Goal: Information Seeking & Learning: Learn about a topic

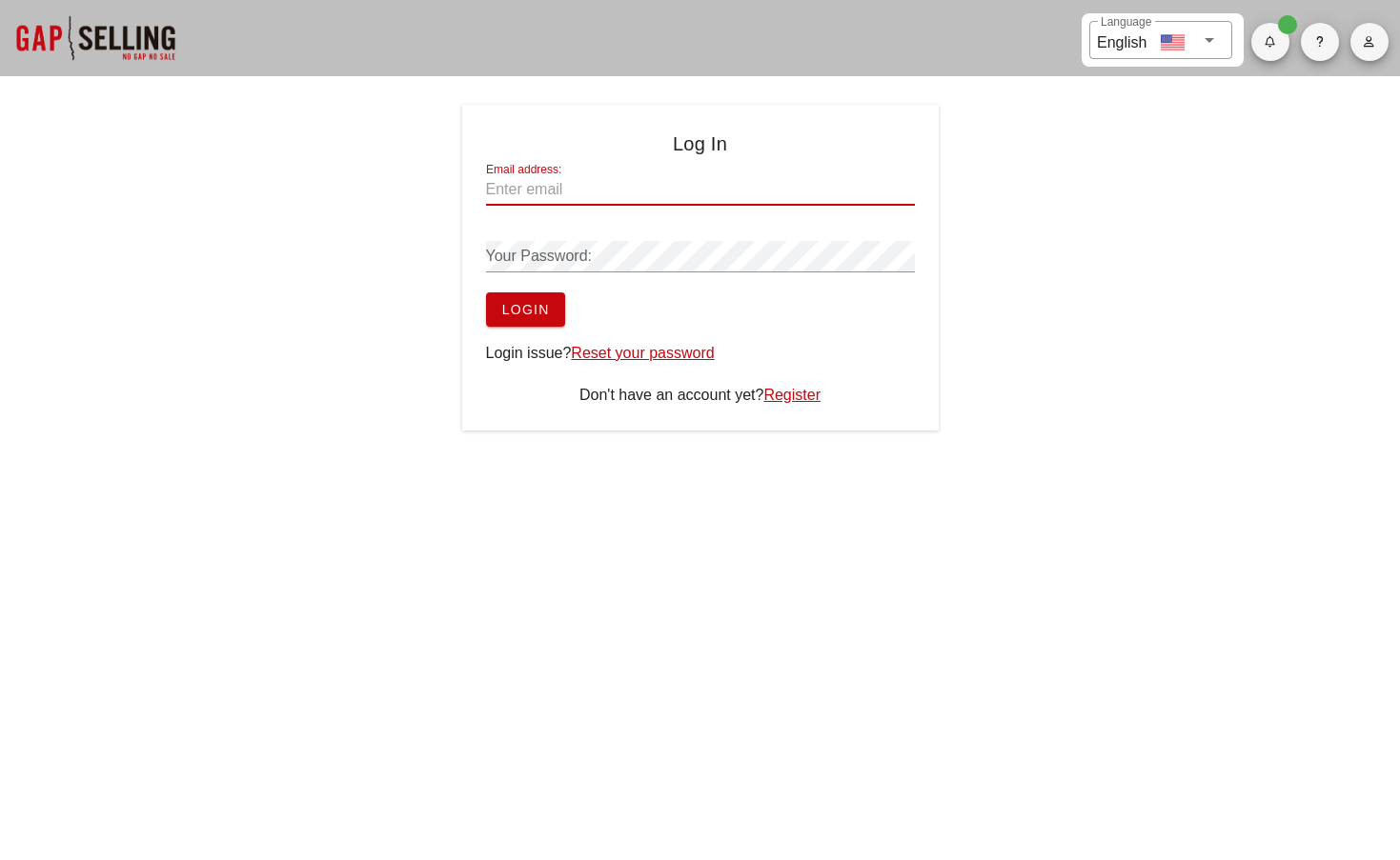
type input "[EMAIL_ADDRESS][DOMAIN_NAME]"
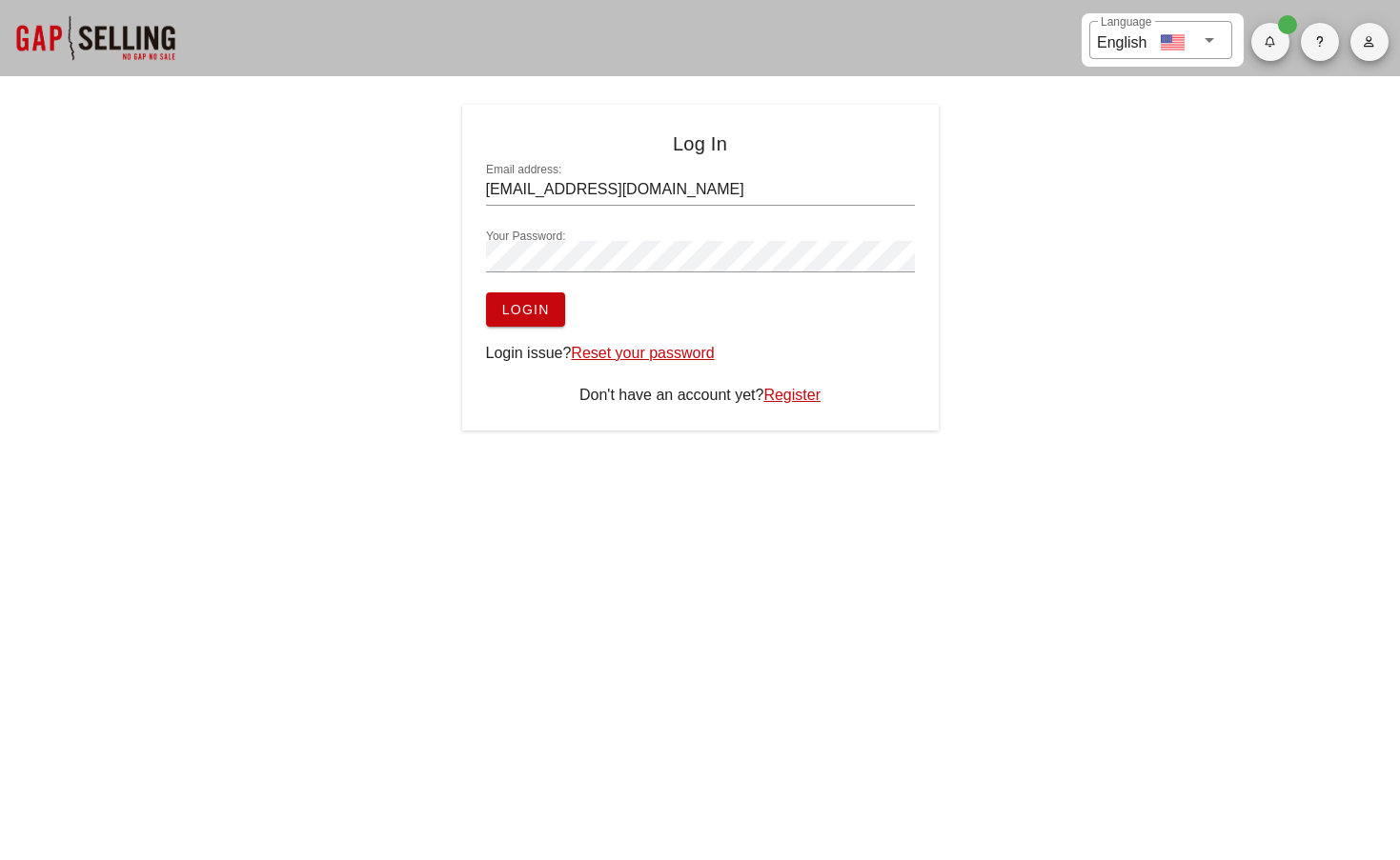
click at [525, 298] on button "Login" at bounding box center [525, 309] width 80 height 34
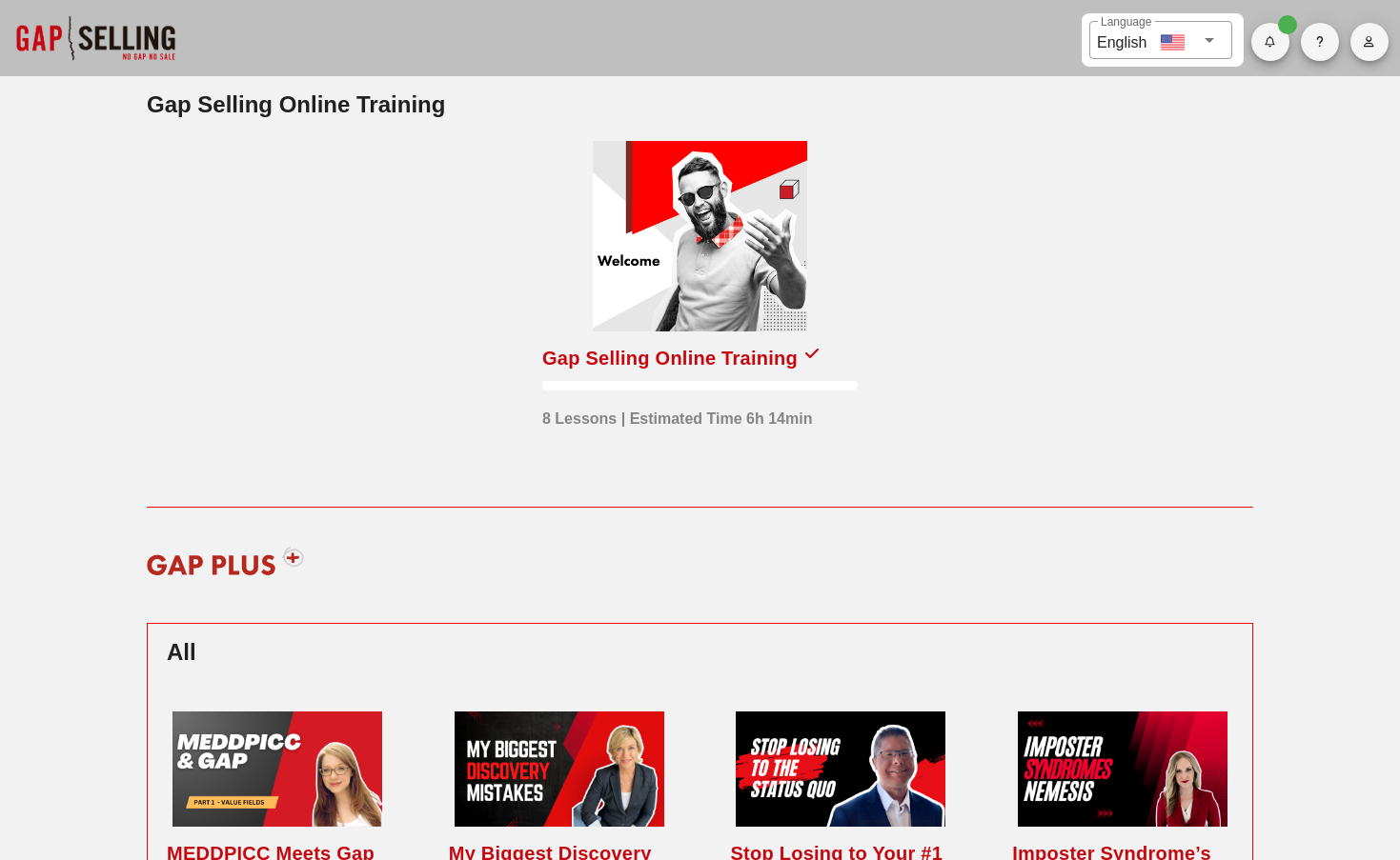
click at [662, 369] on div "Gap Selling Online Training" at bounding box center [670, 357] width 255 height 30
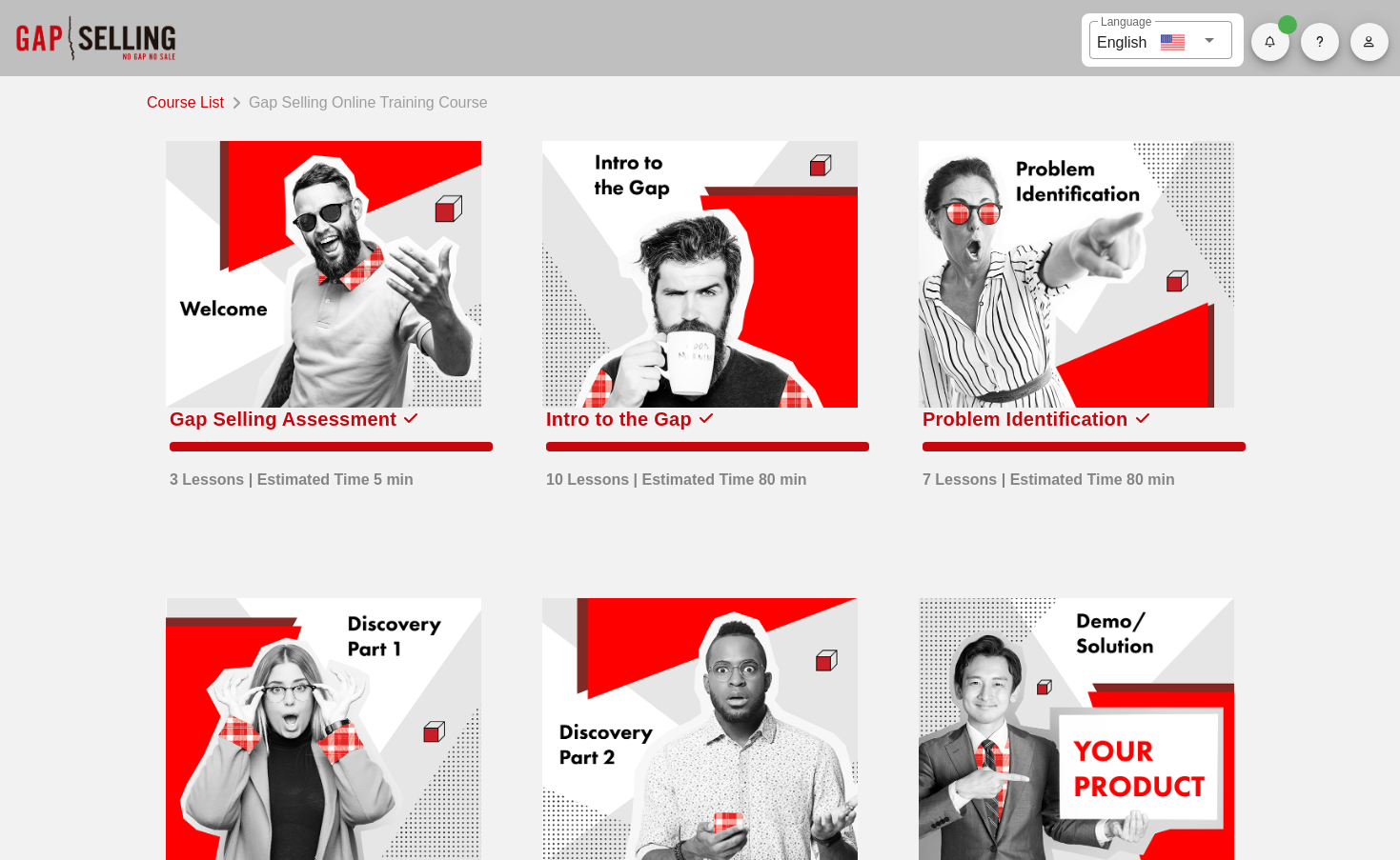
click at [675, 426] on div "Intro to the Gap" at bounding box center [619, 418] width 145 height 30
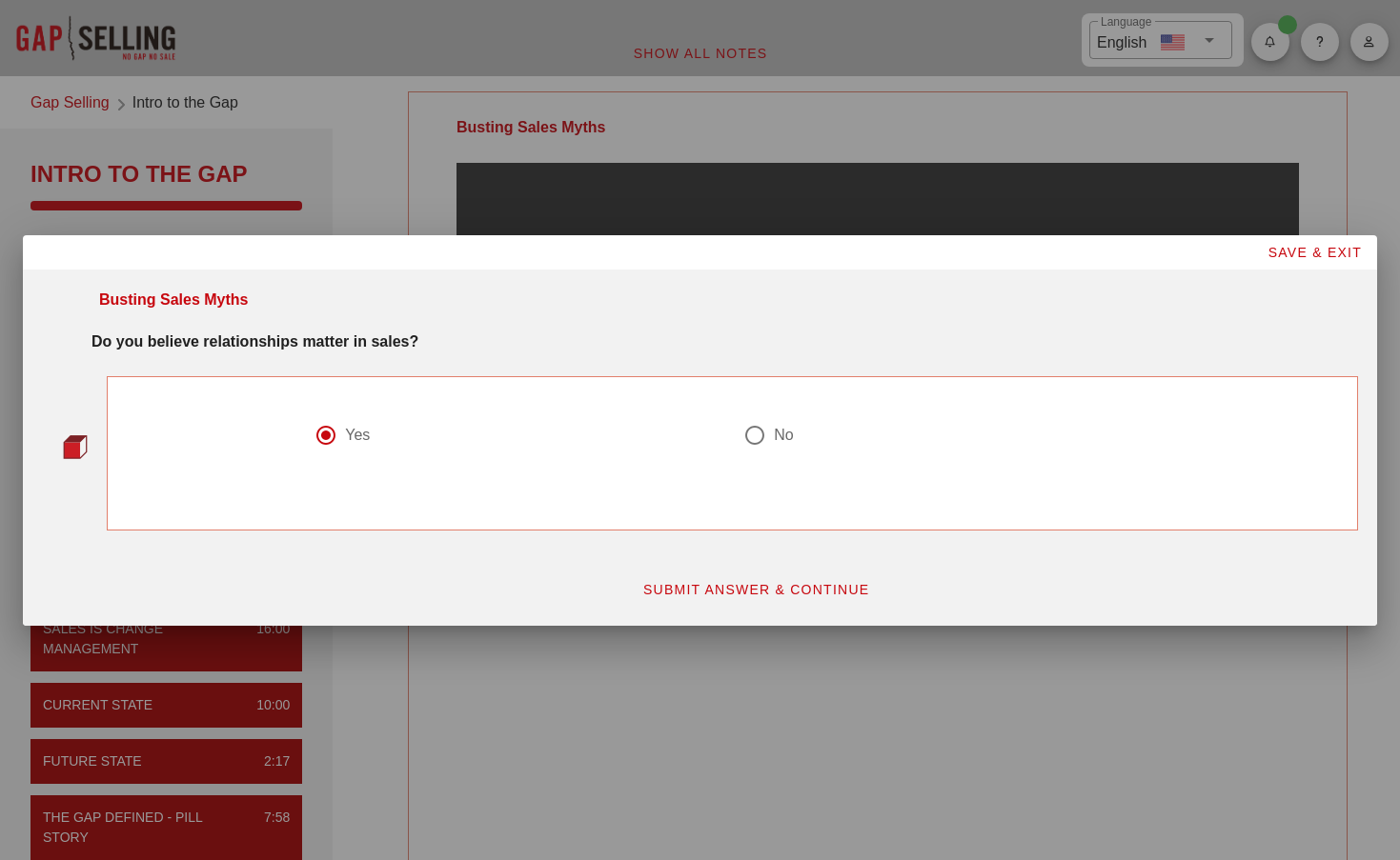
click at [1323, 251] on span "SAVE & EXIT" at bounding box center [1314, 252] width 95 height 16
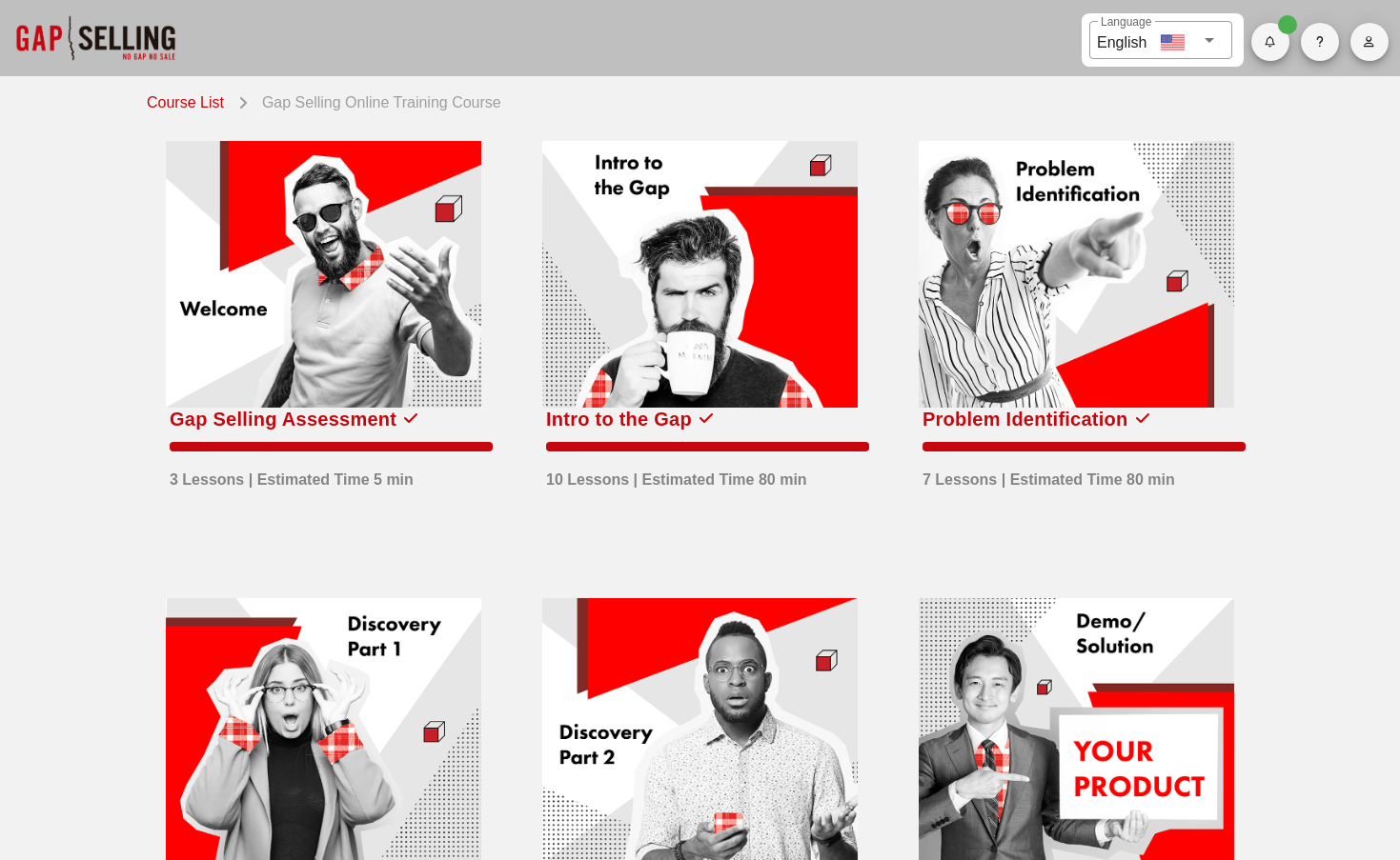
click at [659, 419] on div "Intro to the Gap" at bounding box center [619, 418] width 145 height 30
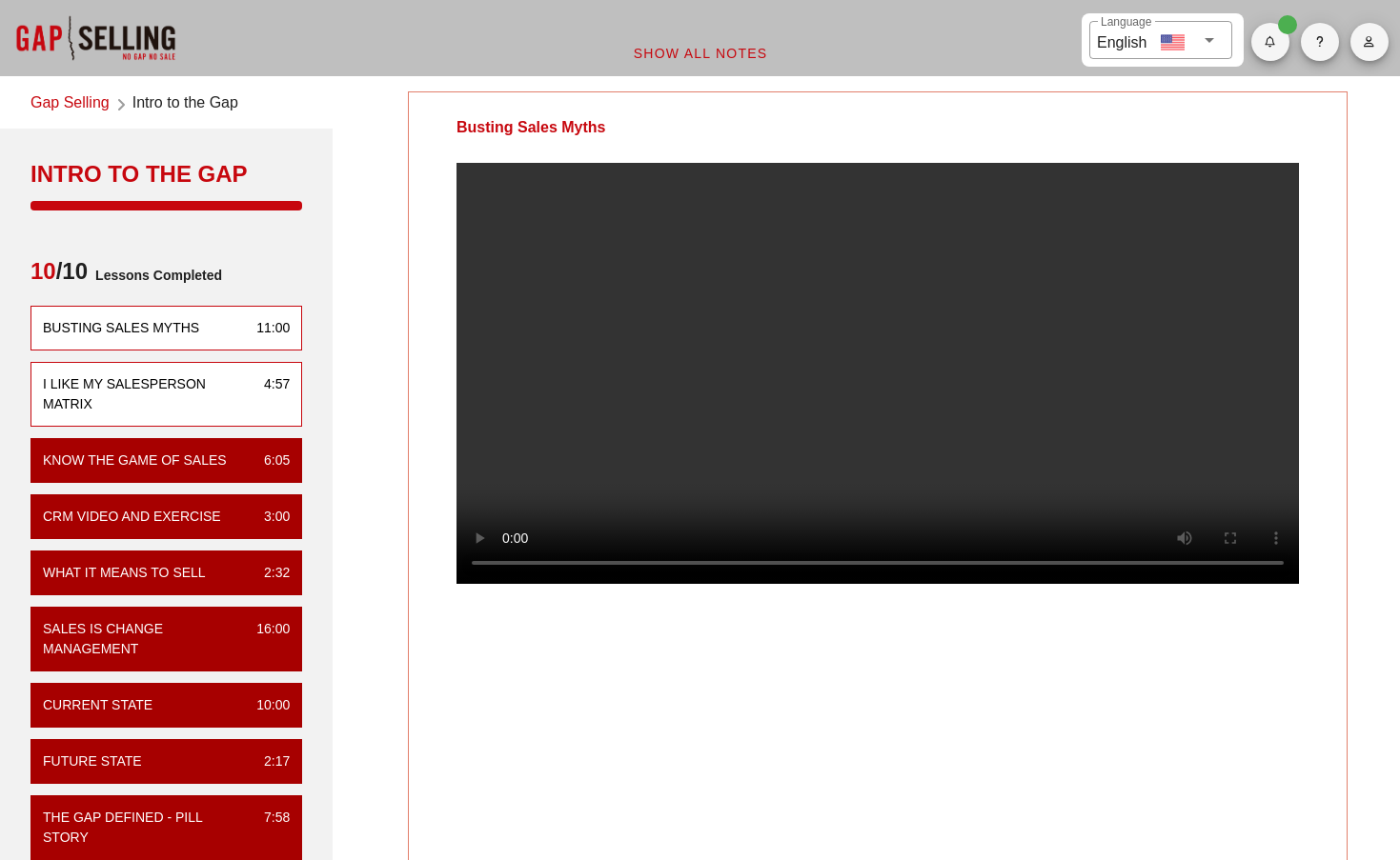
click at [152, 377] on div "I Like My Salesperson Matrix" at bounding box center [146, 394] width 206 height 40
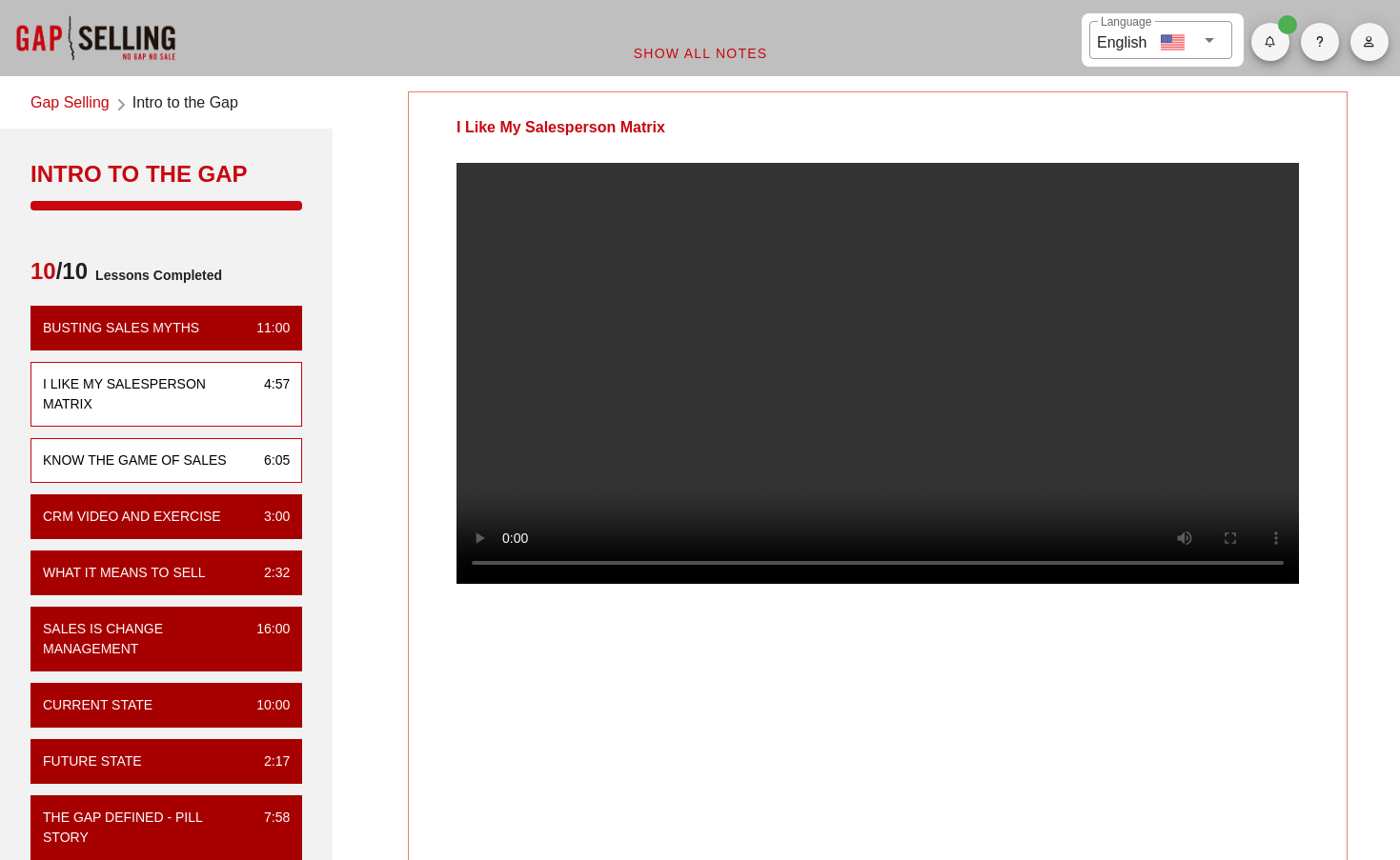
click at [148, 451] on div "Know the Game of Sales" at bounding box center [135, 460] width 184 height 20
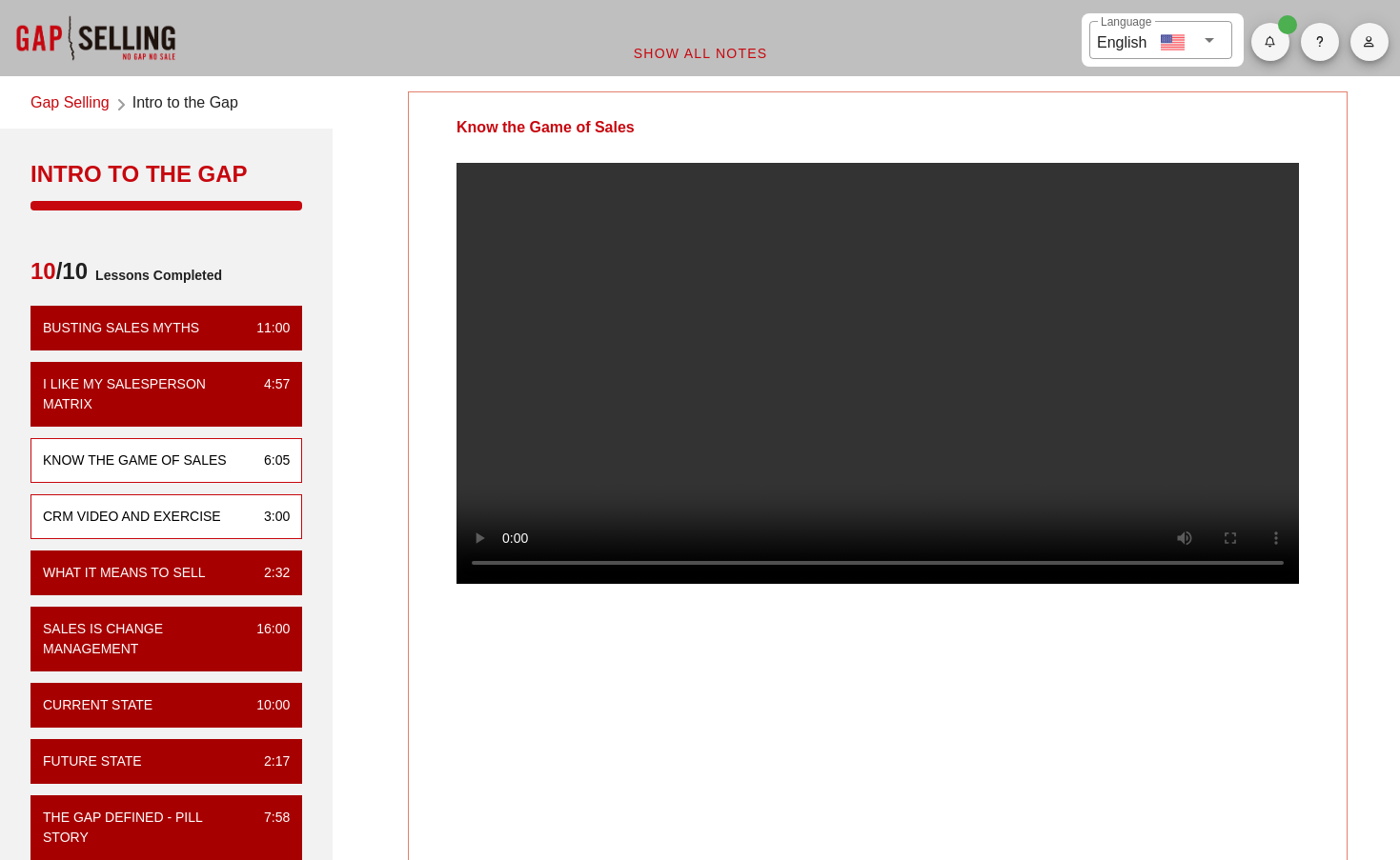
click at [143, 518] on div "CRM VIDEO and EXERCISE" at bounding box center [132, 516] width 178 height 20
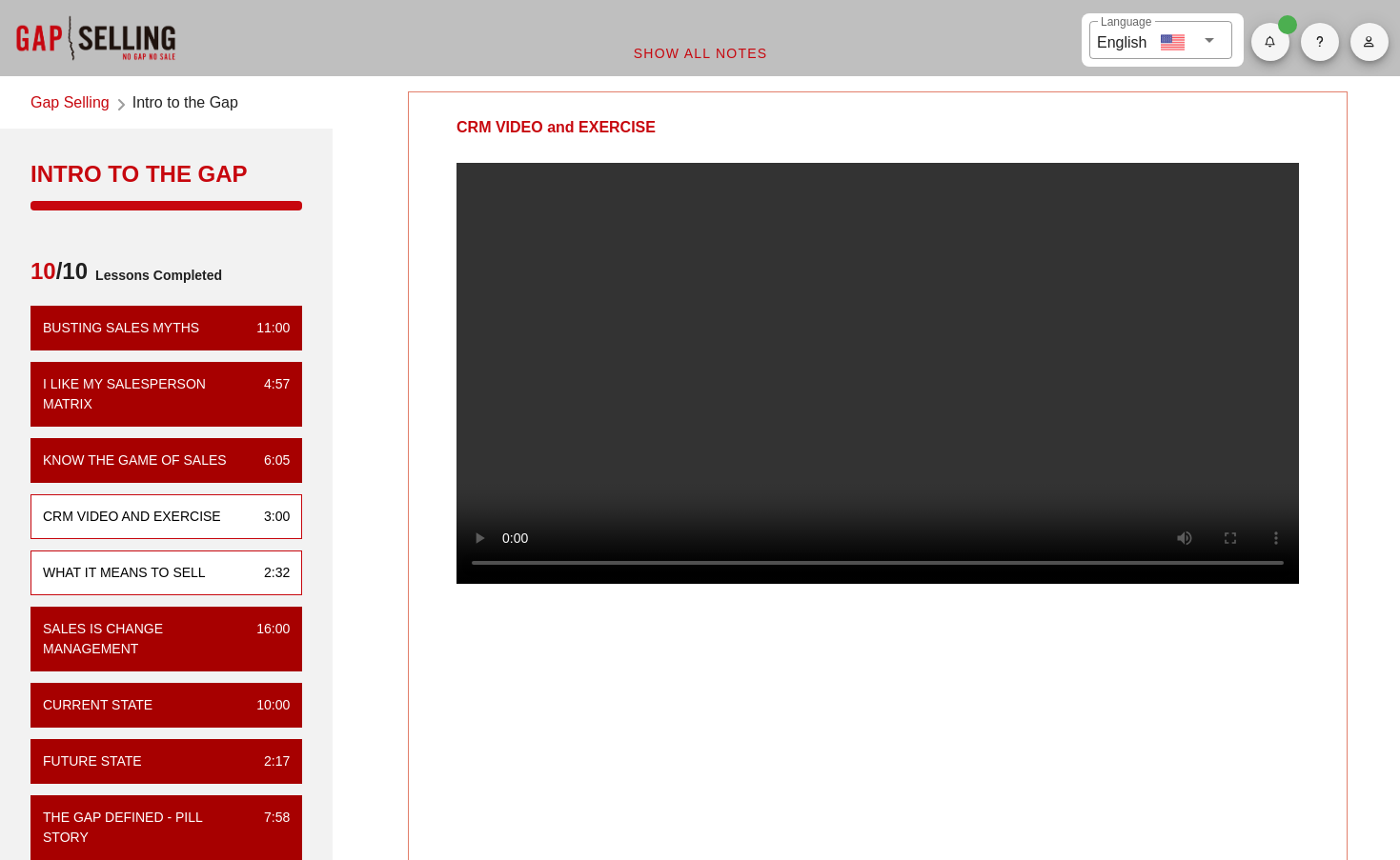
click at [112, 574] on div "What it means to sell" at bounding box center [125, 573] width 163 height 20
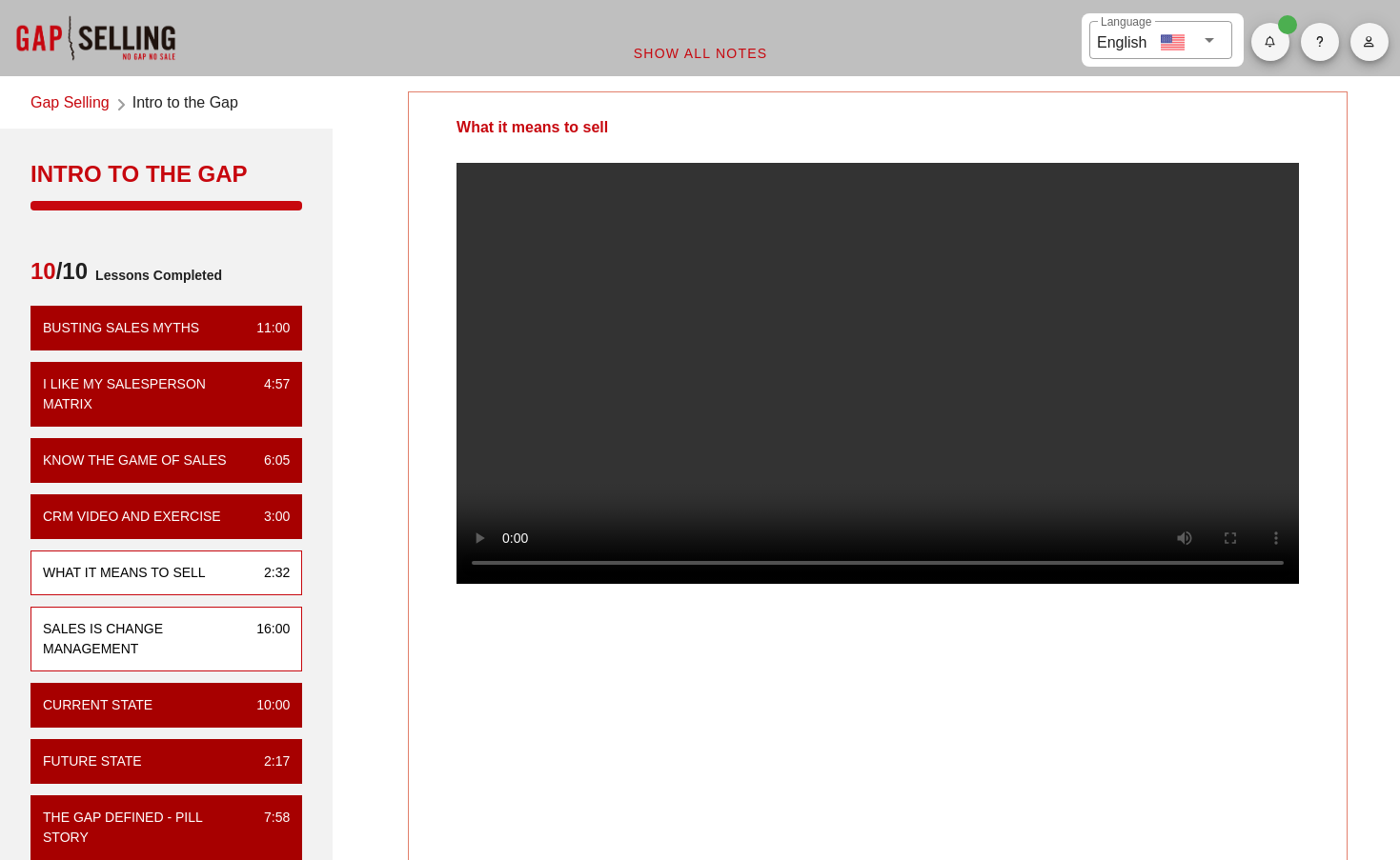
click at [130, 654] on div "Sales is Change Management" at bounding box center [142, 639] width 198 height 40
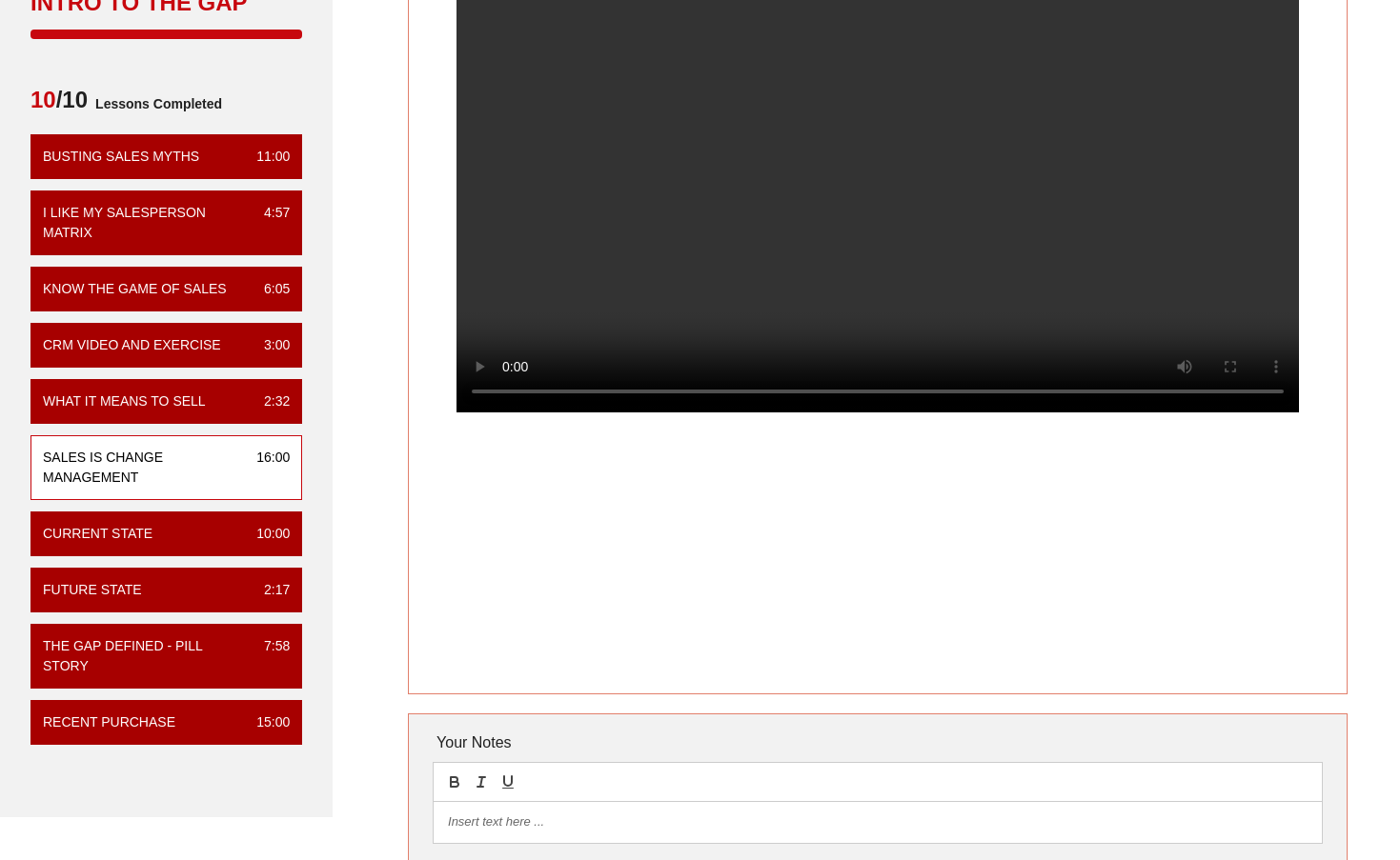
scroll to position [191, 0]
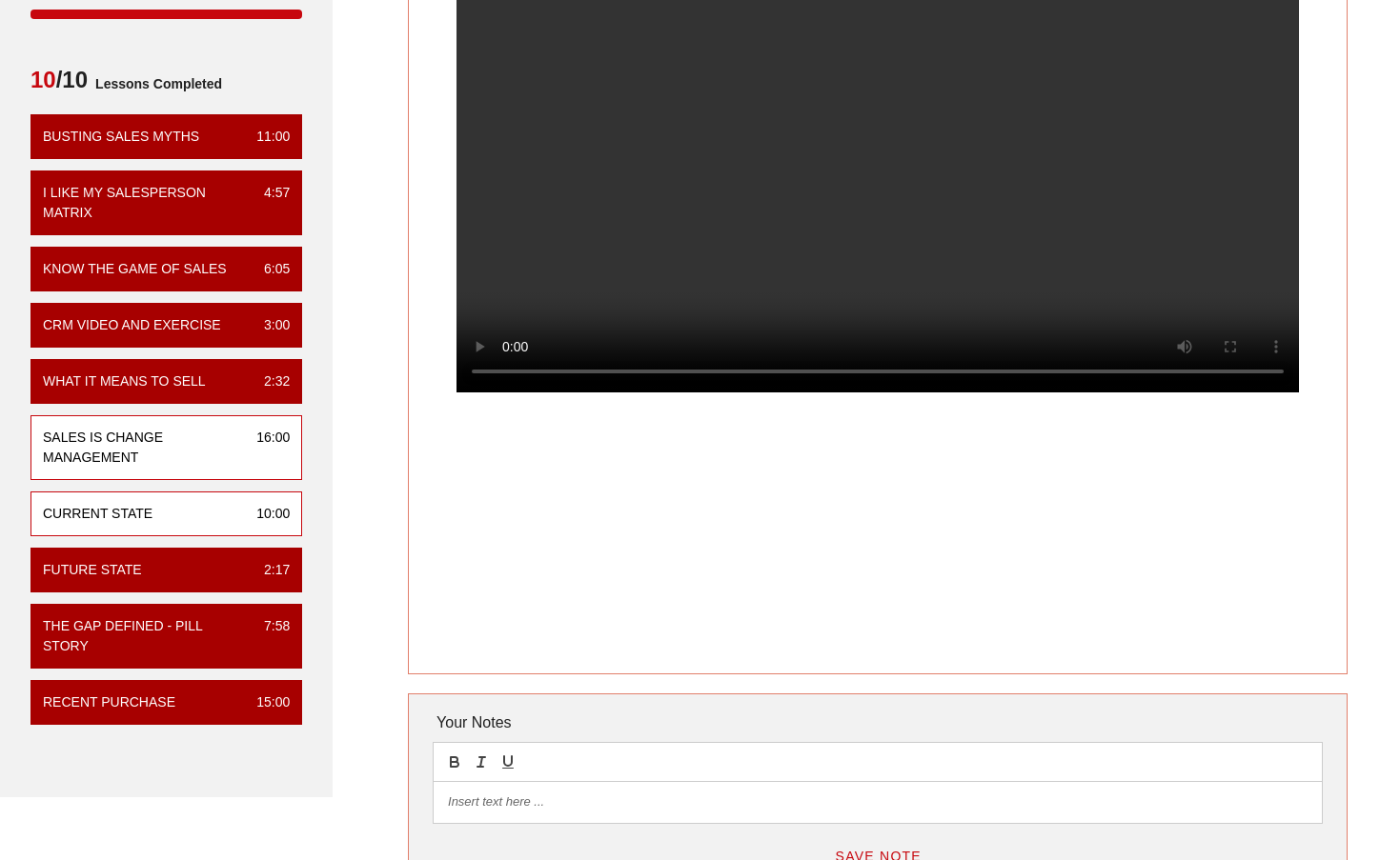
click at [163, 517] on div "Current State 10:00" at bounding box center [166, 514] width 272 height 45
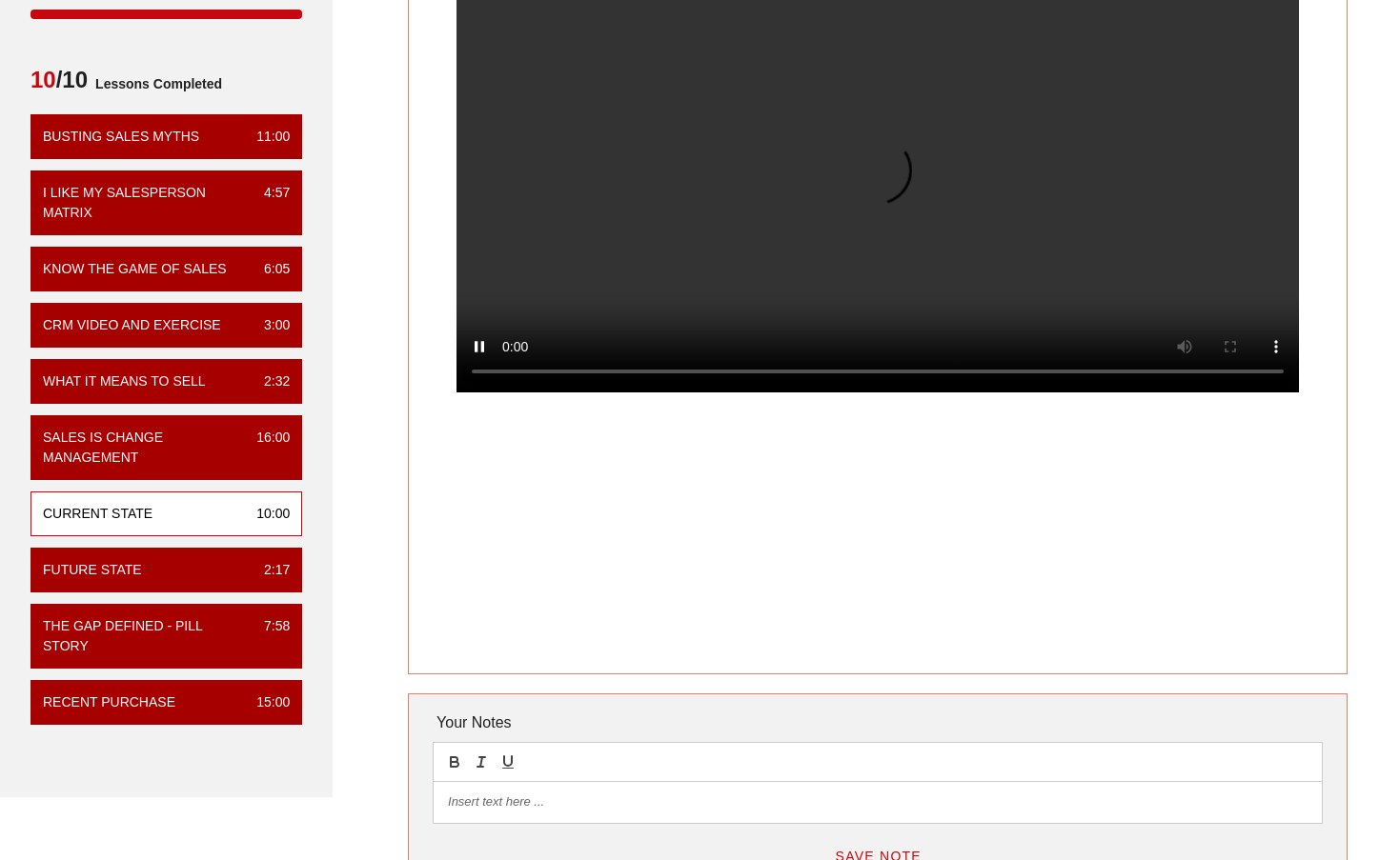
scroll to position [0, 0]
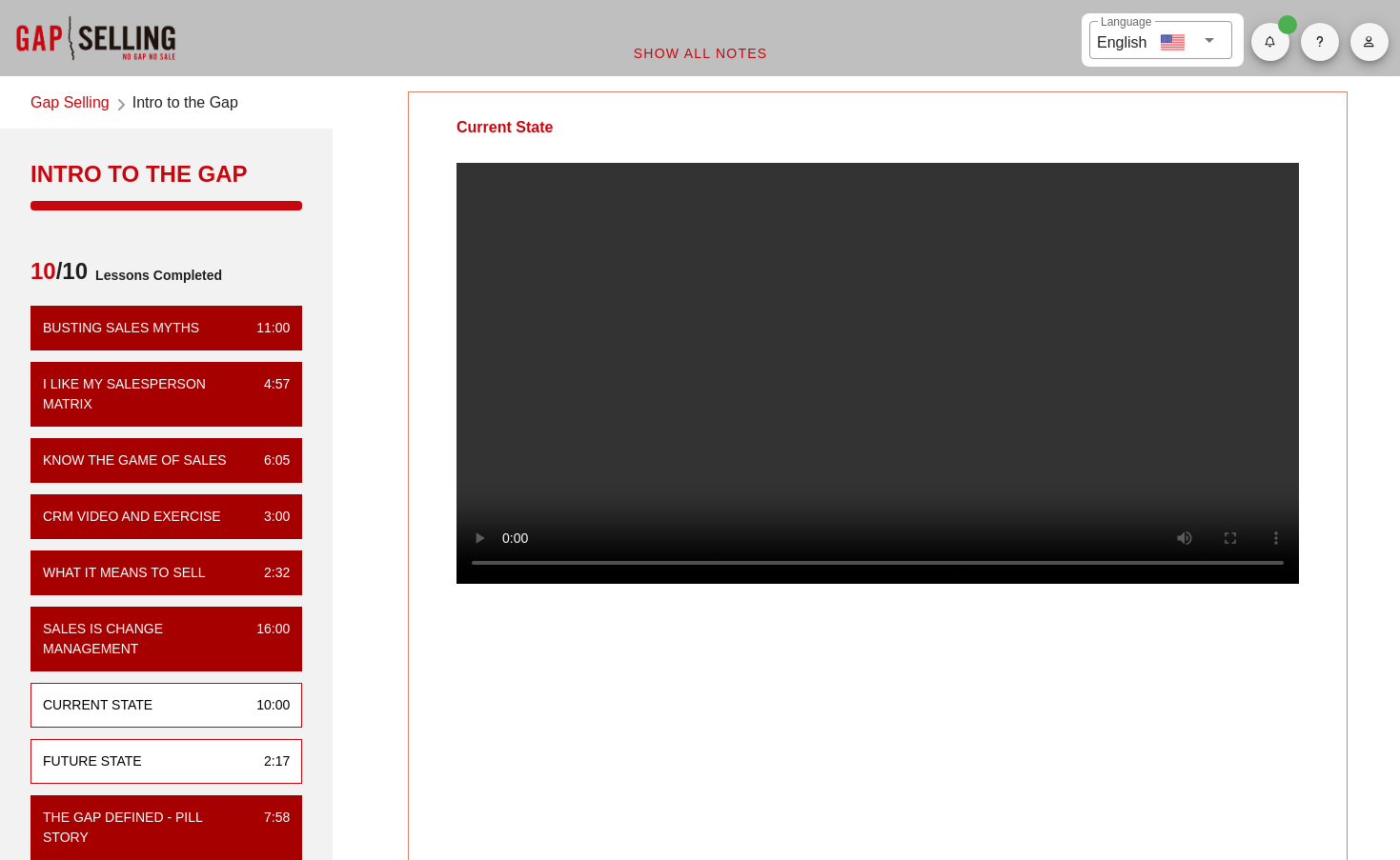
click at [180, 751] on div "Future State 2:17" at bounding box center [166, 762] width 272 height 45
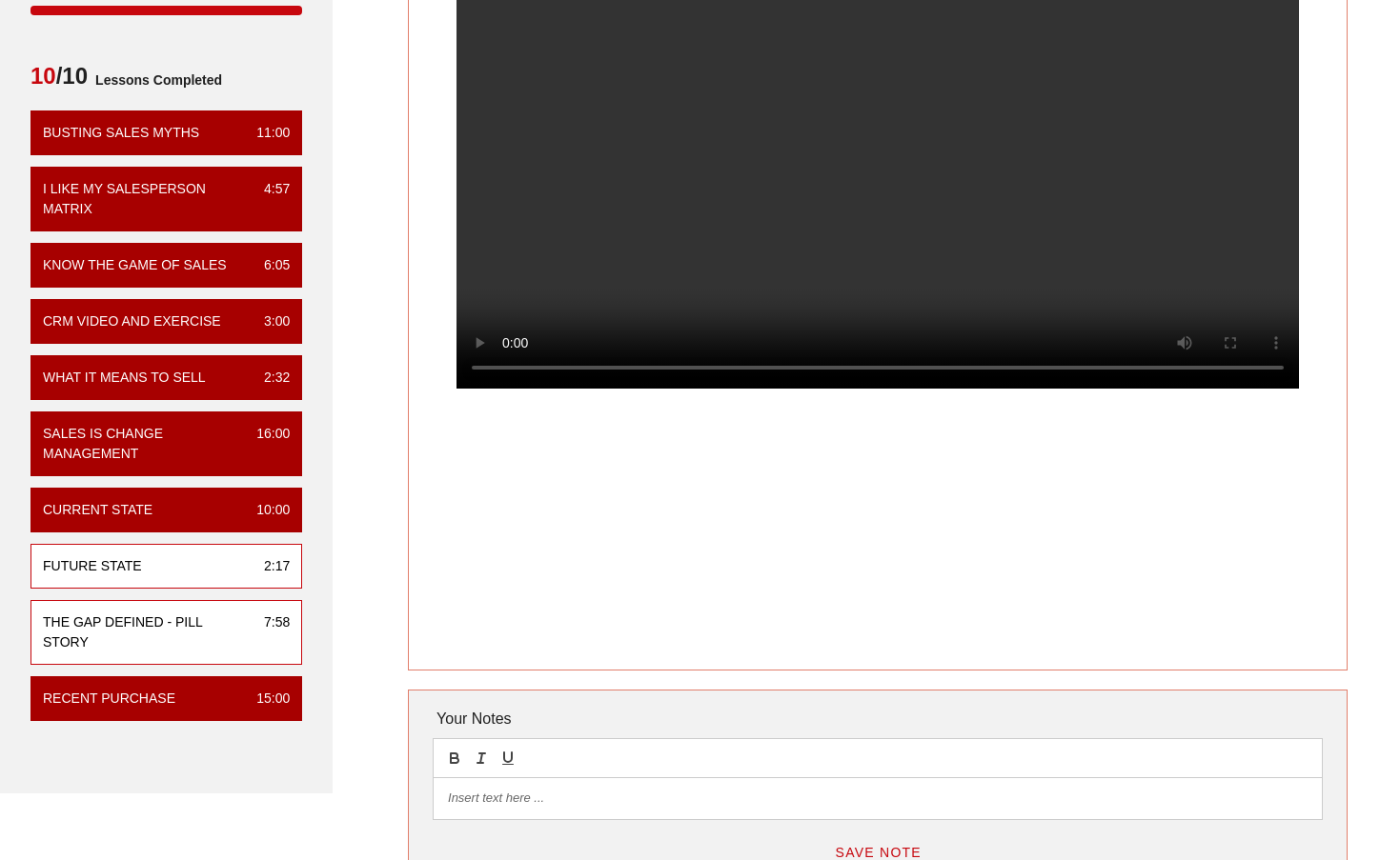
scroll to position [197, 0]
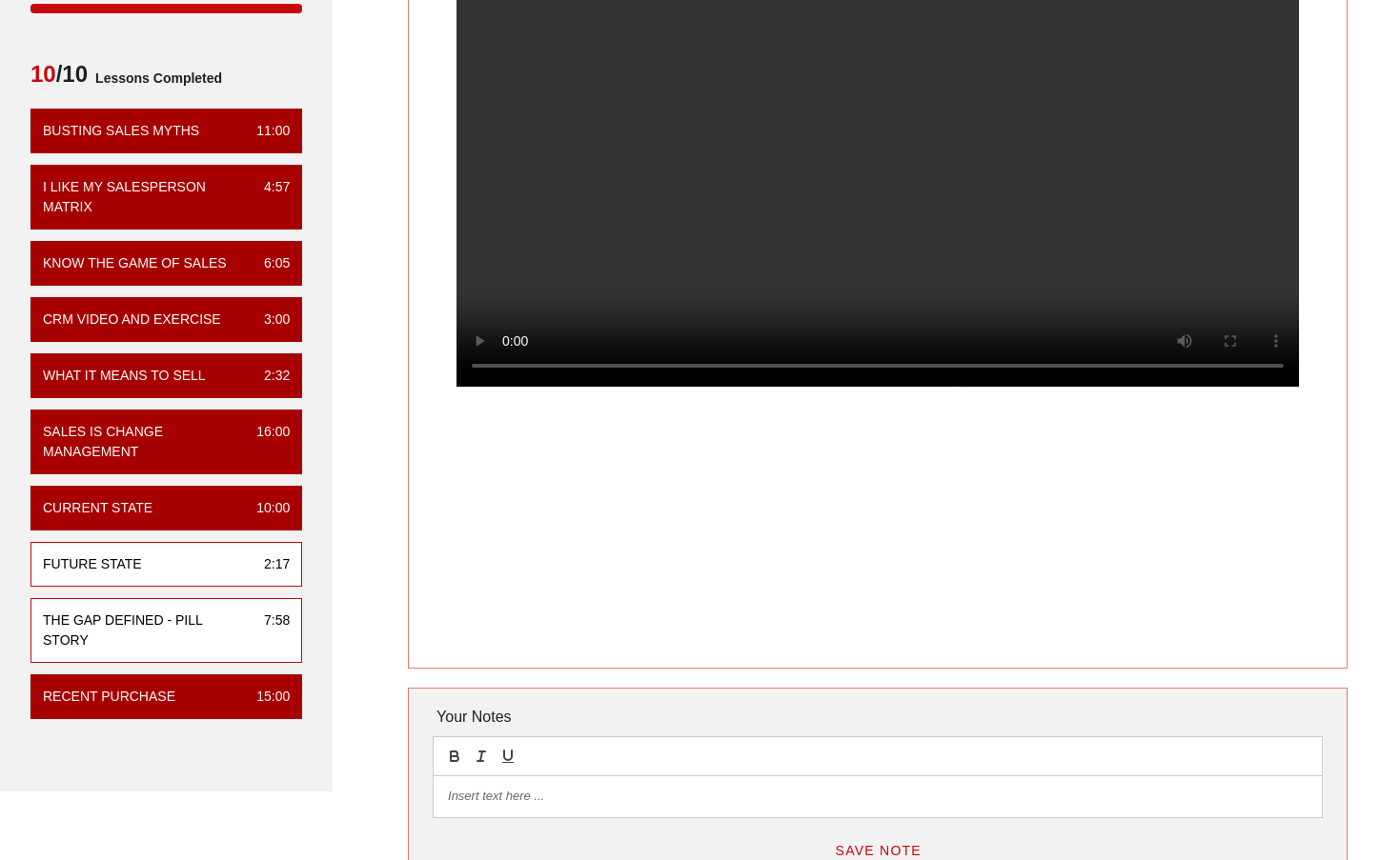
click at [147, 609] on div "The Gap Defined - Pill Story 7:58" at bounding box center [166, 630] width 272 height 65
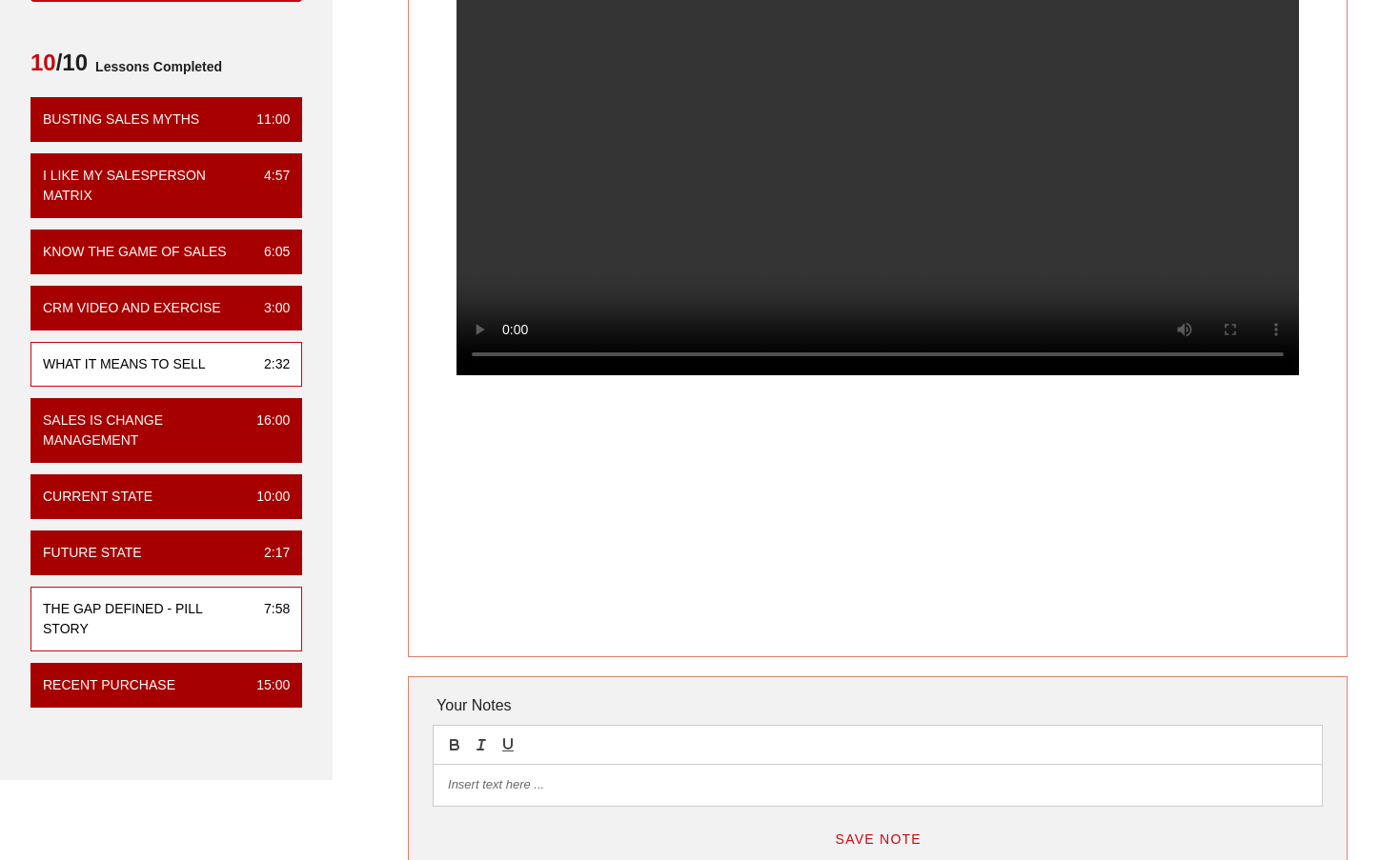
scroll to position [212, 0]
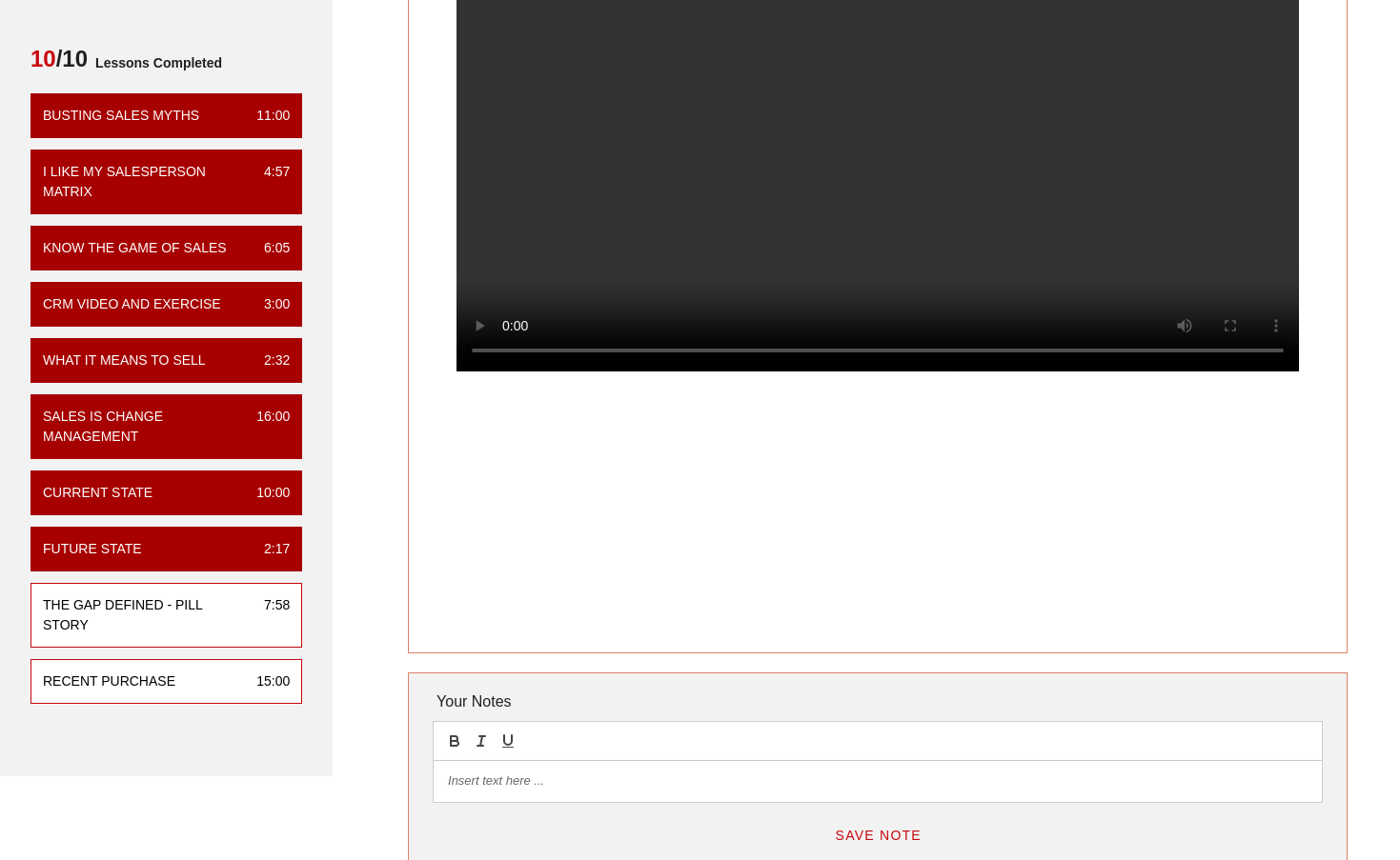
click at [187, 660] on div "Recent Purchase 15:00" at bounding box center [166, 682] width 272 height 45
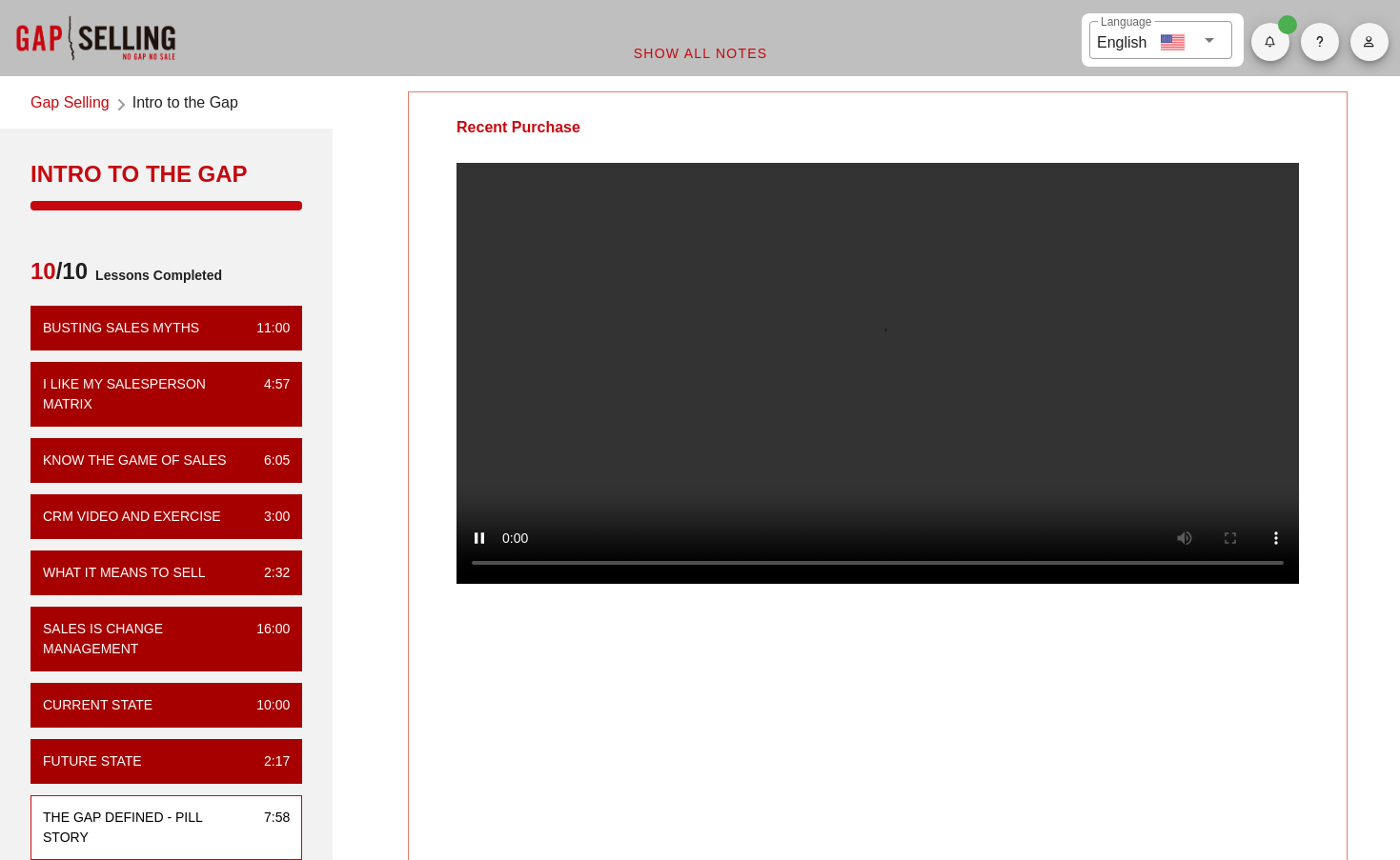
scroll to position [12, 0]
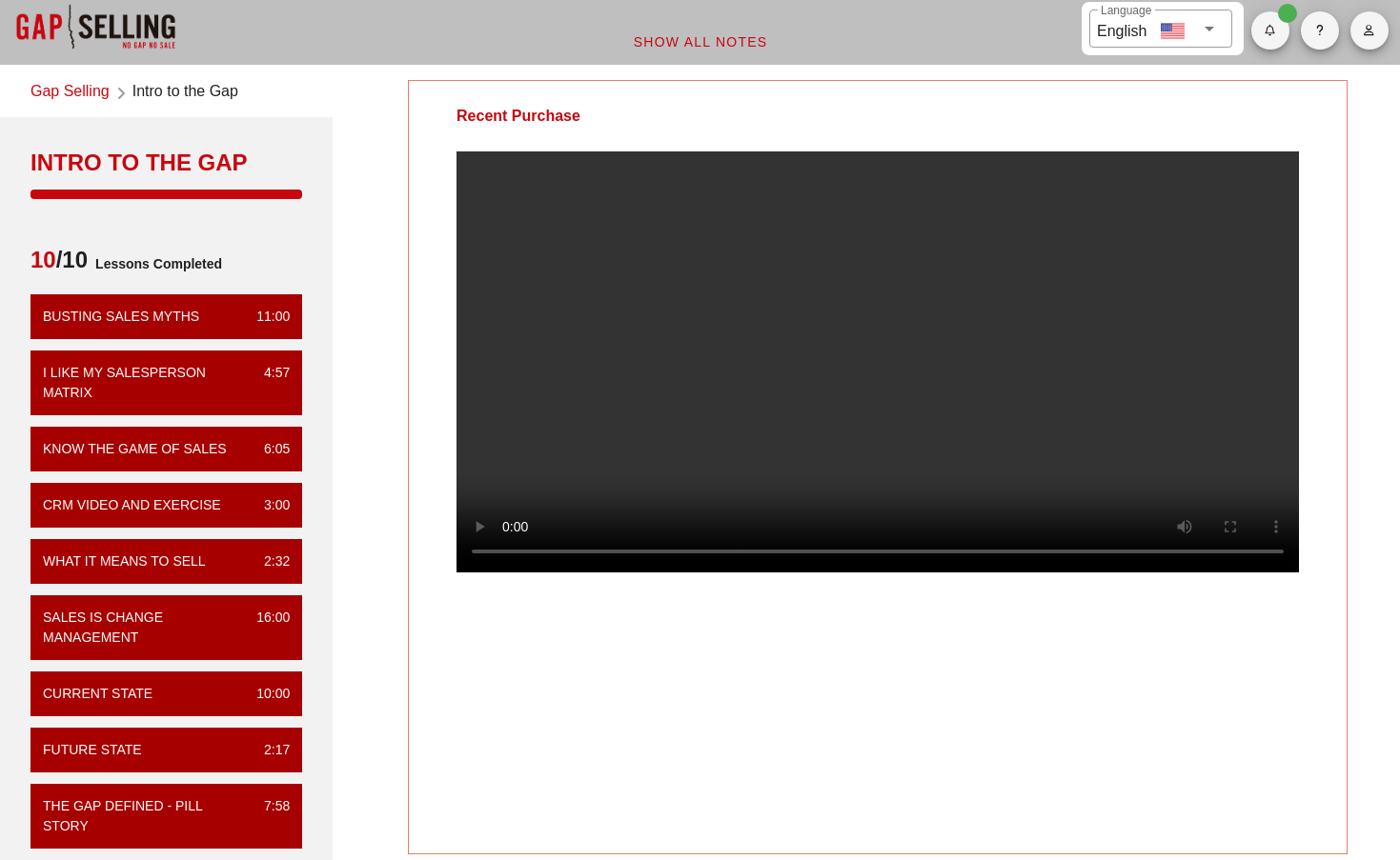
click at [859, 401] on video at bounding box center [878, 361] width 842 height 421
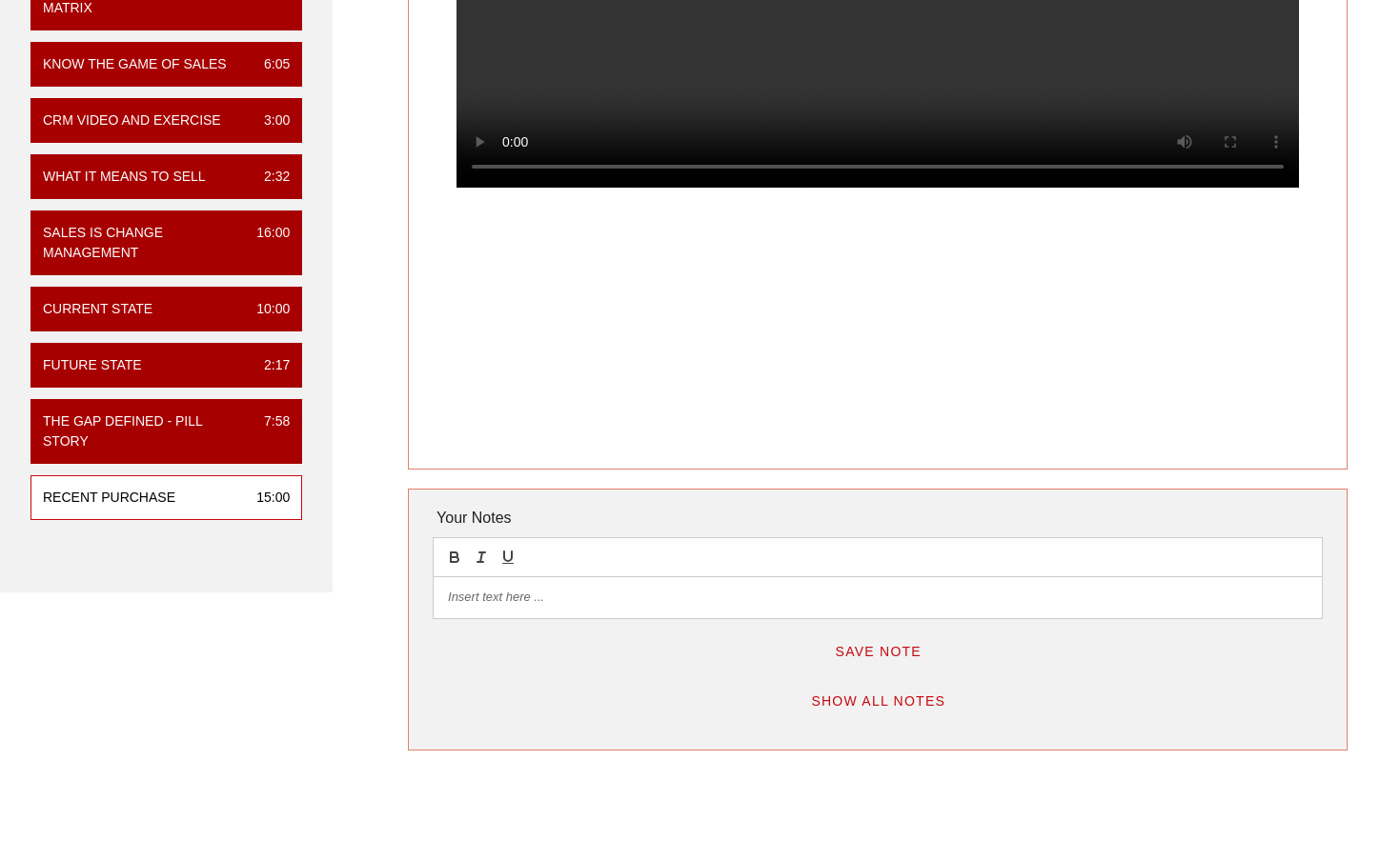
scroll to position [167, 0]
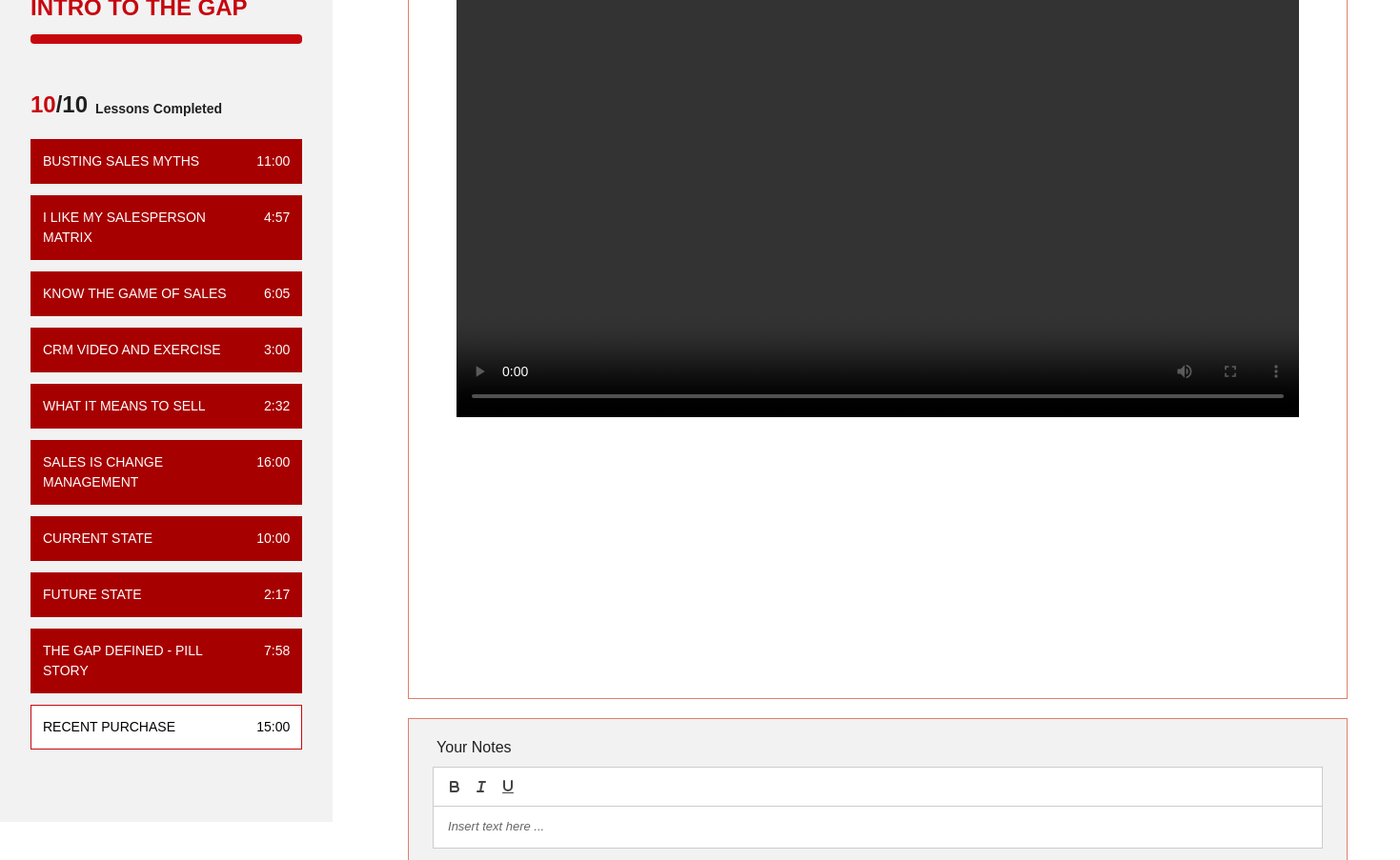
click at [665, 417] on video at bounding box center [878, 206] width 842 height 421
click at [712, 417] on video at bounding box center [878, 206] width 842 height 421
click at [735, 417] on video at bounding box center [878, 206] width 842 height 421
click at [1144, 417] on video at bounding box center [878, 206] width 842 height 421
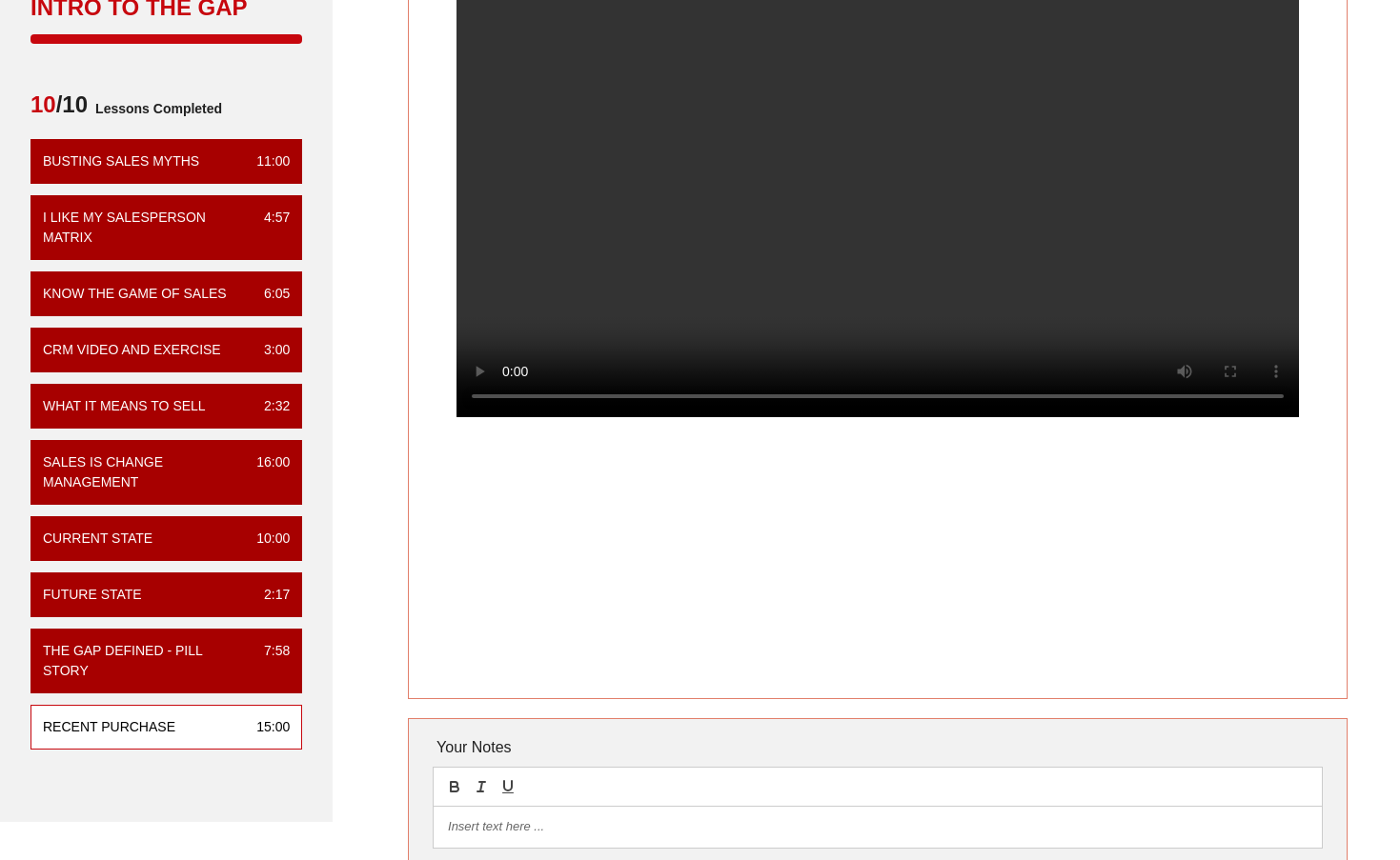
click at [510, 417] on video at bounding box center [878, 206] width 842 height 421
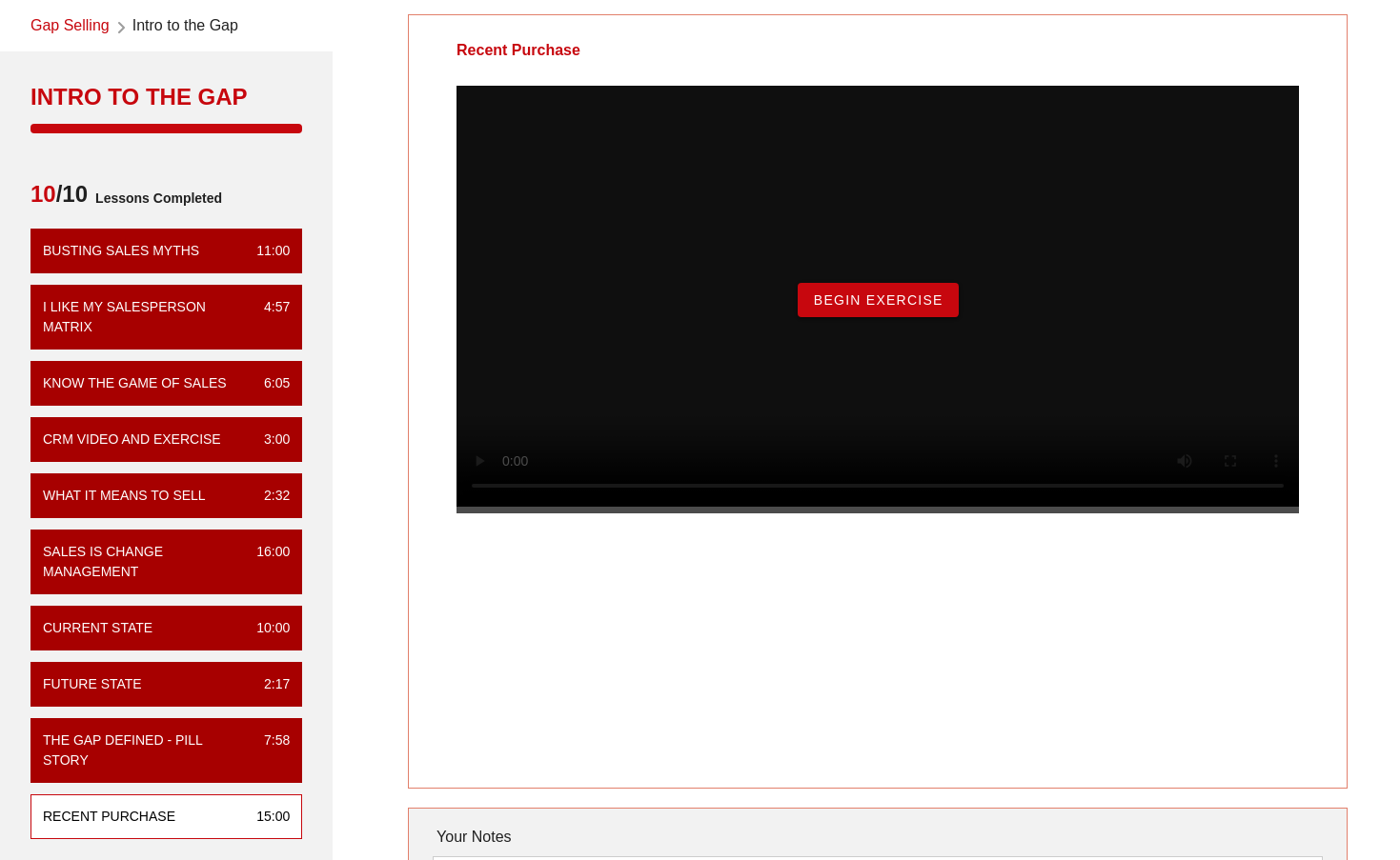
scroll to position [0, 0]
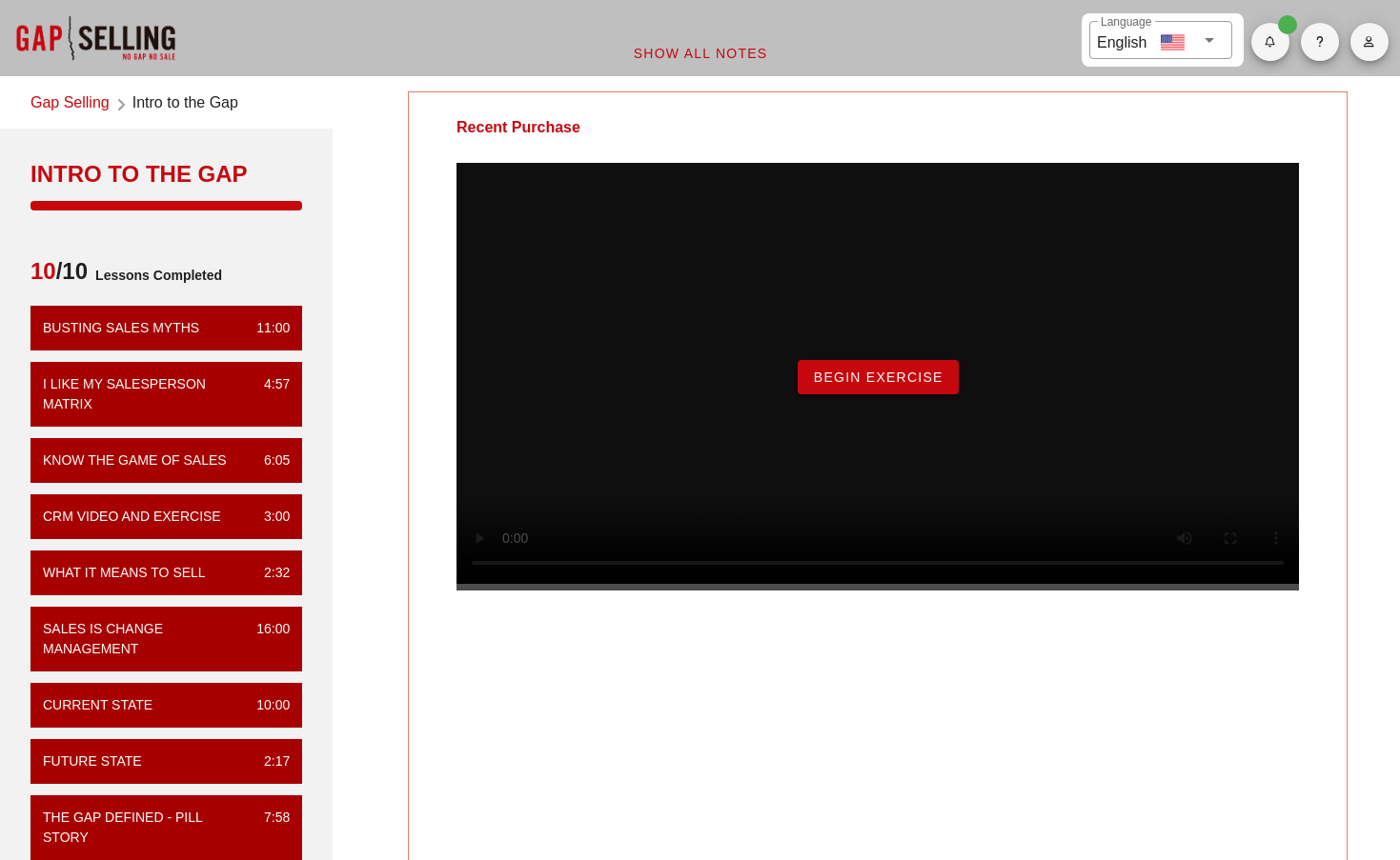
click at [73, 96] on link "Gap Selling" at bounding box center [70, 104] width 80 height 26
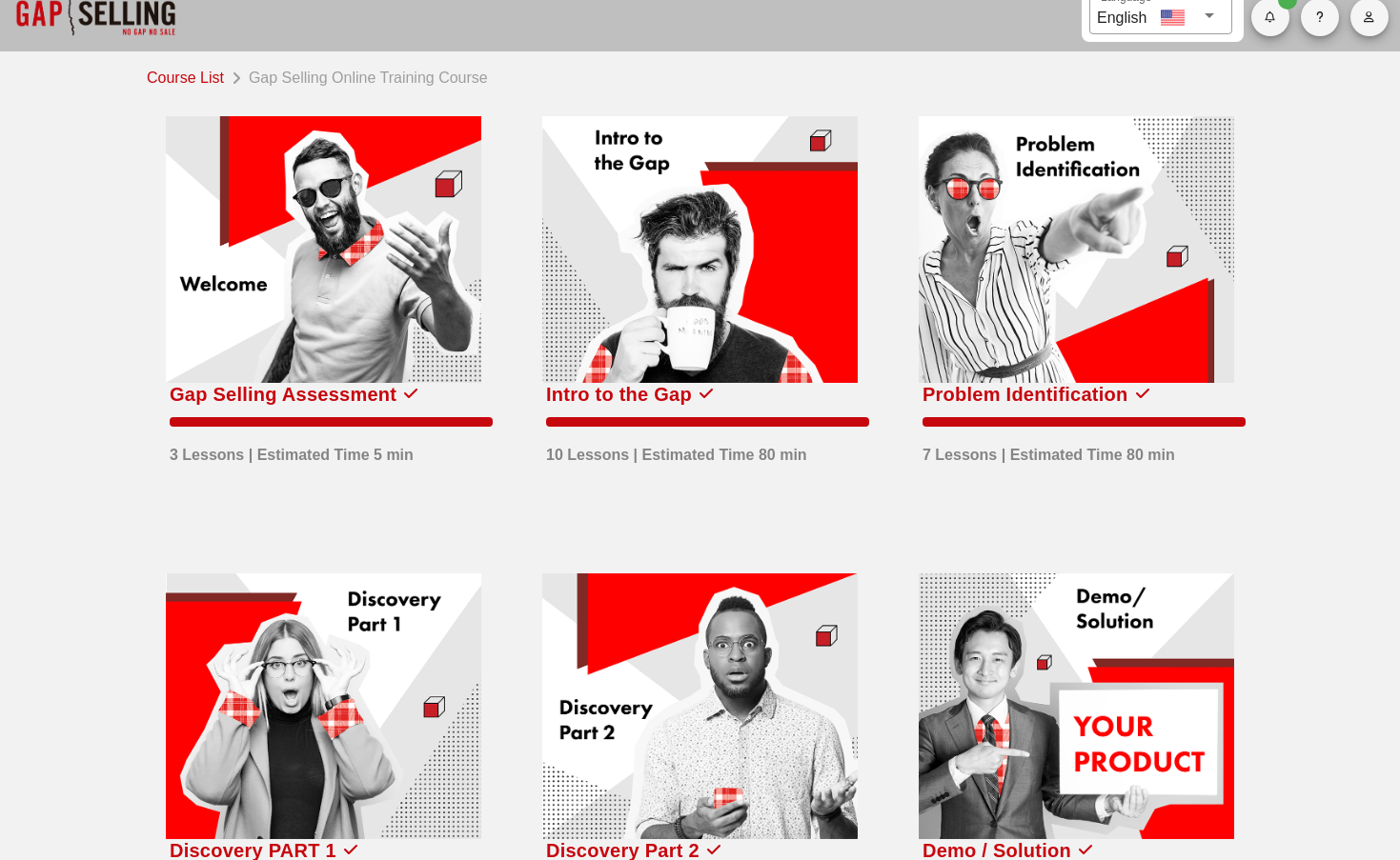
scroll to position [32, 0]
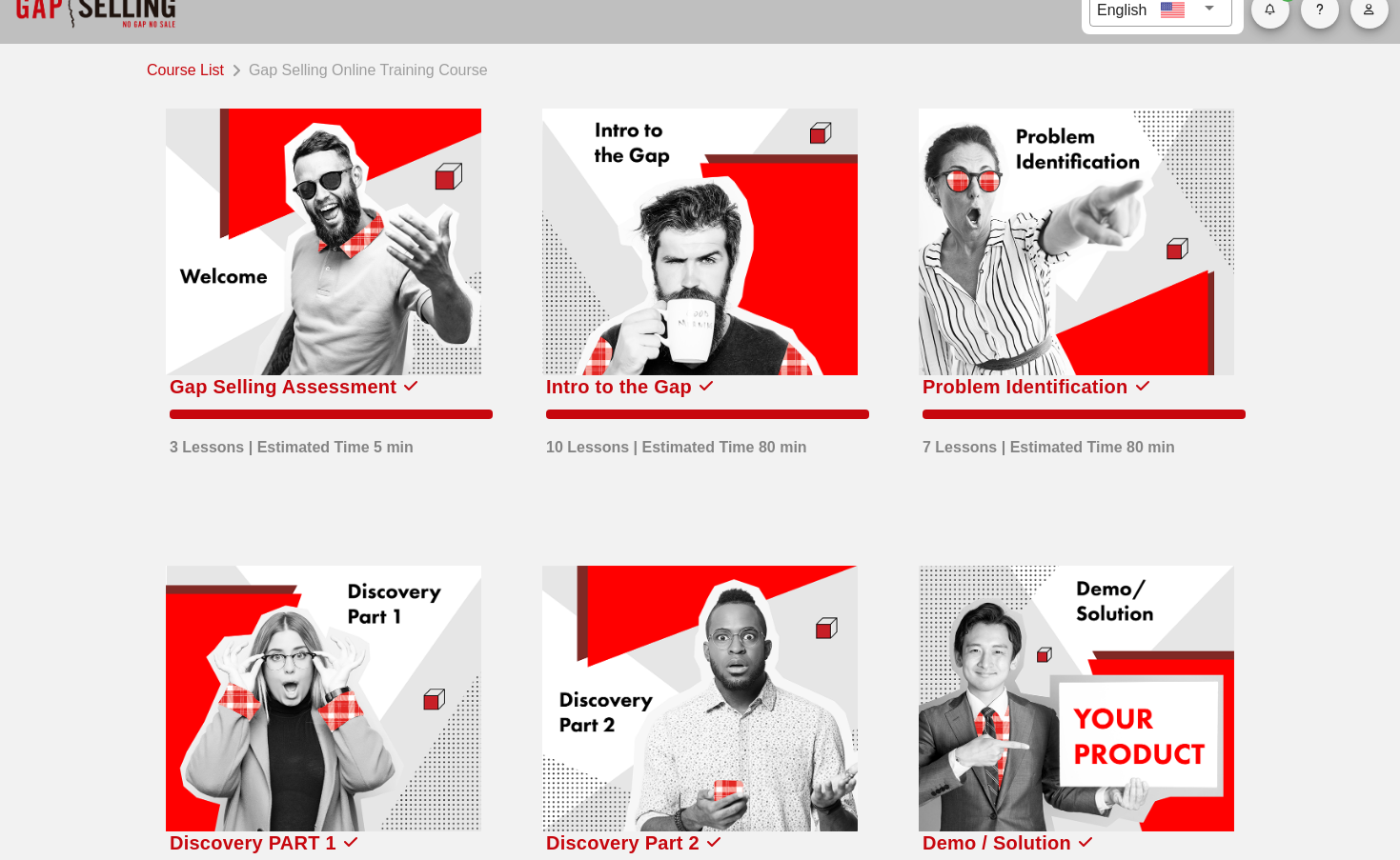
click at [1032, 324] on div at bounding box center [1076, 242] width 315 height 267
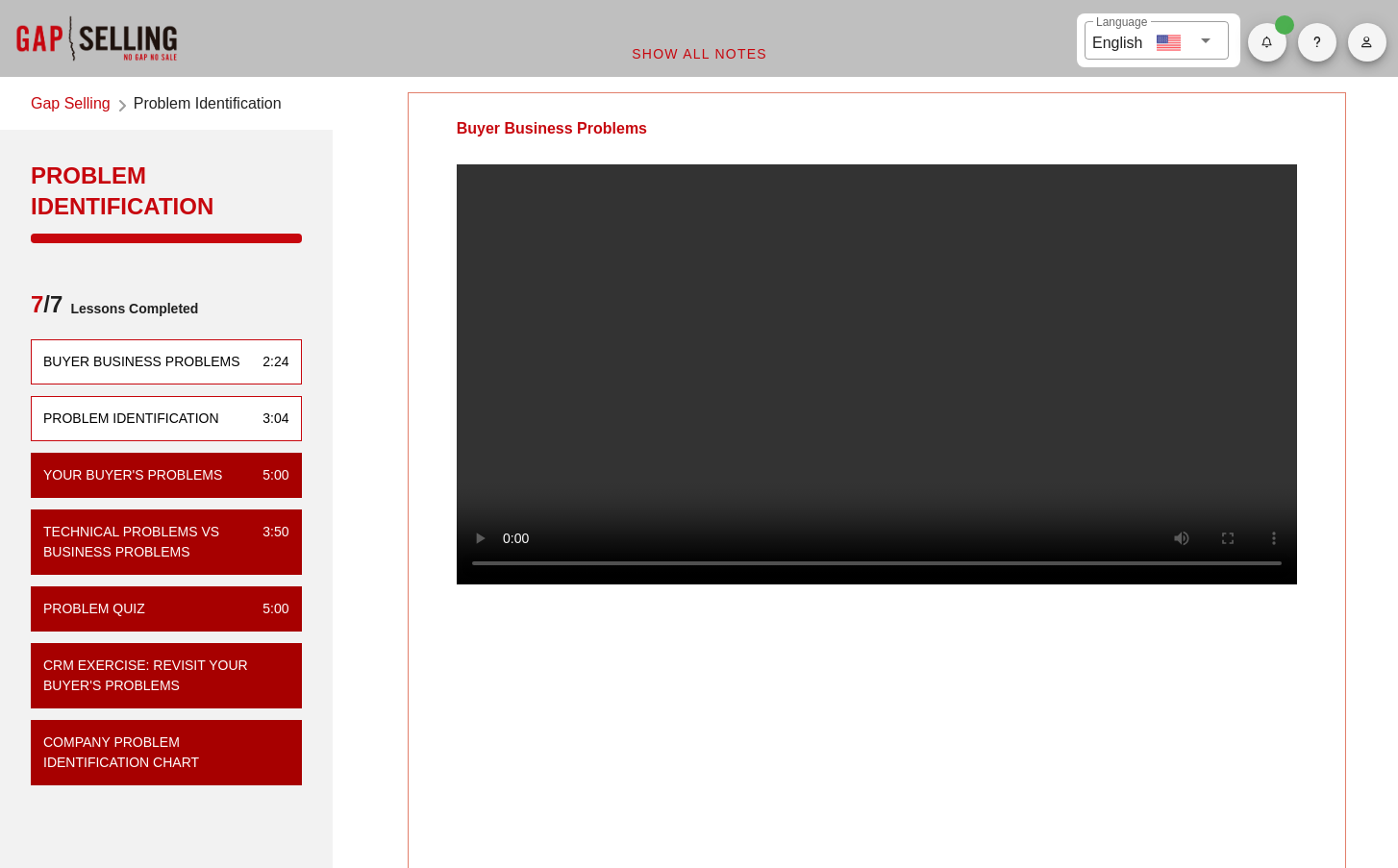
click at [159, 424] on div "Problem Identification" at bounding box center [132, 418] width 176 height 20
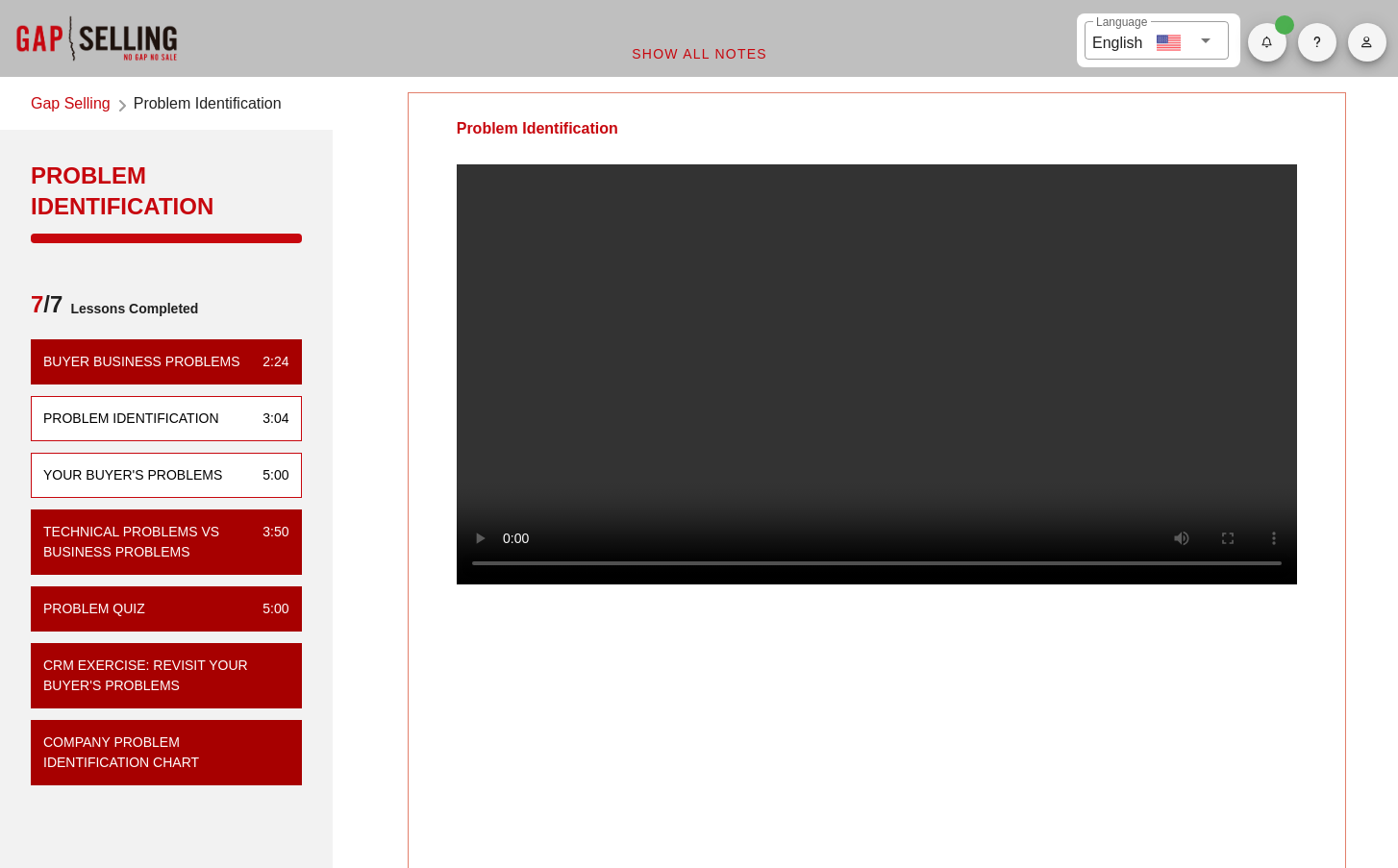
click at [210, 478] on div "Your Buyer's Problems" at bounding box center [133, 476] width 179 height 20
click at [1119, 585] on video at bounding box center [877, 375] width 840 height 420
click at [1142, 585] on video at bounding box center [877, 375] width 840 height 420
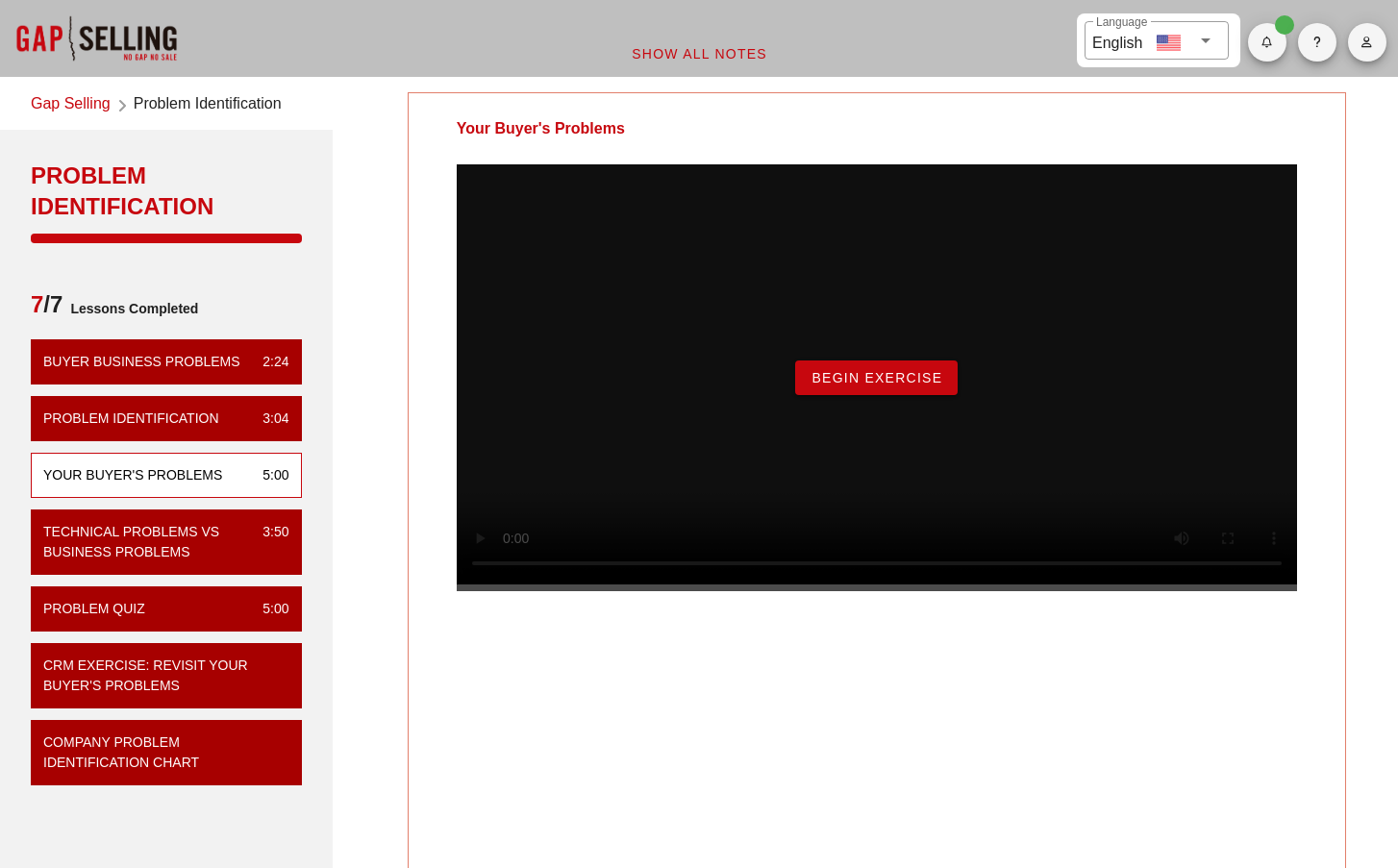
click at [865, 383] on div "Begin Exercise" at bounding box center [877, 378] width 840 height 427
click at [862, 385] on span "Begin Exercise" at bounding box center [876, 379] width 132 height 16
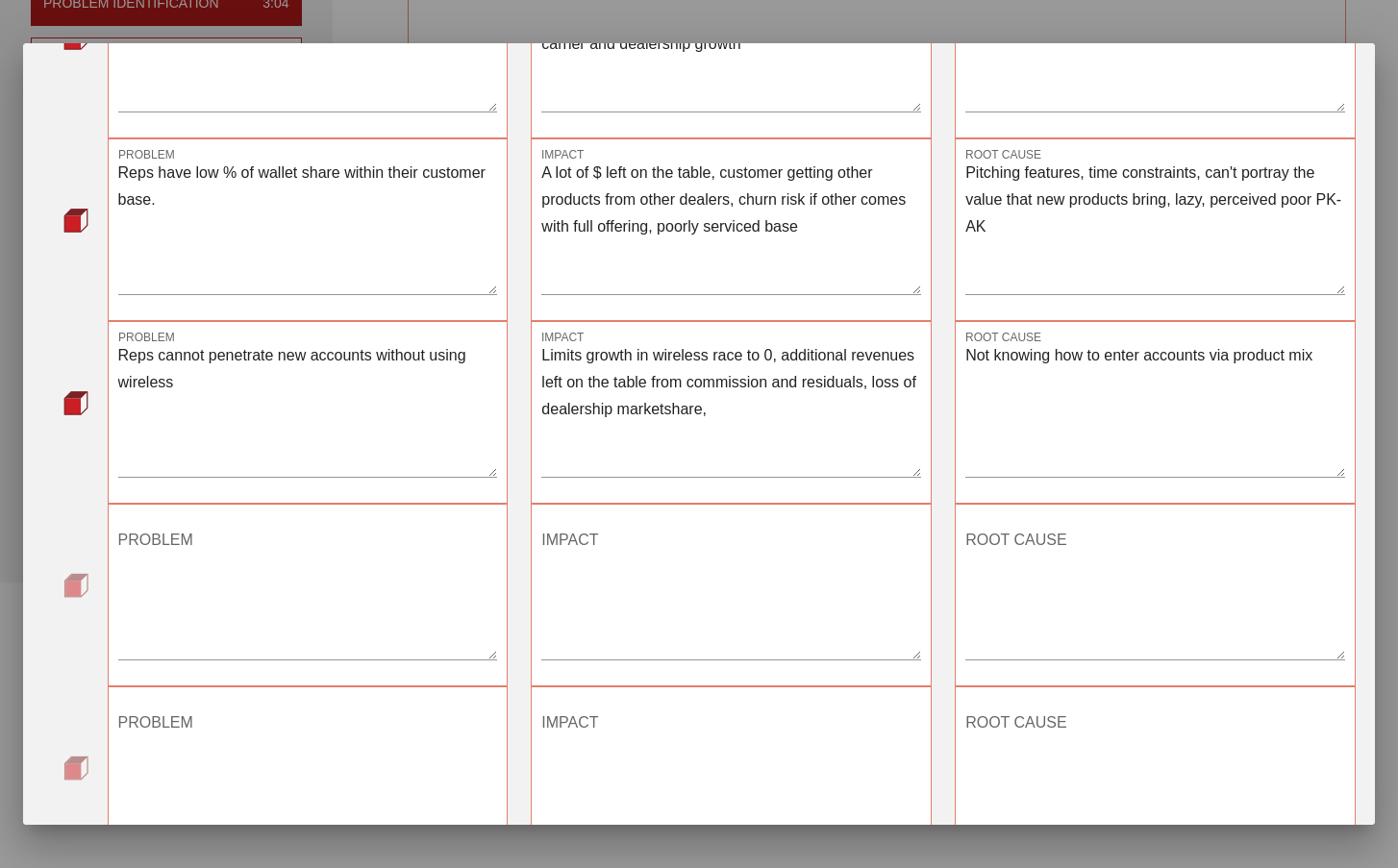
scroll to position [759, 0]
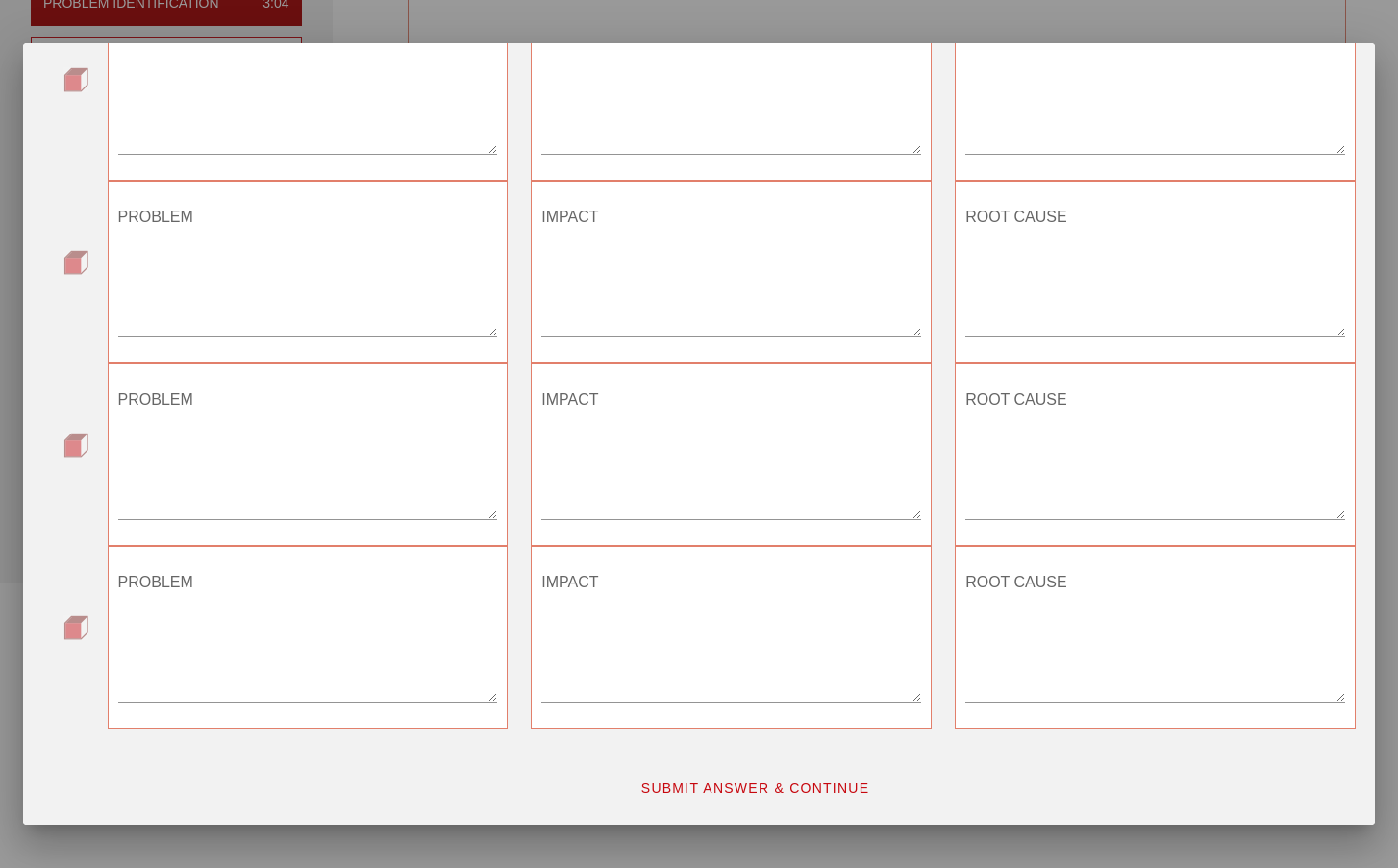
click at [761, 792] on span "SUBMIT ANSWER & CONTINUE" at bounding box center [755, 789] width 230 height 16
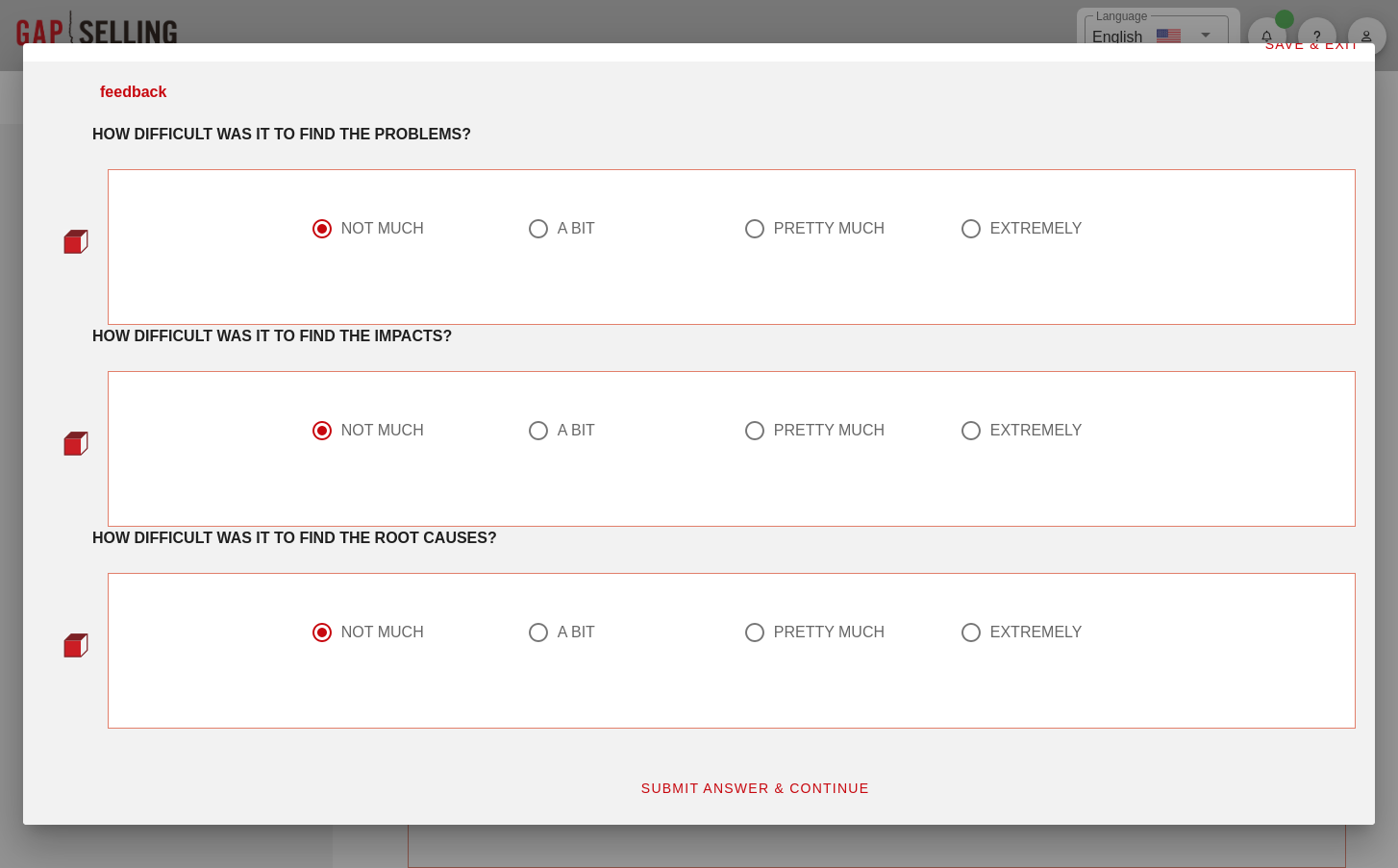
scroll to position [16, 0]
click at [760, 792] on span "SUBMIT ANSWER & CONTINUE" at bounding box center [755, 789] width 230 height 16
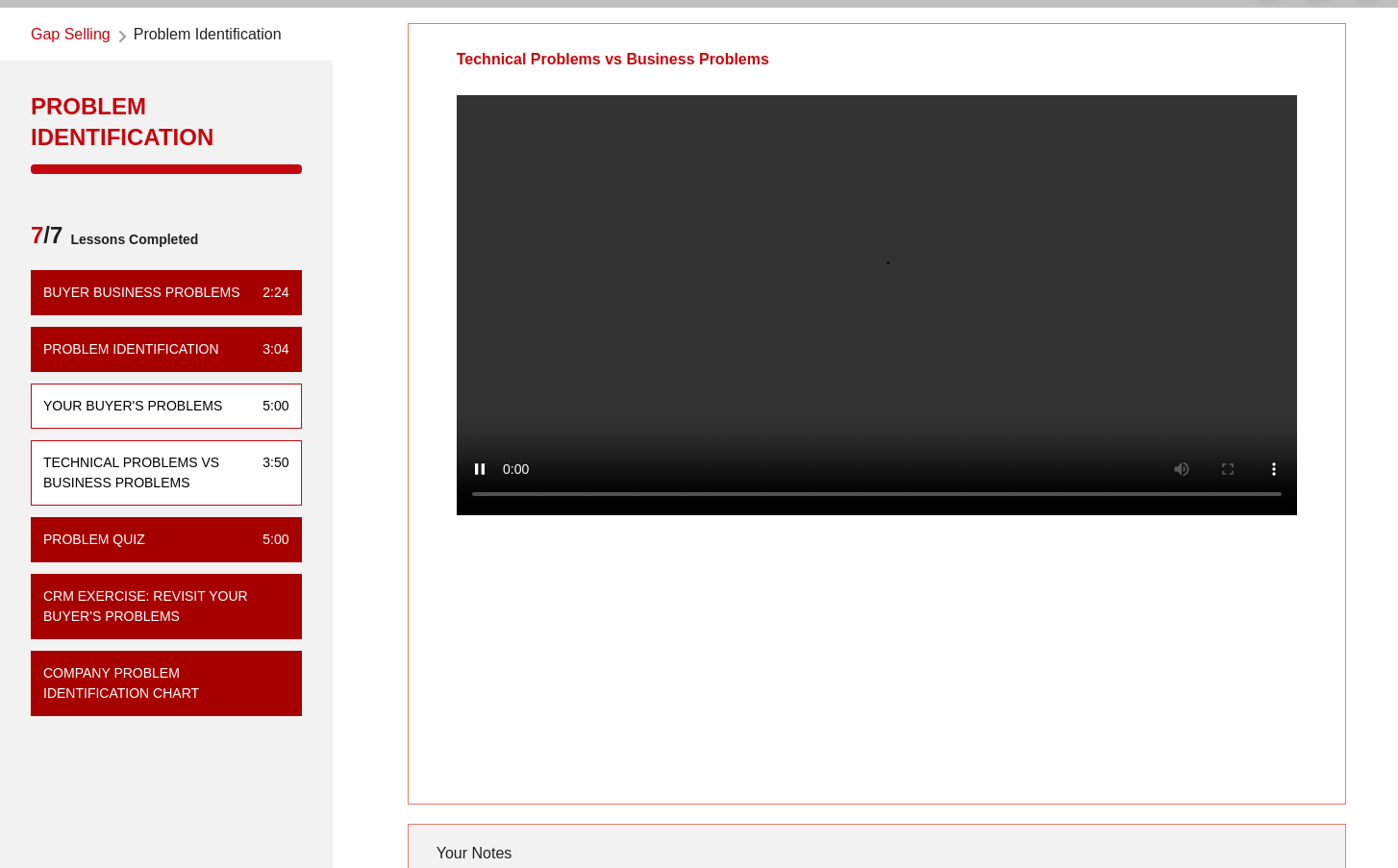
scroll to position [70, 0]
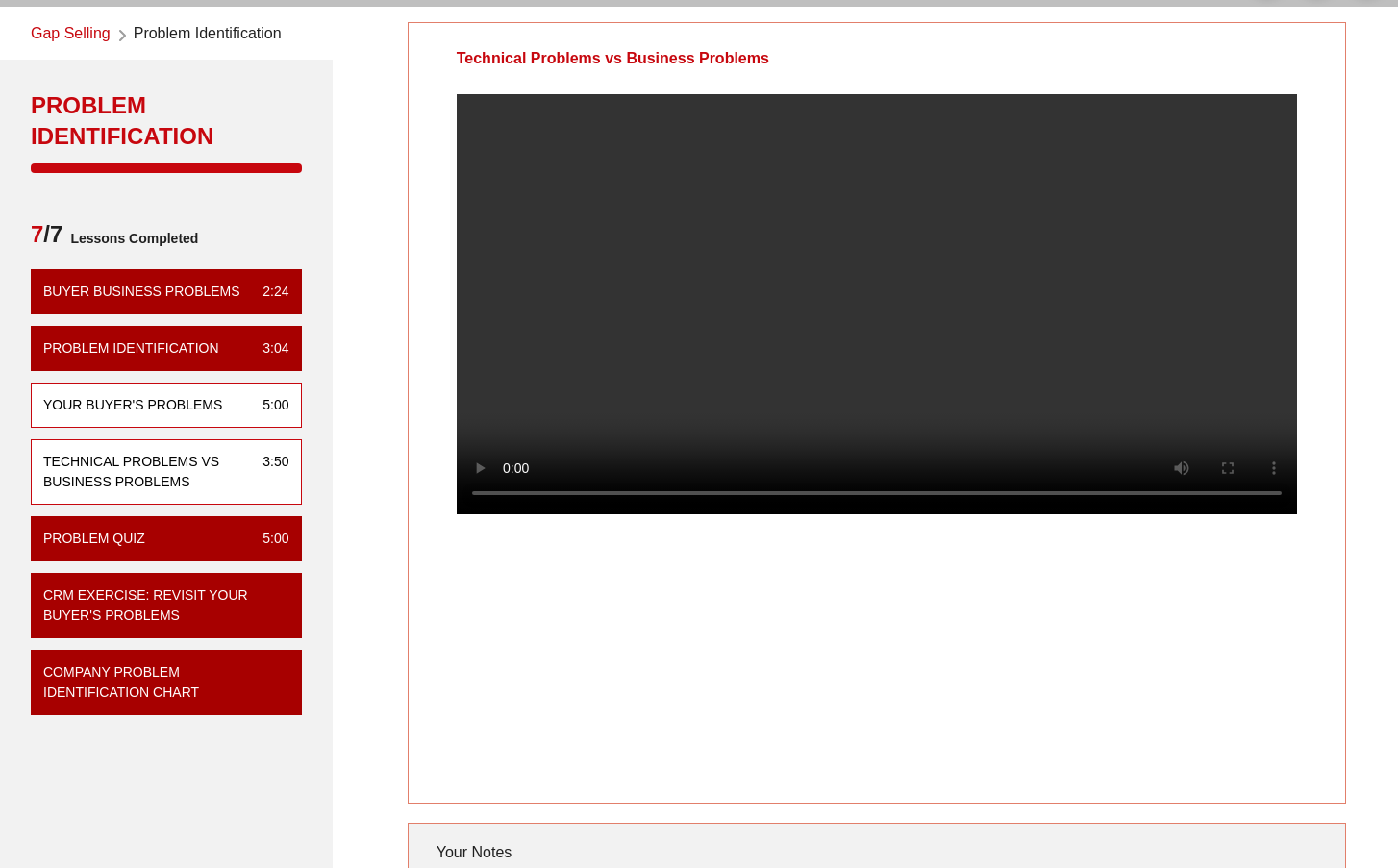
click at [191, 398] on div "Your Buyer's Problems" at bounding box center [133, 405] width 179 height 20
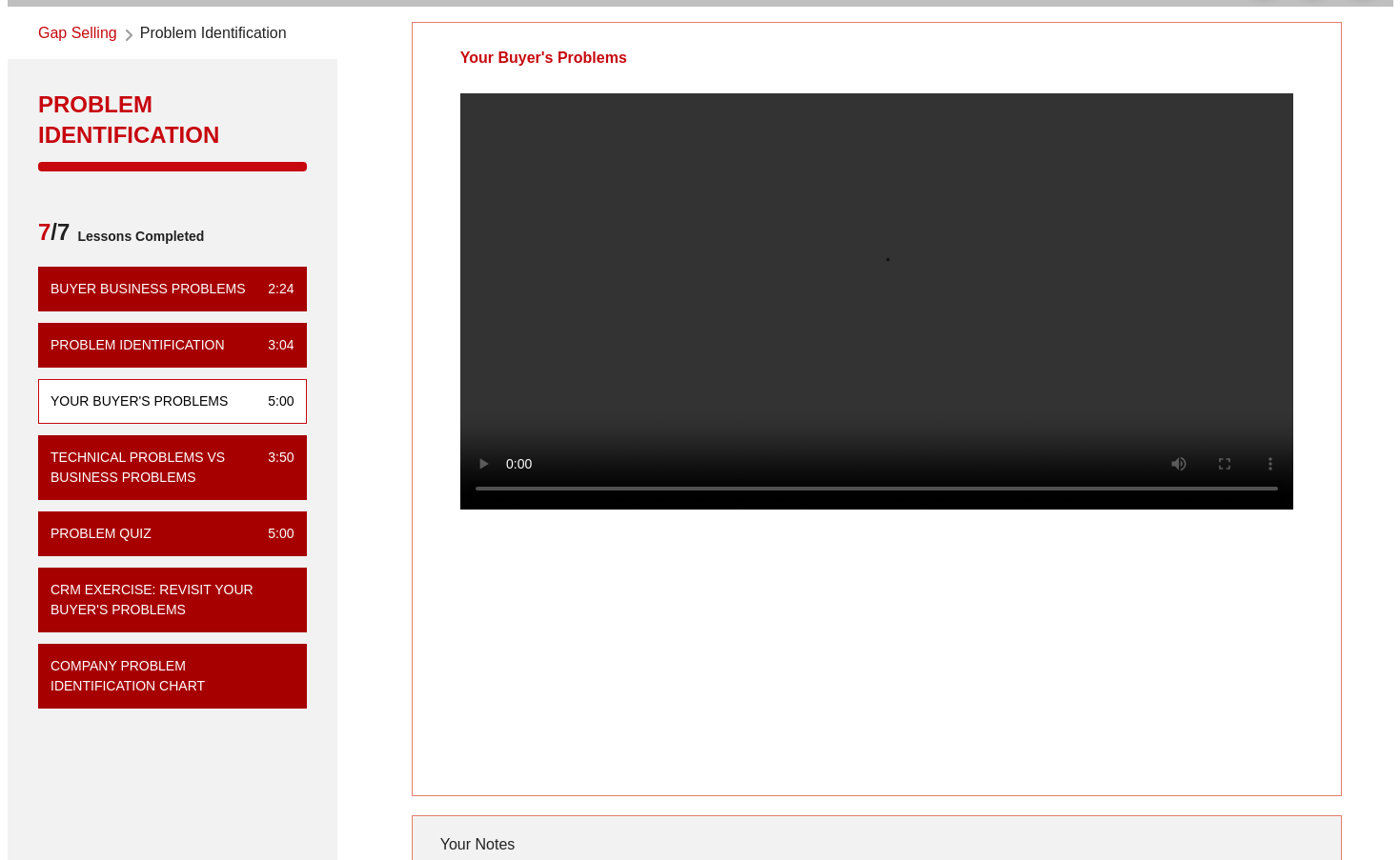
scroll to position [0, 0]
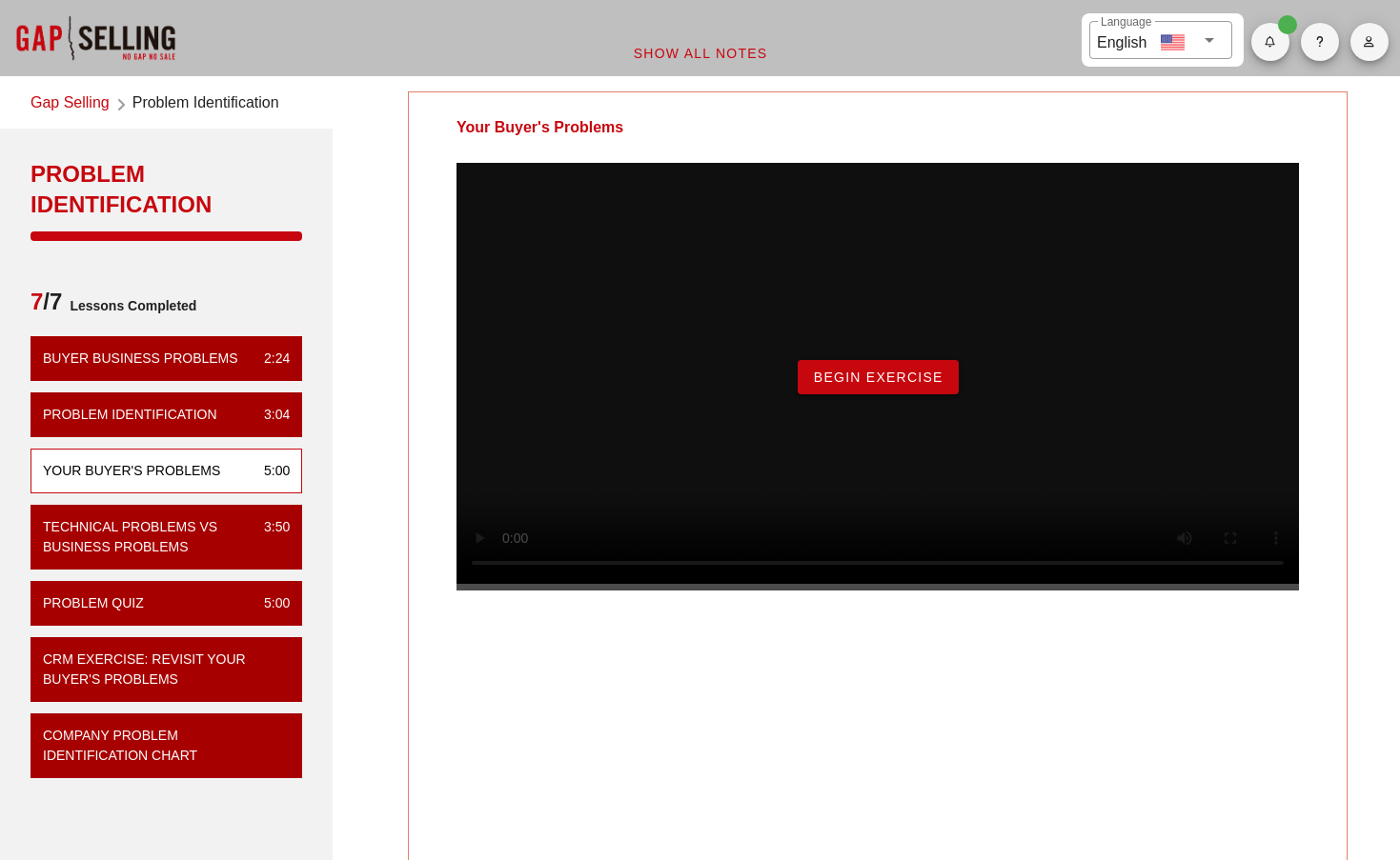
click at [577, 591] on div "Begin Exercise" at bounding box center [878, 377] width 842 height 428
click at [691, 591] on div "Begin Exercise" at bounding box center [878, 377] width 842 height 428
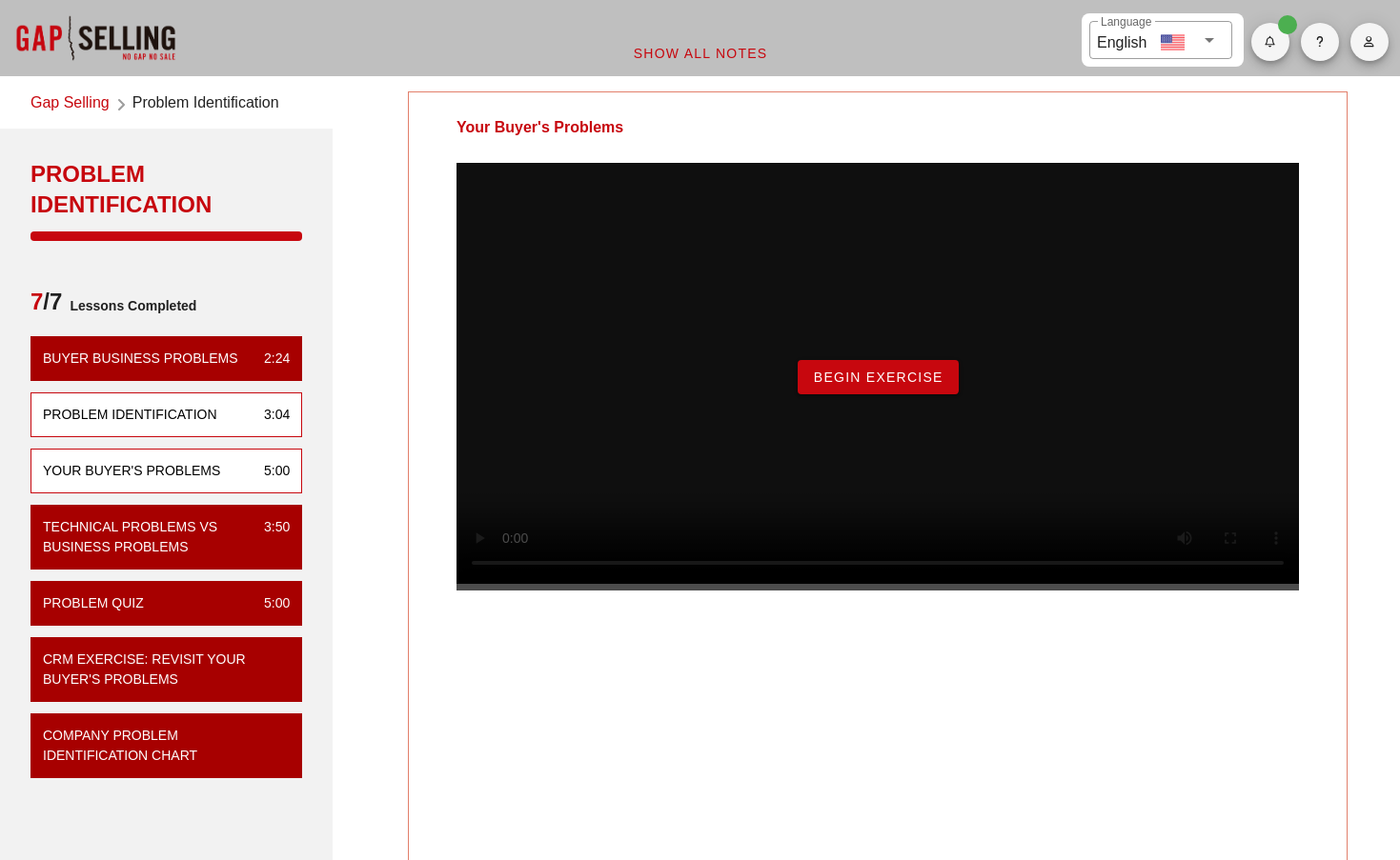
click at [136, 412] on div "Problem Identification" at bounding box center [131, 414] width 175 height 20
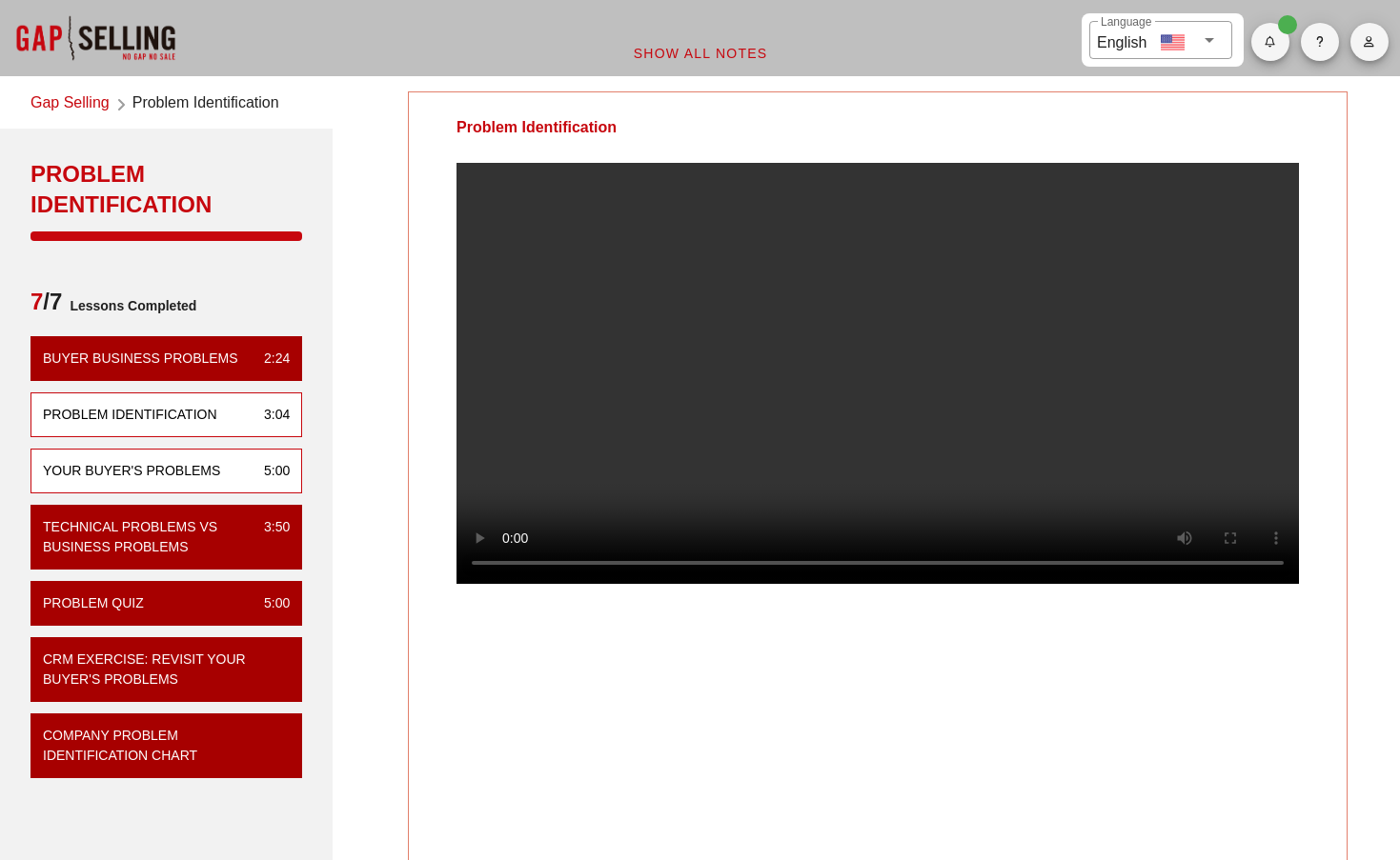
click at [122, 465] on div "Your Buyer's Problems" at bounding box center [132, 471] width 178 height 20
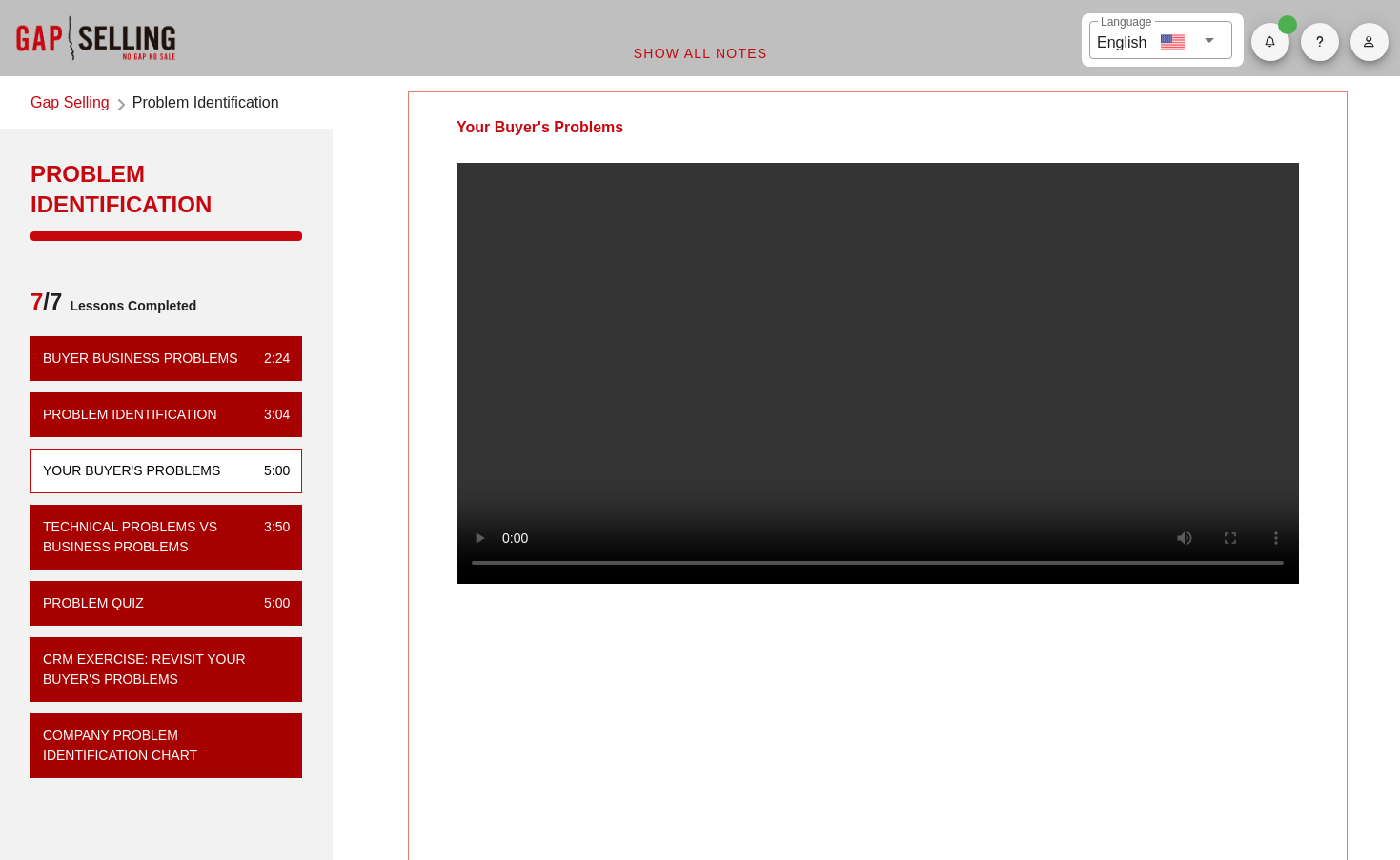
click at [1147, 584] on video at bounding box center [878, 373] width 842 height 421
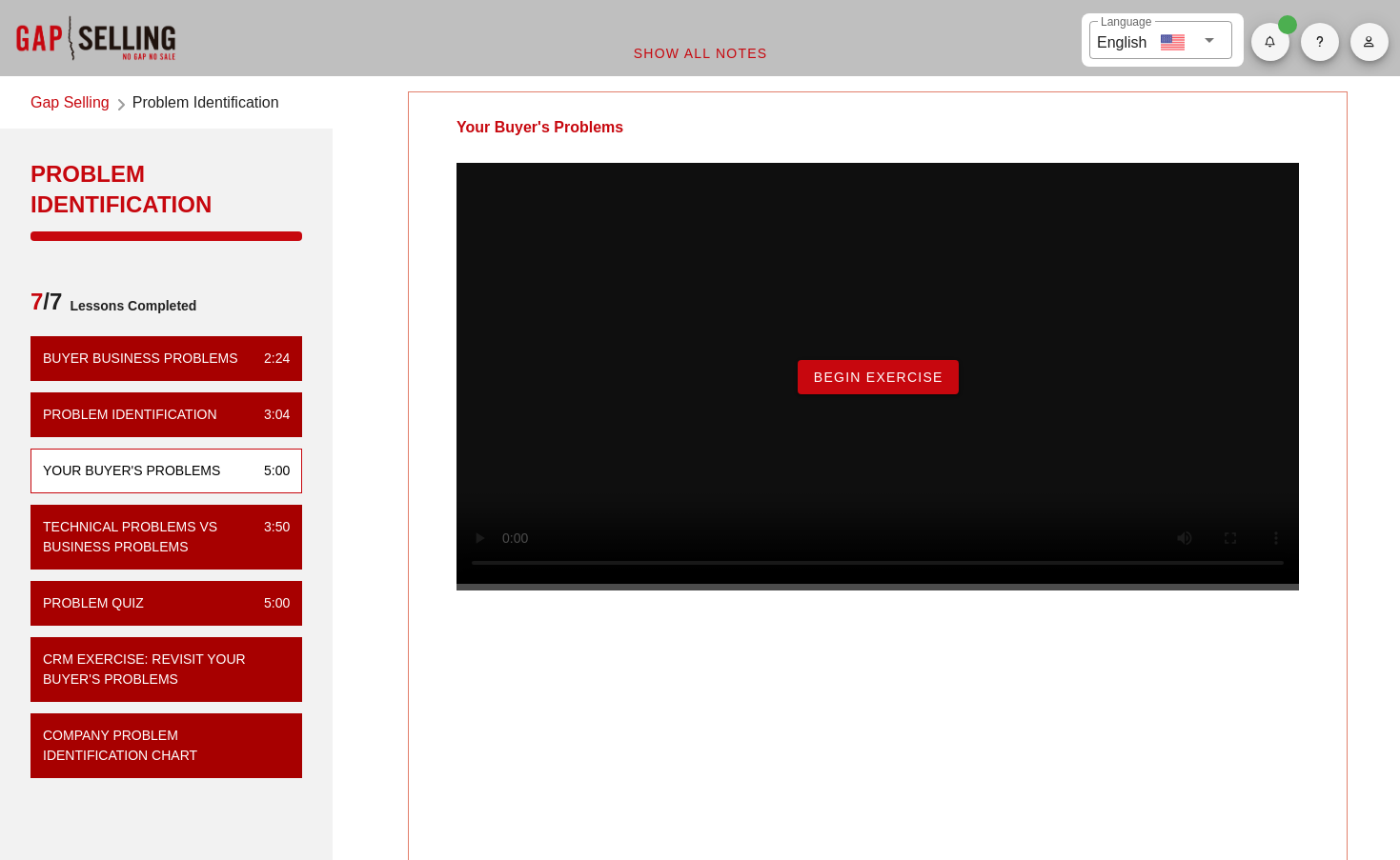
click at [844, 424] on div "Begin Exercise" at bounding box center [878, 377] width 842 height 428
click at [845, 395] on button "Begin Exercise" at bounding box center [878, 377] width 161 height 34
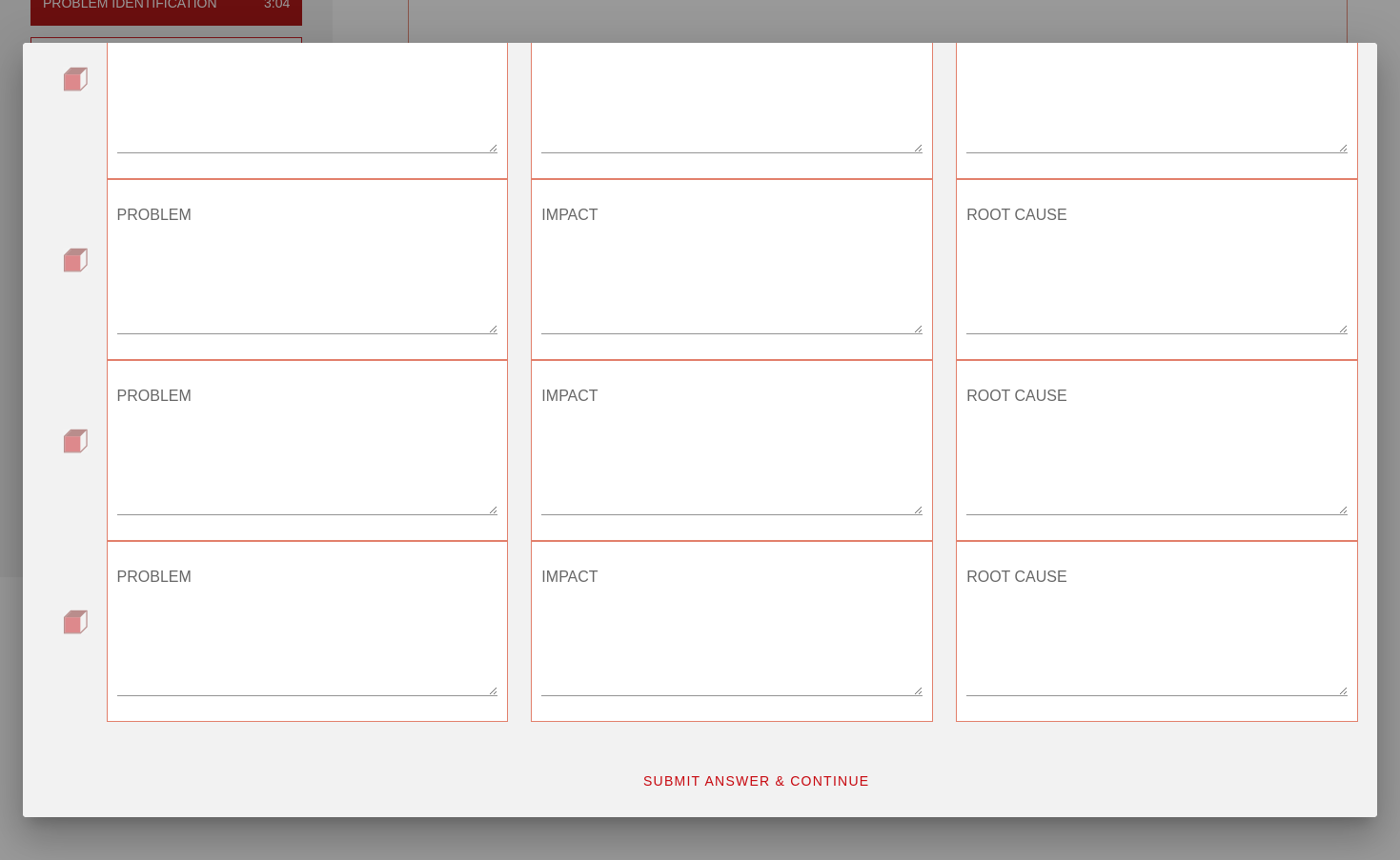
scroll to position [752, 0]
click at [779, 788] on span "SUBMIT ANSWER & CONTINUE" at bounding box center [756, 781] width 228 height 16
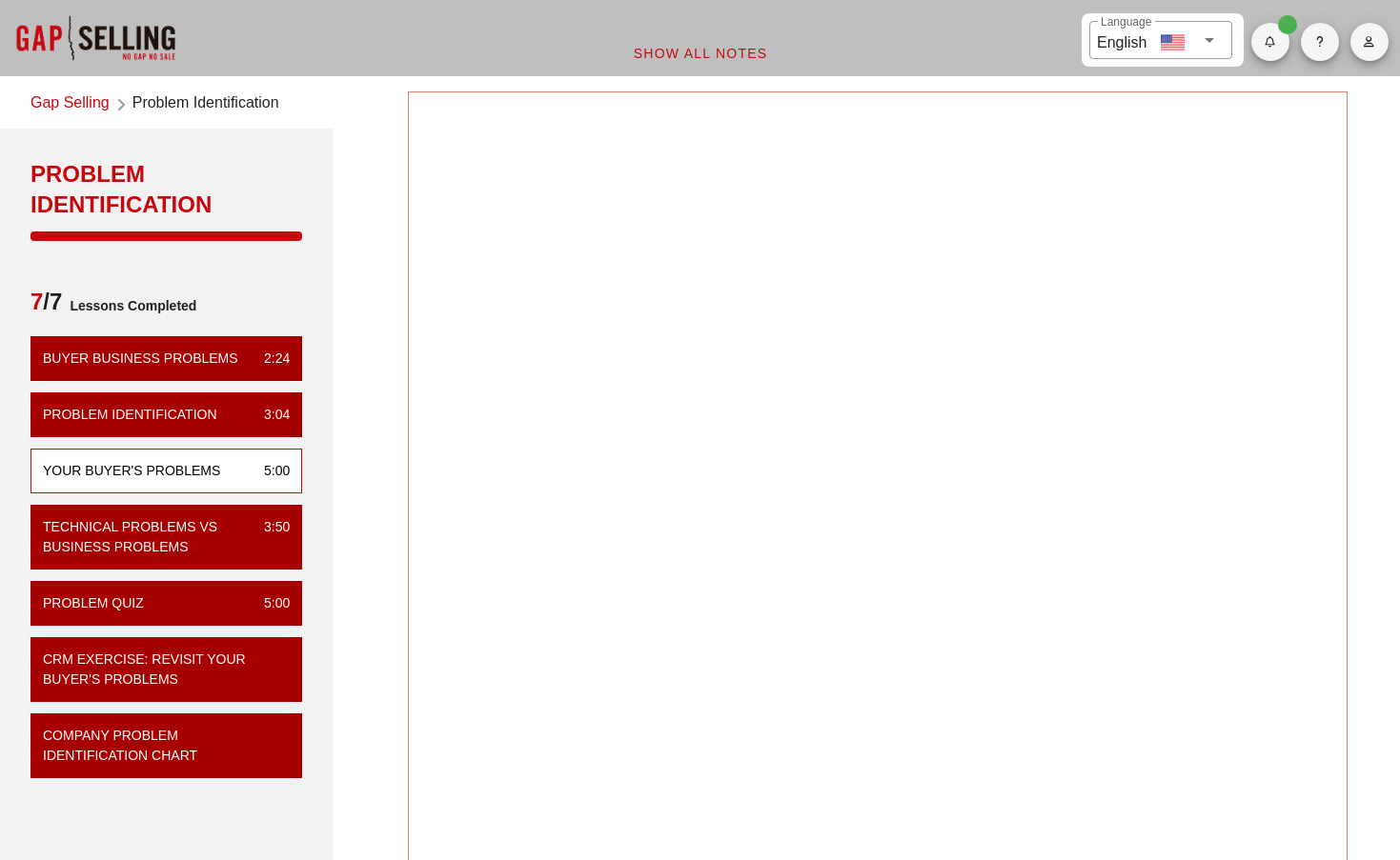
scroll to position [16, 0]
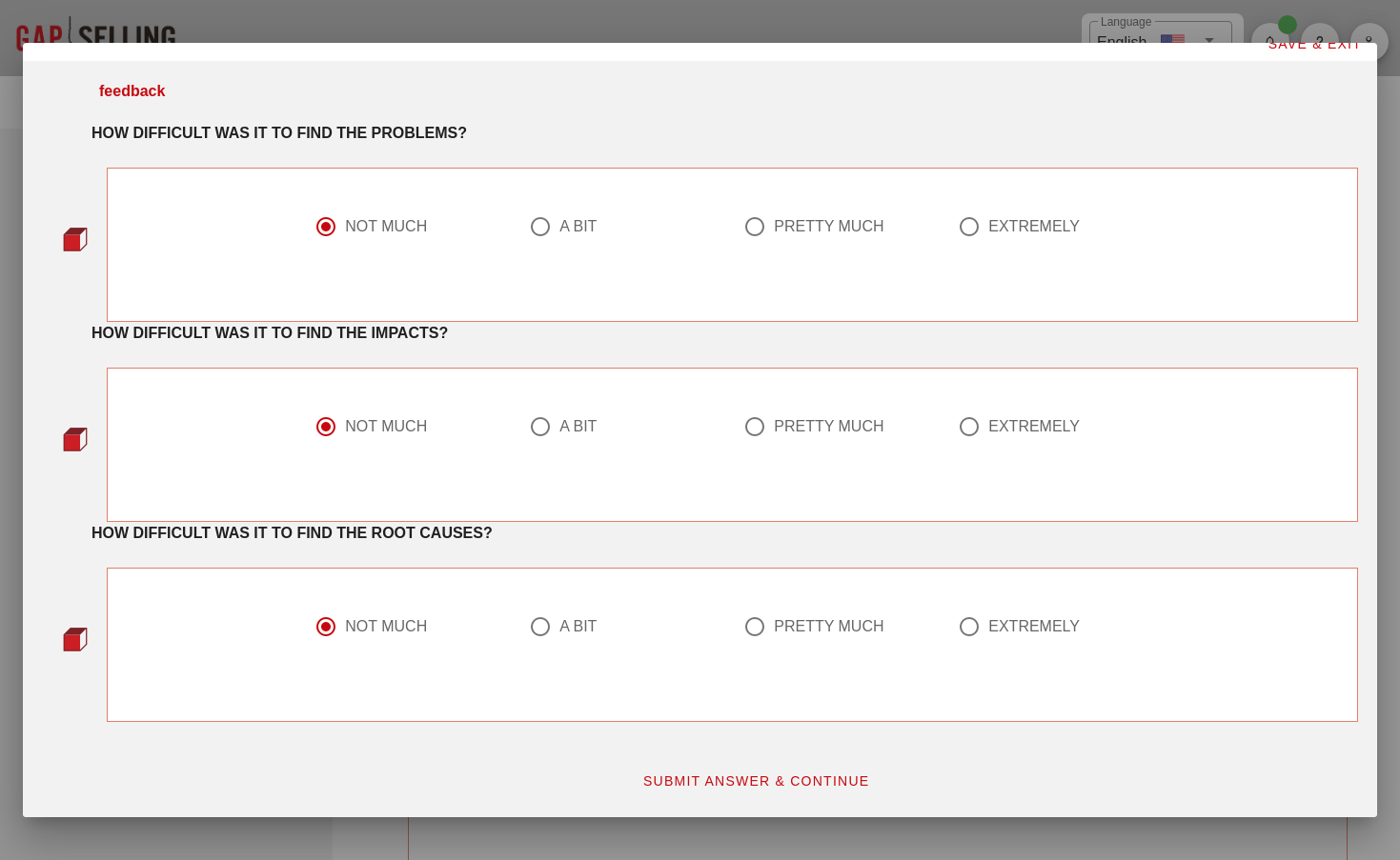
click at [780, 779] on span "SUBMIT ANSWER & CONTINUE" at bounding box center [756, 781] width 228 height 16
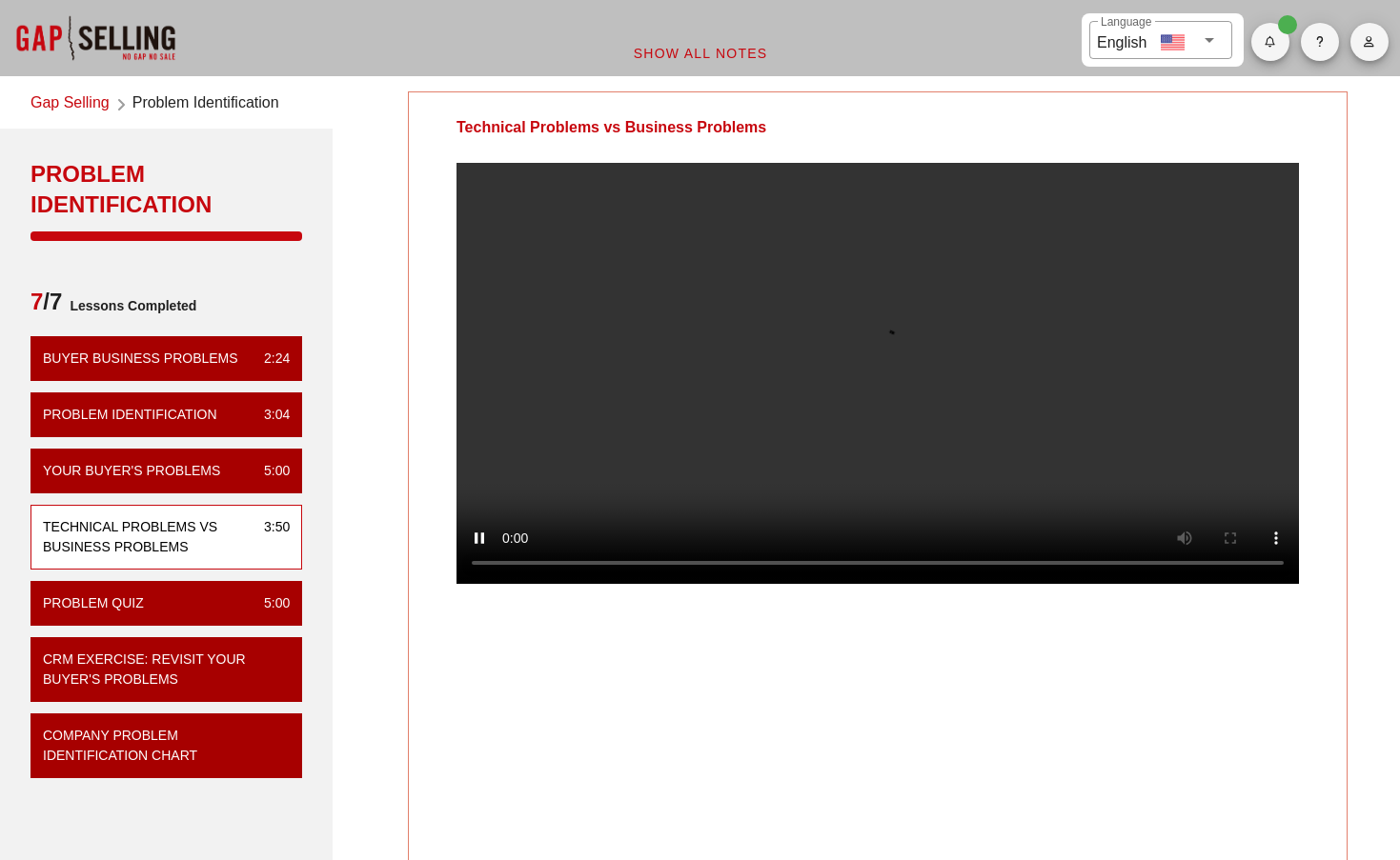
scroll to position [0, 0]
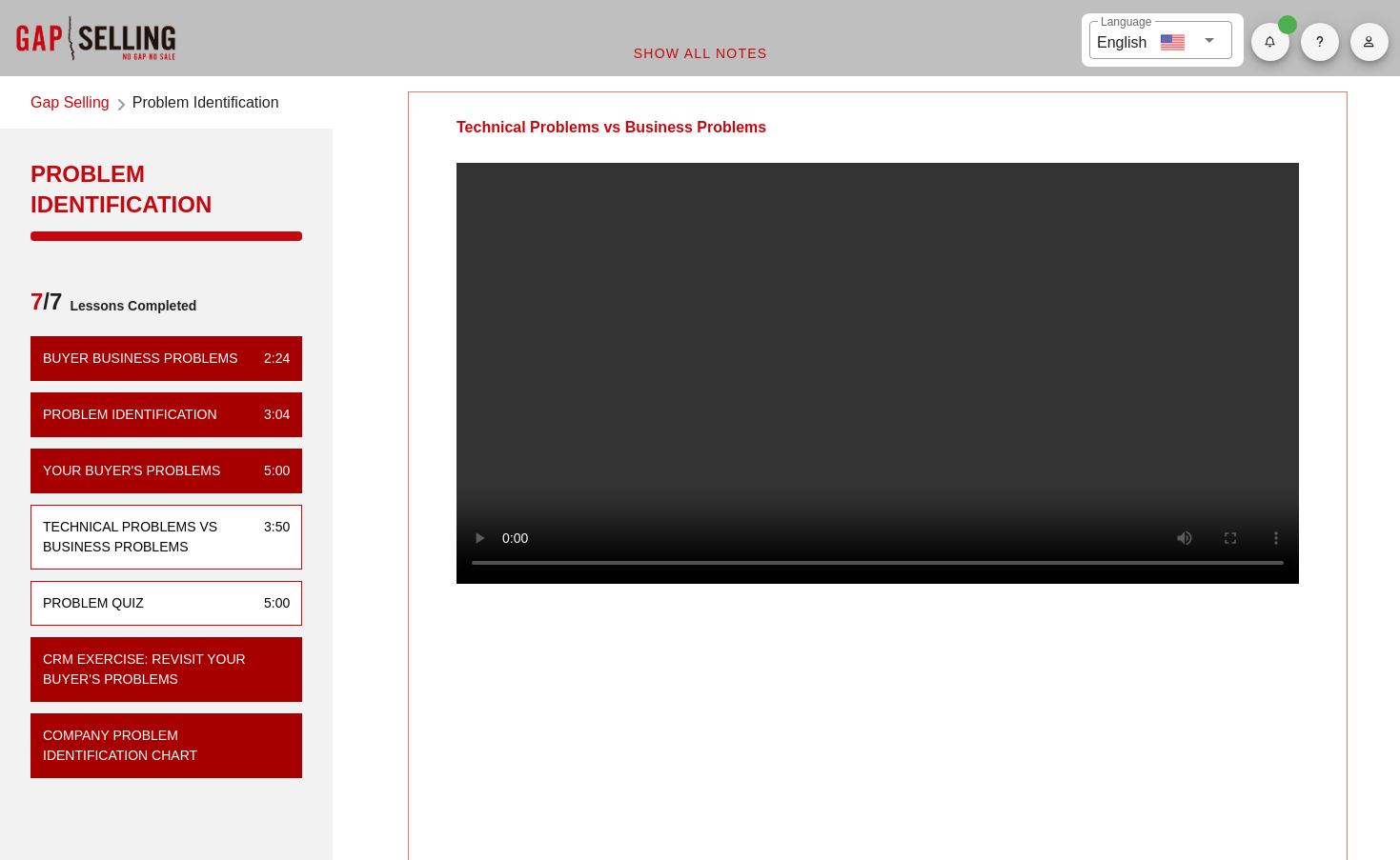
click at [178, 597] on div "Problem Quiz 5:00" at bounding box center [166, 604] width 272 height 45
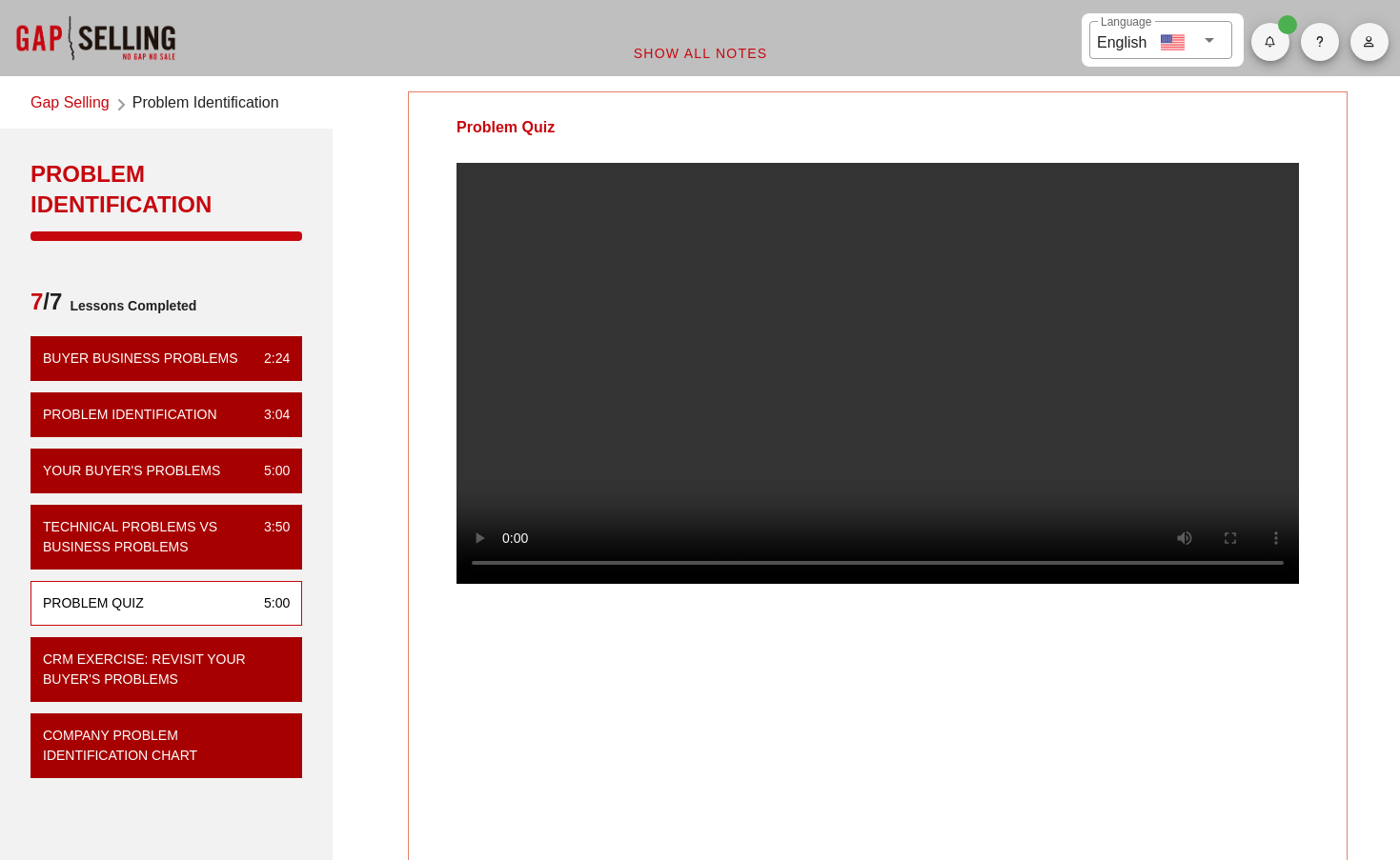
click at [1144, 584] on video at bounding box center [878, 373] width 842 height 421
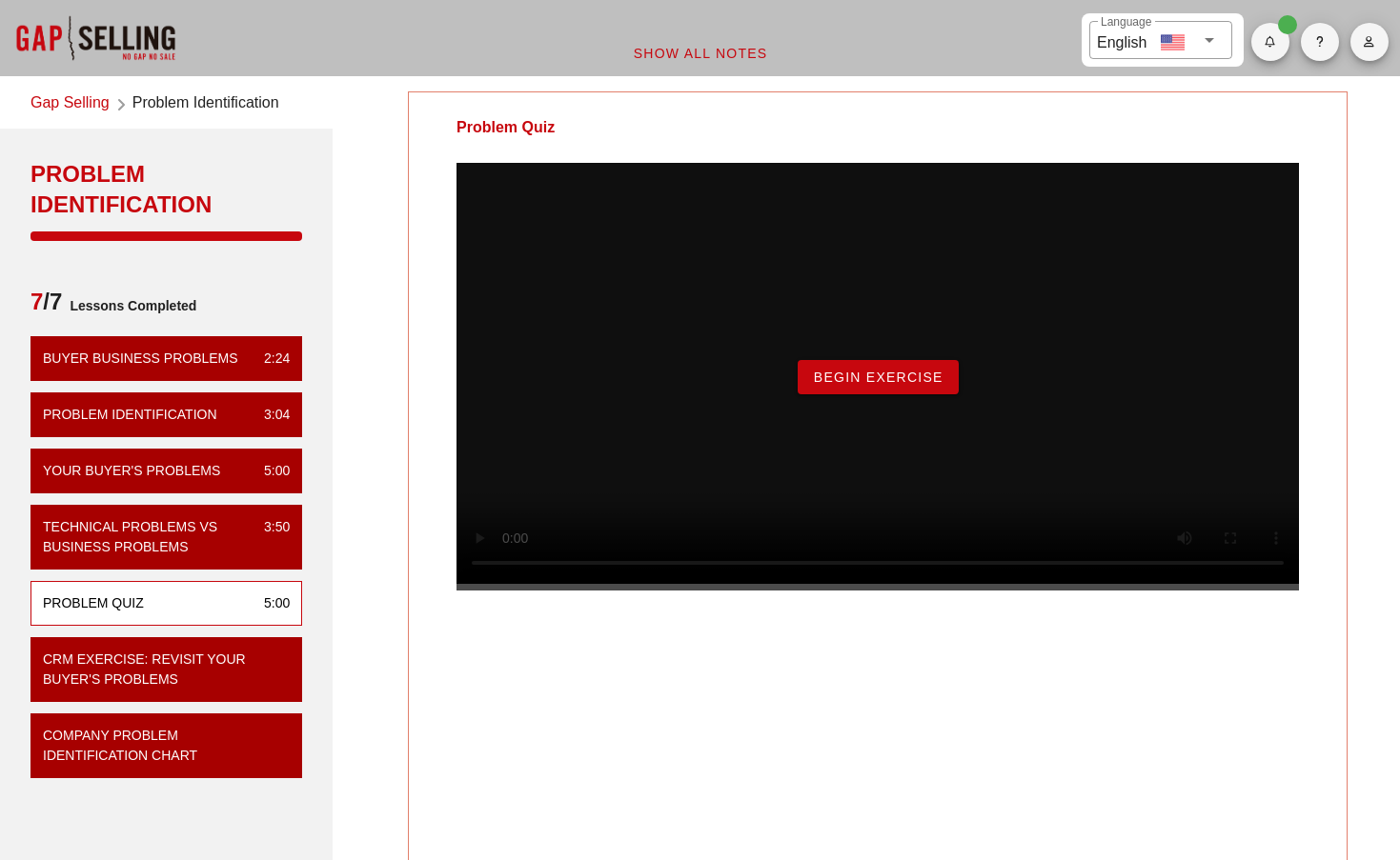
click at [862, 385] on span "Begin Exercise" at bounding box center [878, 378] width 131 height 16
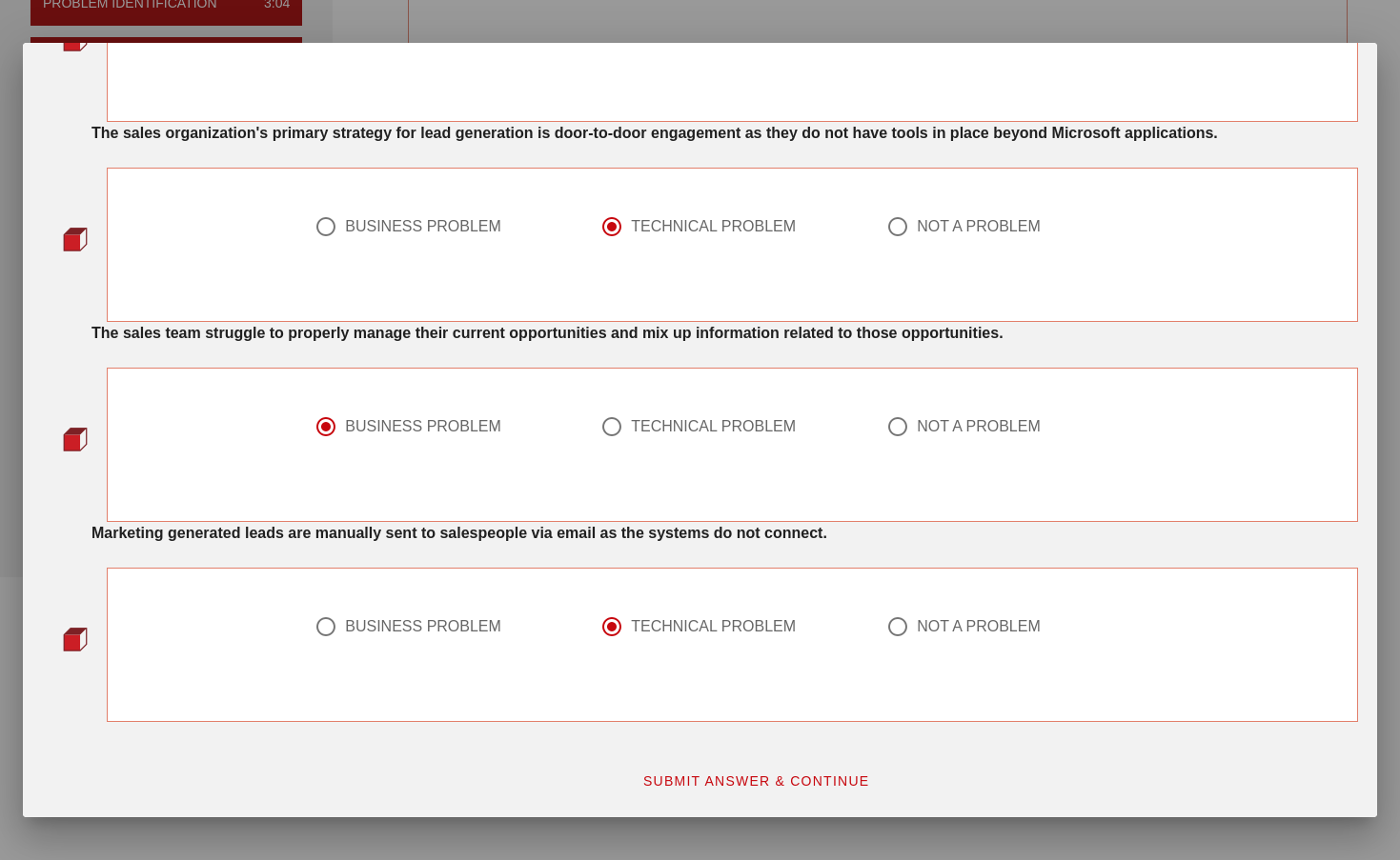
scroll to position [1447, 0]
click at [780, 774] on span "SUBMIT ANSWER & CONTINUE" at bounding box center [756, 781] width 228 height 16
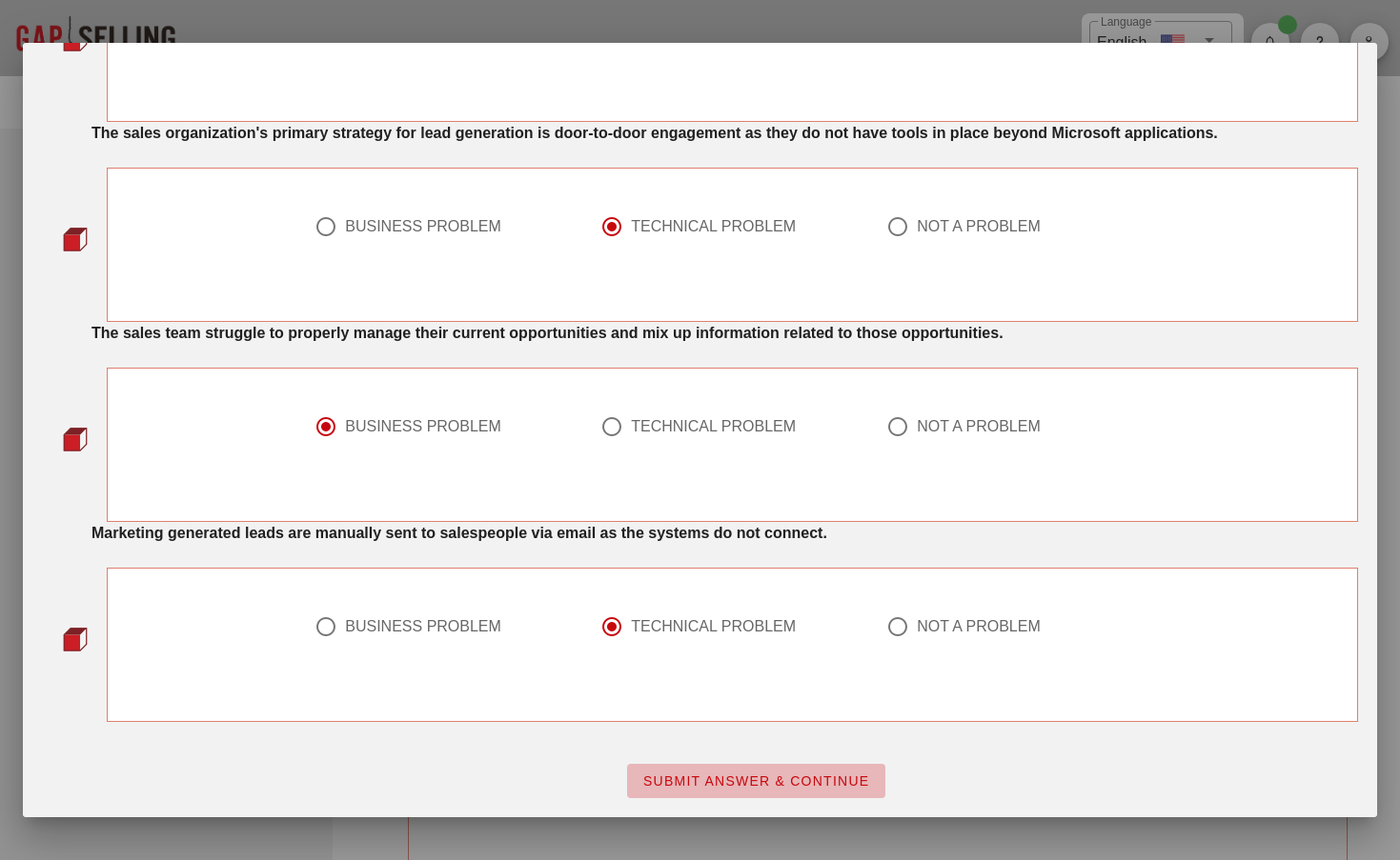
scroll to position [0, 0]
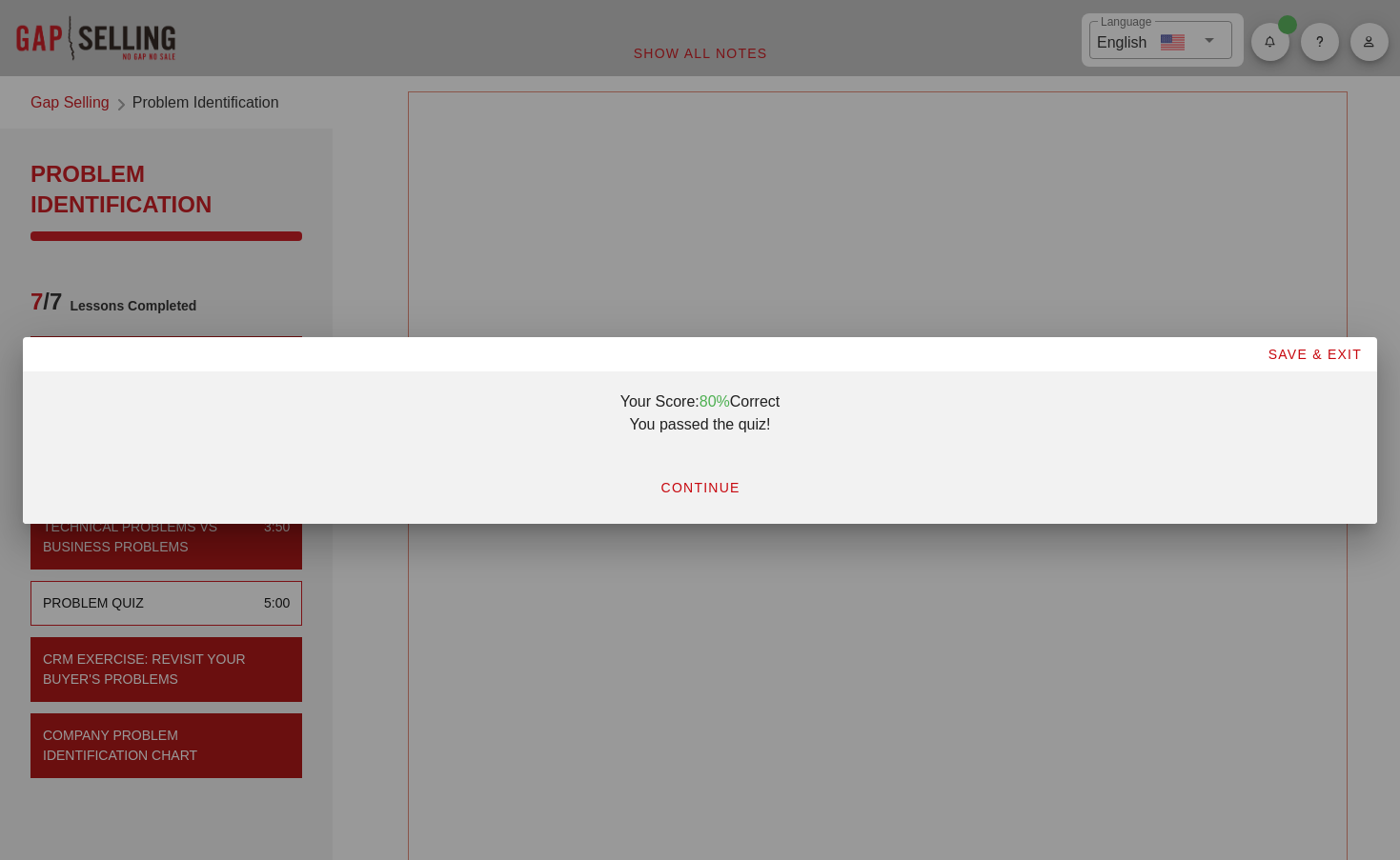
click at [705, 490] on span "CONTINUE" at bounding box center [700, 488] width 81 height 16
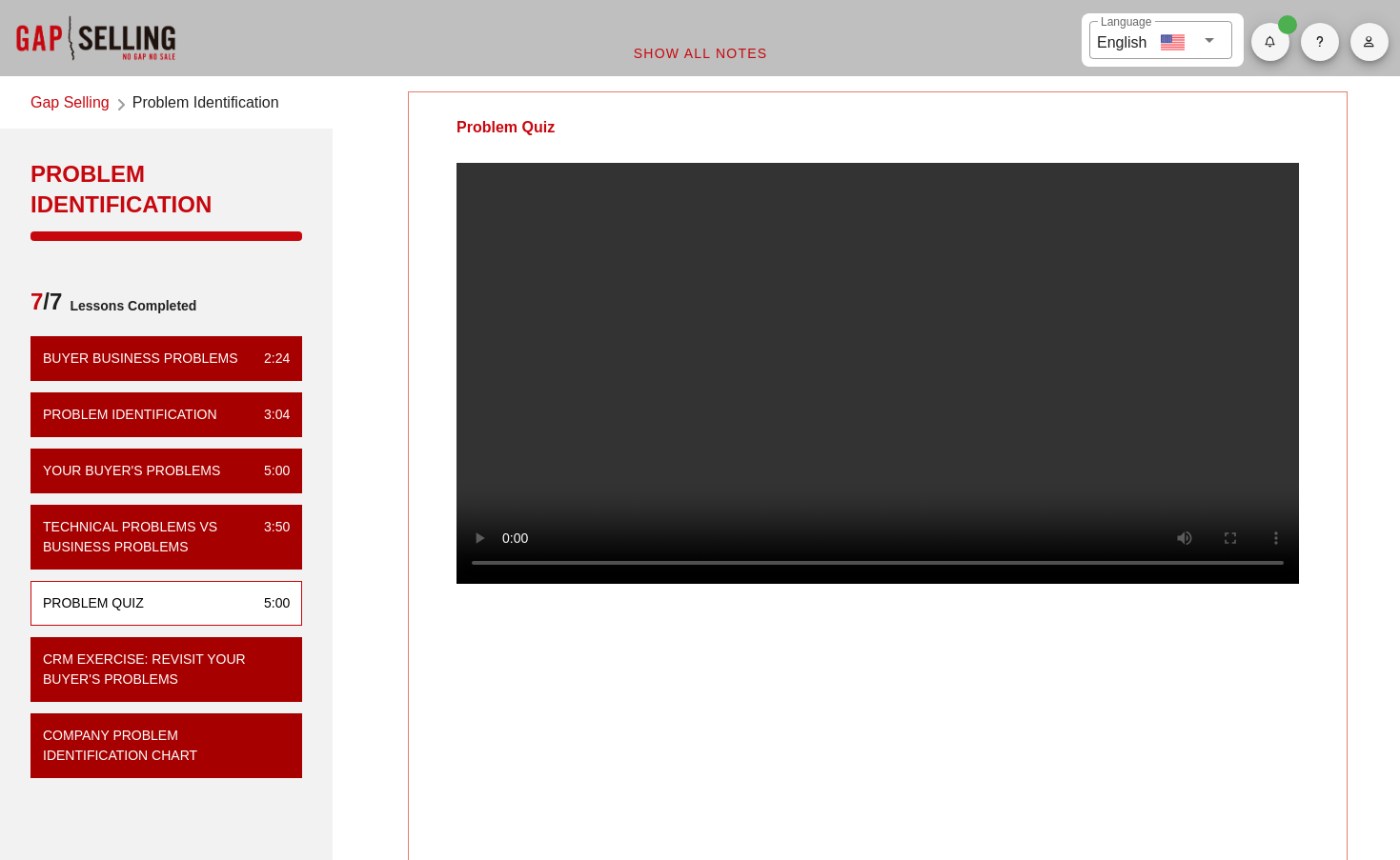
click at [1126, 584] on video at bounding box center [878, 373] width 842 height 421
click at [1136, 584] on video at bounding box center [878, 373] width 842 height 421
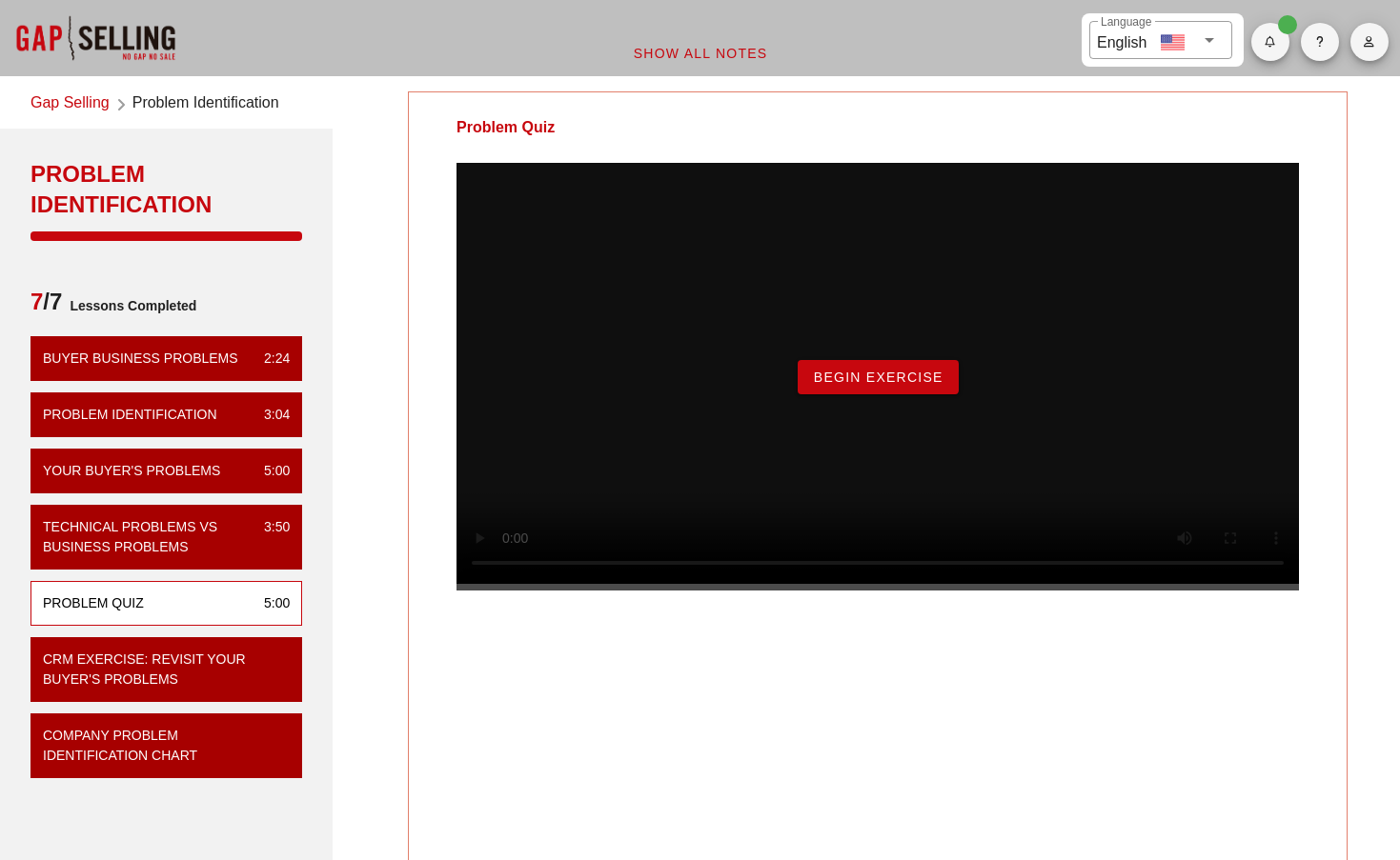
click at [613, 591] on div "Begin Exercise" at bounding box center [878, 377] width 842 height 428
click at [596, 591] on div "Begin Exercise" at bounding box center [878, 377] width 842 height 428
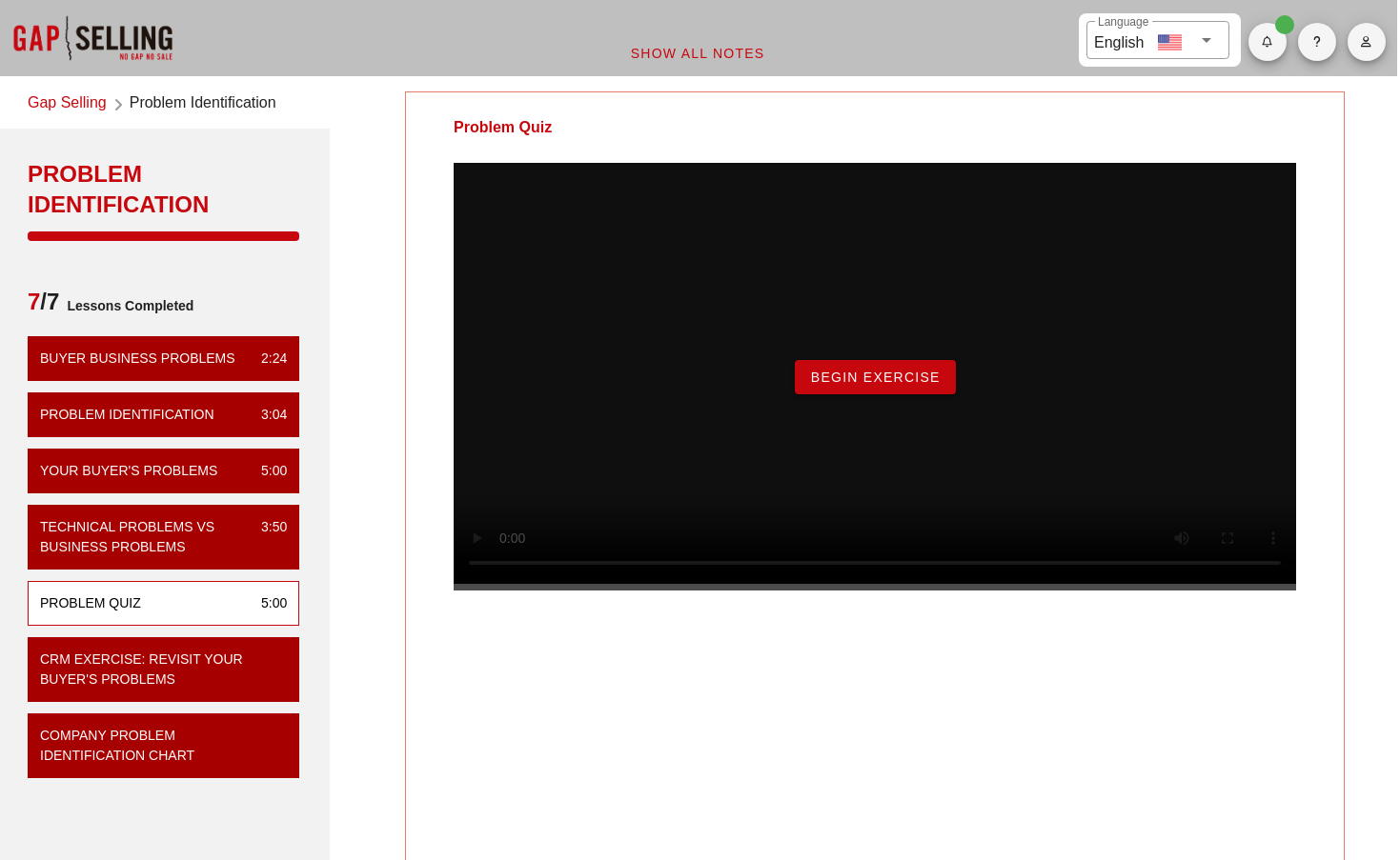
click at [791, 395] on div "Begin Exercise" at bounding box center [875, 377] width 190 height 34
click at [833, 385] on span "Begin Exercise" at bounding box center [875, 378] width 131 height 16
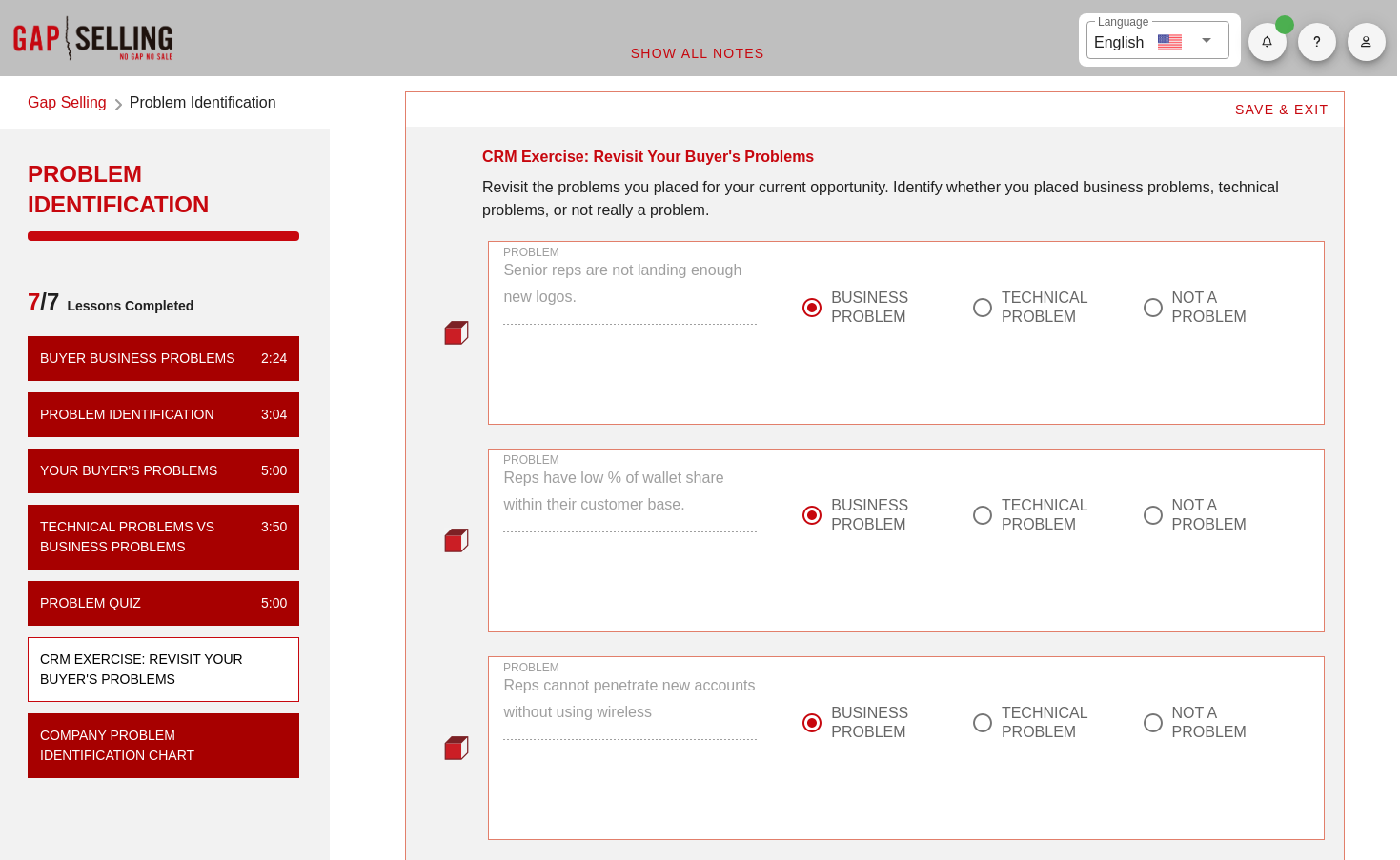
scroll to position [0, 0]
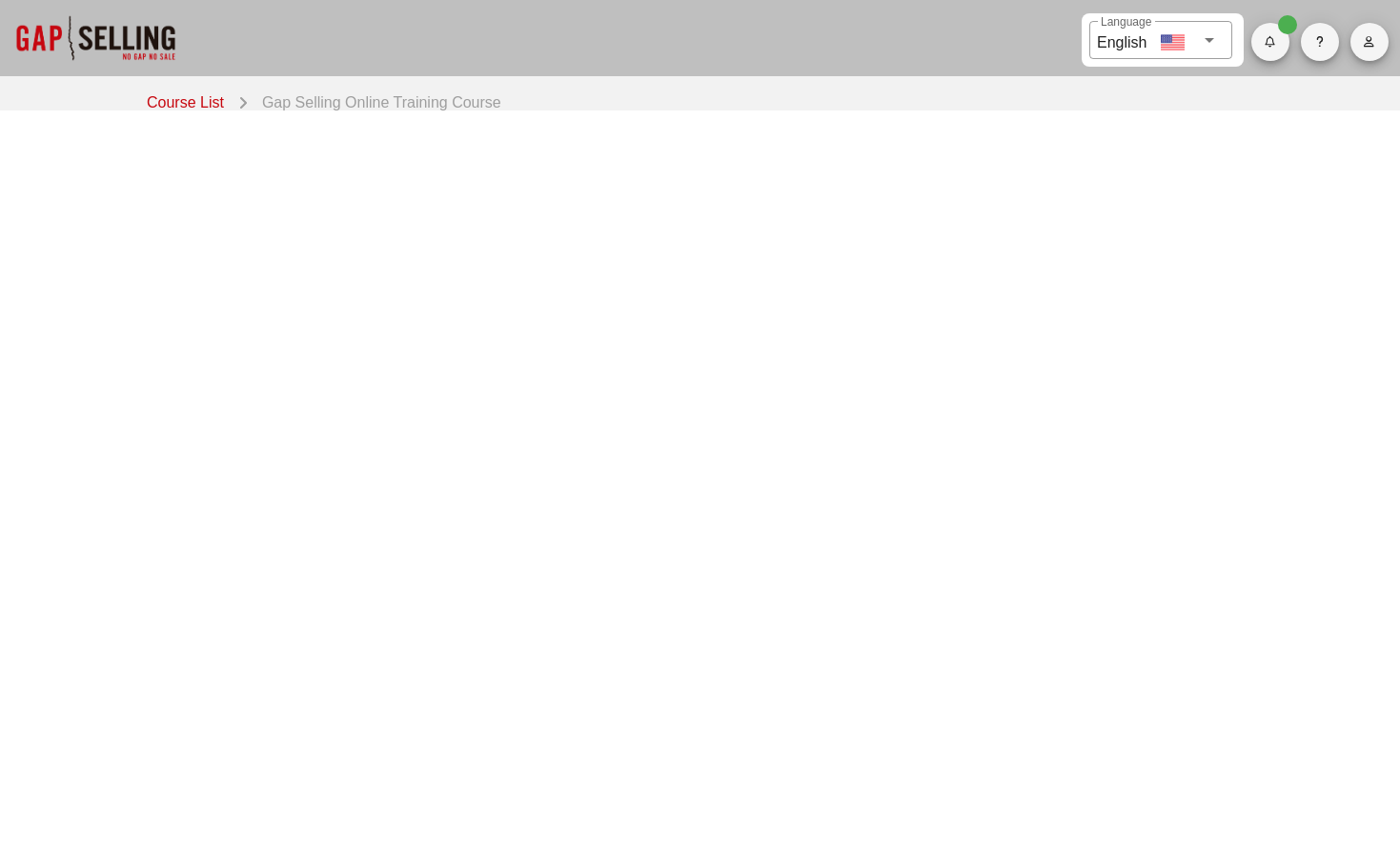
scroll to position [32, 0]
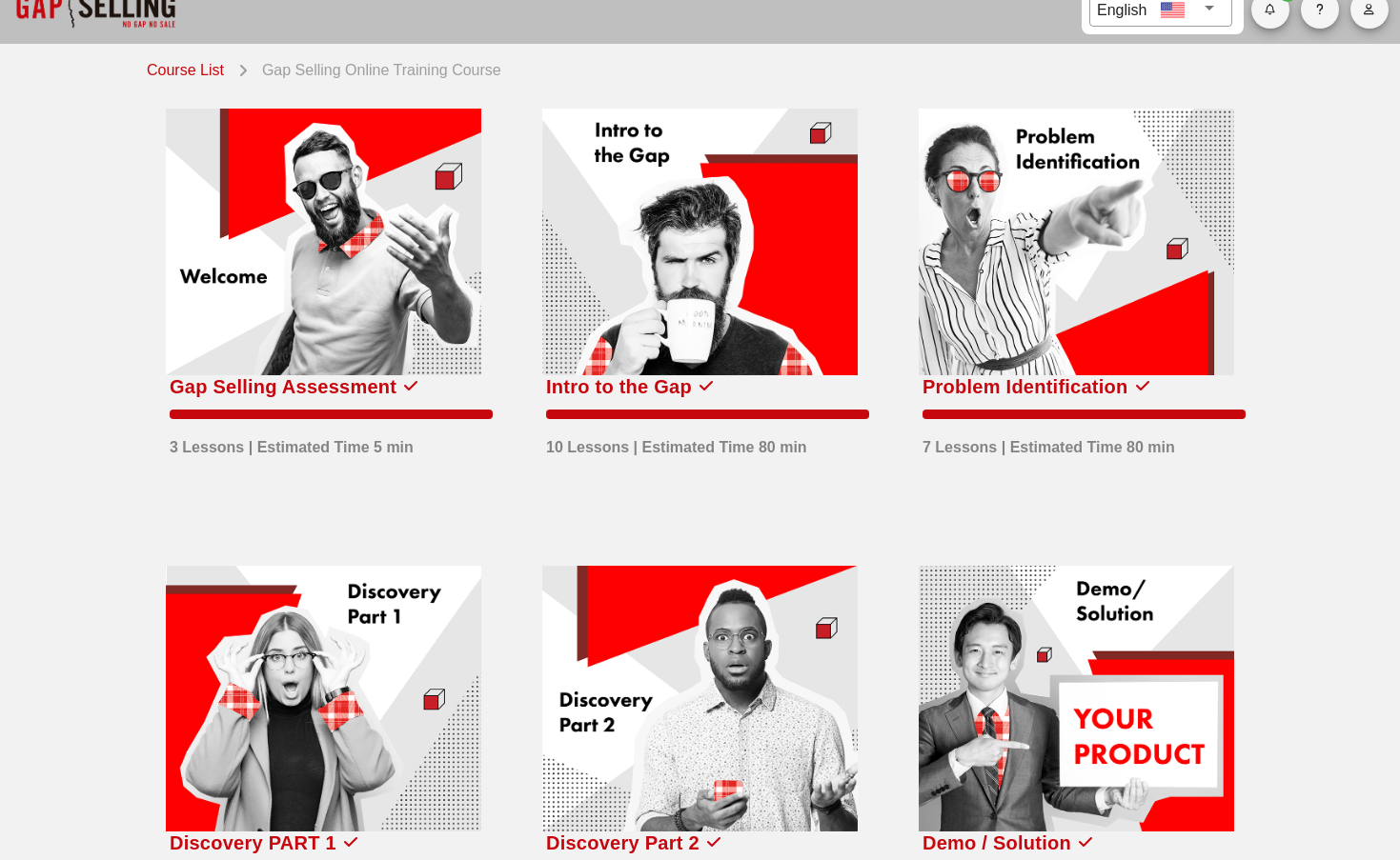
click at [1120, 372] on div at bounding box center [1076, 242] width 315 height 267
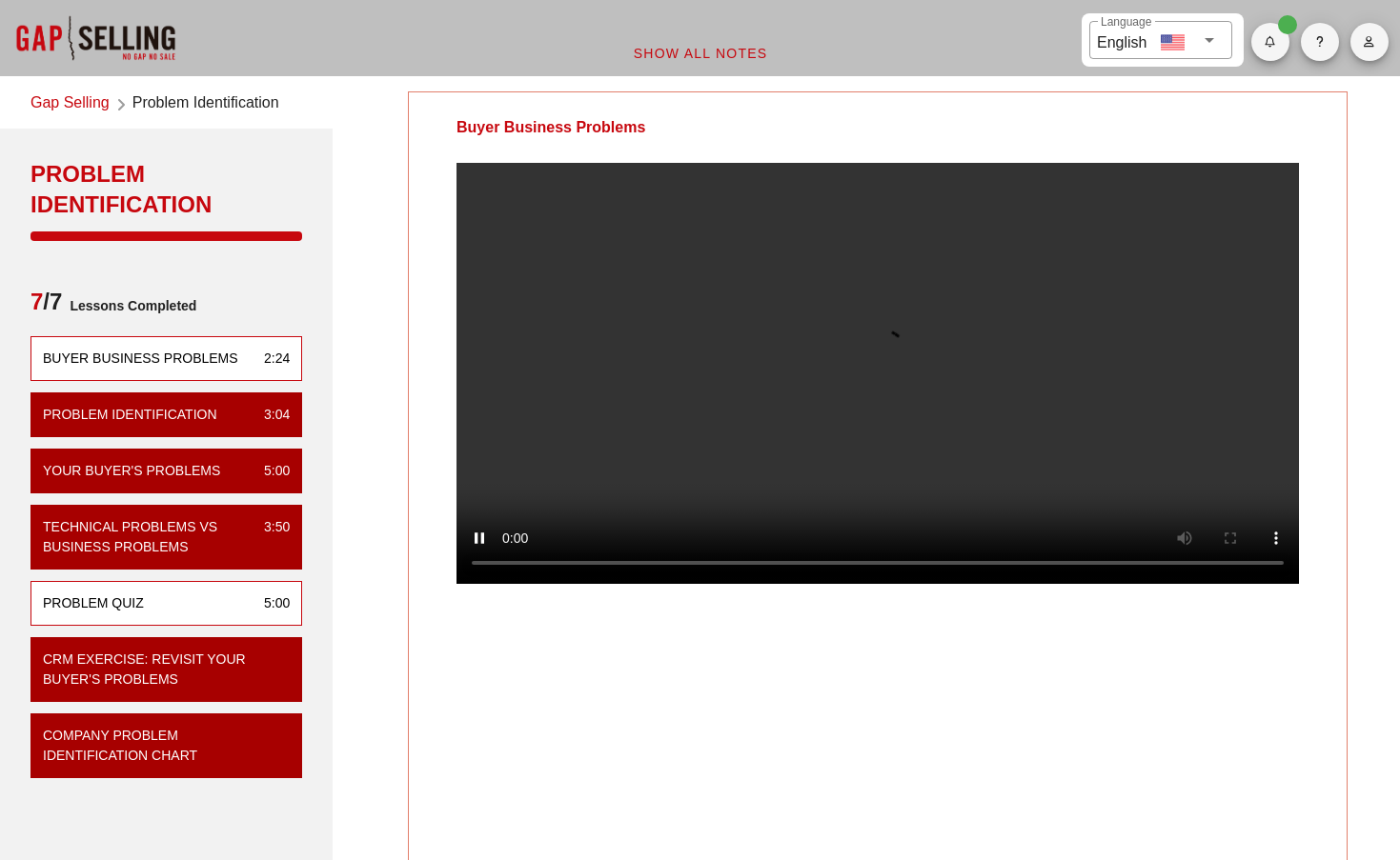
click at [136, 603] on div "Problem Quiz" at bounding box center [93, 604] width 101 height 20
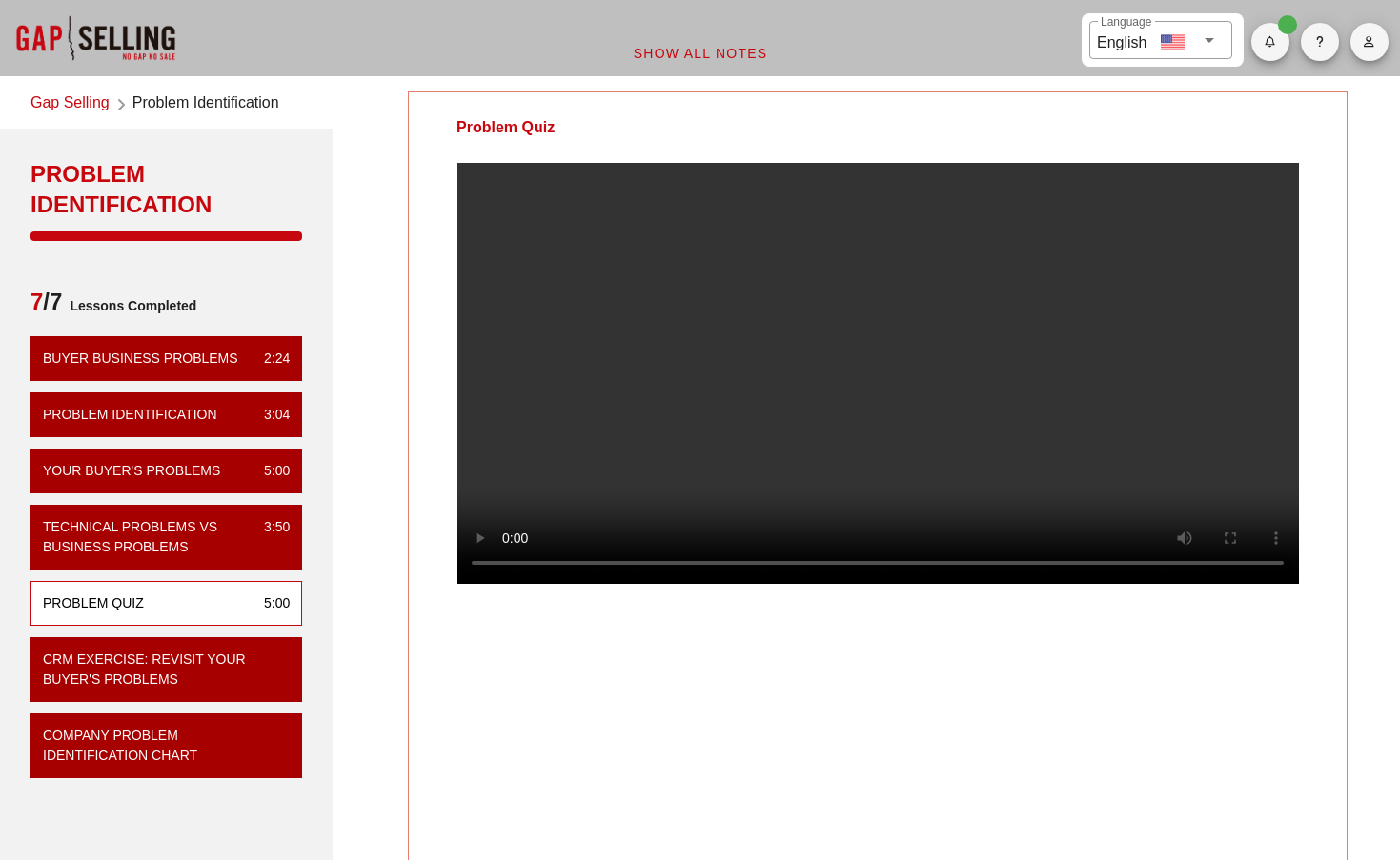
click at [1122, 584] on video at bounding box center [878, 373] width 842 height 421
click at [1149, 584] on video at bounding box center [878, 373] width 842 height 421
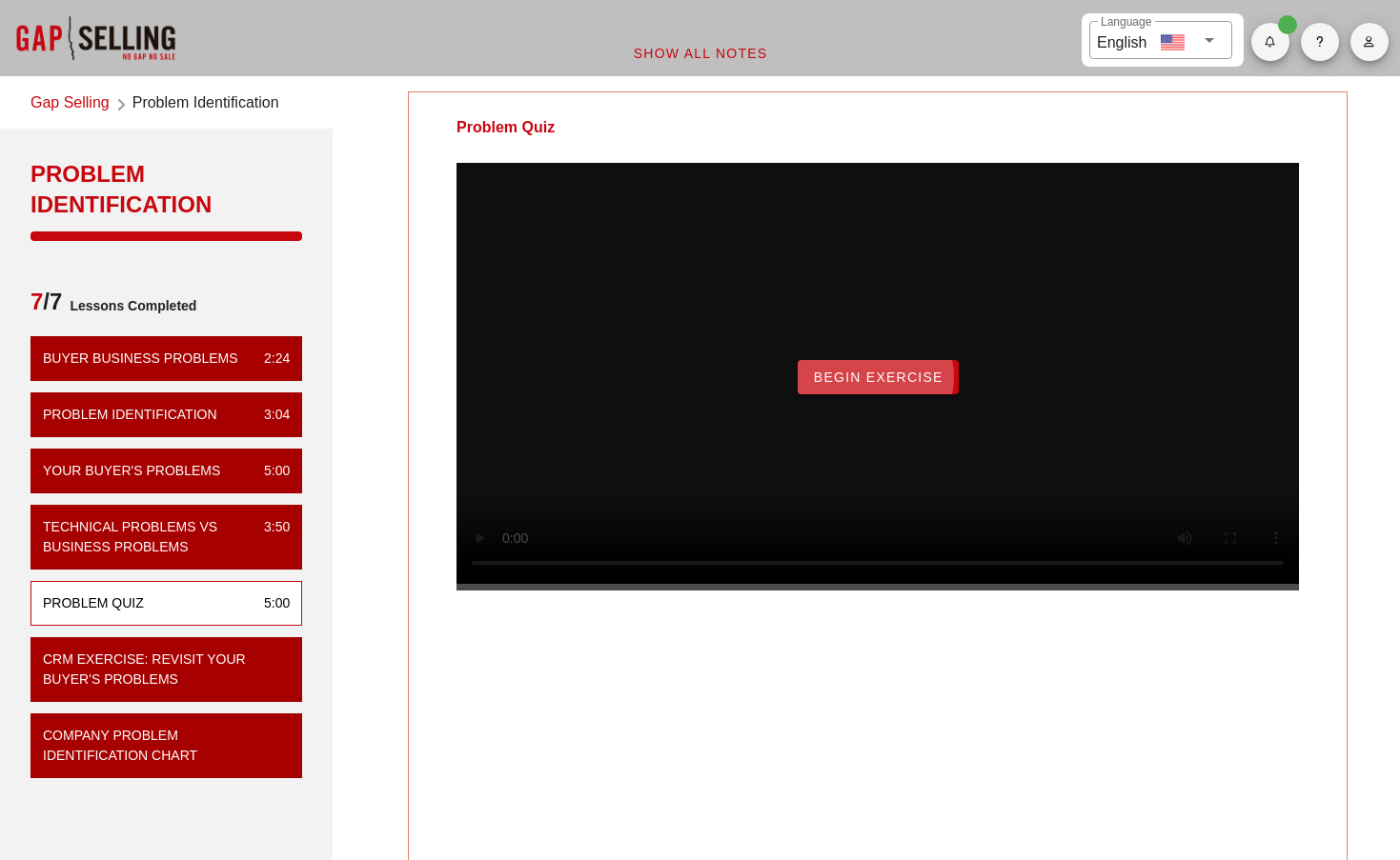
click at [888, 385] on span "Begin Exercise" at bounding box center [878, 378] width 131 height 16
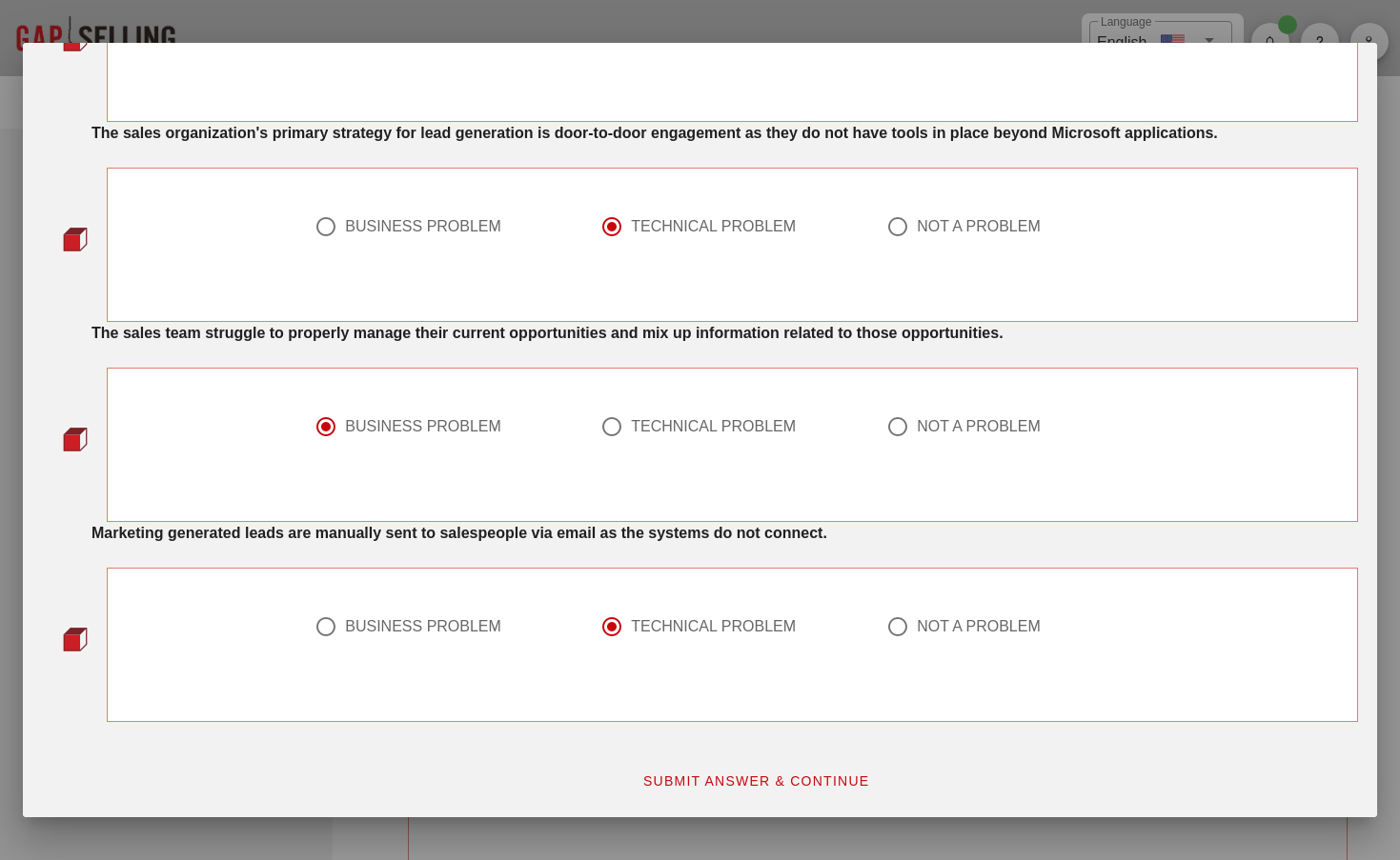
scroll to position [1447, 0]
click at [735, 796] on button "SUBMIT ANSWER & CONTINUE" at bounding box center [756, 780] width 258 height 34
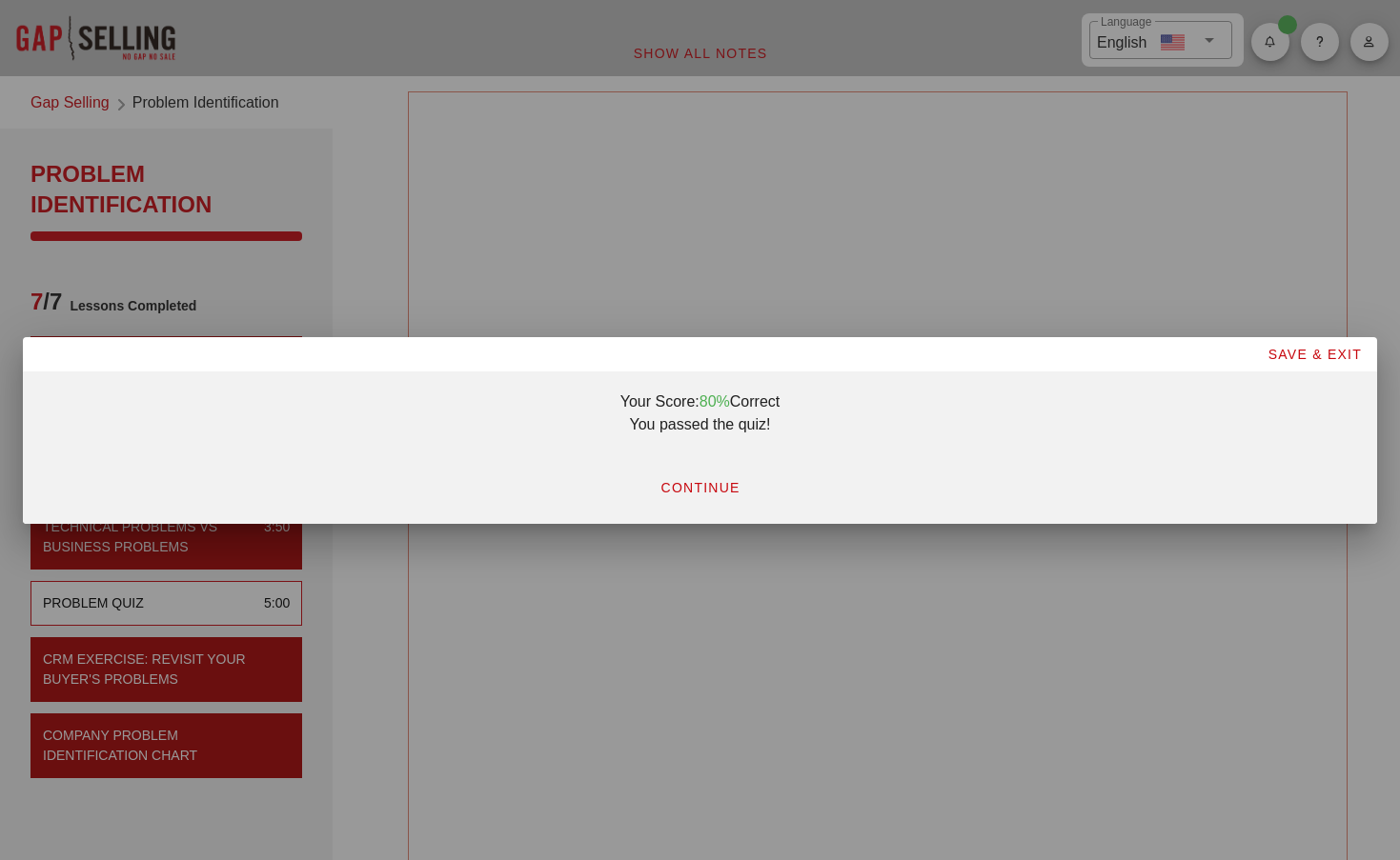
click at [709, 472] on button "CONTINUE" at bounding box center [699, 487] width 111 height 34
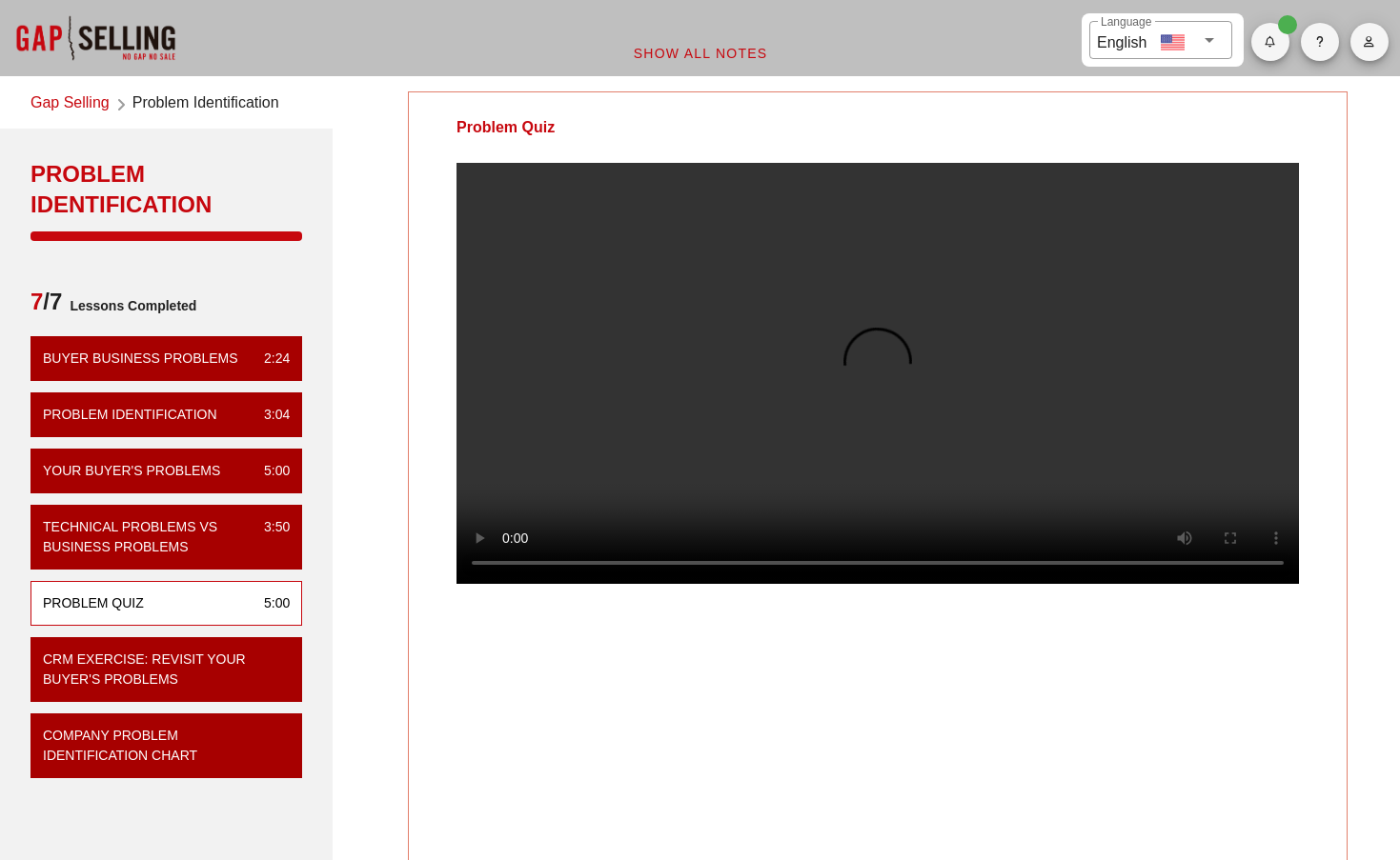
click at [512, 584] on video at bounding box center [878, 373] width 842 height 421
click at [1147, 584] on video at bounding box center [878, 373] width 842 height 421
click at [499, 584] on video at bounding box center [878, 373] width 842 height 421
click at [501, 584] on video at bounding box center [878, 373] width 842 height 421
click at [512, 584] on video at bounding box center [878, 373] width 842 height 421
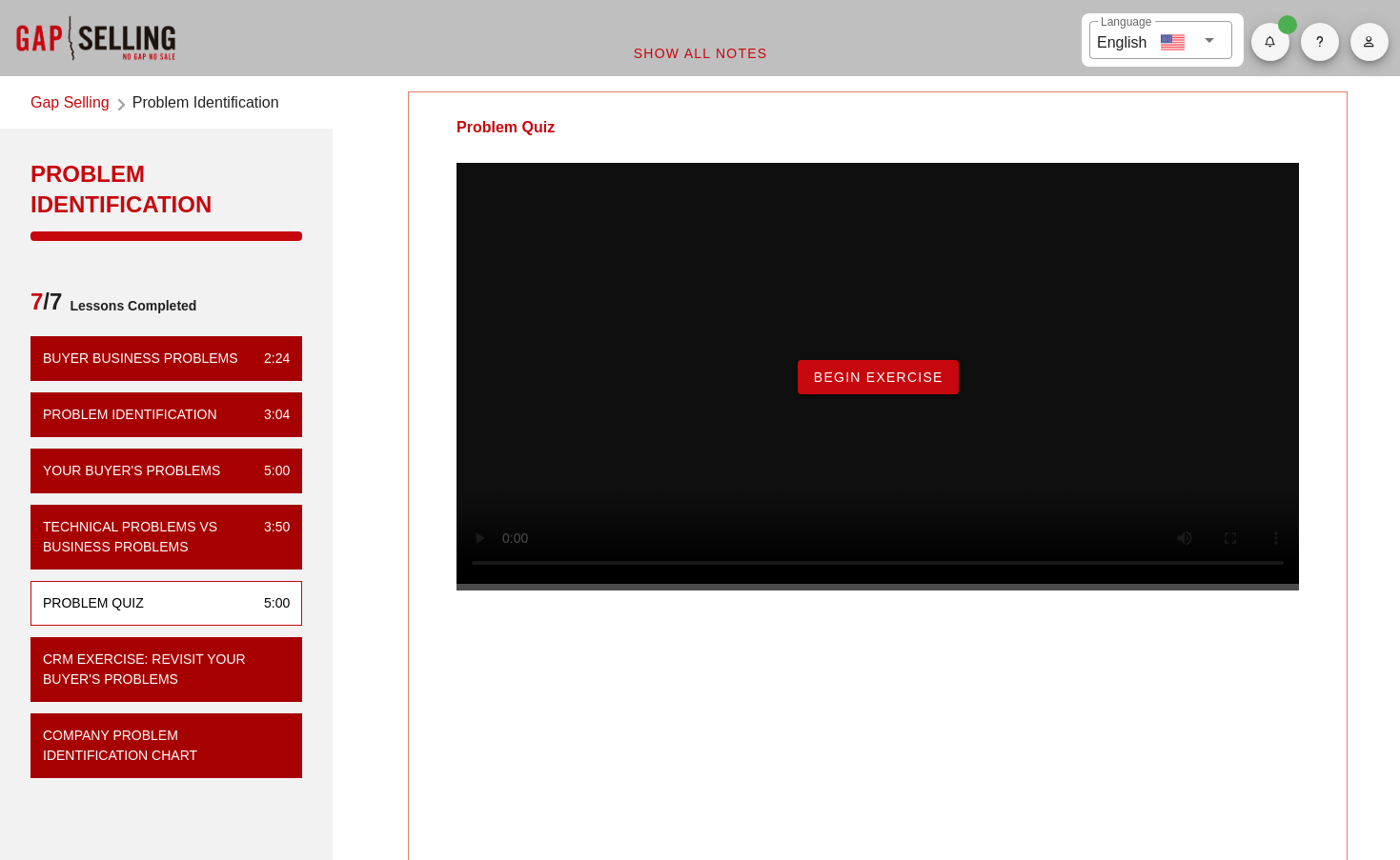
click at [888, 385] on span "Begin Exercise" at bounding box center [878, 378] width 131 height 16
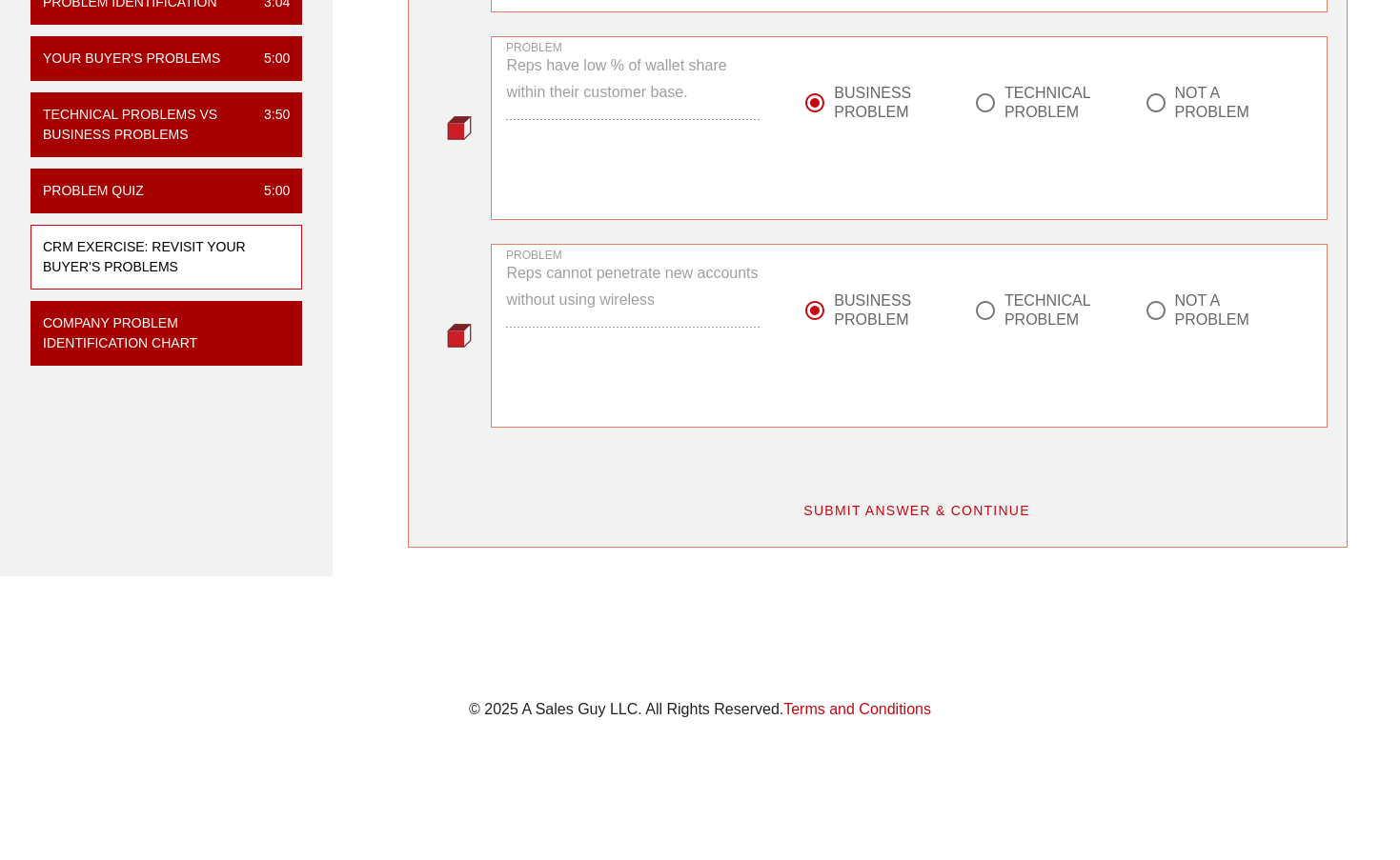
scroll to position [411, 0]
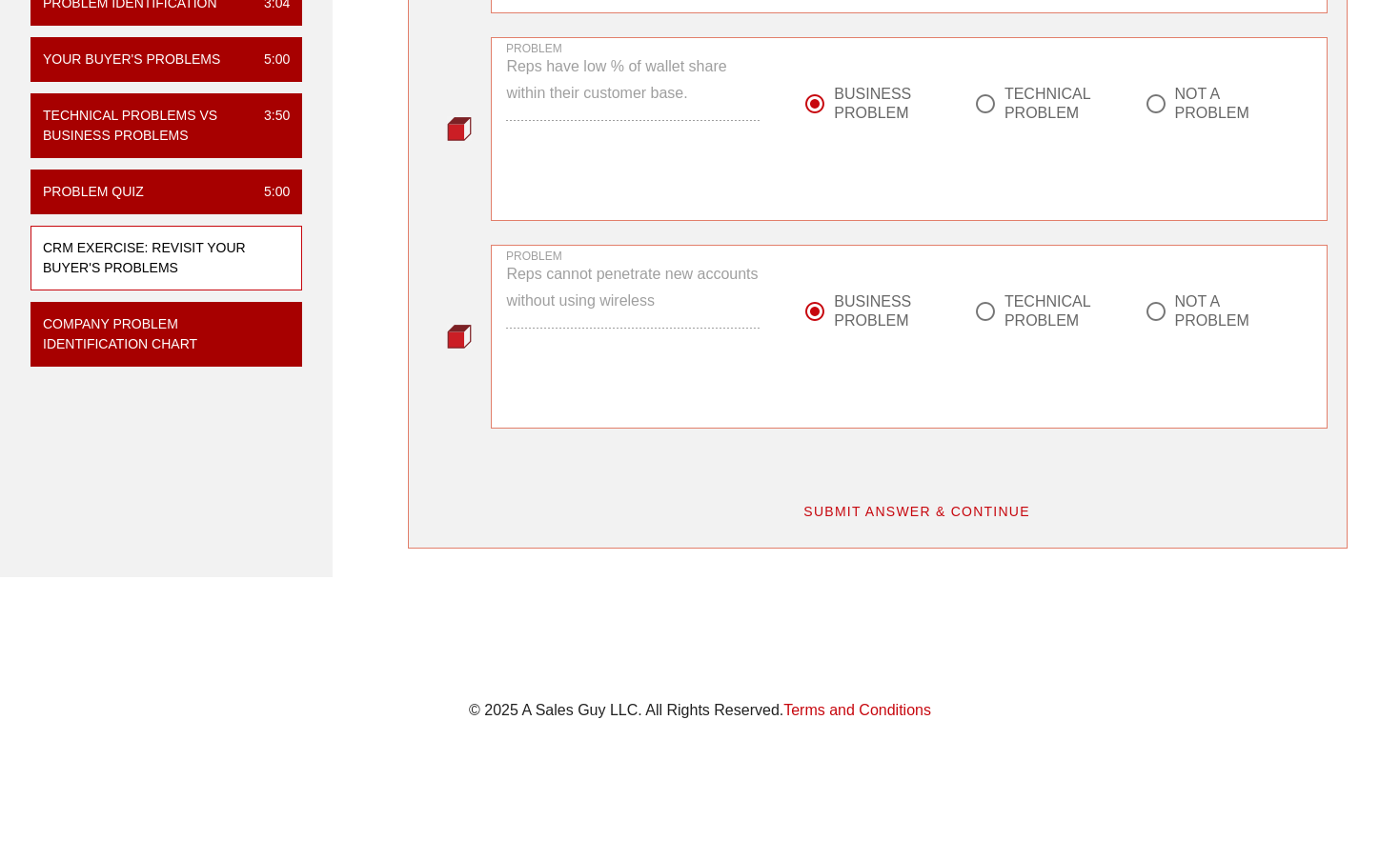
click at [883, 504] on span "SUBMIT ANSWER & CONTINUE" at bounding box center [916, 511] width 228 height 16
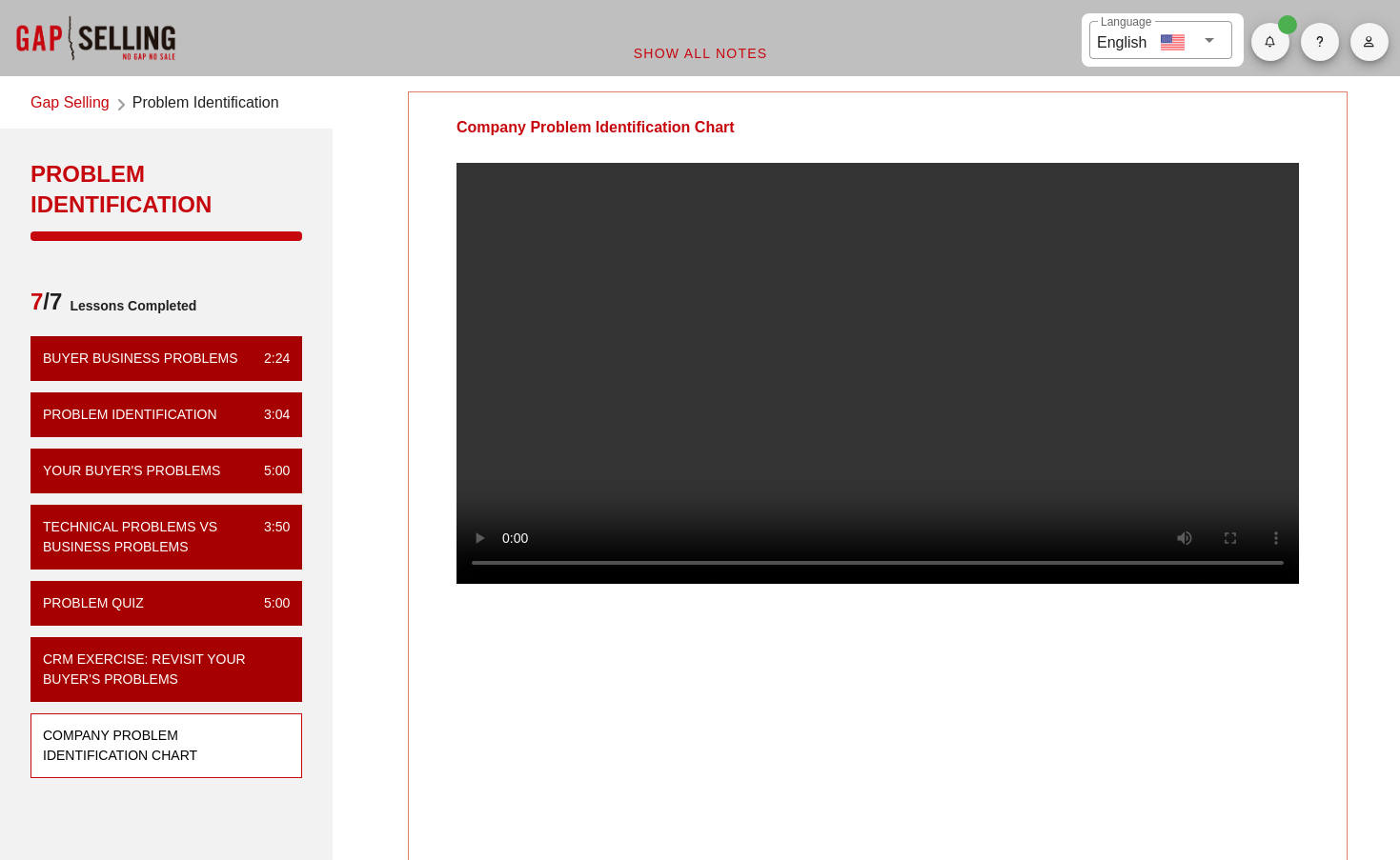
click at [1098, 584] on video at bounding box center [878, 373] width 842 height 421
click at [1134, 584] on video at bounding box center [878, 373] width 842 height 421
click at [597, 584] on video at bounding box center [878, 373] width 842 height 421
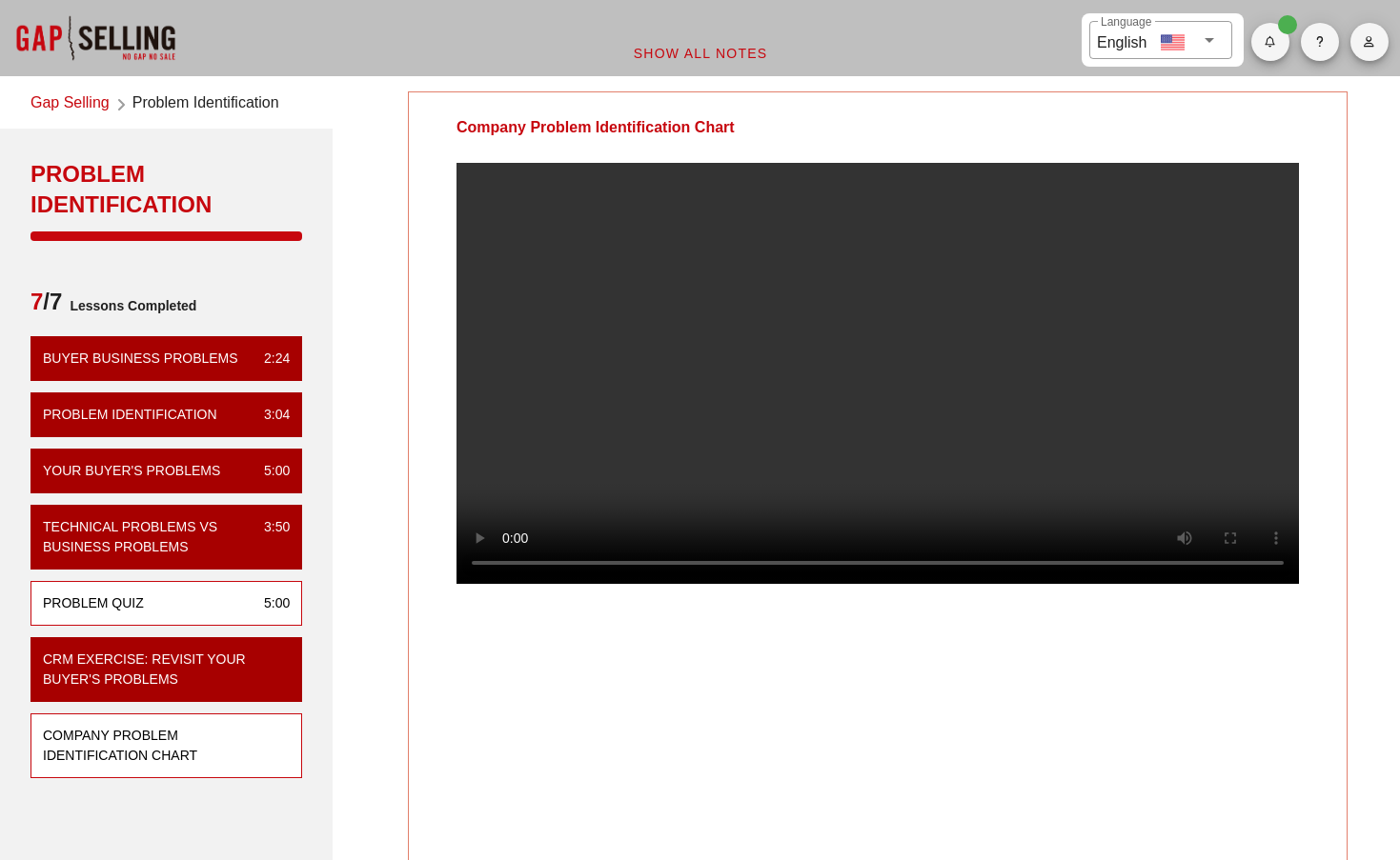
click at [154, 602] on div "Problem Quiz 5:00" at bounding box center [166, 604] width 272 height 45
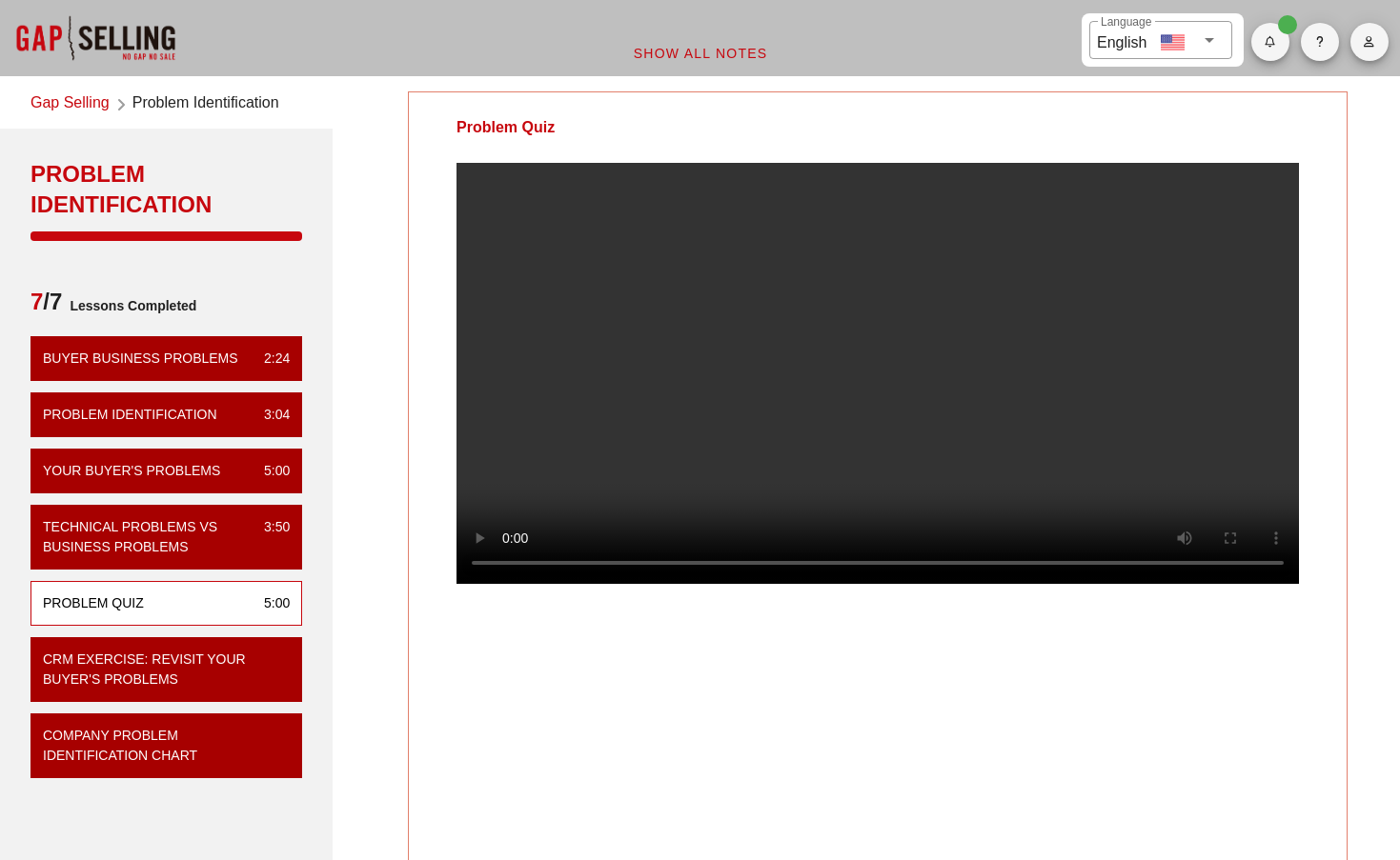
click at [1141, 584] on video at bounding box center [878, 373] width 842 height 421
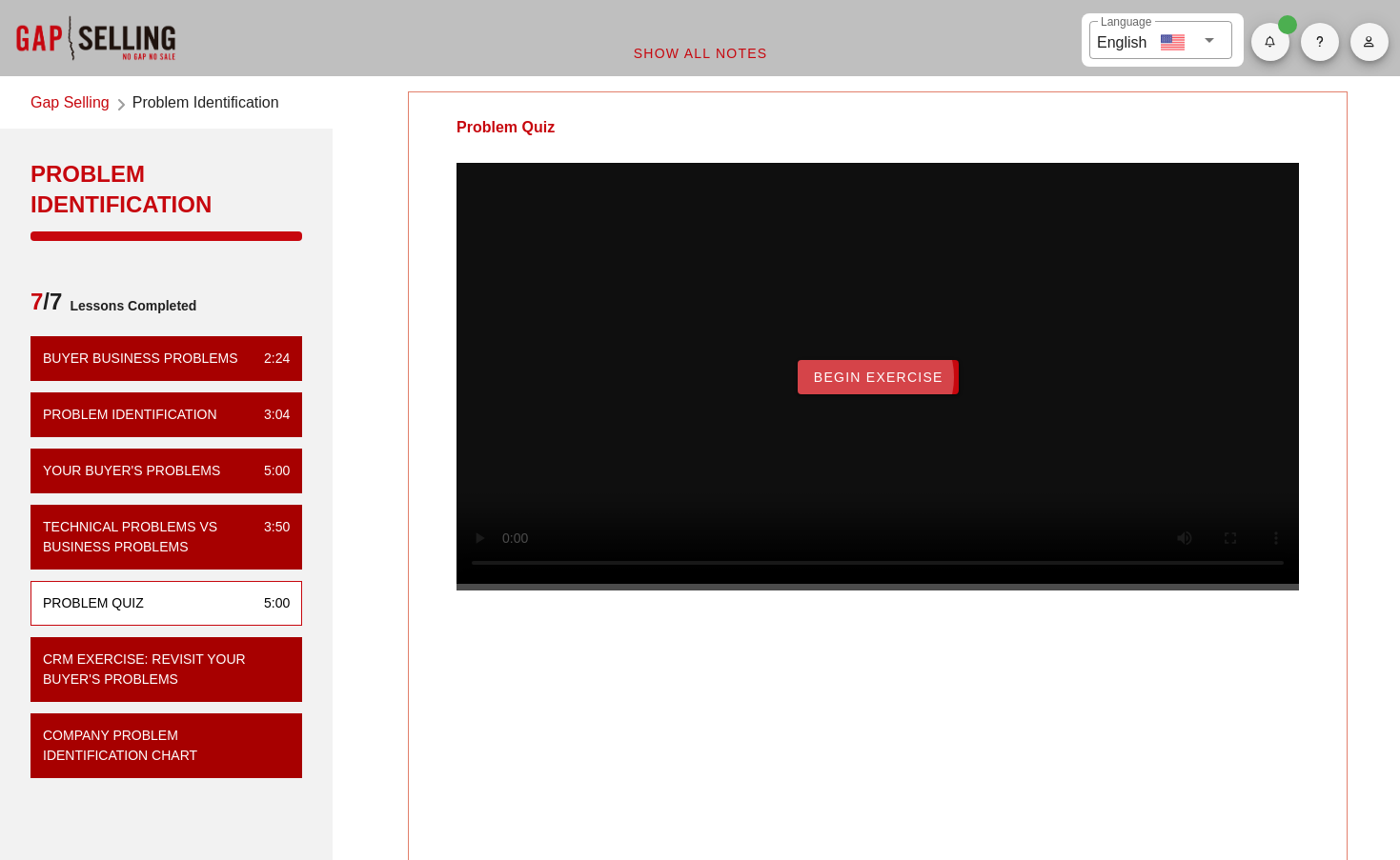
click at [860, 391] on button "Begin Exercise" at bounding box center [878, 377] width 161 height 34
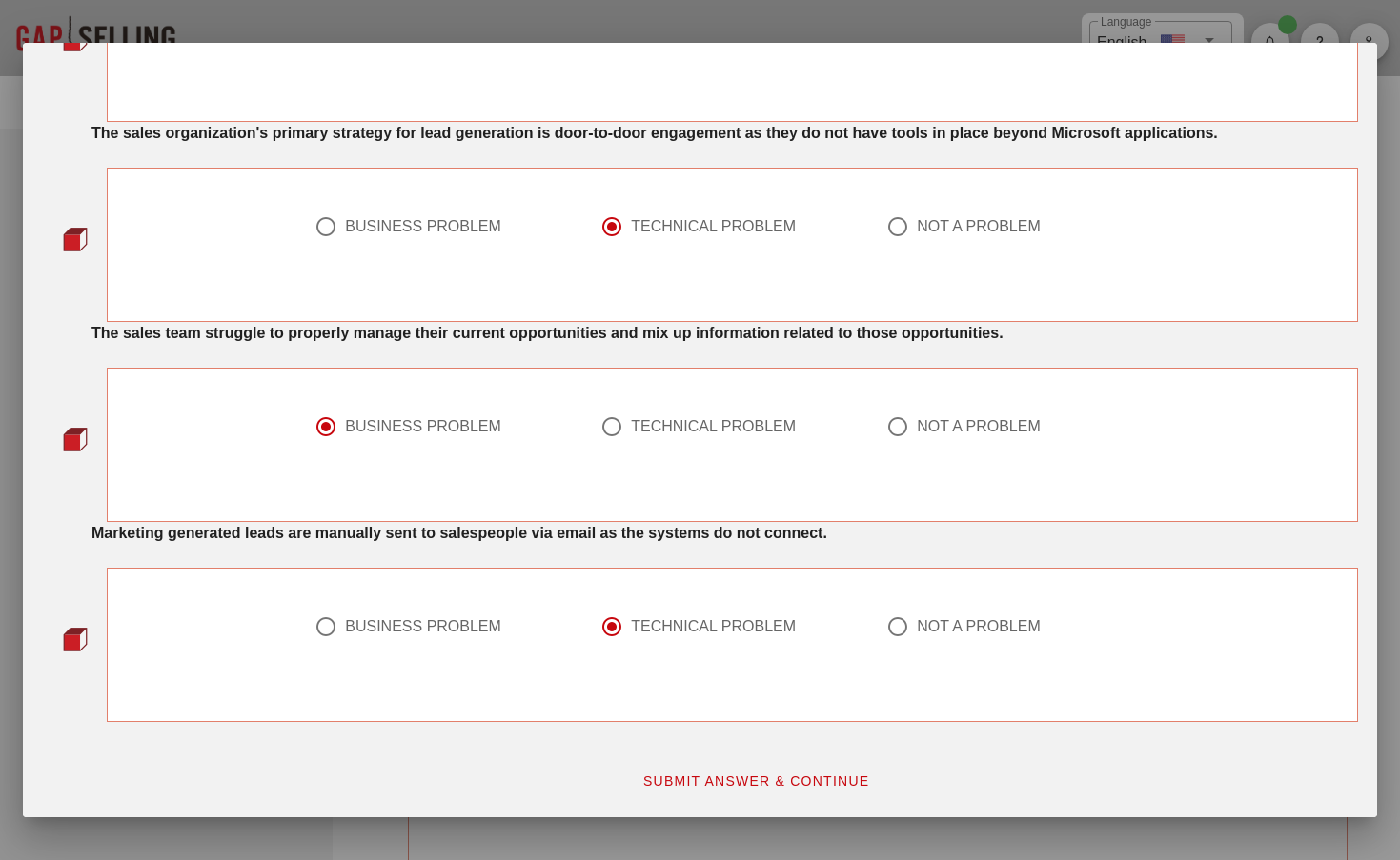
scroll to position [1447, 0]
click at [738, 783] on span "SUBMIT ANSWER & CONTINUE" at bounding box center [756, 781] width 228 height 16
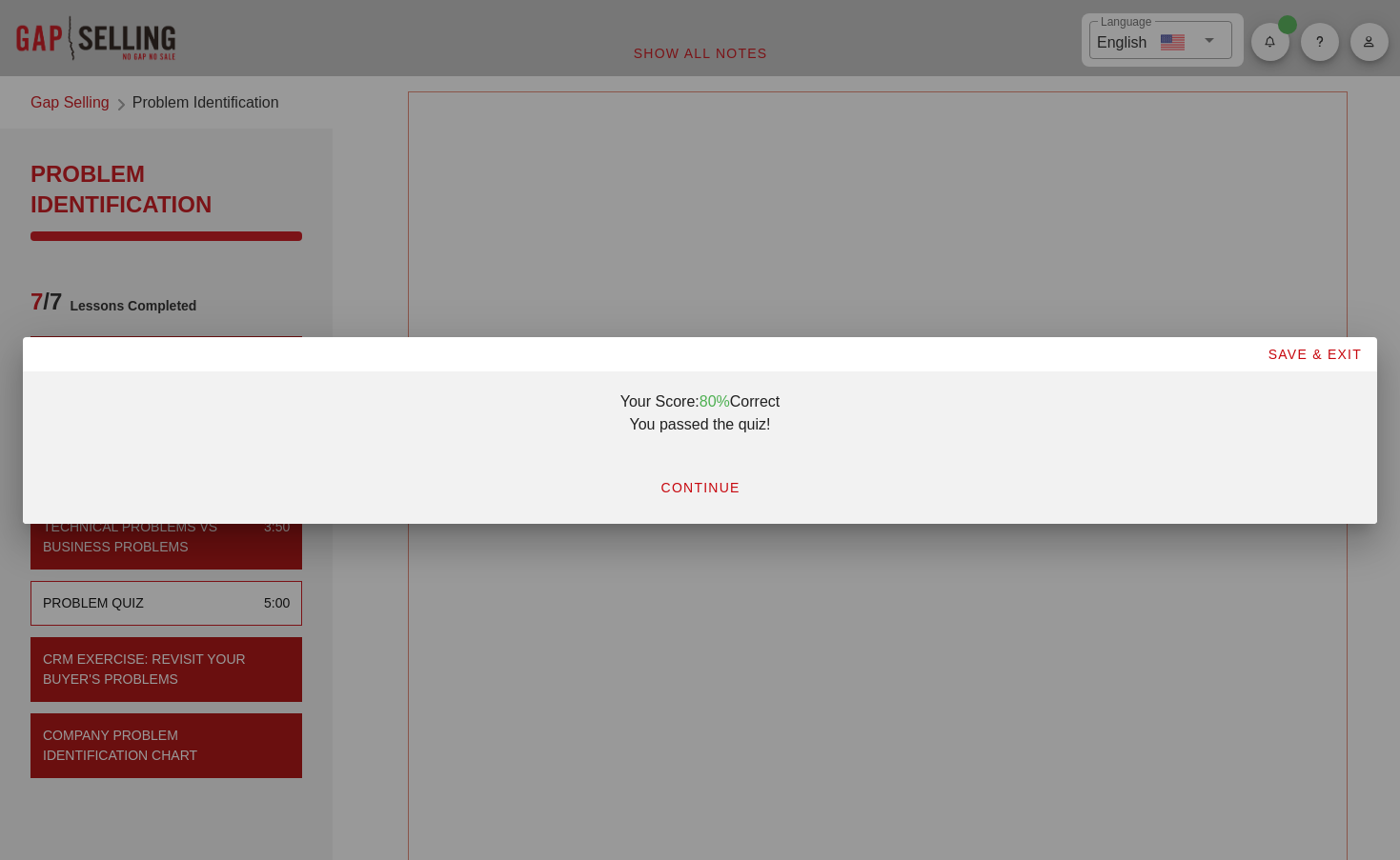
click at [697, 489] on span "CONTINUE" at bounding box center [700, 488] width 81 height 16
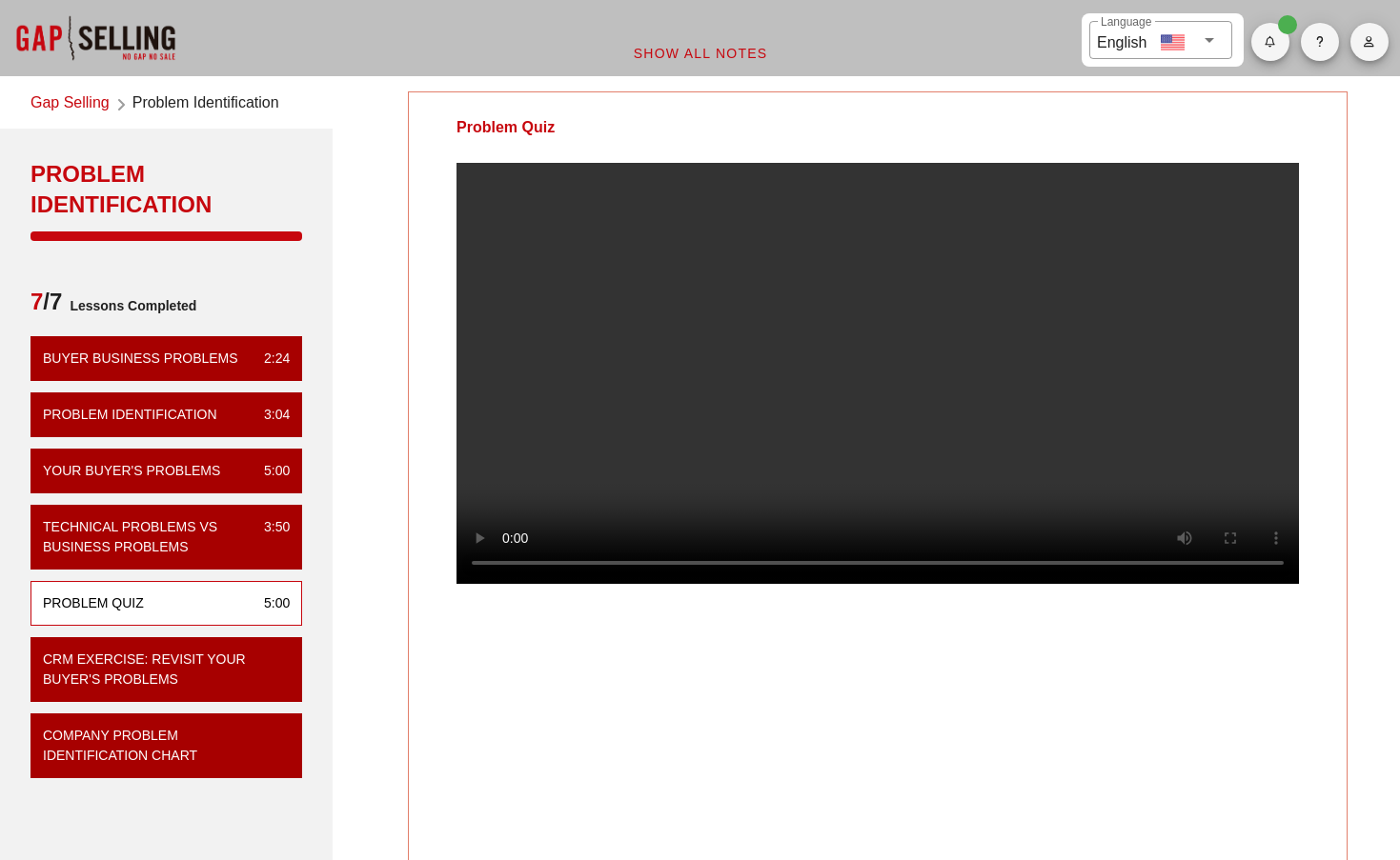
click at [1134, 584] on video at bounding box center [878, 373] width 842 height 421
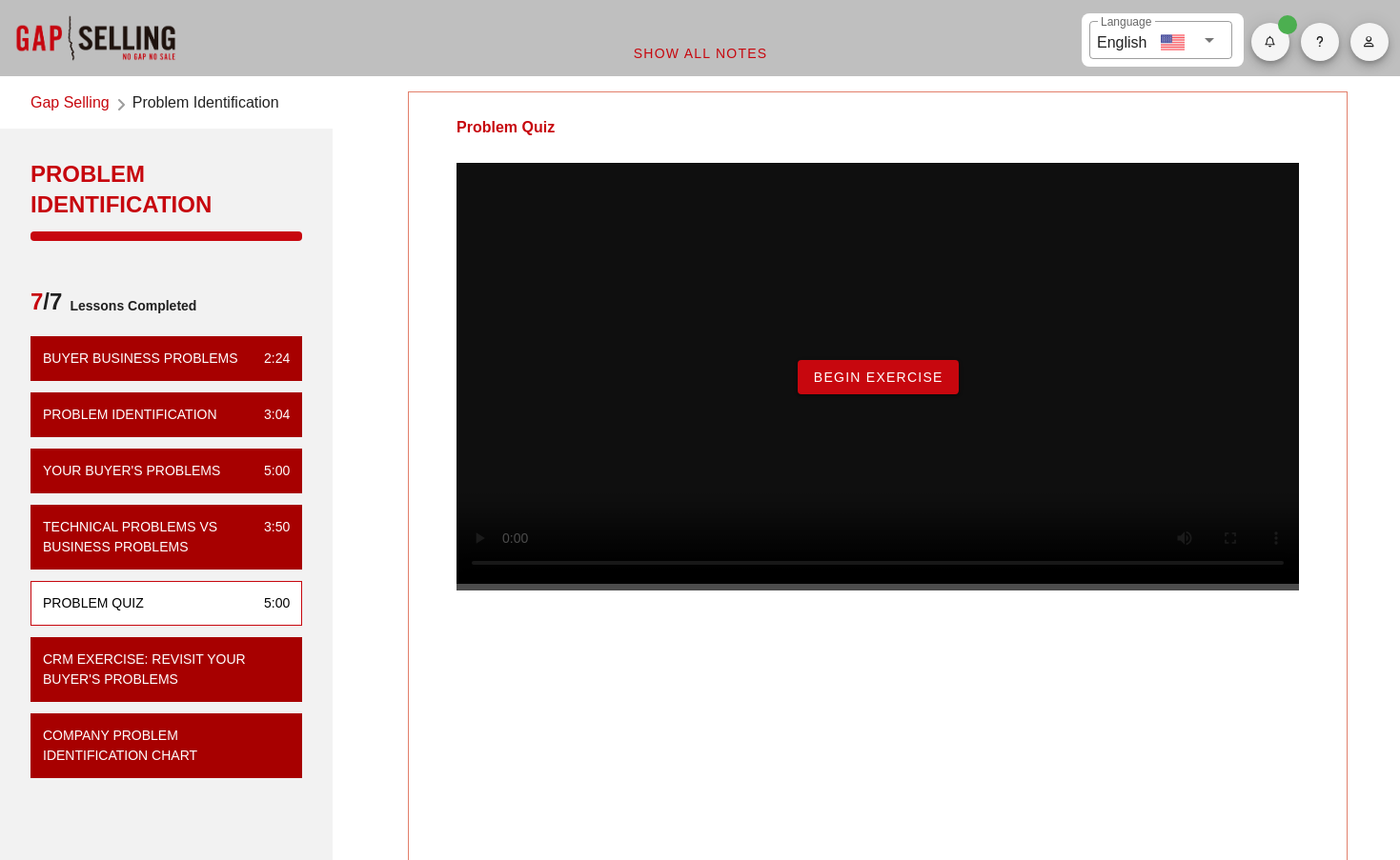
click at [849, 385] on span "Begin Exercise" at bounding box center [878, 378] width 131 height 16
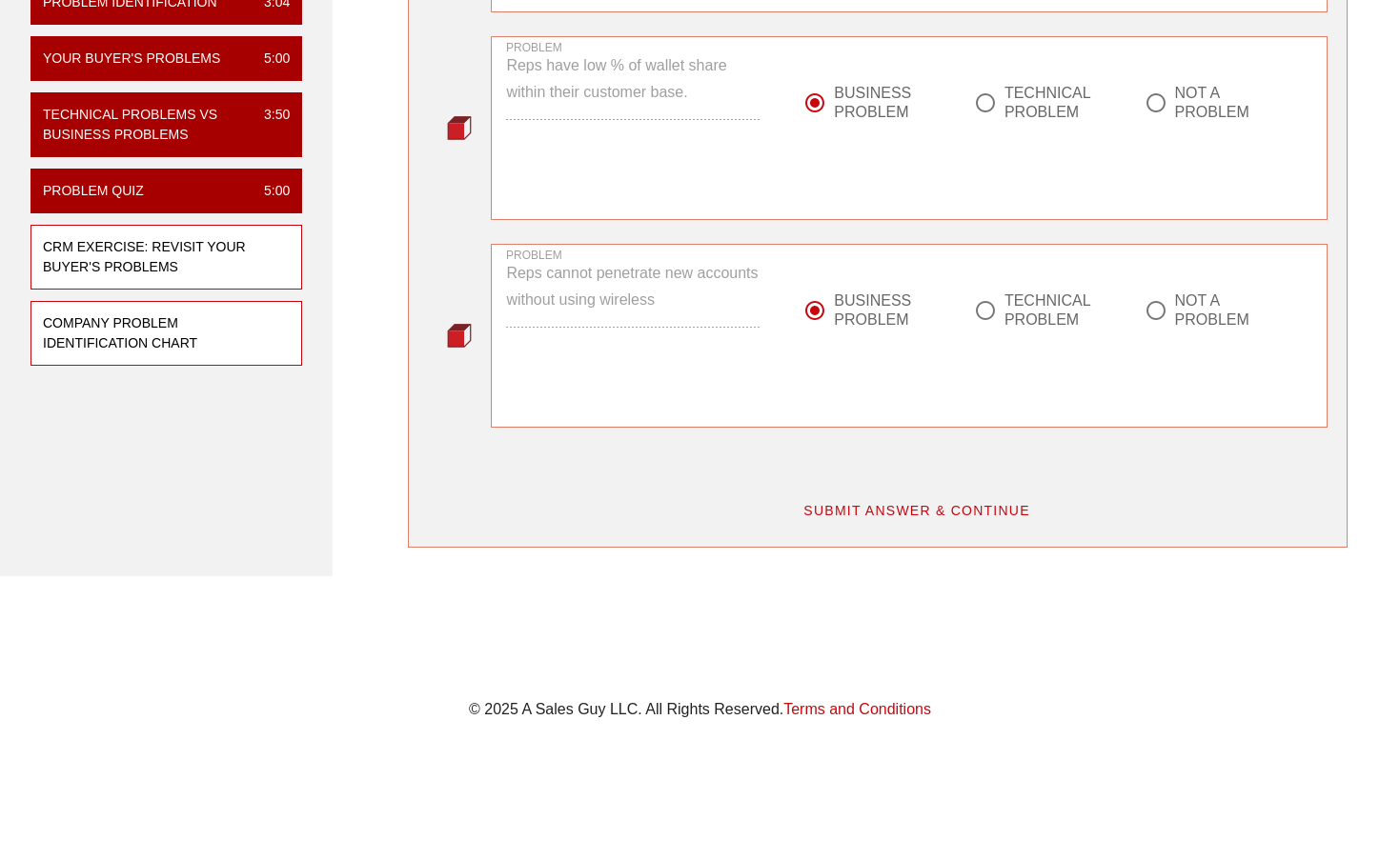
scroll to position [411, 0]
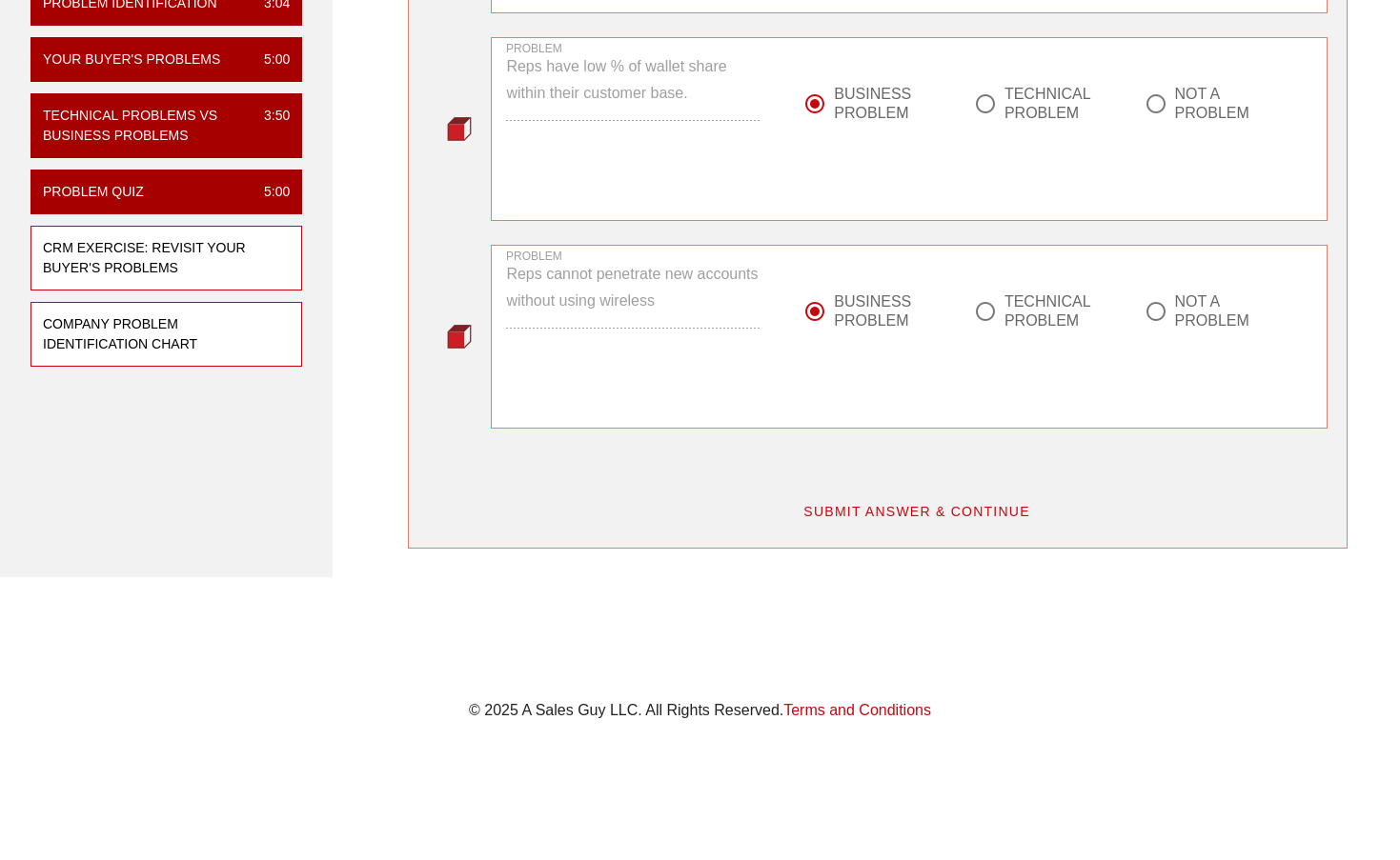
click at [184, 350] on div "Company Problem Identification Chart" at bounding box center [159, 334] width 232 height 40
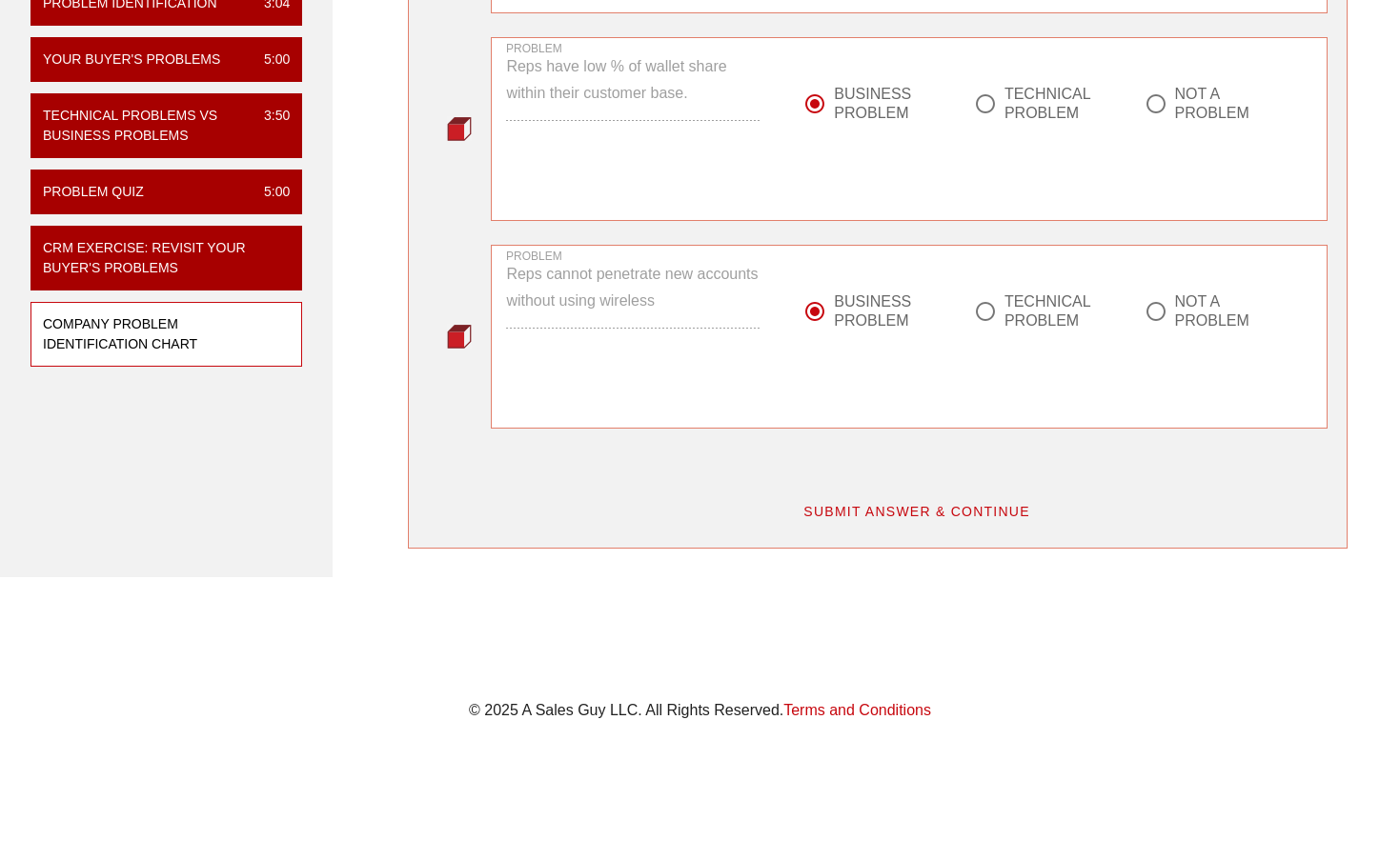
scroll to position [0, 0]
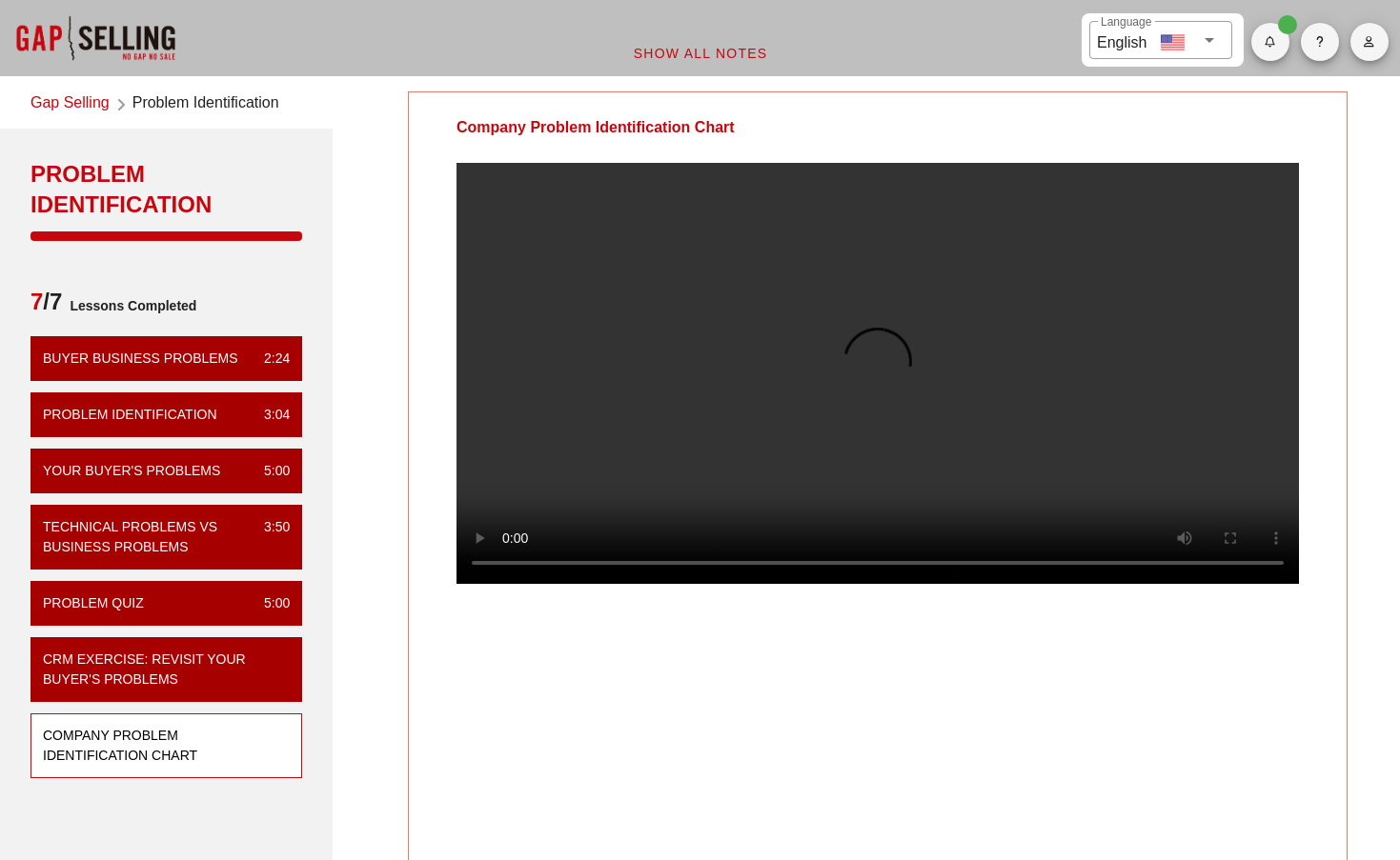
click at [511, 584] on video at bounding box center [878, 373] width 842 height 421
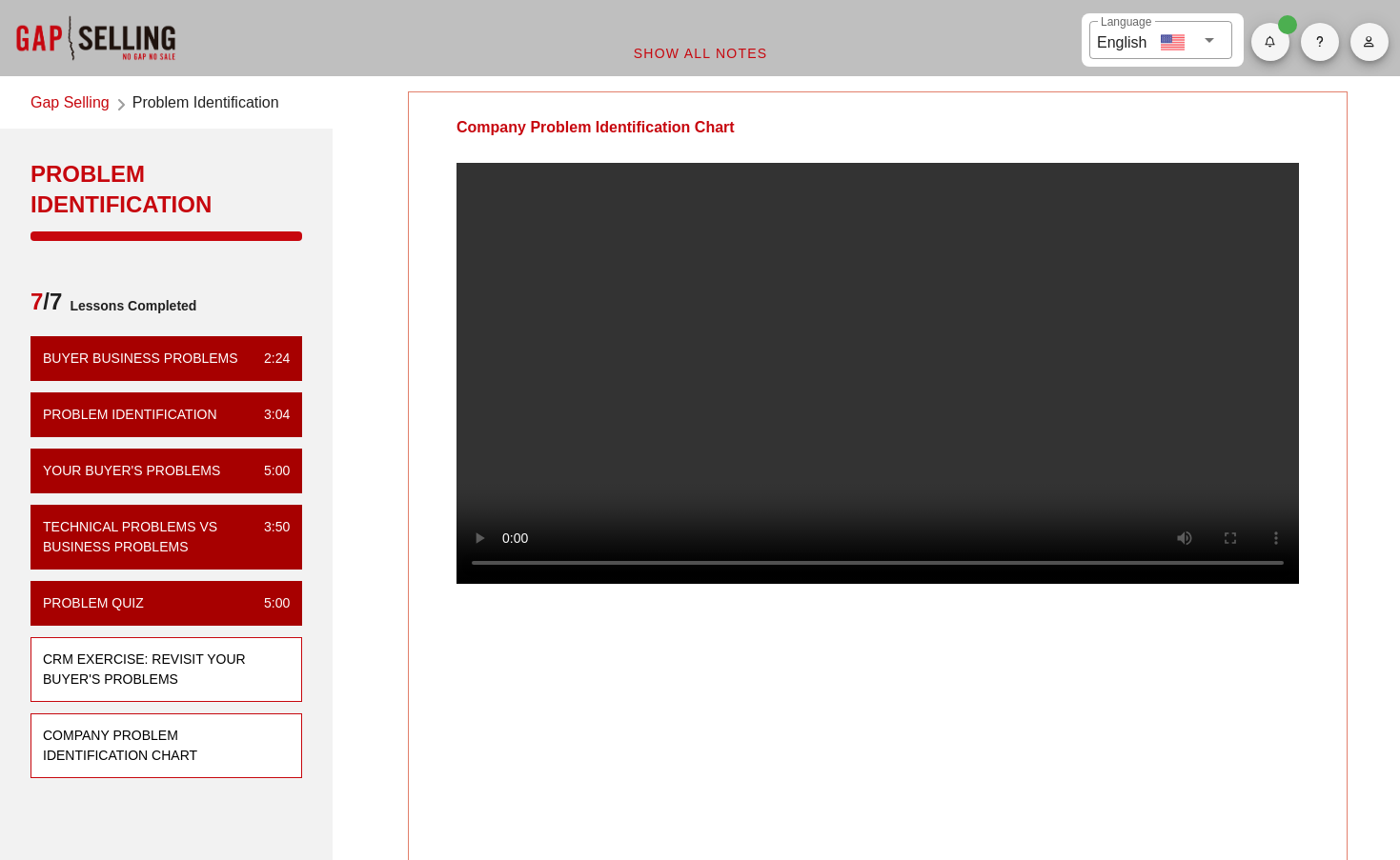
click at [120, 684] on div "CRM Exercise: Revisit Your Buyer's Problems" at bounding box center [159, 670] width 232 height 40
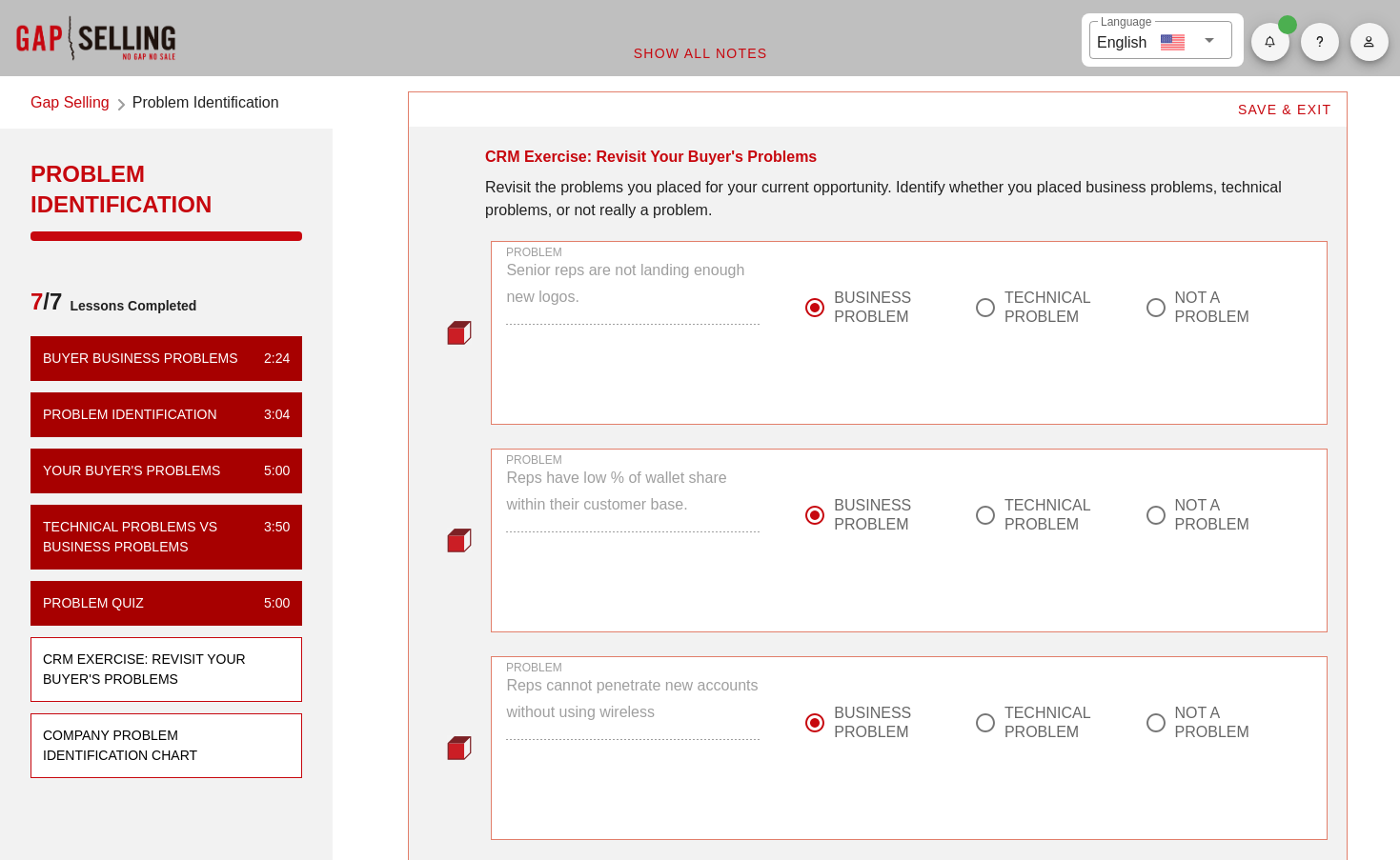
click at [120, 743] on div "Company Problem Identification Chart" at bounding box center [159, 746] width 232 height 40
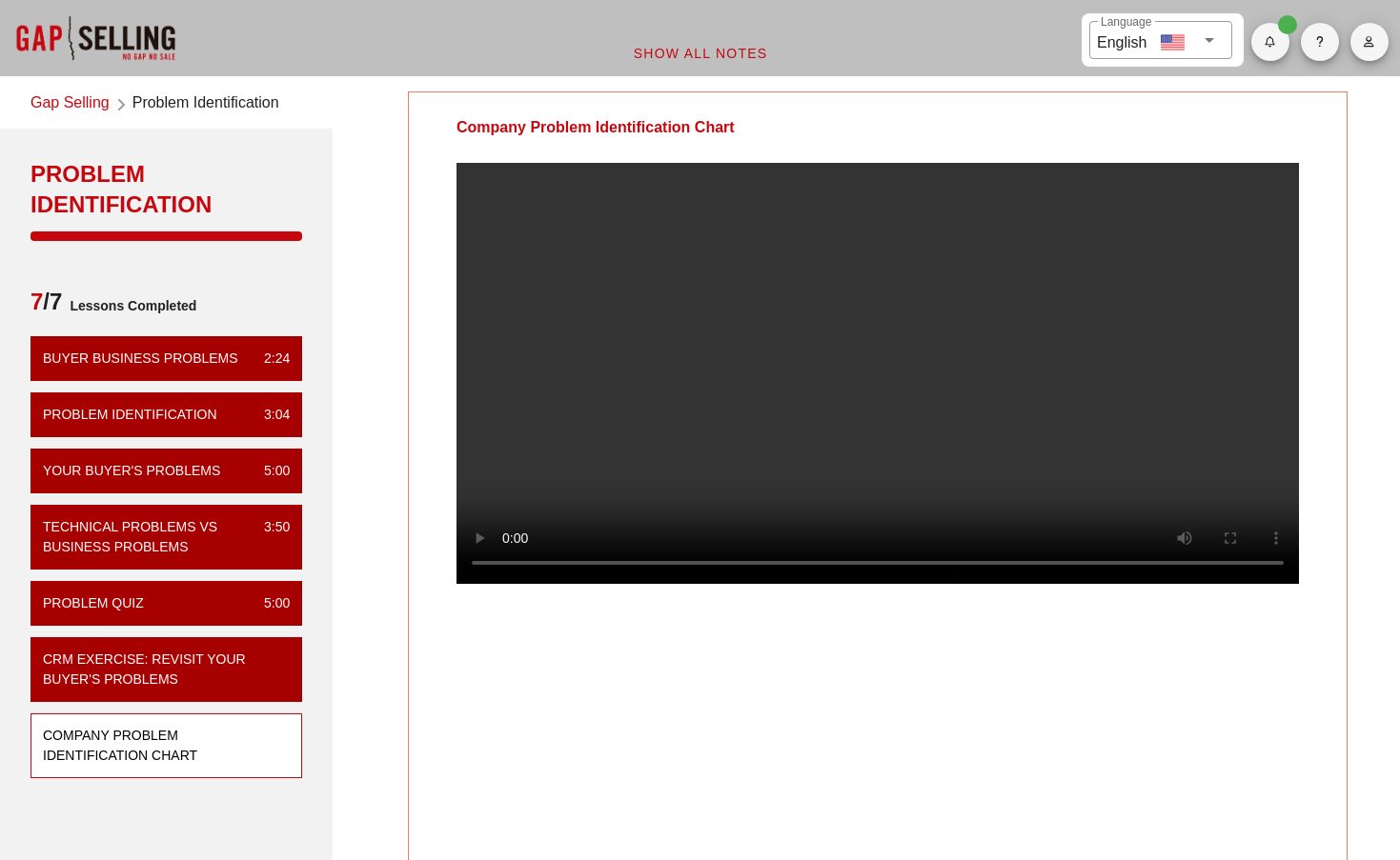
click at [512, 584] on video at bounding box center [878, 373] width 842 height 421
click at [92, 91] on link "Gap Selling" at bounding box center [70, 104] width 80 height 26
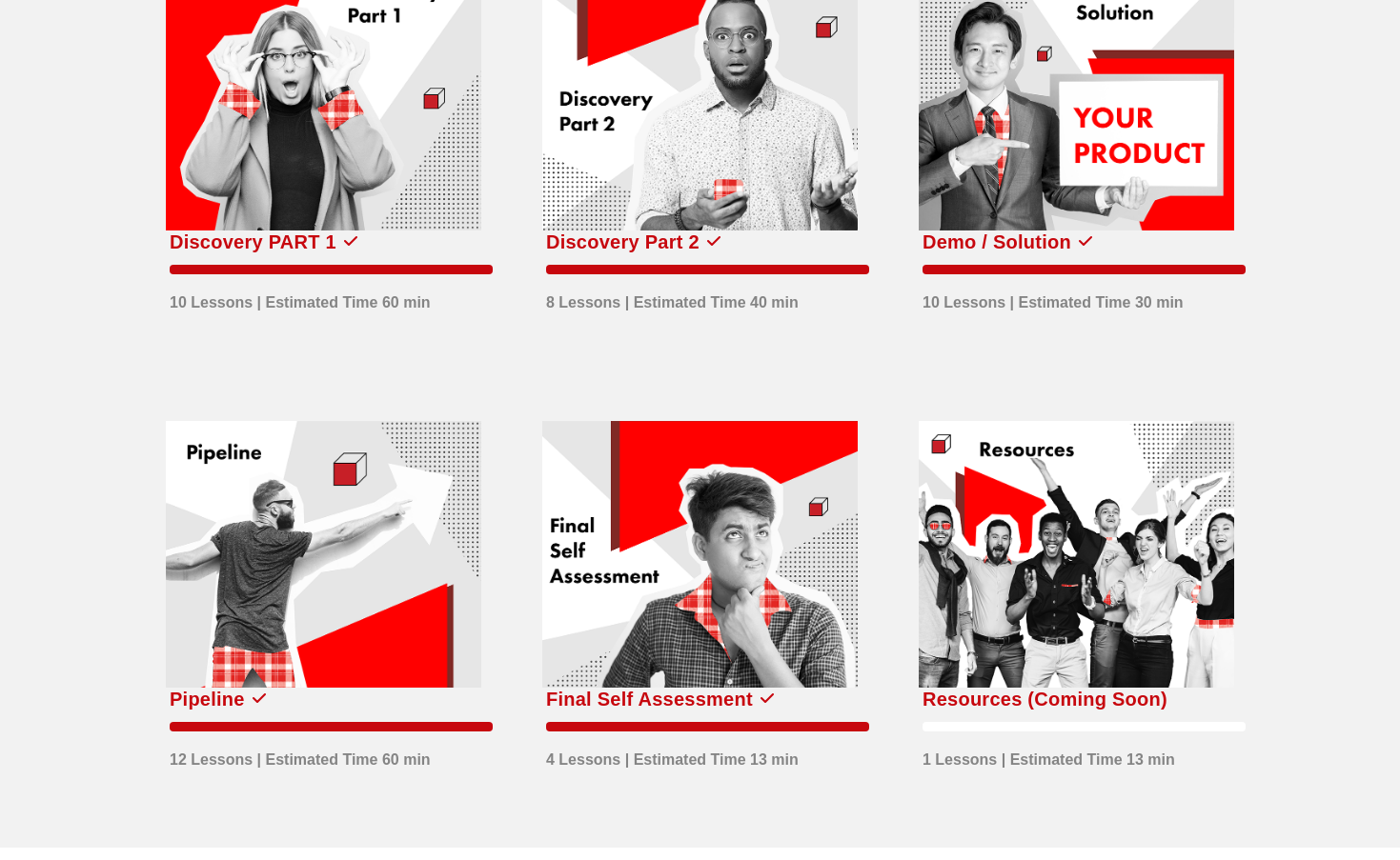
scroll to position [705, 0]
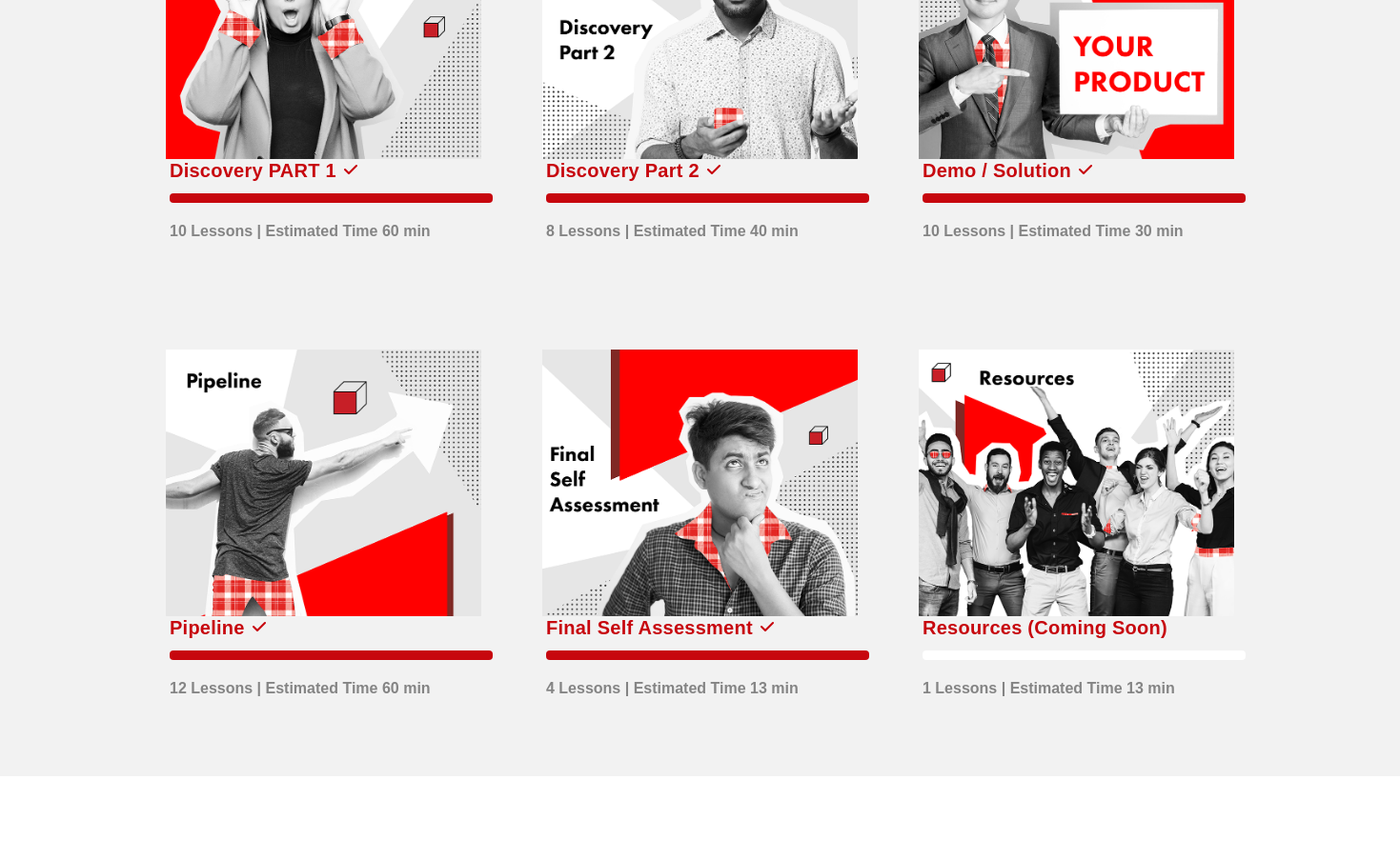
click at [1081, 567] on div at bounding box center [1076, 483] width 315 height 267
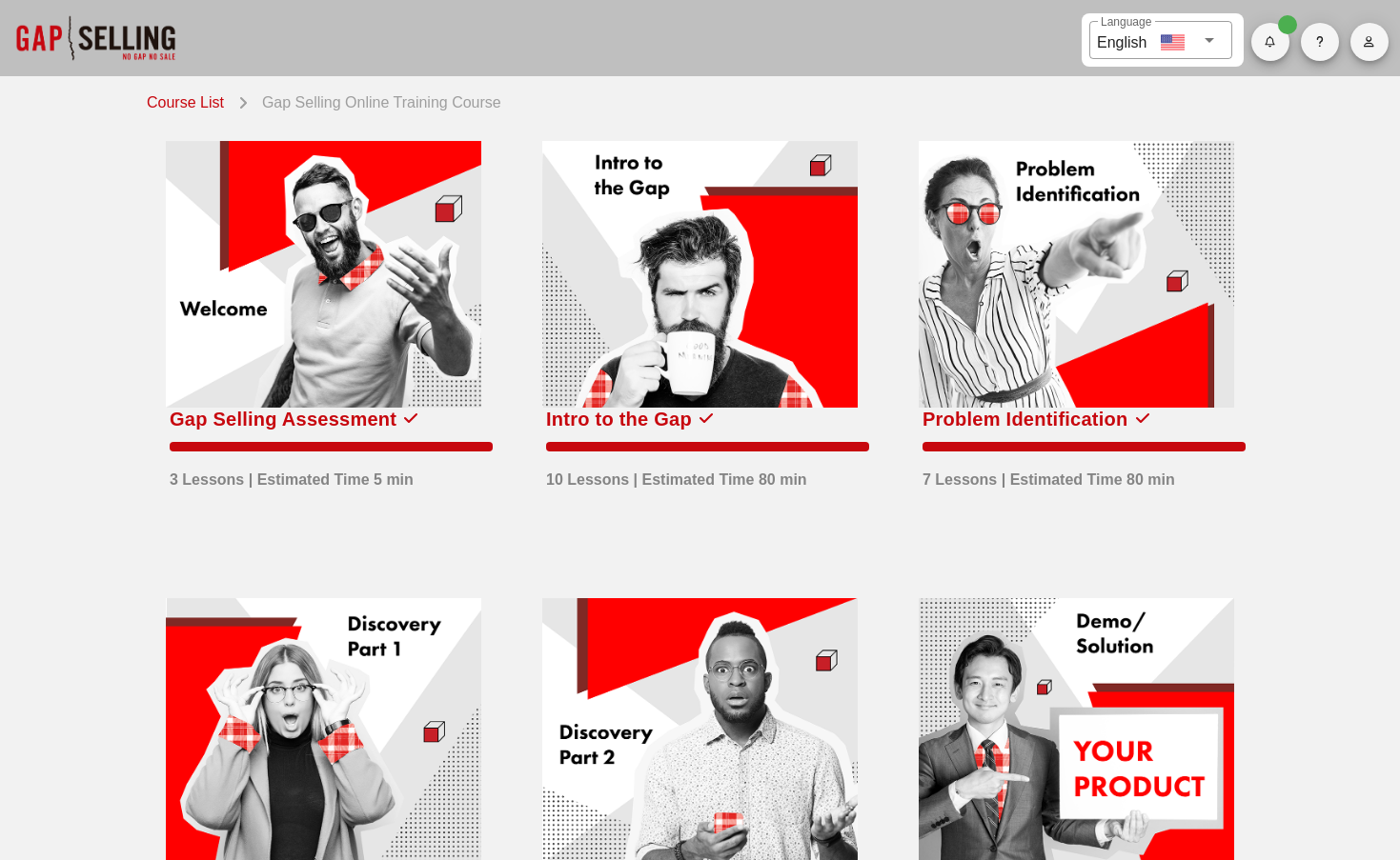
click at [158, 97] on link "Course List" at bounding box center [188, 100] width 84 height 27
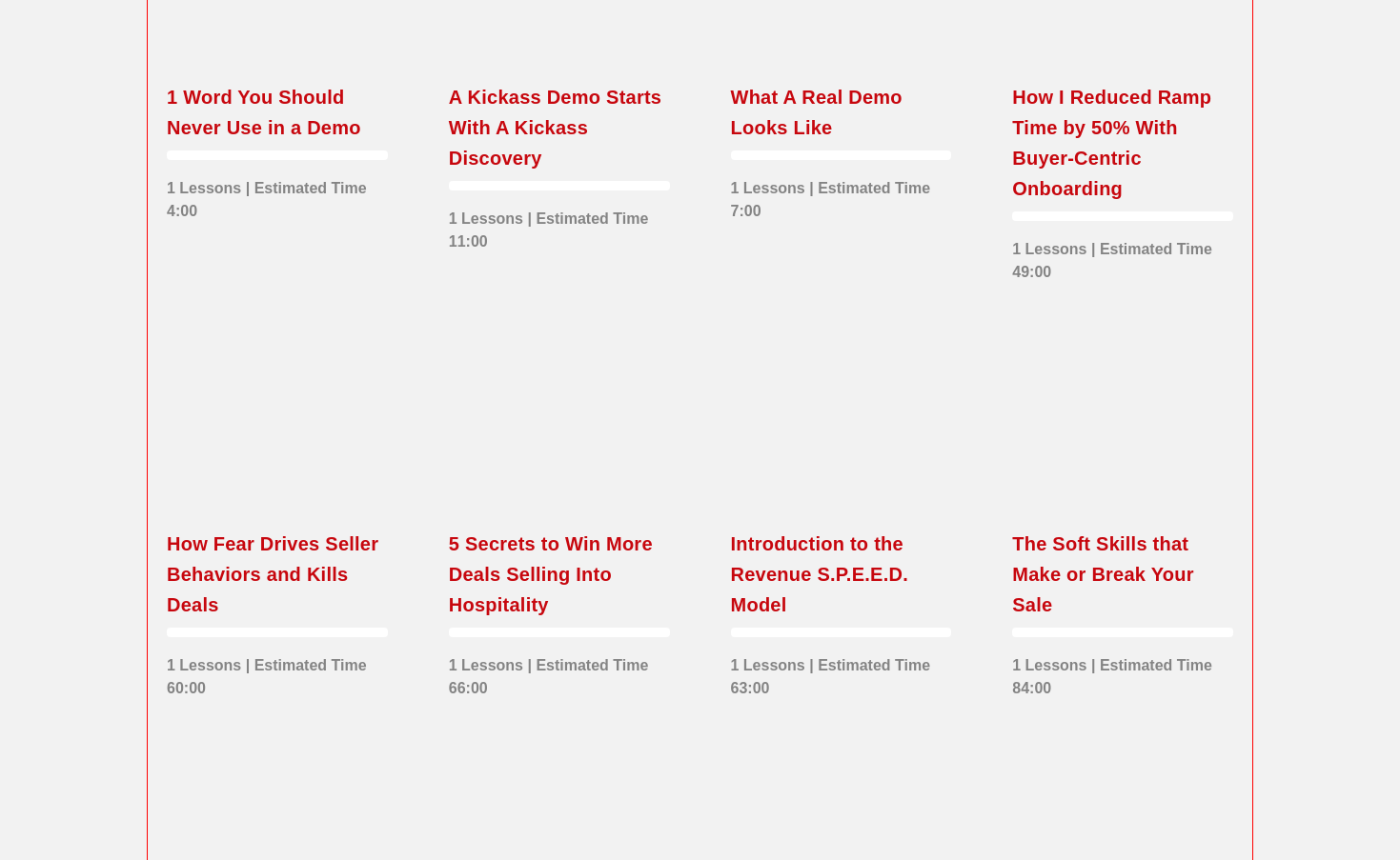
scroll to position [1684, 0]
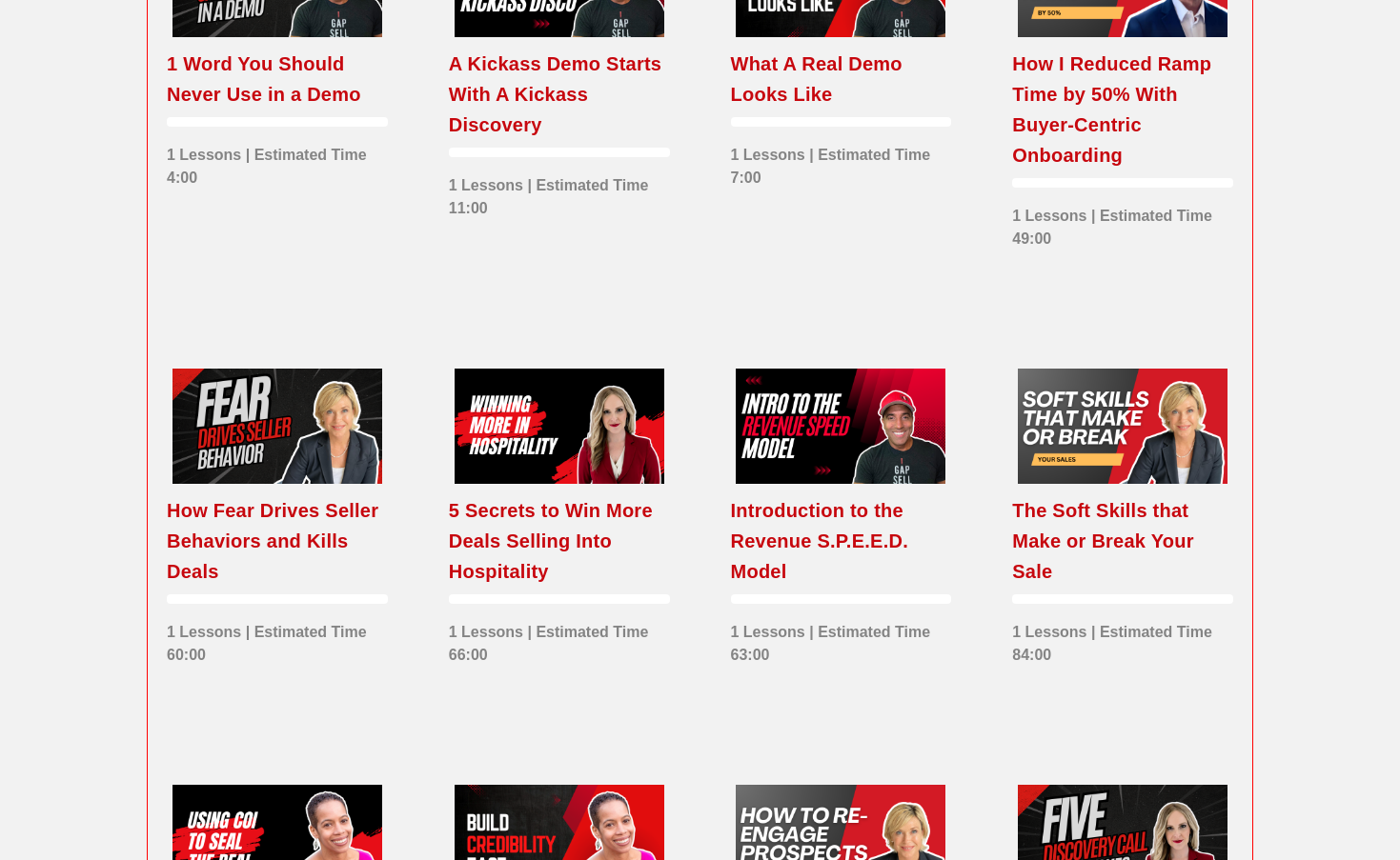
click at [498, 136] on div "A Kickass Demo Starts With A Kickass Discovery" at bounding box center [559, 93] width 221 height 91
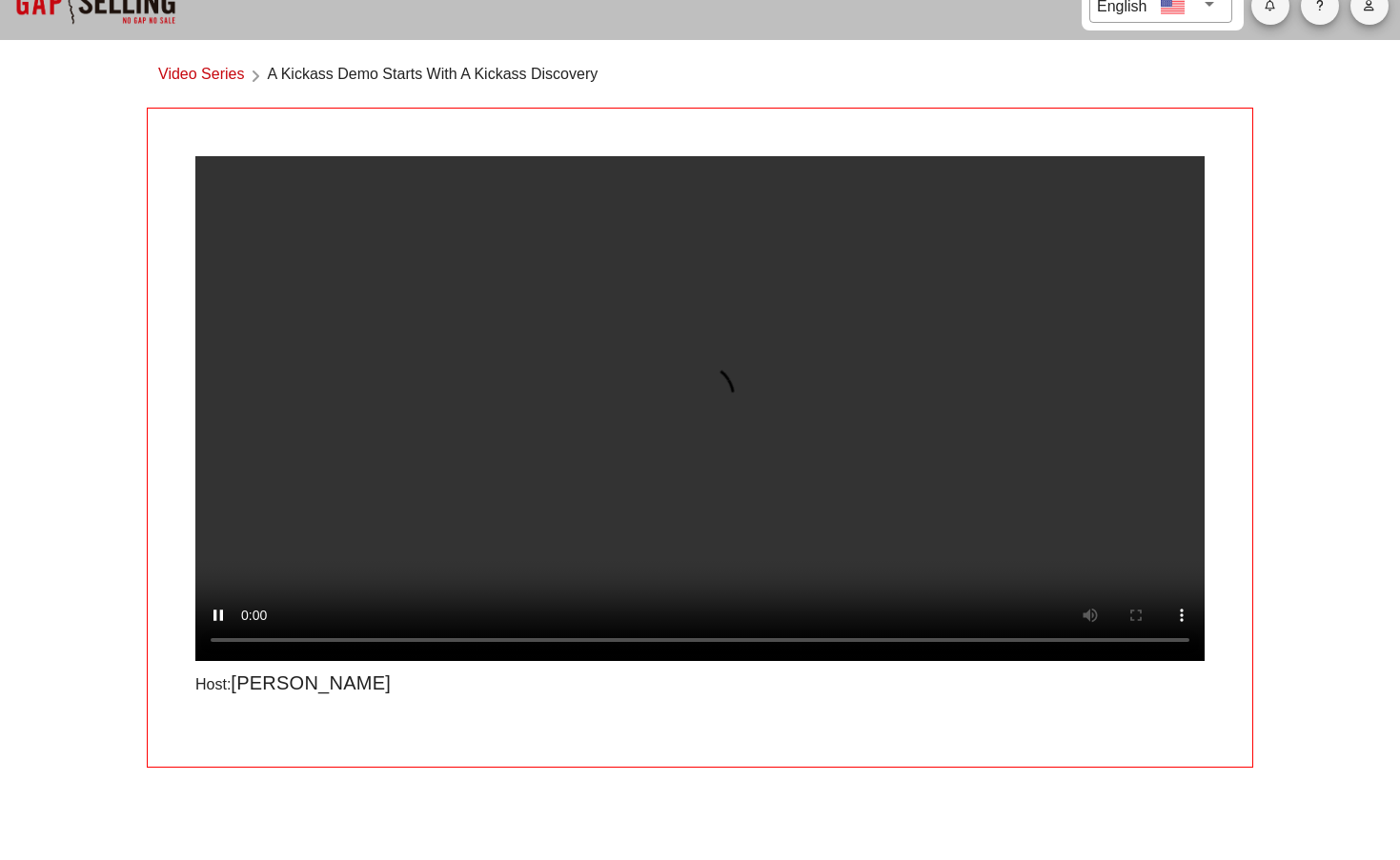
scroll to position [3, 0]
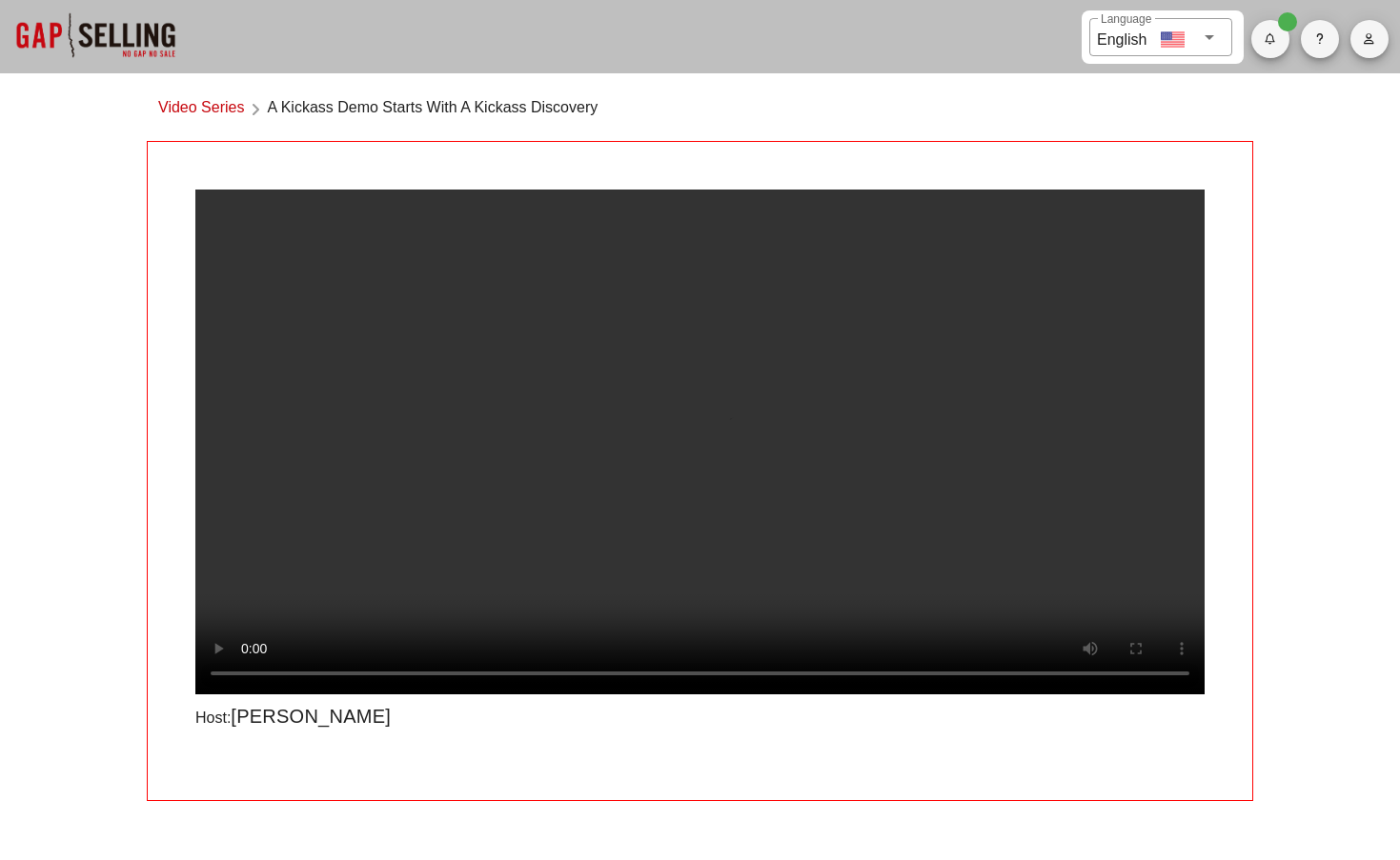
click at [1187, 694] on video at bounding box center [700, 442] width 1009 height 505
click at [1181, 694] on video at bounding box center [700, 442] width 1009 height 505
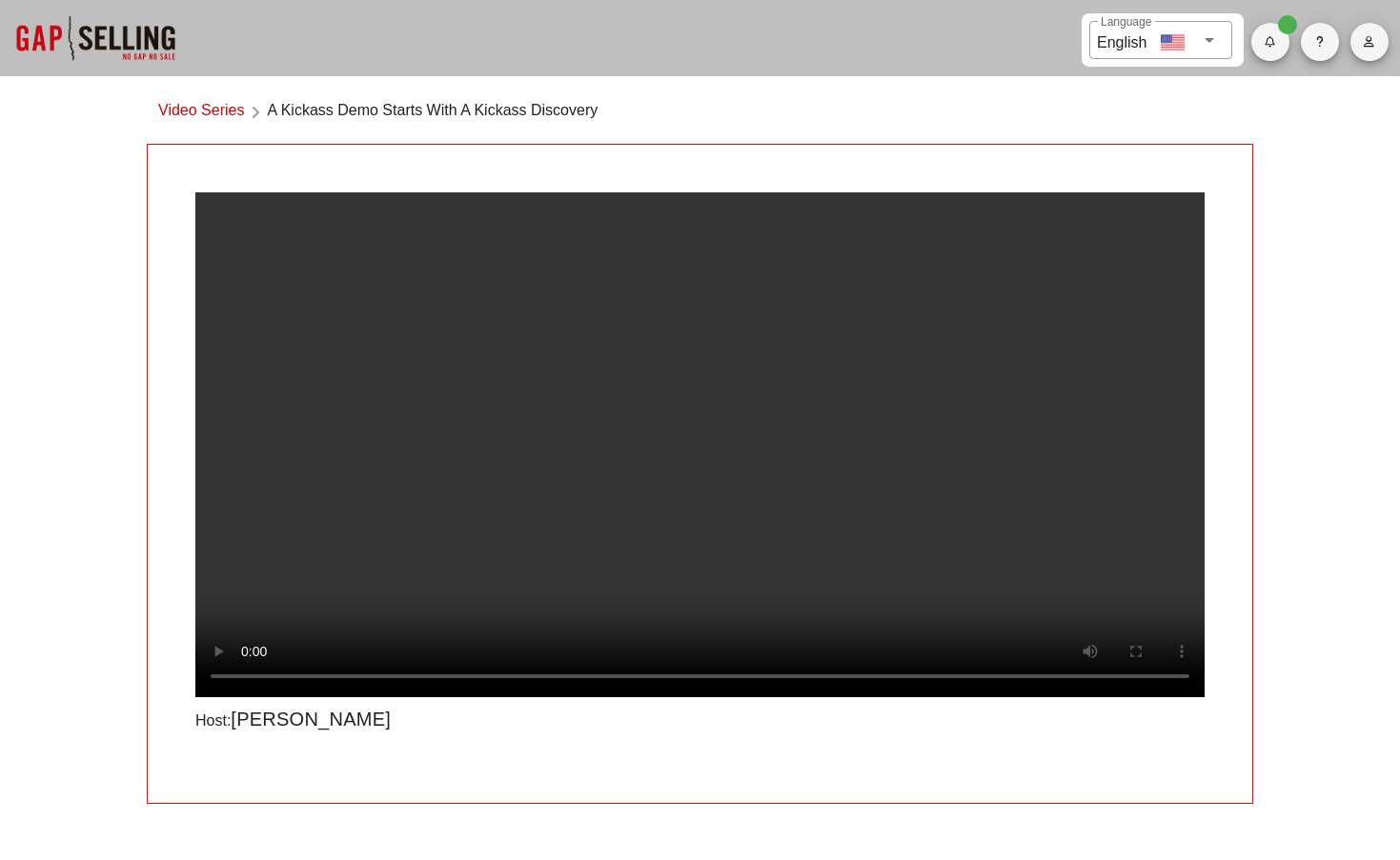
scroll to position [0, 0]
click at [426, 697] on video at bounding box center [700, 445] width 1009 height 505
click at [458, 439] on video at bounding box center [700, 445] width 1009 height 505
click at [166, 108] on link "Video Series" at bounding box center [200, 112] width 85 height 26
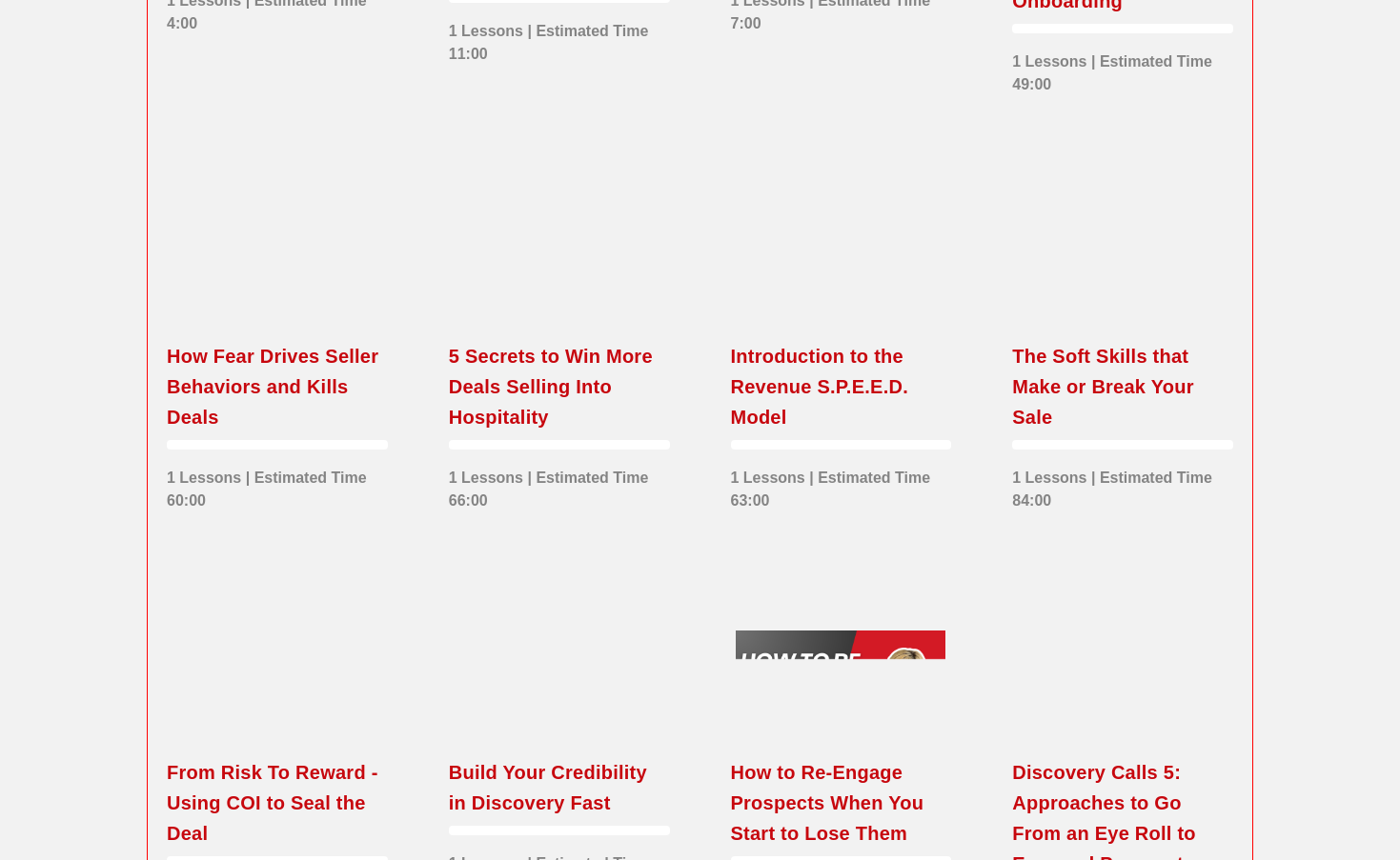
scroll to position [1843, 0]
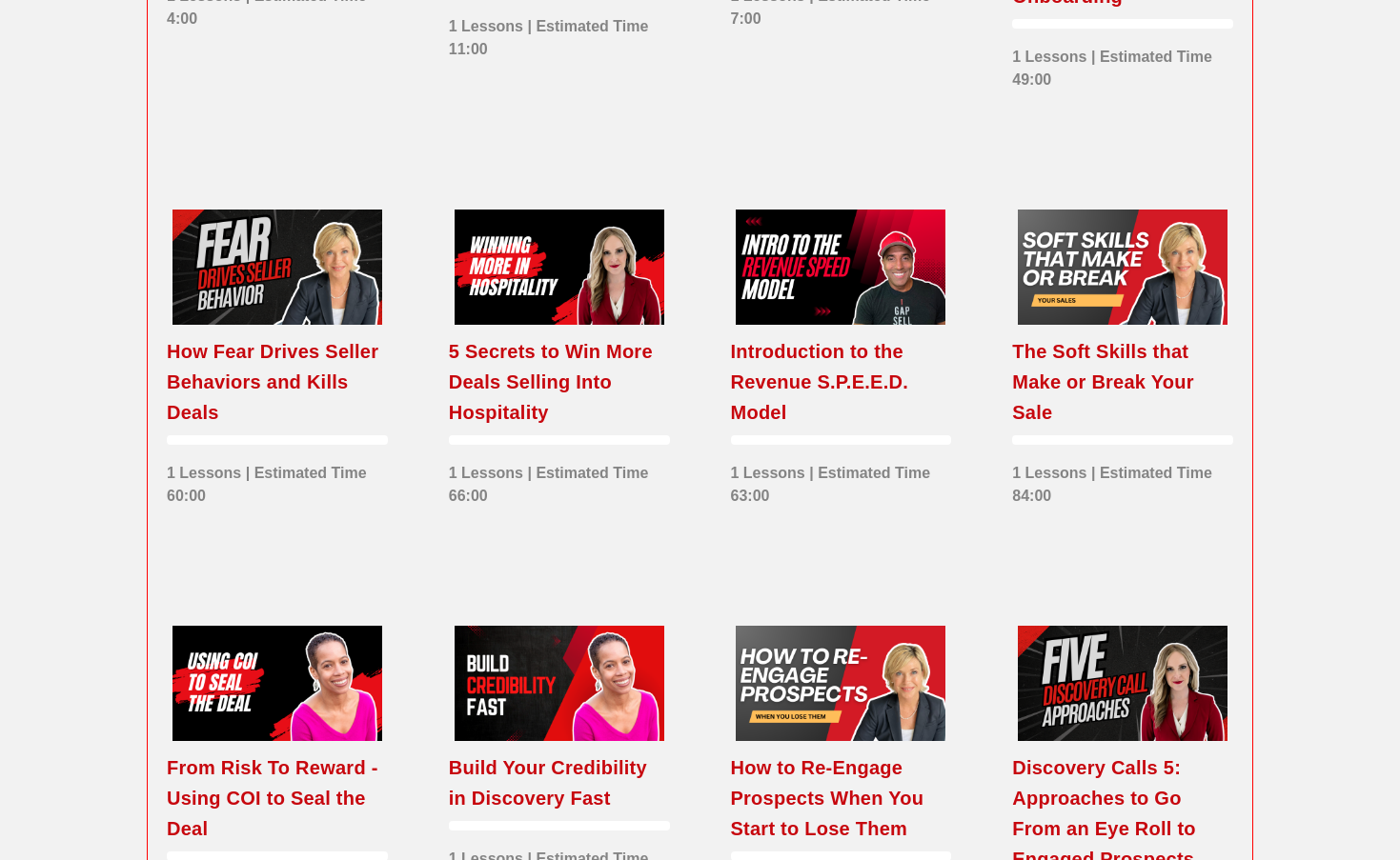
click at [346, 428] on div "How Fear Drives Seller Behaviors and Kills Deals" at bounding box center [277, 382] width 221 height 91
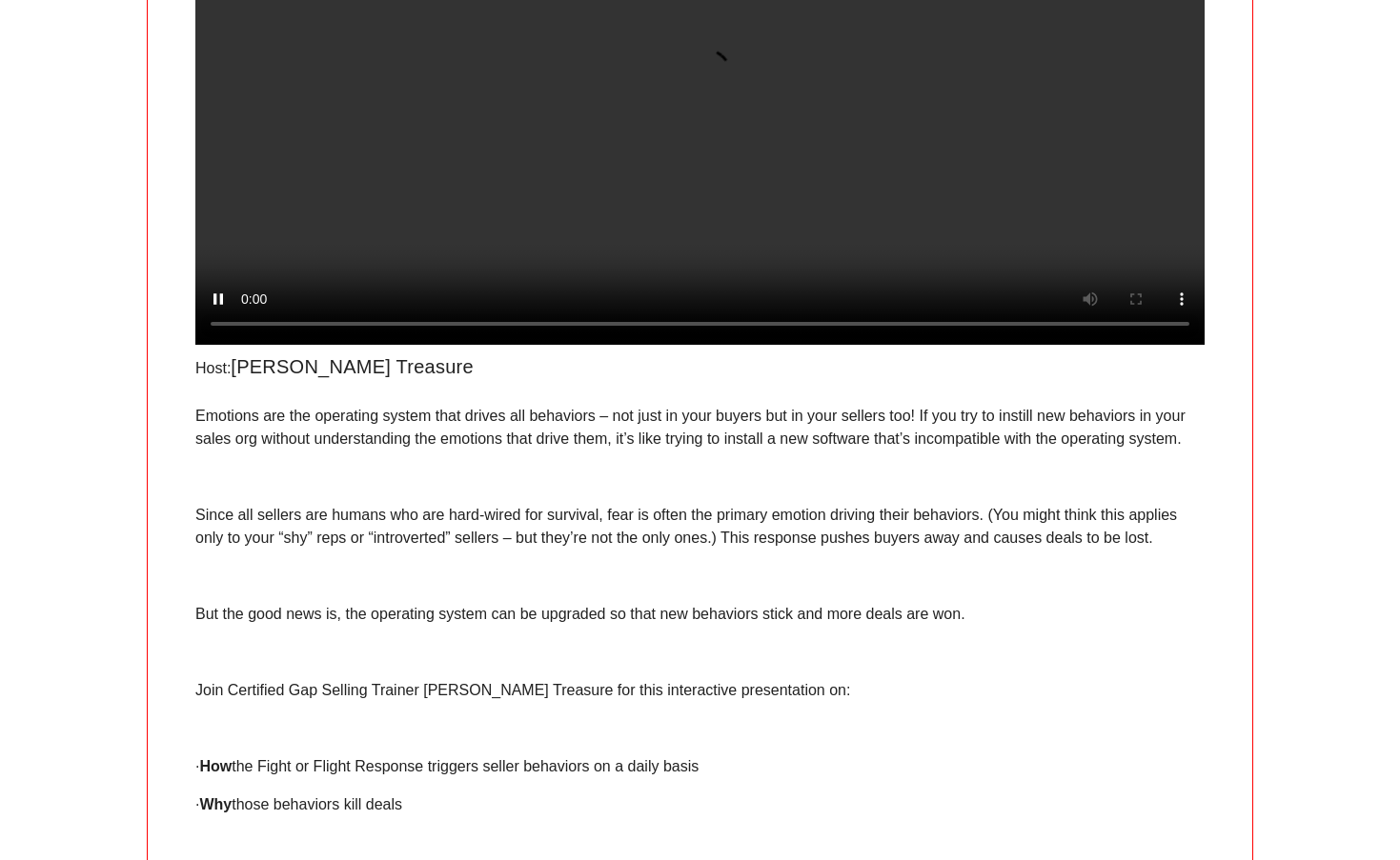
scroll to position [186, 0]
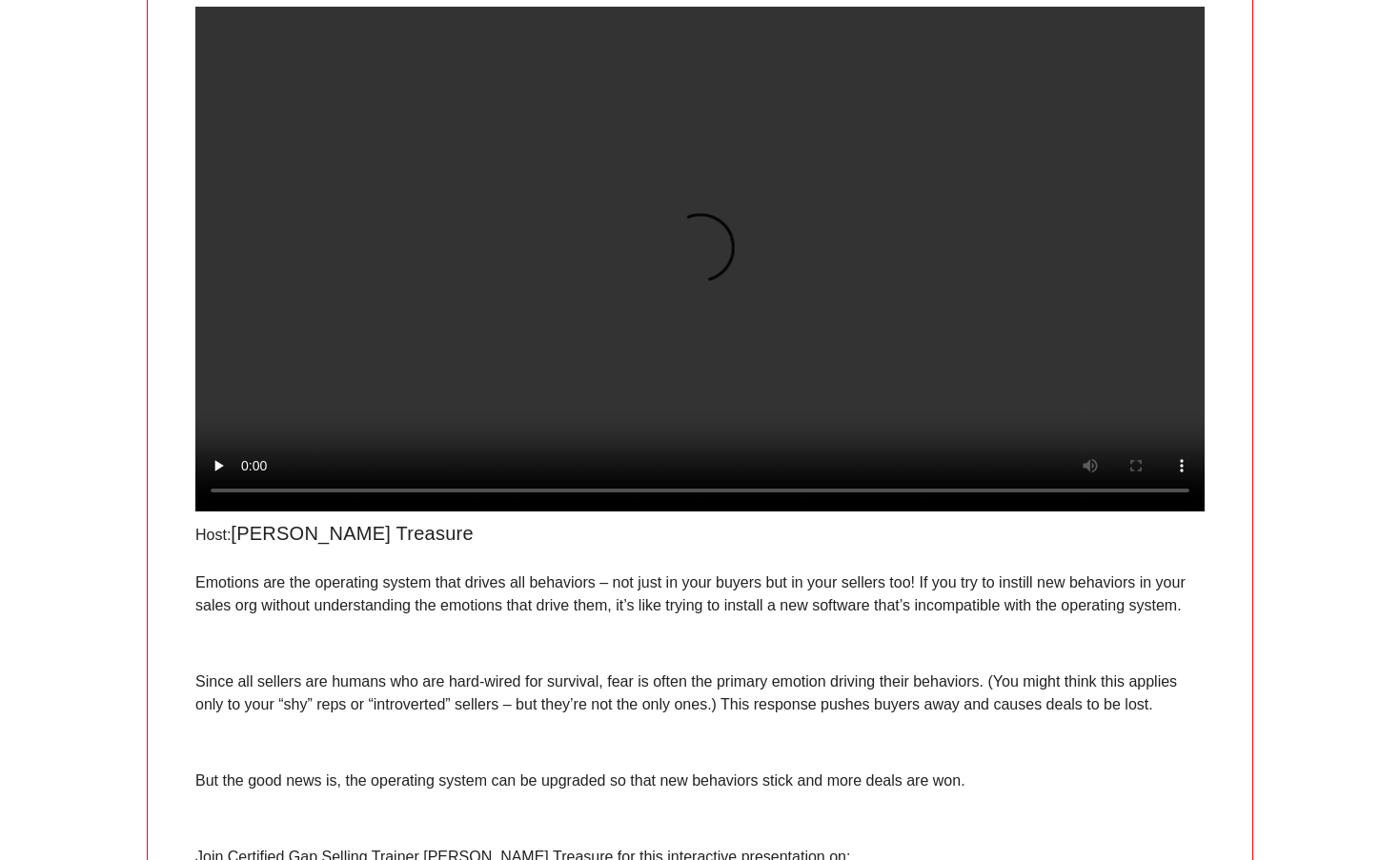
click at [370, 511] on video at bounding box center [700, 259] width 1009 height 505
click at [531, 511] on video at bounding box center [700, 259] width 1009 height 505
click at [596, 511] on video at bounding box center [700, 259] width 1009 height 505
click at [633, 511] on video at bounding box center [700, 259] width 1009 height 505
click at [688, 511] on video at bounding box center [700, 259] width 1009 height 505
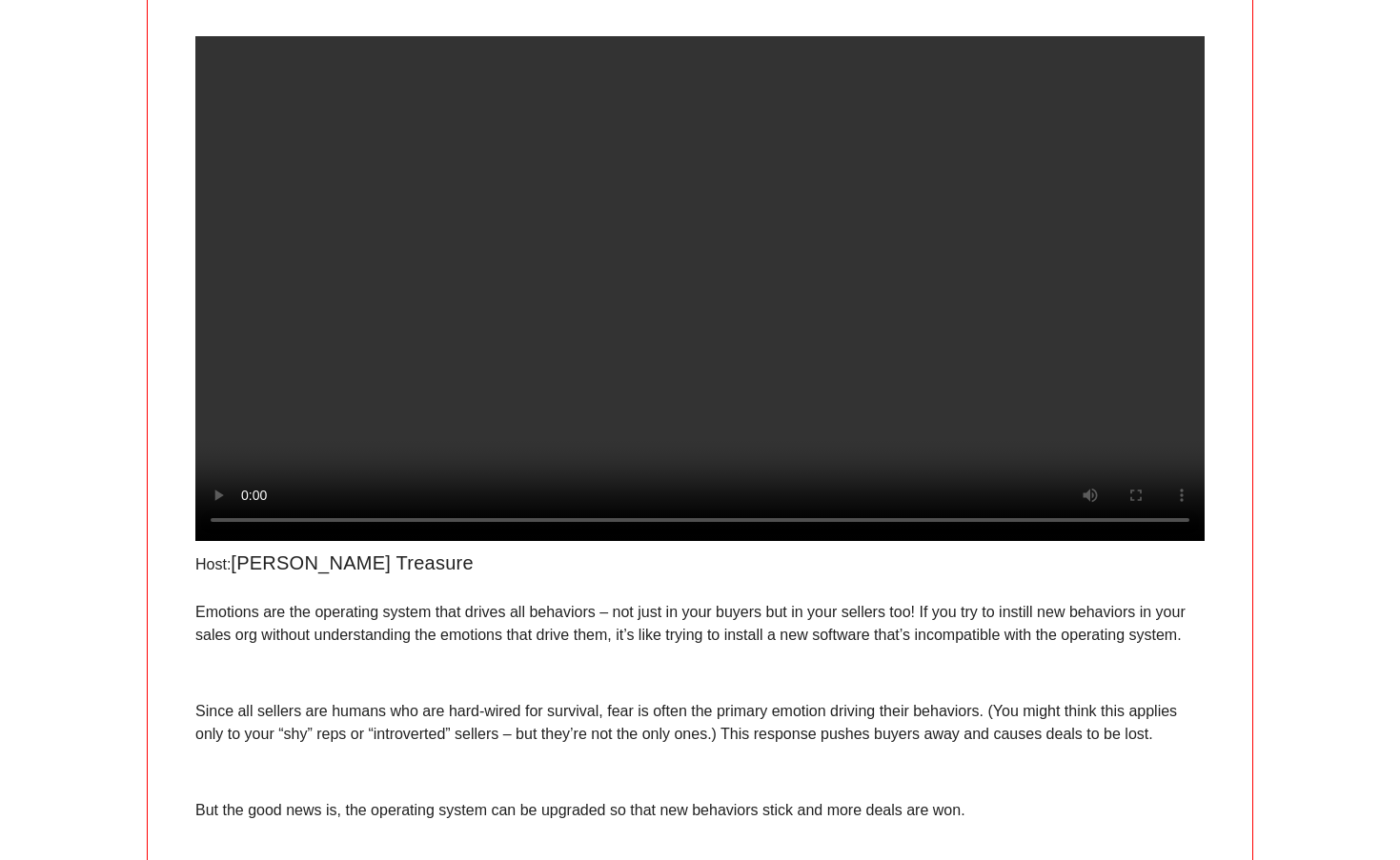
scroll to position [156, 0]
click at [709, 541] on video at bounding box center [700, 289] width 1009 height 505
click at [247, 541] on video at bounding box center [700, 289] width 1009 height 505
click at [744, 541] on video at bounding box center [700, 289] width 1009 height 505
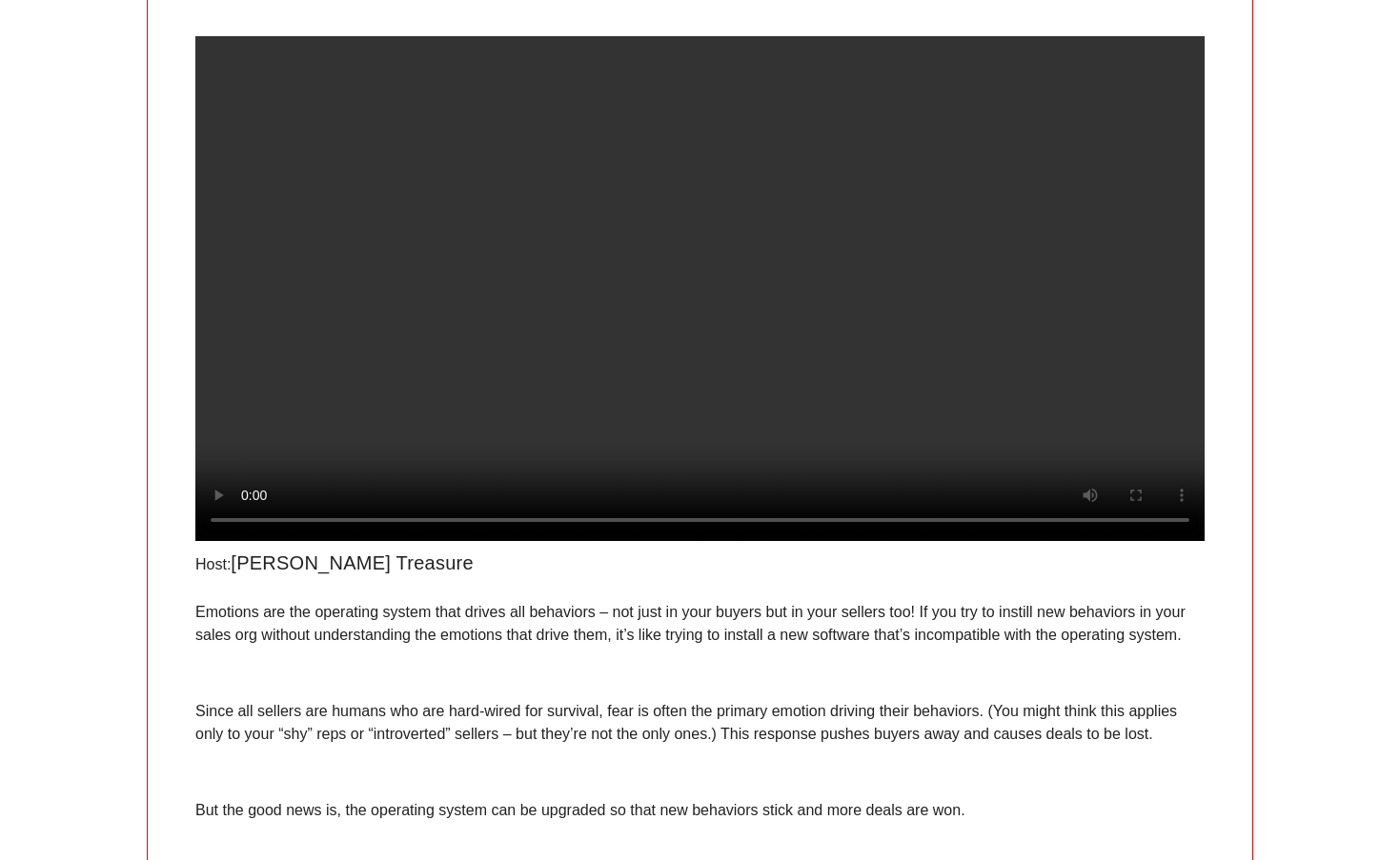
click at [777, 541] on video at bounding box center [700, 289] width 1009 height 505
click at [806, 541] on video at bounding box center [700, 289] width 1009 height 505
click at [811, 541] on video at bounding box center [700, 289] width 1009 height 505
click at [834, 541] on video at bounding box center [700, 289] width 1009 height 505
click at [888, 541] on video at bounding box center [700, 289] width 1009 height 505
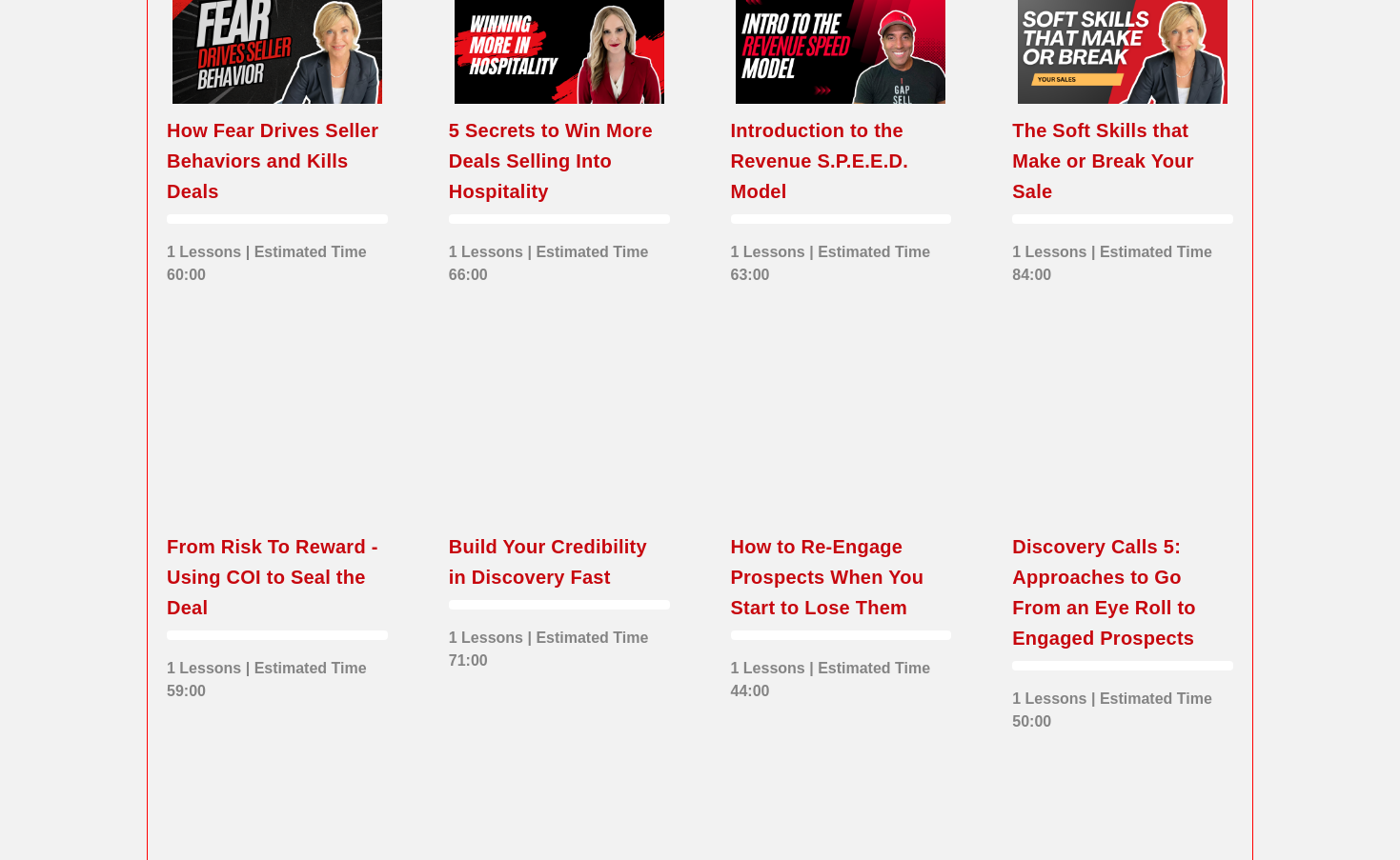
scroll to position [2268, 0]
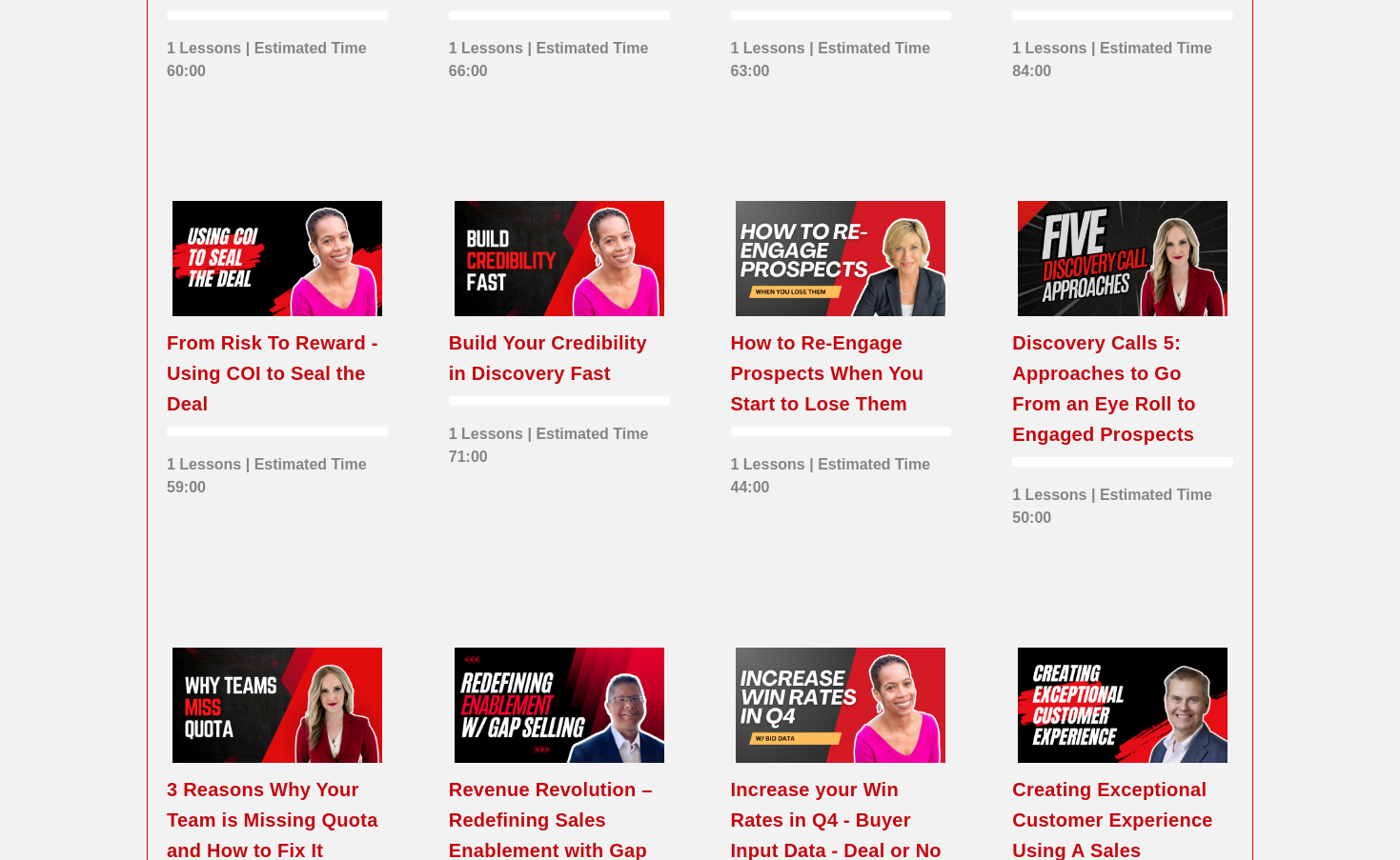
click at [253, 419] on div "From Risk To Reward - Using COI to Seal the Deal" at bounding box center [277, 373] width 221 height 91
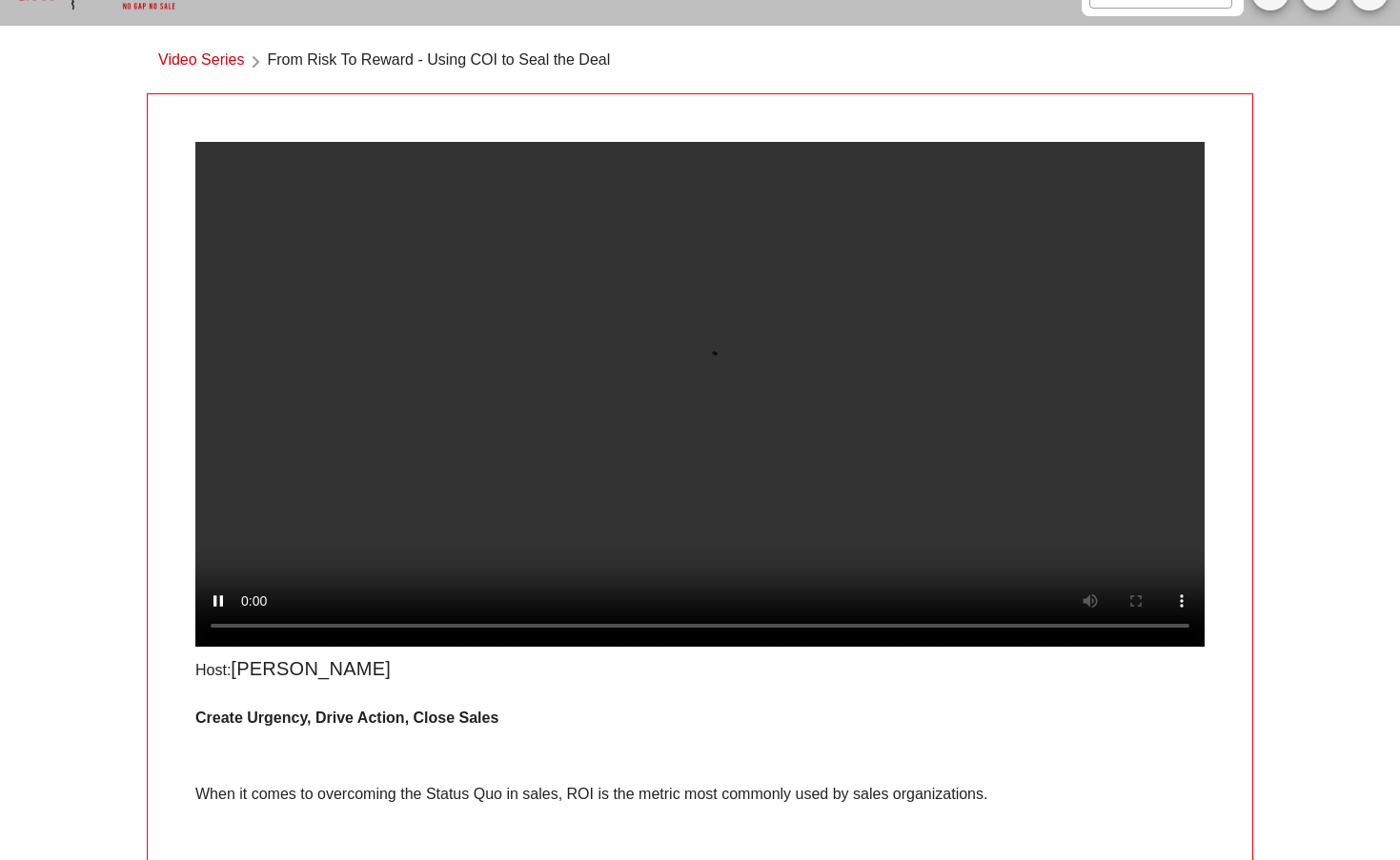
scroll to position [32, 0]
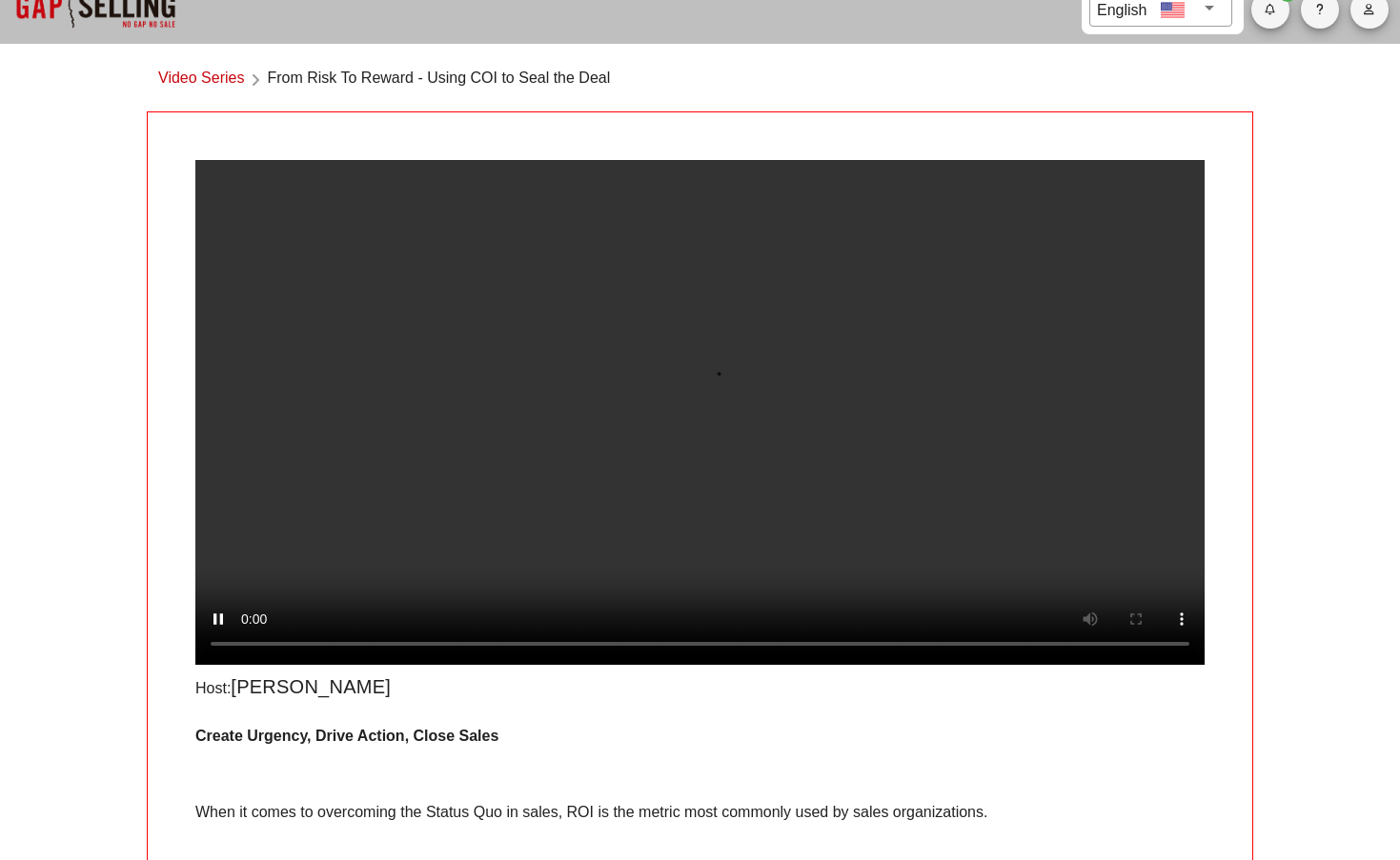
click at [1184, 665] on video at bounding box center [700, 412] width 1009 height 505
click at [1171, 665] on video at bounding box center [700, 412] width 1009 height 505
click at [226, 176] on video at bounding box center [700, 412] width 1009 height 505
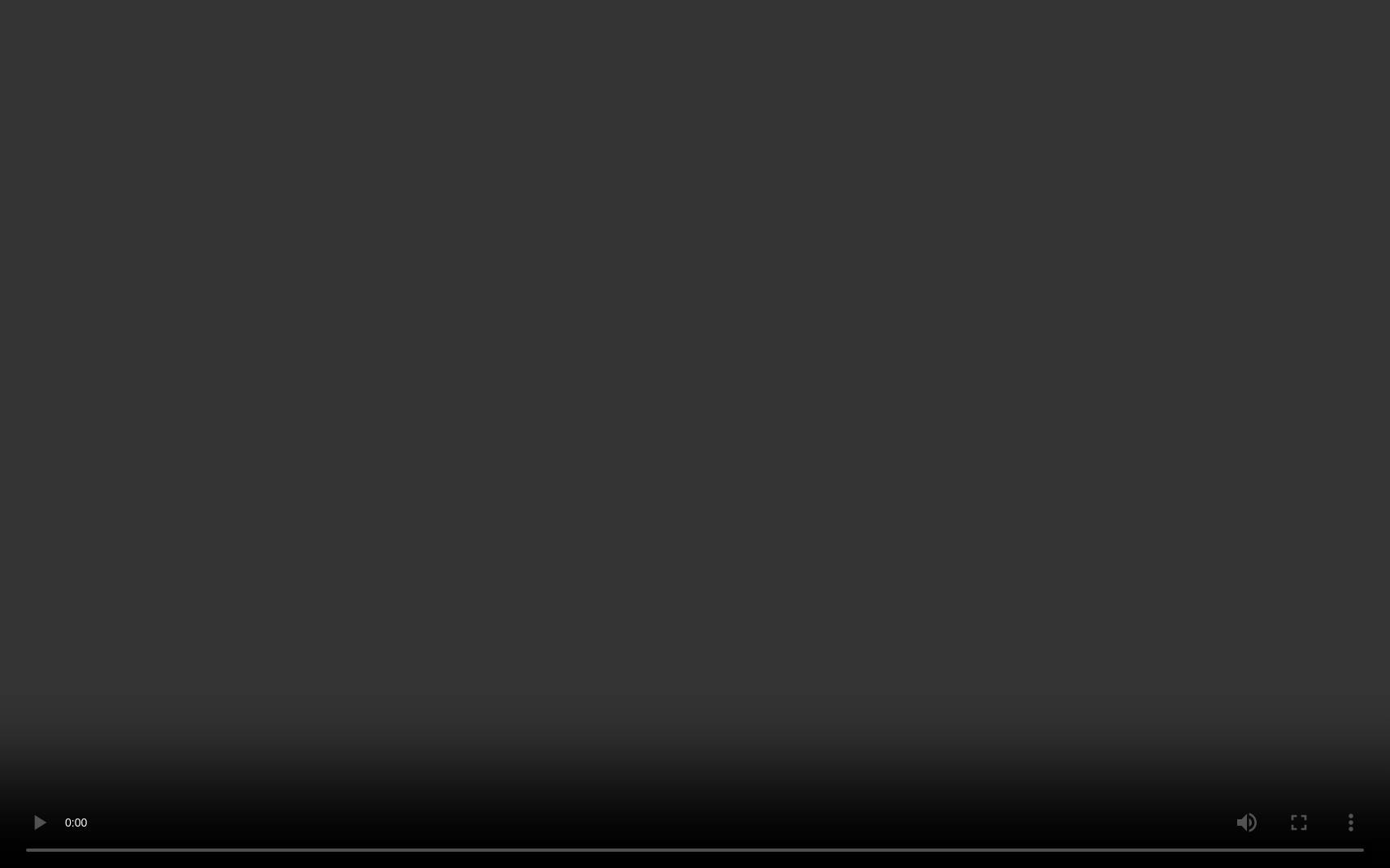
click at [565, 732] on video at bounding box center [695, 434] width 1390 height 868
click at [574, 732] on video at bounding box center [695, 434] width 1390 height 868
click at [586, 732] on video at bounding box center [695, 434] width 1390 height 868
click at [595, 732] on video at bounding box center [695, 434] width 1390 height 868
click at [605, 732] on video at bounding box center [695, 434] width 1390 height 868
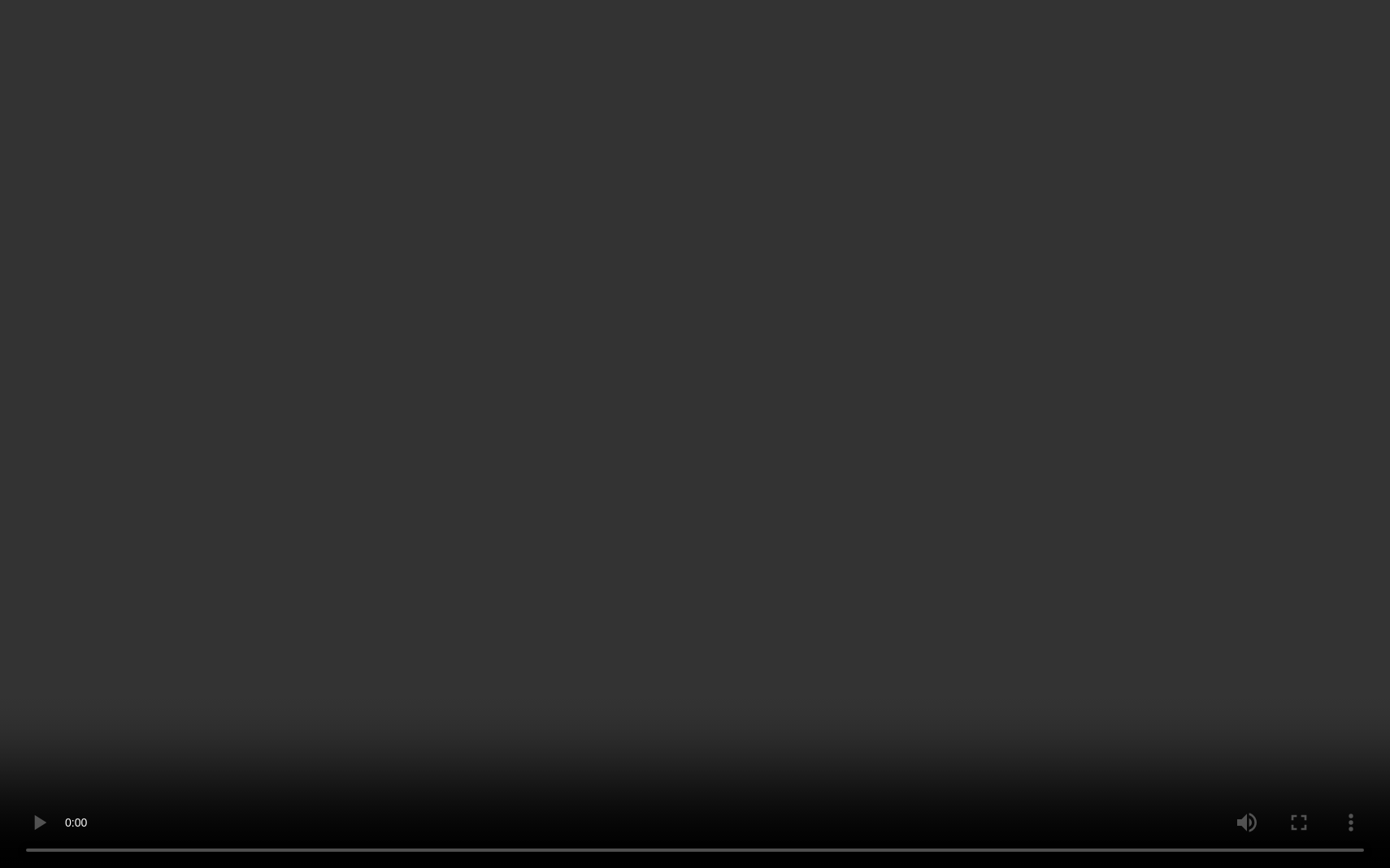
click at [609, 732] on video at bounding box center [695, 434] width 1390 height 868
click at [600, 732] on video at bounding box center [695, 434] width 1390 height 868
click at [599, 732] on video at bounding box center [695, 434] width 1390 height 868
click at [595, 732] on video at bounding box center [695, 434] width 1390 height 868
click at [591, 732] on video at bounding box center [695, 434] width 1390 height 868
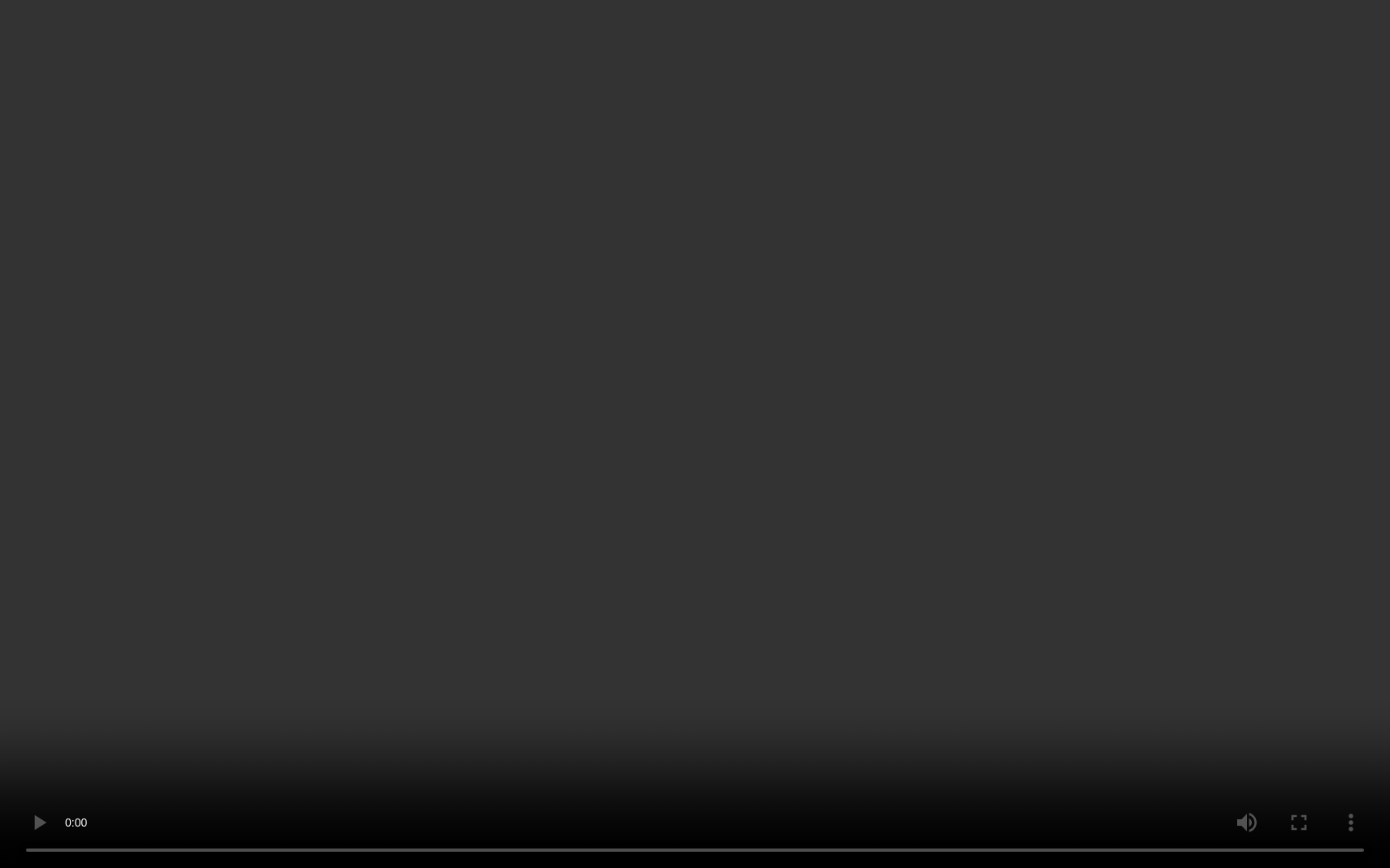
click at [689, 732] on video at bounding box center [695, 434] width 1390 height 868
click at [593, 732] on video at bounding box center [695, 434] width 1390 height 868
click at [595, 732] on video at bounding box center [695, 434] width 1390 height 868
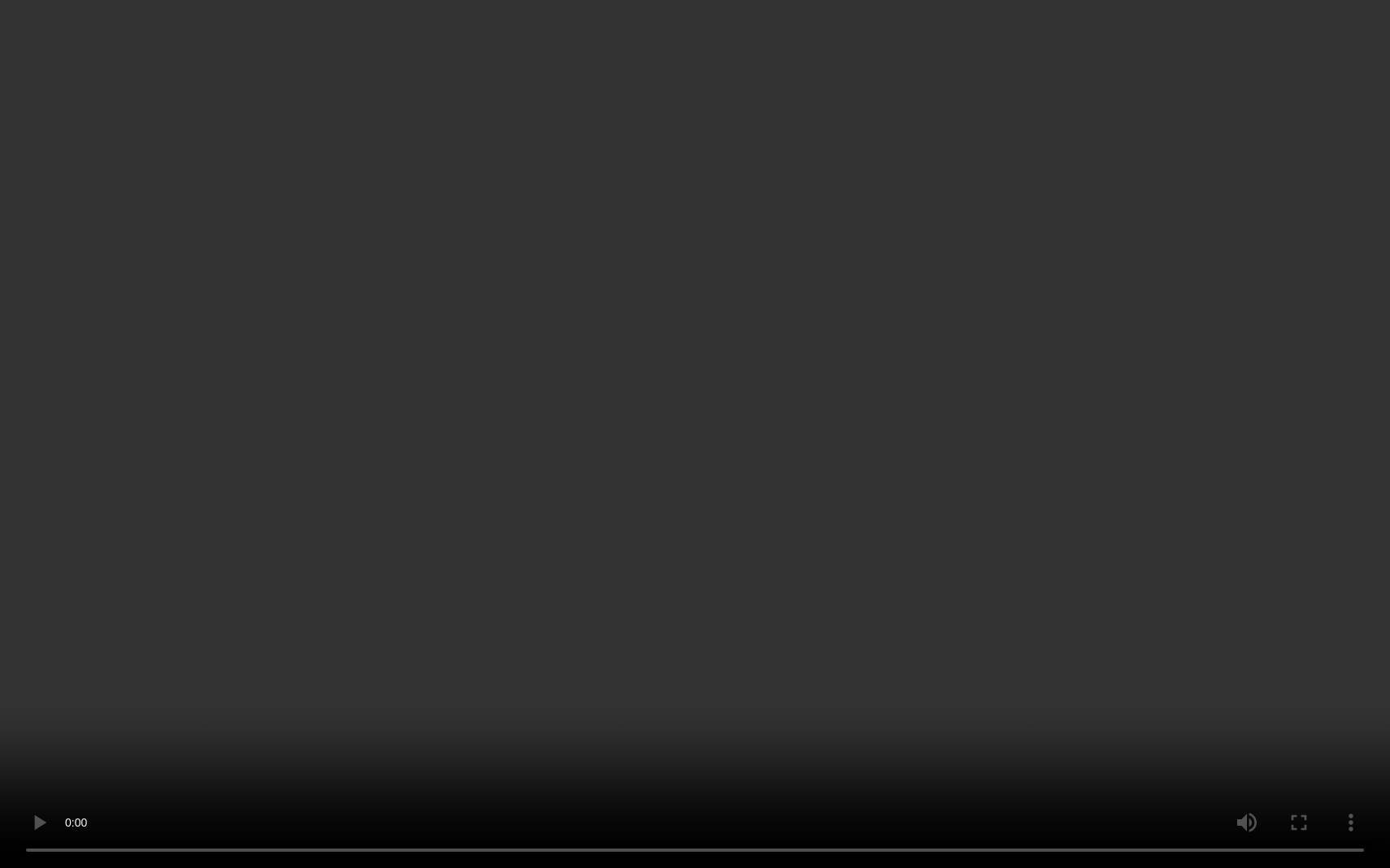
click at [599, 732] on video at bounding box center [695, 434] width 1390 height 868
click at [601, 732] on video at bounding box center [695, 434] width 1390 height 868
click at [605, 732] on video at bounding box center [695, 434] width 1390 height 868
click at [606, 732] on video at bounding box center [695, 434] width 1390 height 868
click at [609, 732] on video at bounding box center [695, 434] width 1390 height 868
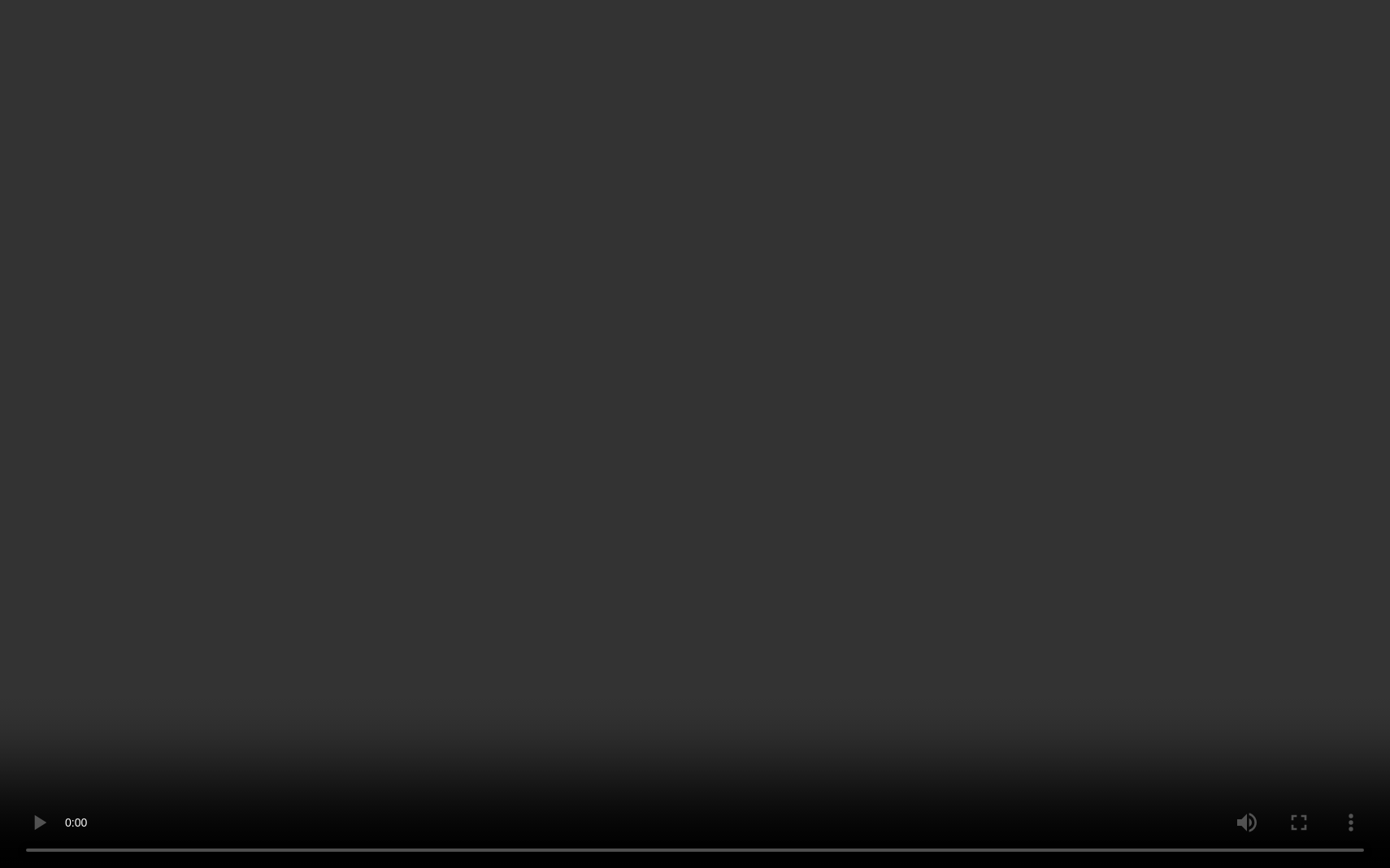
click at [611, 732] on video at bounding box center [695, 434] width 1390 height 868
click at [614, 732] on video at bounding box center [695, 434] width 1390 height 868
click at [620, 732] on video at bounding box center [695, 434] width 1390 height 868
click at [625, 732] on video at bounding box center [695, 434] width 1390 height 868
click at [630, 732] on video at bounding box center [695, 434] width 1390 height 868
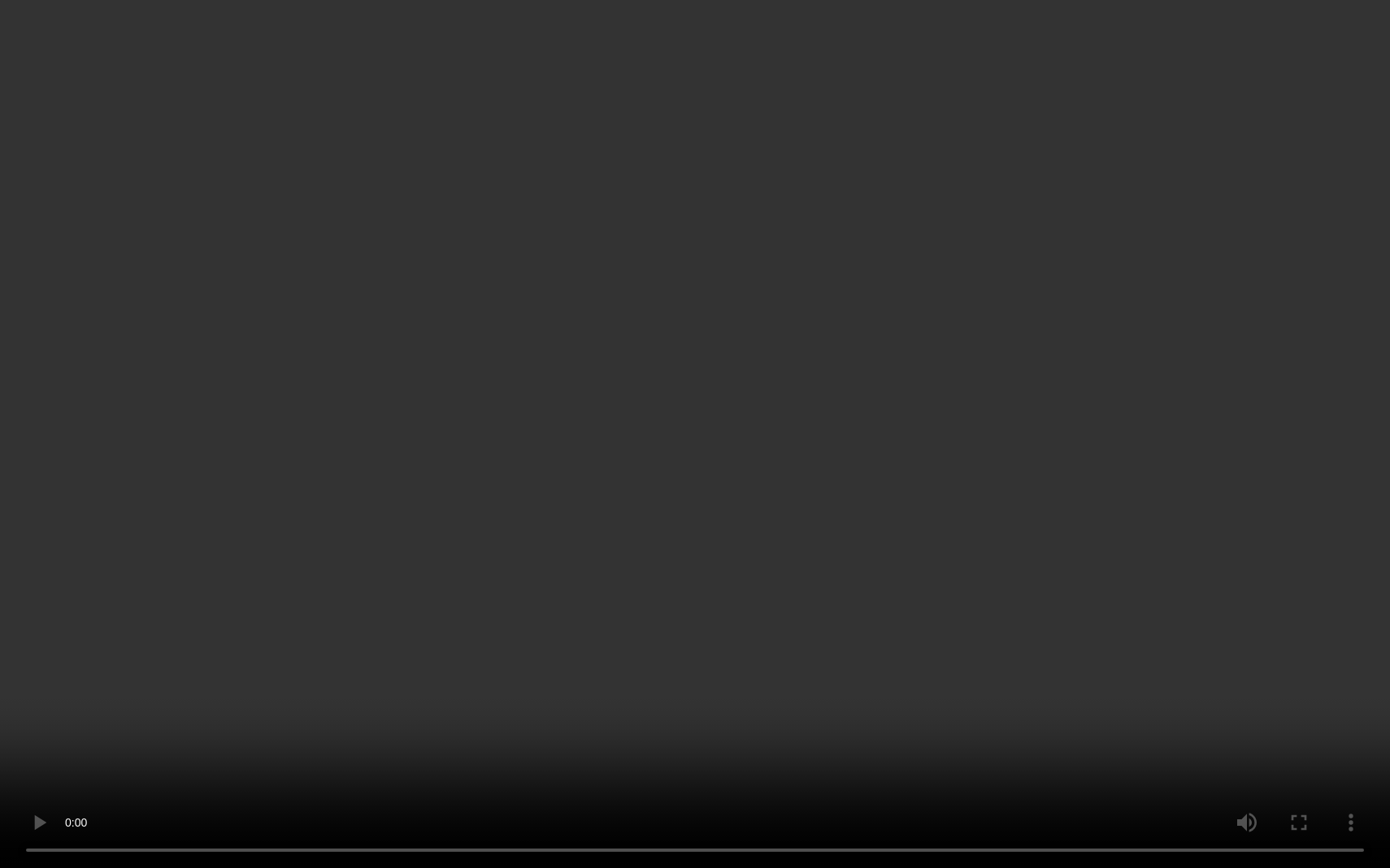
click at [637, 732] on video at bounding box center [695, 434] width 1390 height 868
click at [642, 732] on video at bounding box center [695, 434] width 1390 height 868
click at [648, 732] on video at bounding box center [695, 434] width 1390 height 868
click at [654, 732] on video at bounding box center [695, 434] width 1390 height 868
click at [660, 732] on video at bounding box center [695, 434] width 1390 height 868
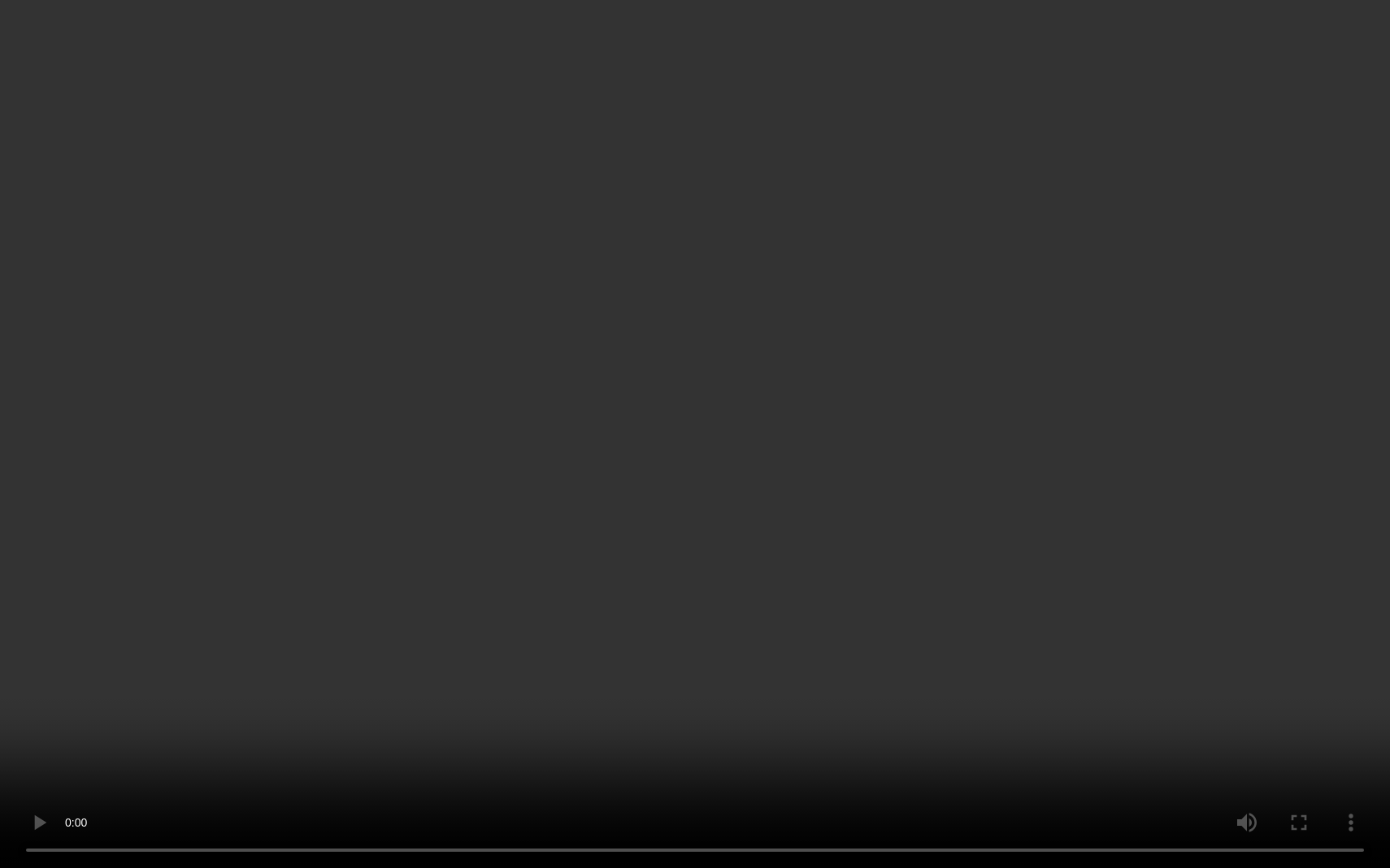
click at [666, 732] on video at bounding box center [695, 434] width 1390 height 868
click at [672, 732] on video at bounding box center [695, 434] width 1390 height 868
click at [677, 732] on video at bounding box center [695, 434] width 1390 height 868
click at [686, 732] on video at bounding box center [695, 434] width 1390 height 868
click at [689, 732] on video at bounding box center [695, 434] width 1390 height 868
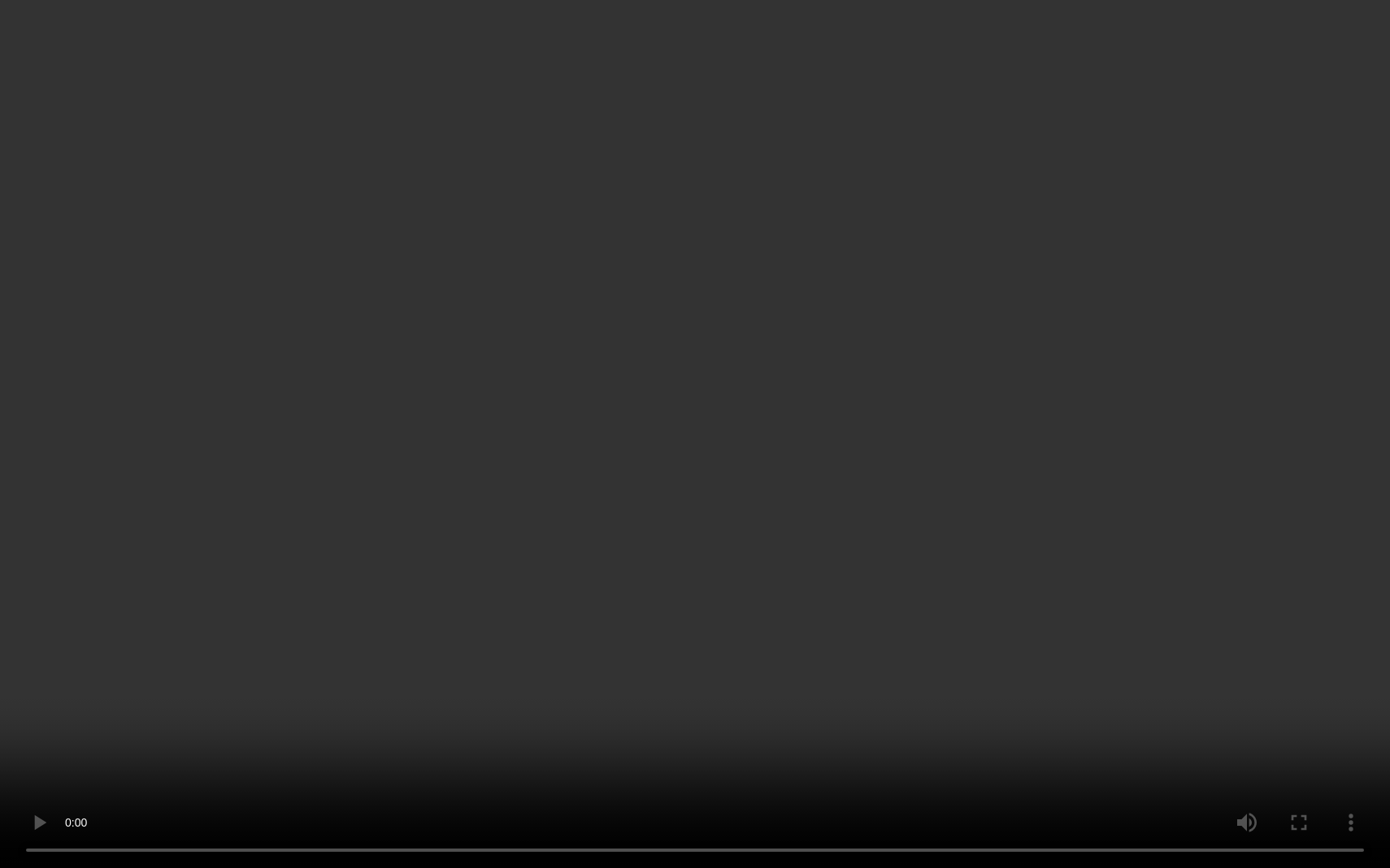
click at [699, 732] on video at bounding box center [695, 434] width 1390 height 868
click at [695, 732] on video at bounding box center [695, 434] width 1390 height 868
click at [703, 732] on video at bounding box center [695, 434] width 1390 height 868
click at [690, 732] on video at bounding box center [695, 434] width 1390 height 868
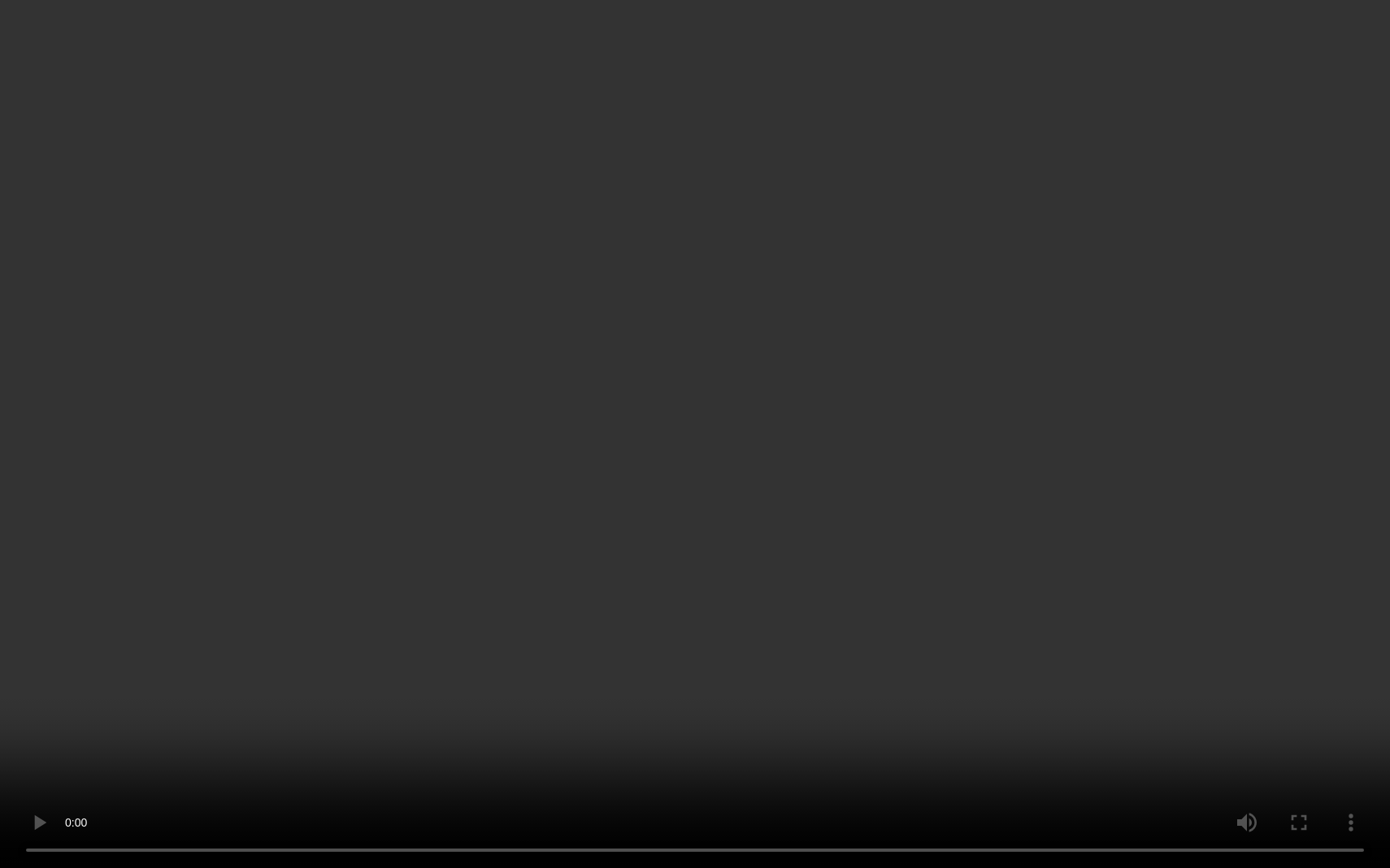
click at [699, 732] on video at bounding box center [695, 434] width 1390 height 868
click at [697, 732] on video at bounding box center [695, 434] width 1390 height 868
click at [708, 732] on video at bounding box center [695, 434] width 1390 height 868
click at [719, 732] on video at bounding box center [695, 434] width 1390 height 868
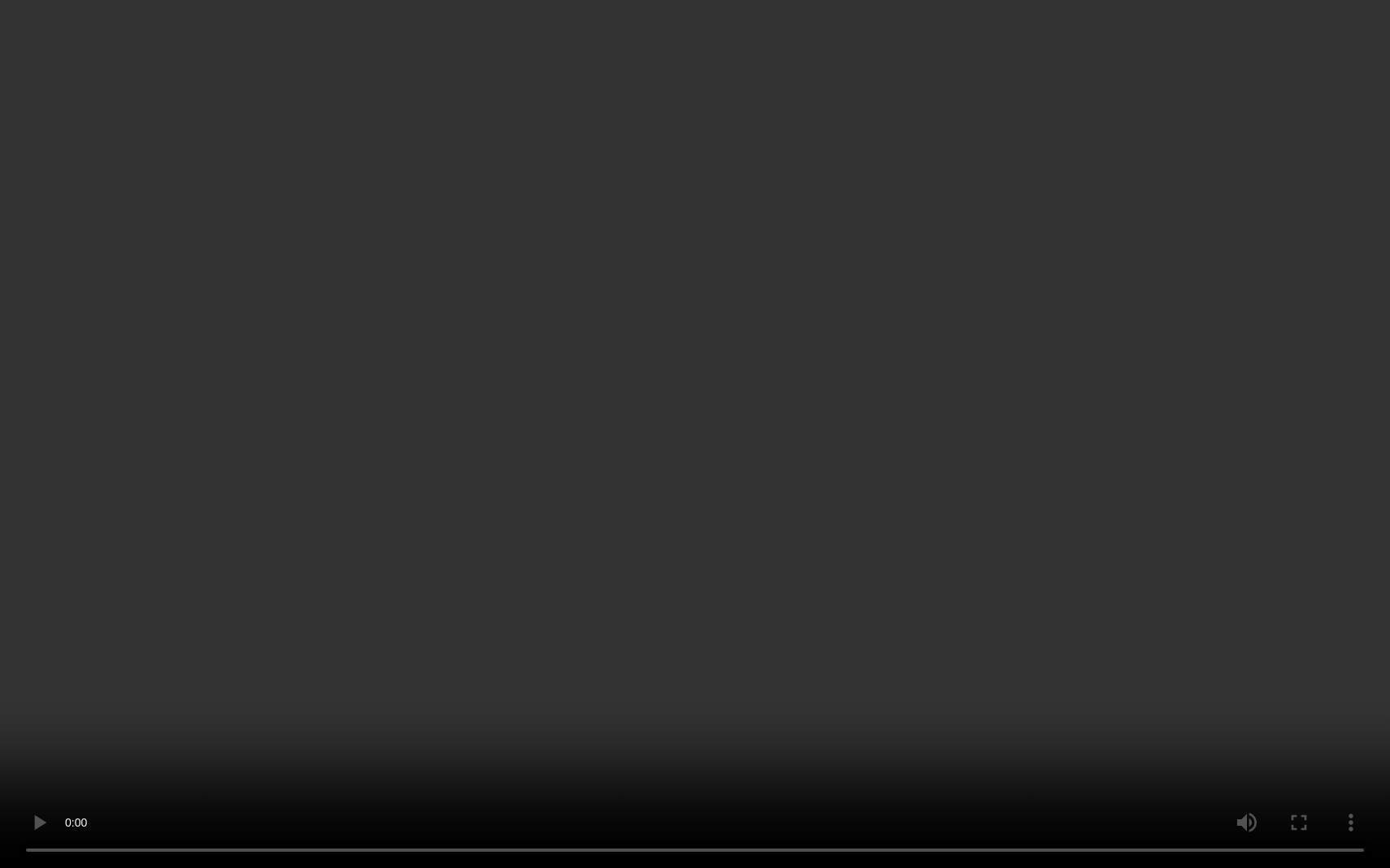
click at [723, 732] on video at bounding box center [695, 434] width 1390 height 868
click at [728, 732] on video at bounding box center [695, 434] width 1390 height 868
click at [734, 732] on video at bounding box center [695, 434] width 1390 height 868
click at [742, 732] on video at bounding box center [695, 434] width 1390 height 868
click at [734, 732] on video at bounding box center [695, 434] width 1390 height 868
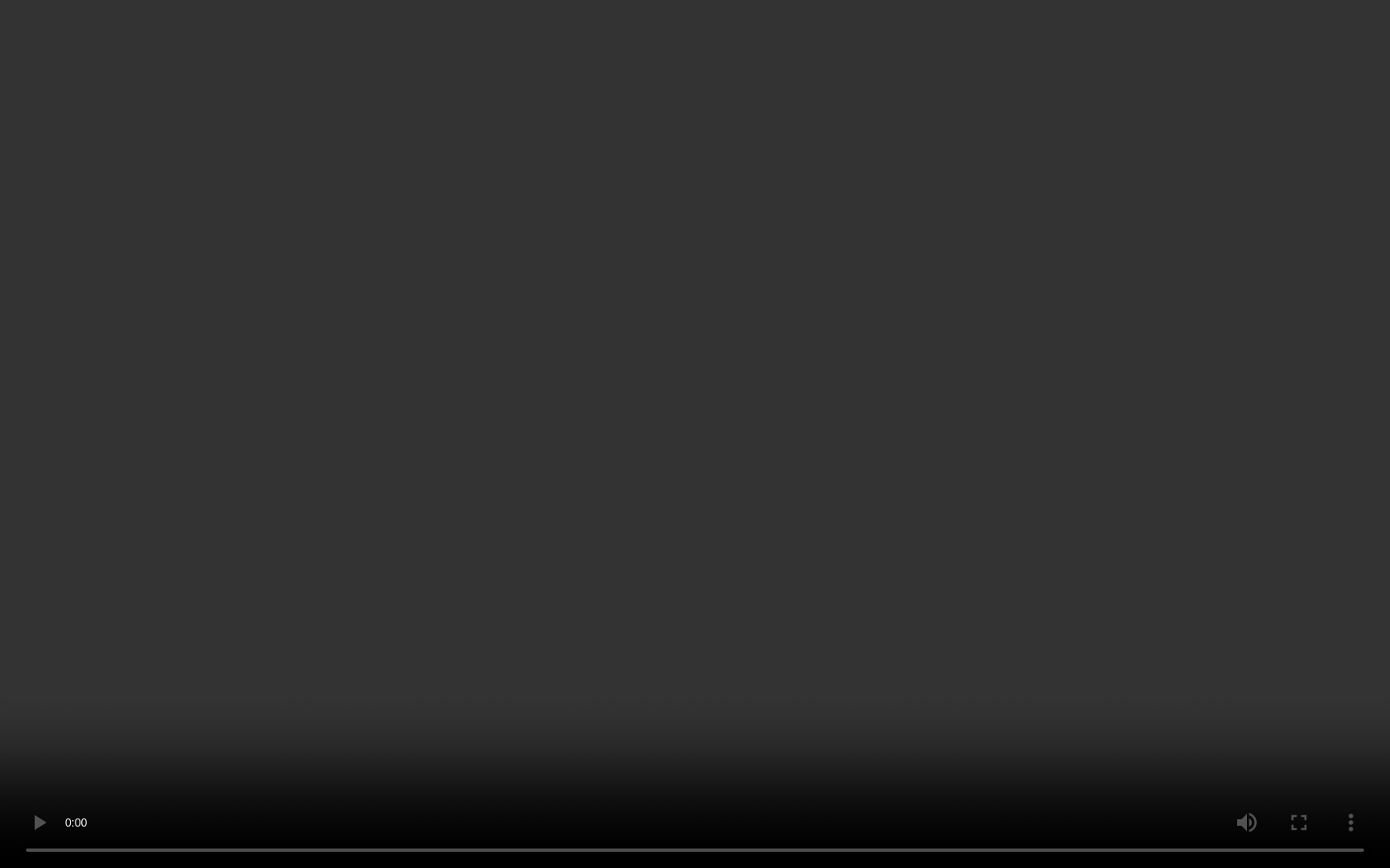
click at [700, 732] on video at bounding box center [695, 434] width 1390 height 868
click at [692, 732] on video at bounding box center [695, 434] width 1390 height 868
click at [738, 732] on video at bounding box center [695, 434] width 1390 height 868
click at [749, 732] on video at bounding box center [695, 434] width 1390 height 868
click at [754, 732] on video at bounding box center [695, 434] width 1390 height 868
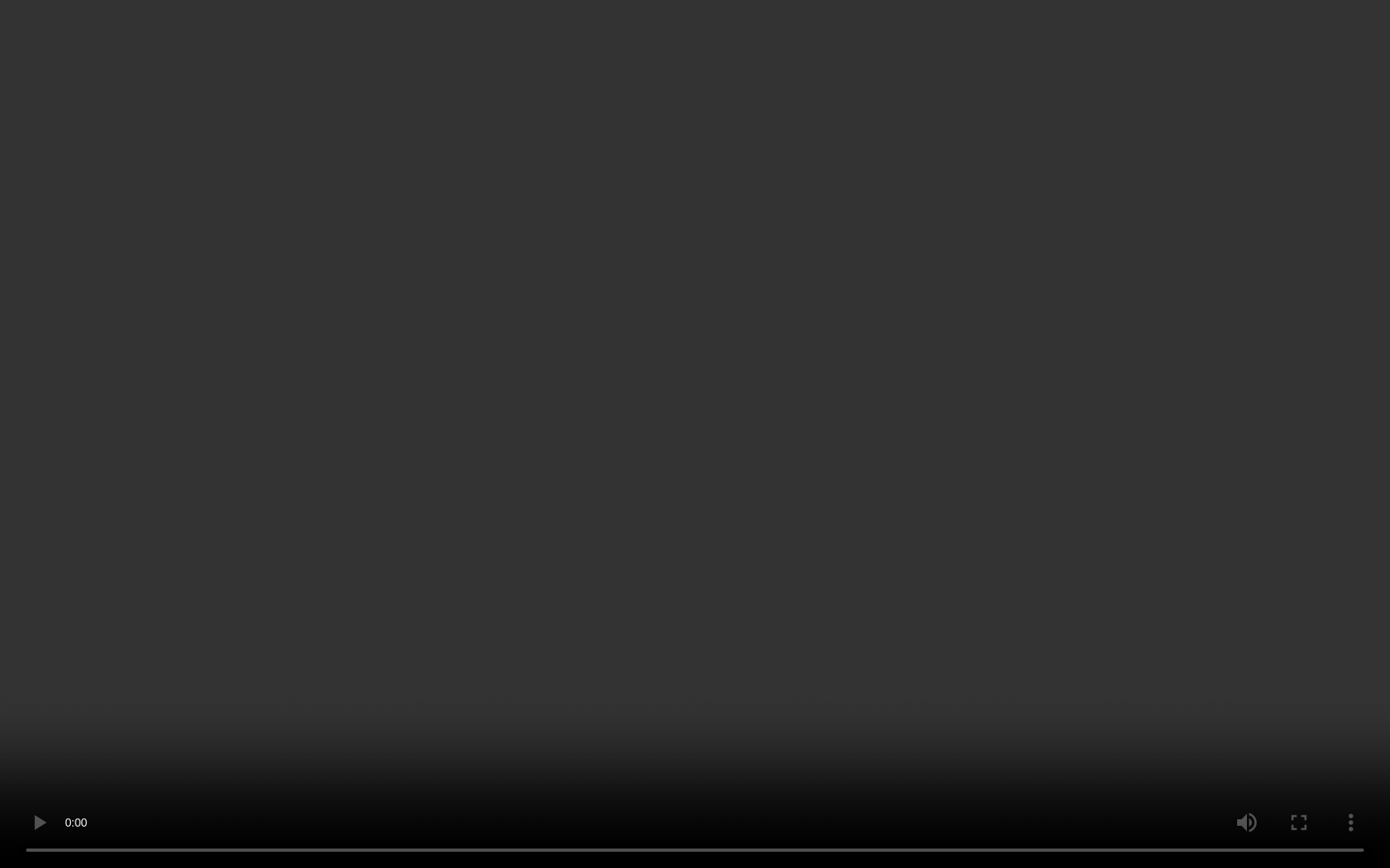
click at [758, 732] on video at bounding box center [695, 434] width 1390 height 868
click at [767, 732] on video at bounding box center [695, 434] width 1390 height 868
click at [778, 732] on video at bounding box center [695, 434] width 1390 height 868
click at [785, 732] on video at bounding box center [695, 434] width 1390 height 868
click at [795, 732] on video at bounding box center [695, 434] width 1390 height 868
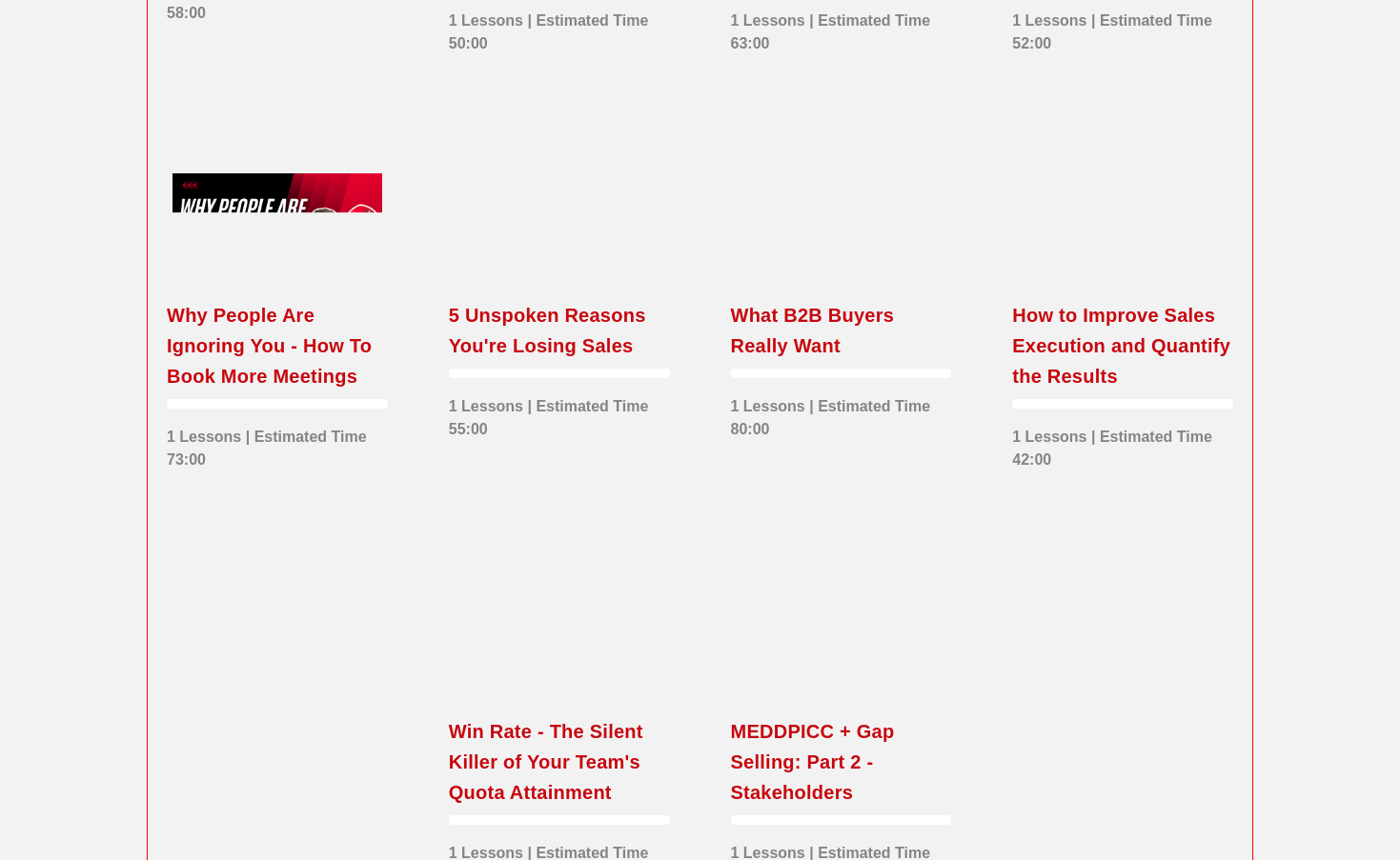
scroll to position [3212, 0]
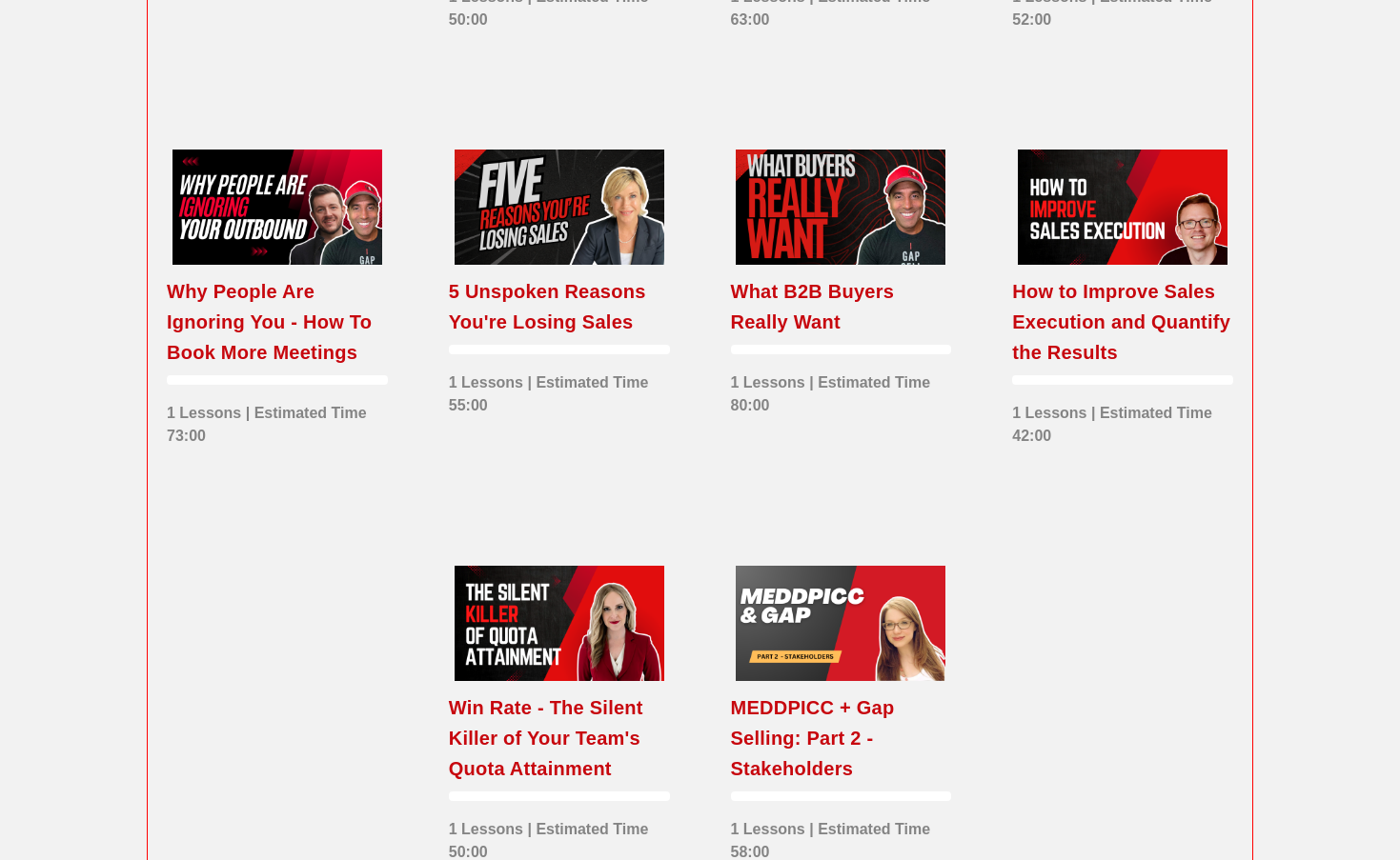
click at [255, 368] on div "Why People Are Ignoring You - How To Book More Meetings" at bounding box center [277, 321] width 221 height 91
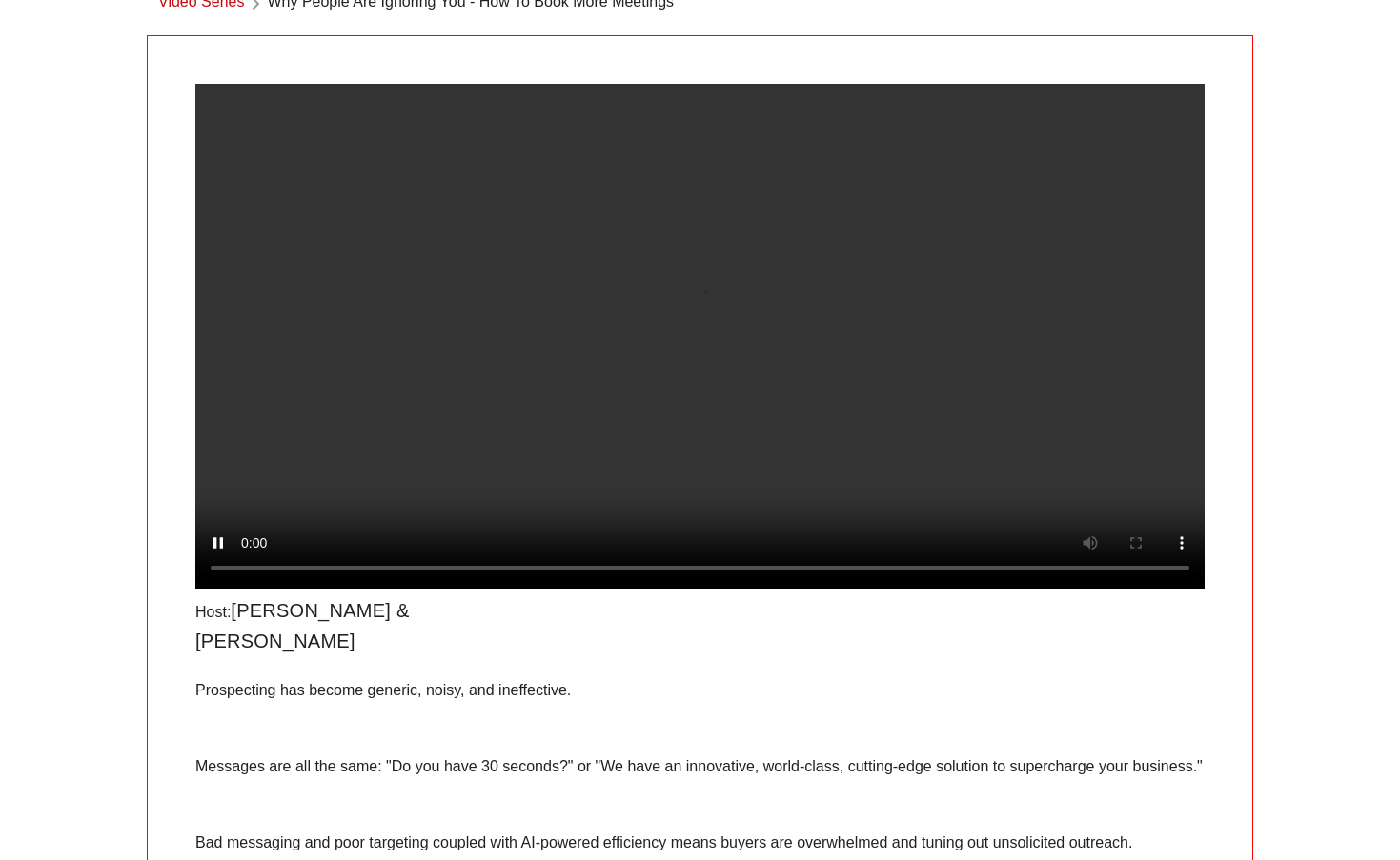
scroll to position [82, 0]
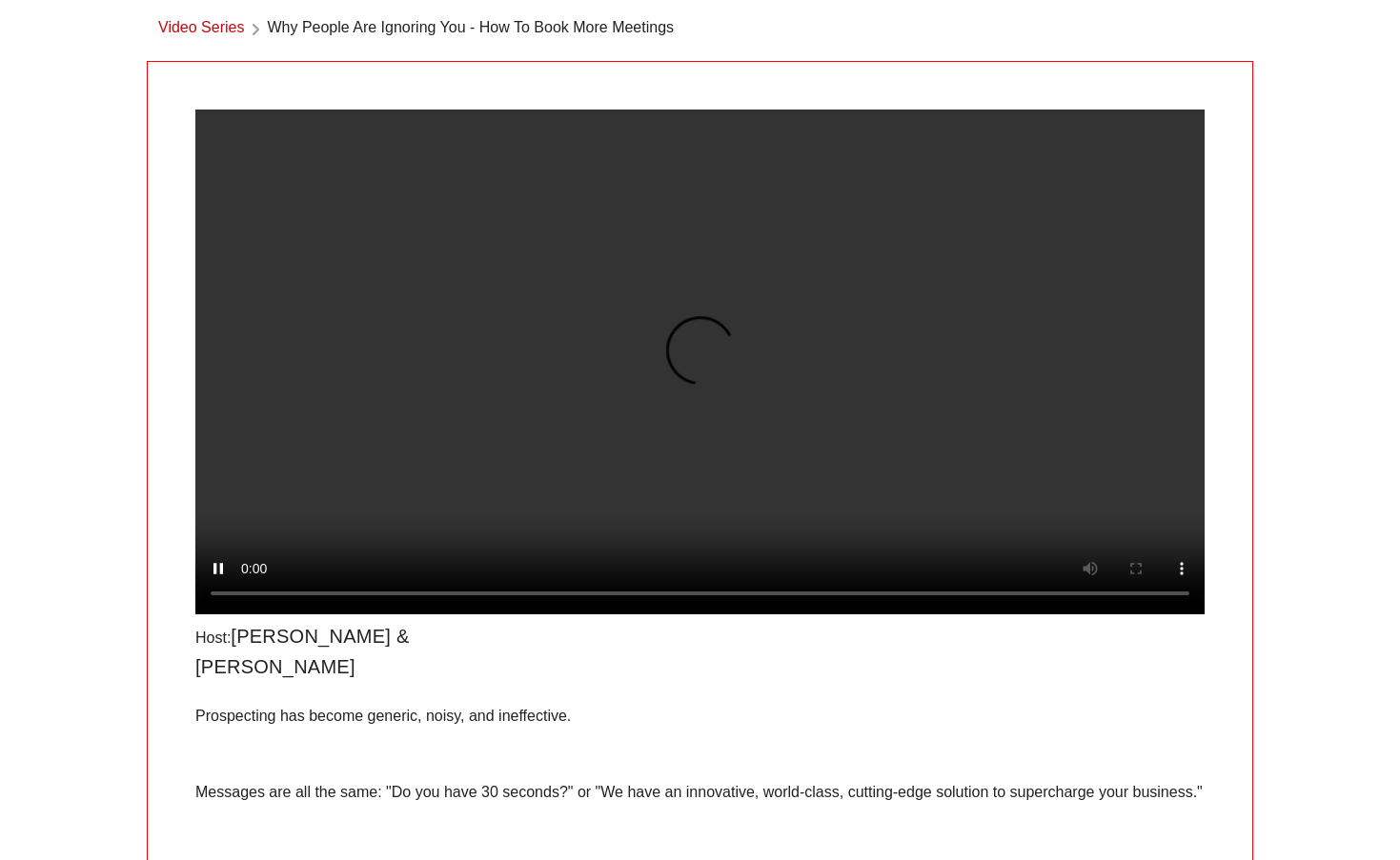
click at [1176, 615] on video at bounding box center [700, 362] width 1009 height 505
click at [438, 555] on video at bounding box center [700, 362] width 1009 height 505
click at [367, 615] on video at bounding box center [700, 362] width 1009 height 505
click at [247, 615] on video at bounding box center [700, 362] width 1009 height 505
click at [358, 615] on video at bounding box center [700, 362] width 1009 height 505
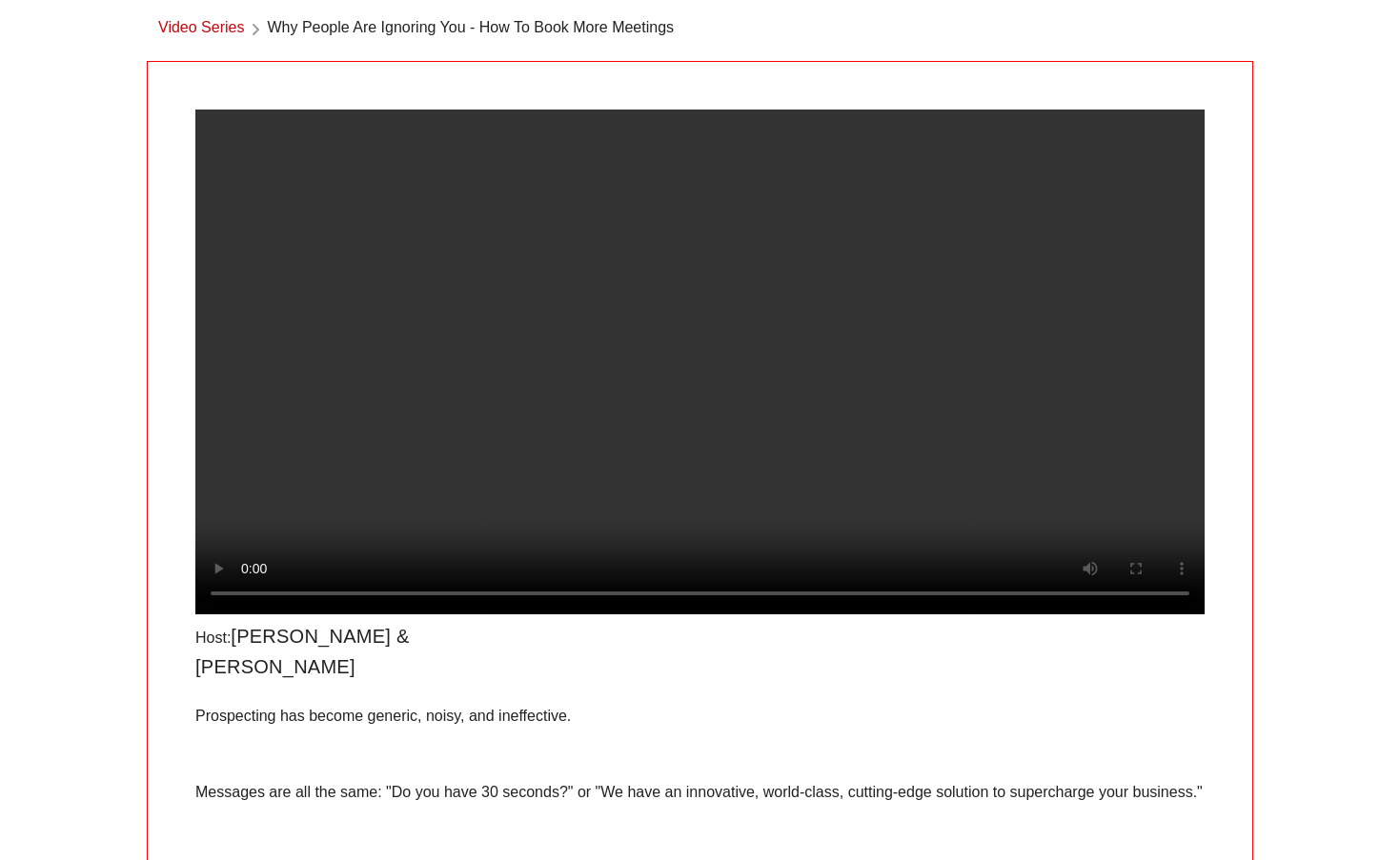
click at [353, 615] on video at bounding box center [700, 362] width 1009 height 505
click at [352, 615] on video at bounding box center [700, 362] width 1009 height 505
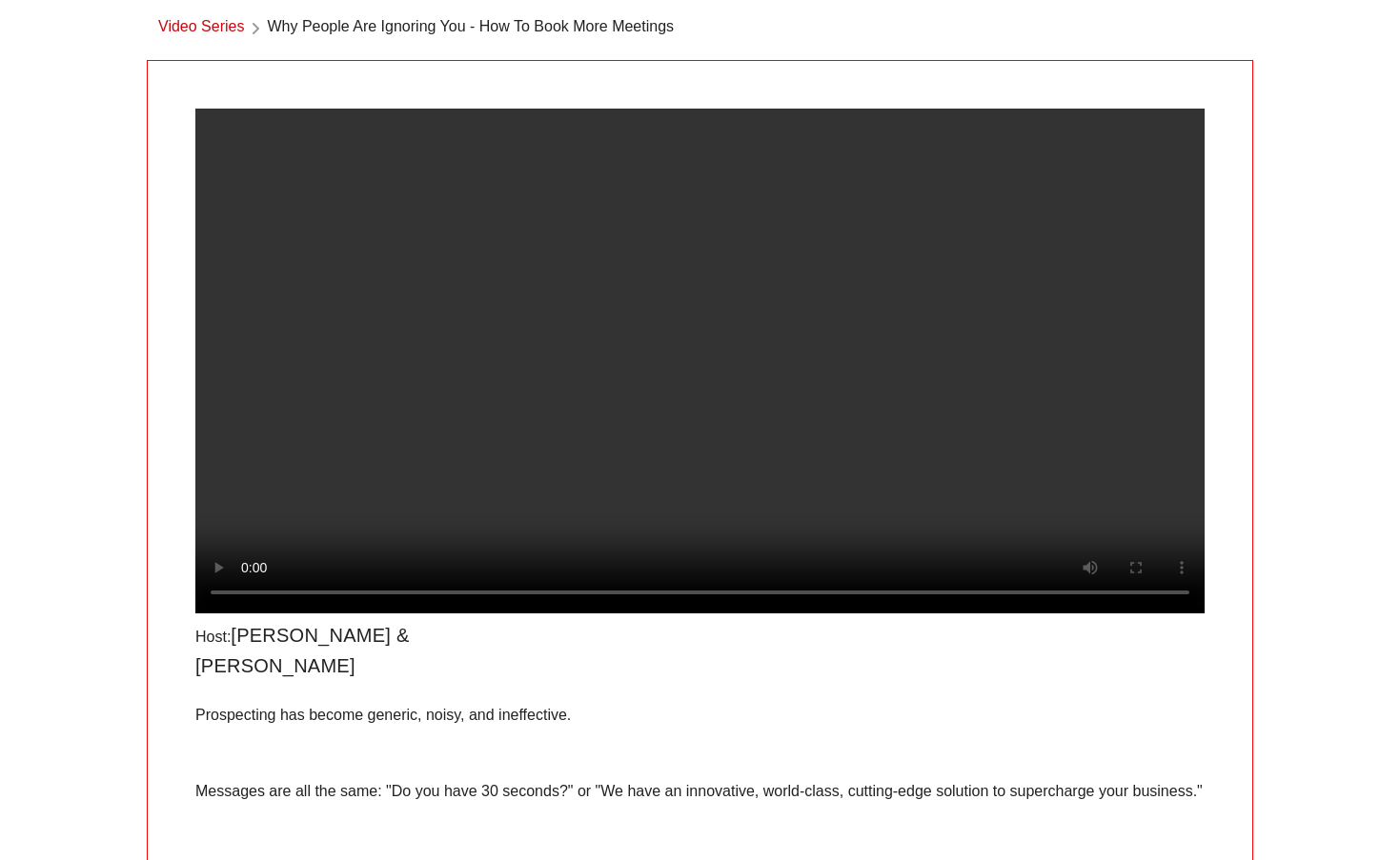
click at [1175, 614] on video at bounding box center [700, 361] width 1009 height 505
click at [1174, 614] on video at bounding box center [700, 361] width 1009 height 505
click at [1178, 614] on video at bounding box center [700, 361] width 1009 height 505
click at [460, 614] on video at bounding box center [700, 361] width 1009 height 505
click at [468, 614] on video at bounding box center [700, 361] width 1009 height 505
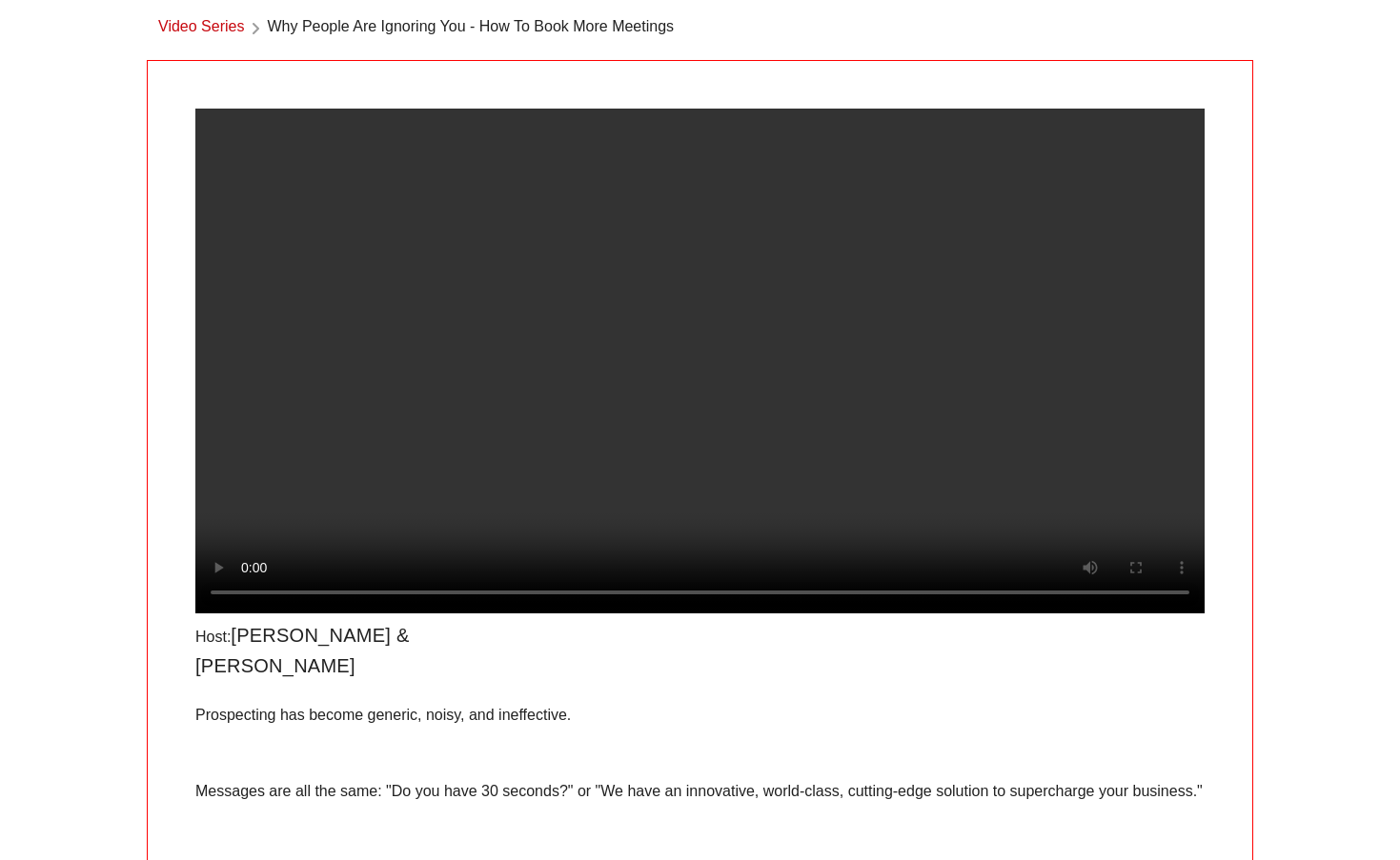
click at [477, 614] on video at bounding box center [700, 361] width 1009 height 505
click at [491, 614] on video at bounding box center [700, 361] width 1009 height 505
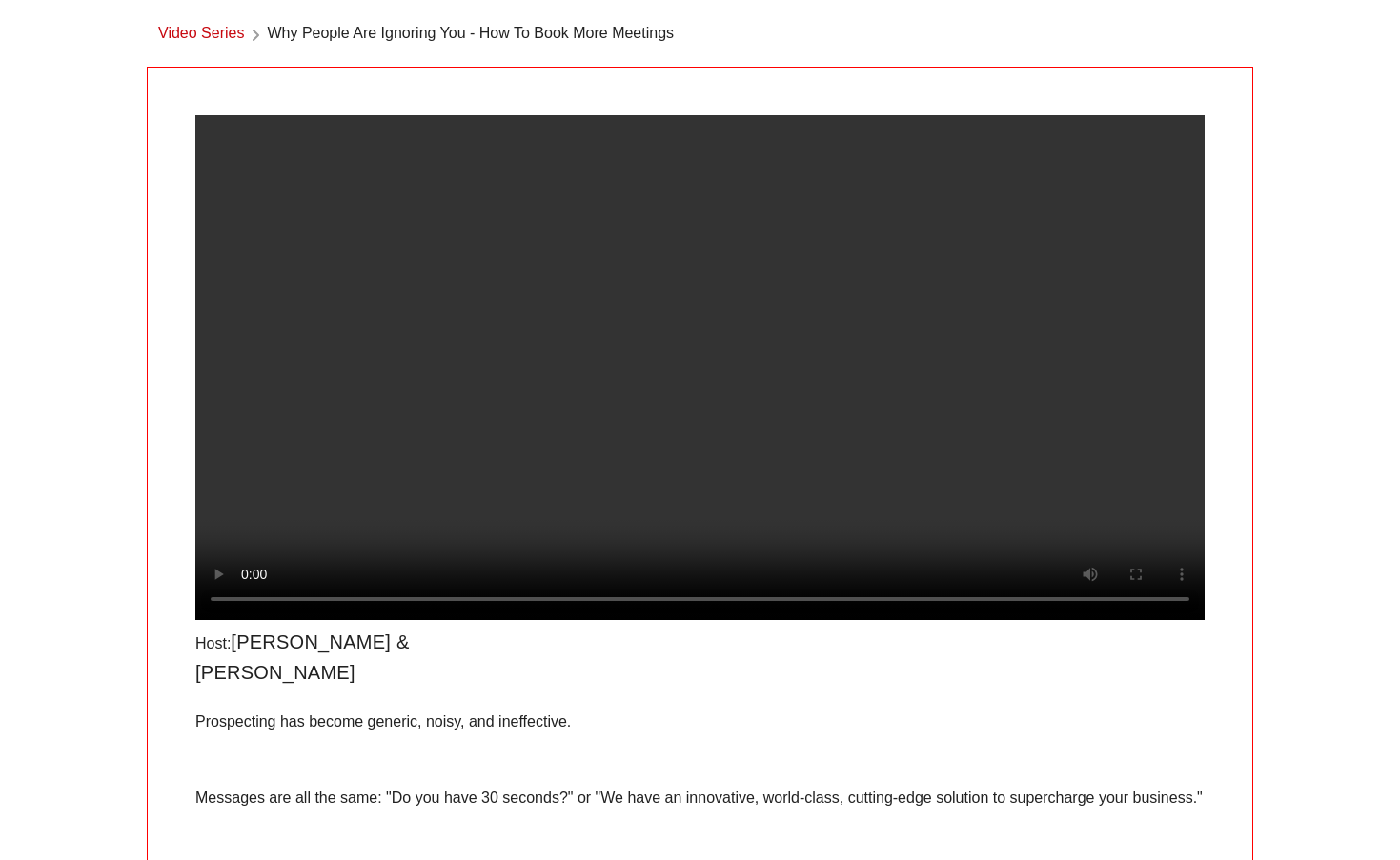
scroll to position [82, 0]
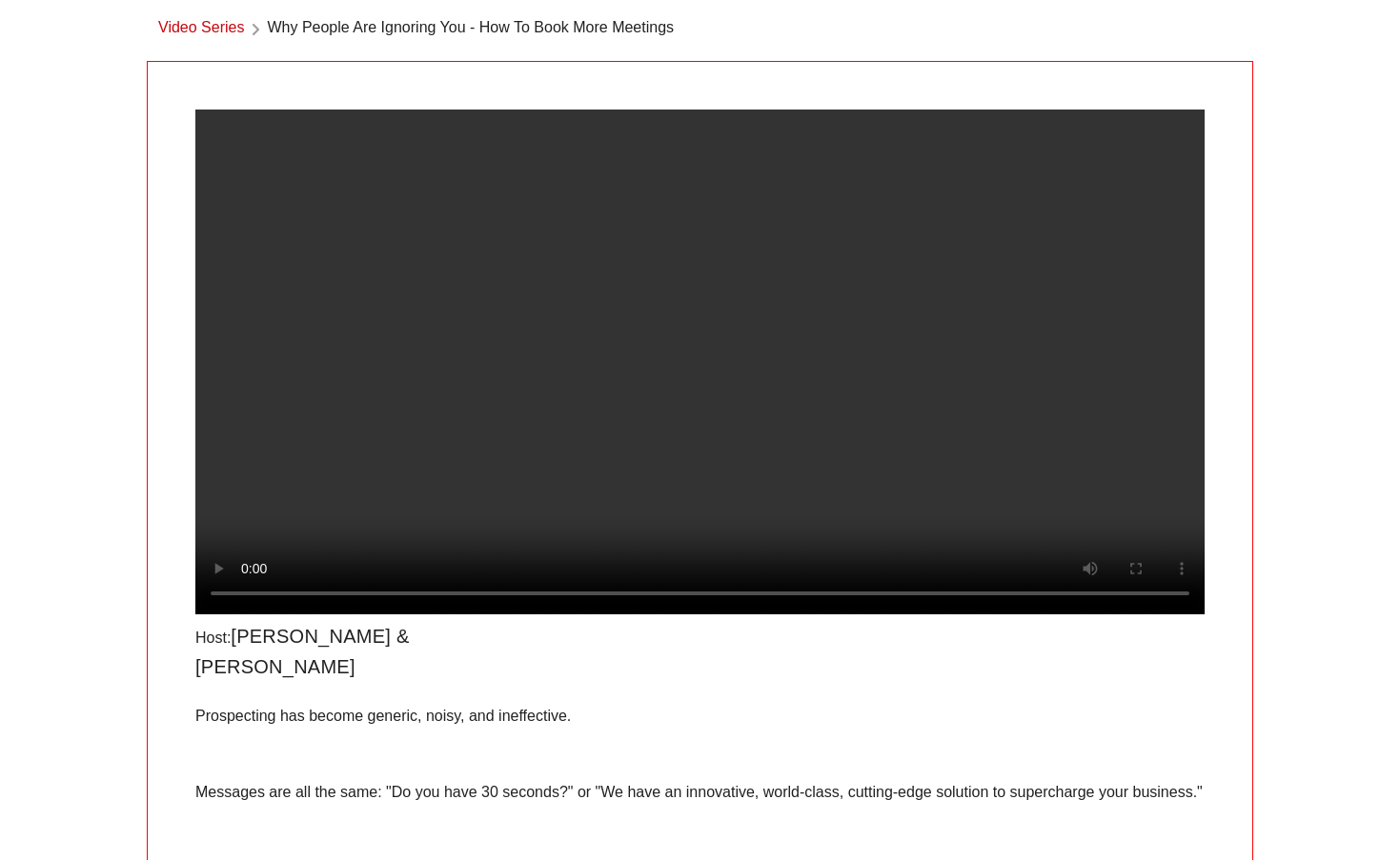
click at [505, 615] on video at bounding box center [700, 362] width 1009 height 505
click at [519, 615] on video at bounding box center [700, 362] width 1009 height 505
click at [517, 615] on video at bounding box center [700, 362] width 1009 height 505
click at [1171, 615] on video at bounding box center [700, 362] width 1009 height 505
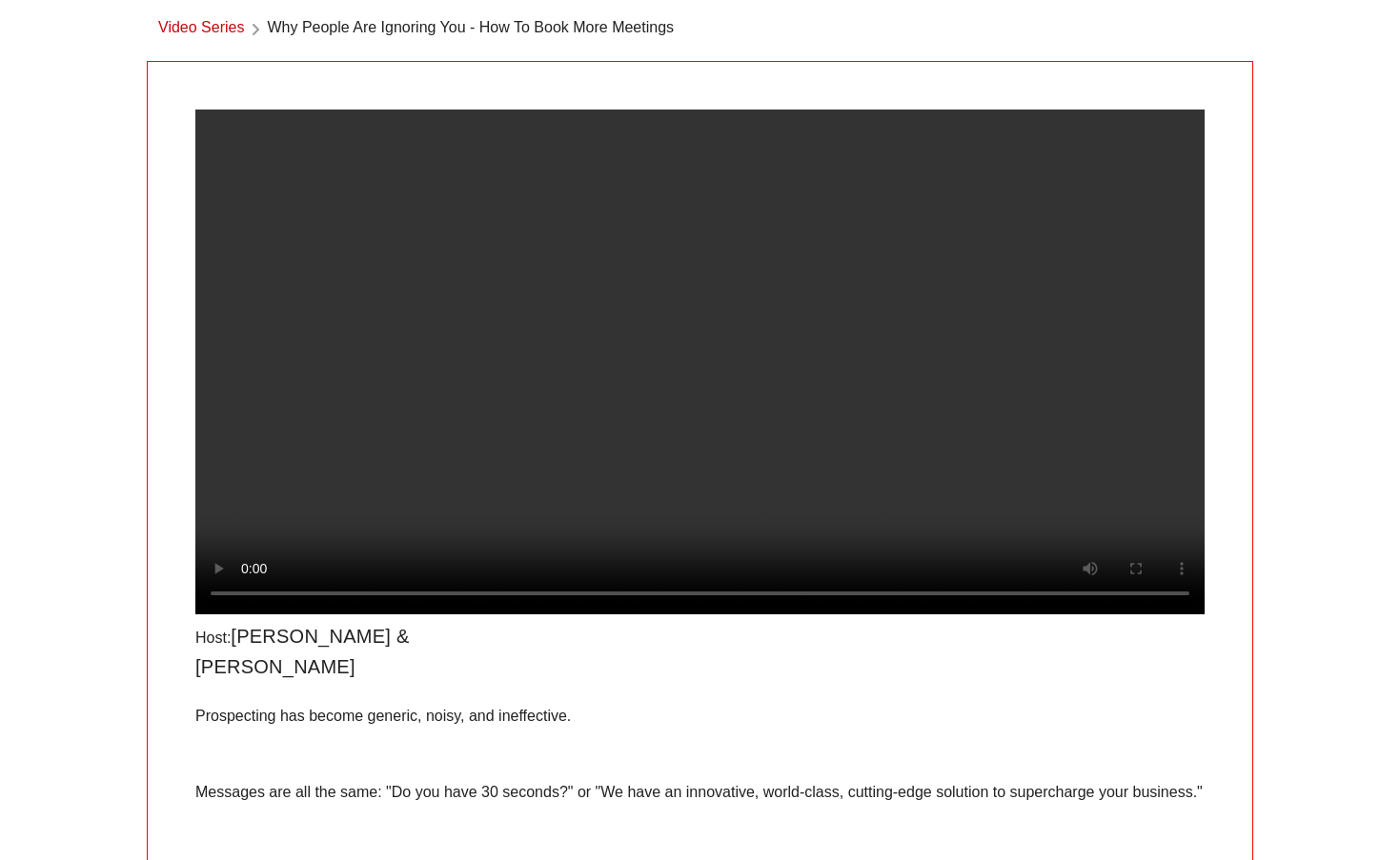
click at [620, 694] on div at bounding box center [872, 651] width 688 height 83
click at [540, 615] on video at bounding box center [700, 362] width 1009 height 505
click at [546, 615] on video at bounding box center [700, 362] width 1009 height 505
click at [555, 615] on video at bounding box center [700, 362] width 1009 height 505
click at [565, 615] on video at bounding box center [700, 362] width 1009 height 505
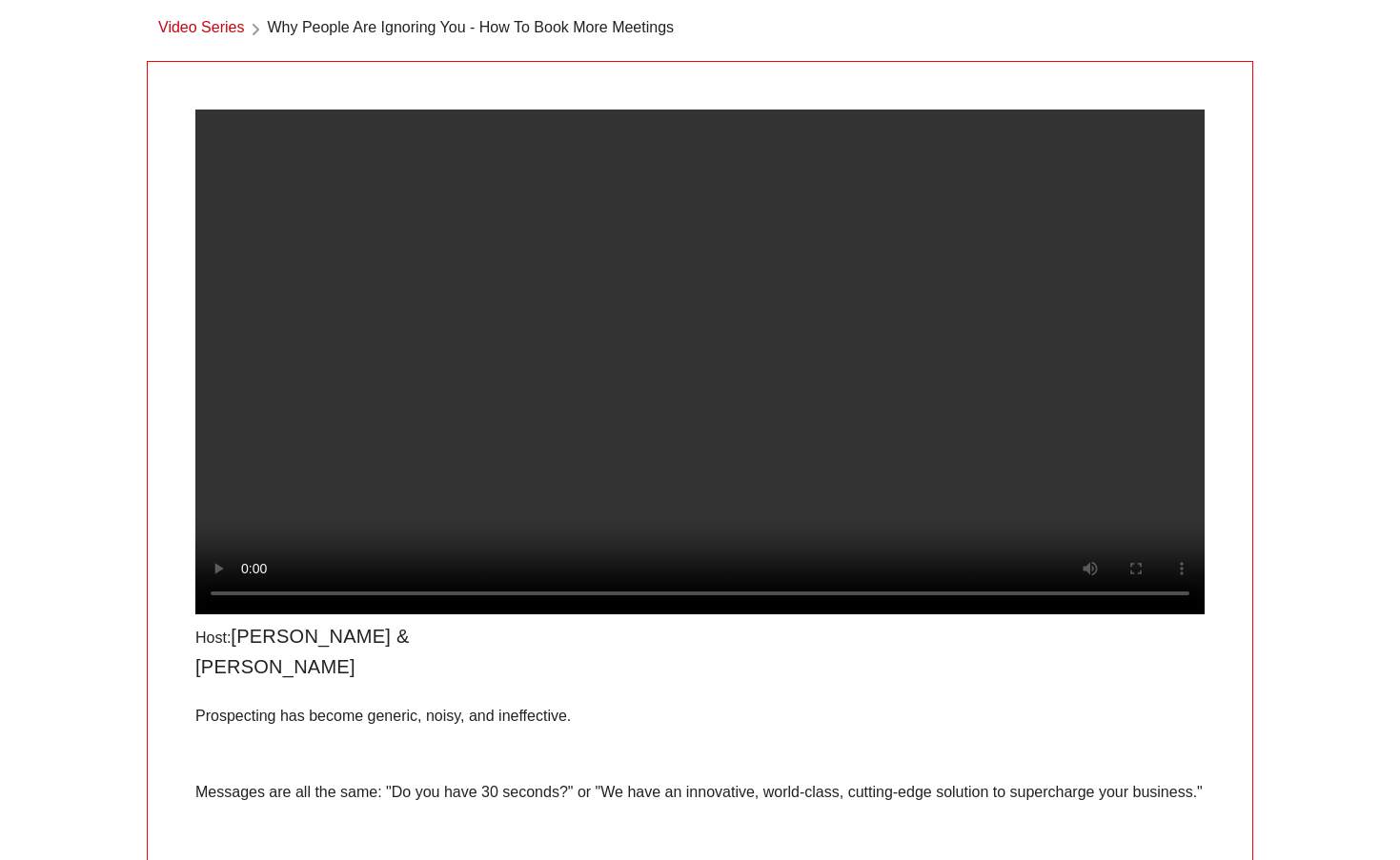
click at [572, 615] on video at bounding box center [700, 362] width 1009 height 505
click at [592, 615] on video at bounding box center [700, 362] width 1009 height 505
click at [242, 615] on video at bounding box center [700, 362] width 1009 height 505
click at [245, 615] on video at bounding box center [700, 362] width 1009 height 505
